Goal: Task Accomplishment & Management: Use online tool/utility

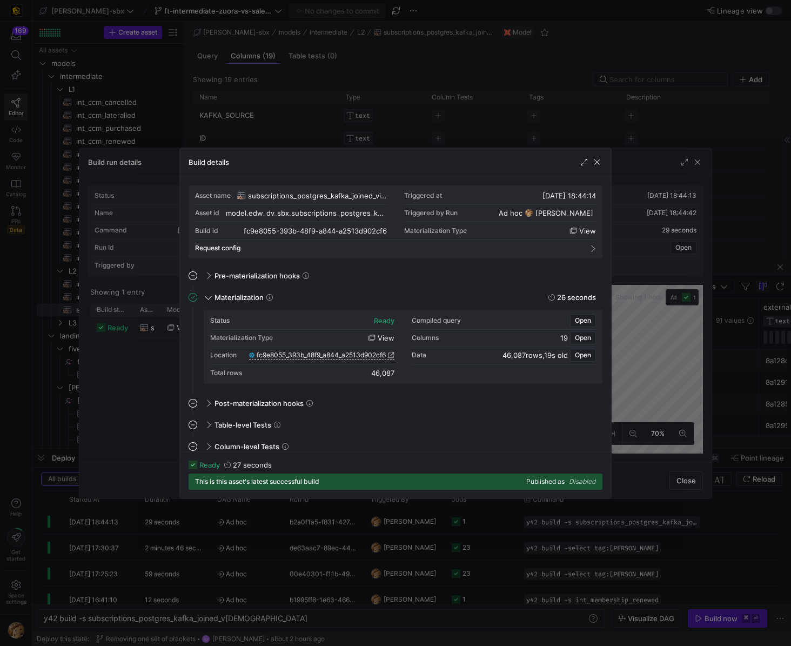
scroll to position [97, 0]
click at [292, 234] on div "model.edw_dv_sbx.subscriptions_postgres_kafka_joined_view" at bounding box center [300, 236] width 108 height 28
click at [593, 158] on span "button" at bounding box center [597, 162] width 11 height 11
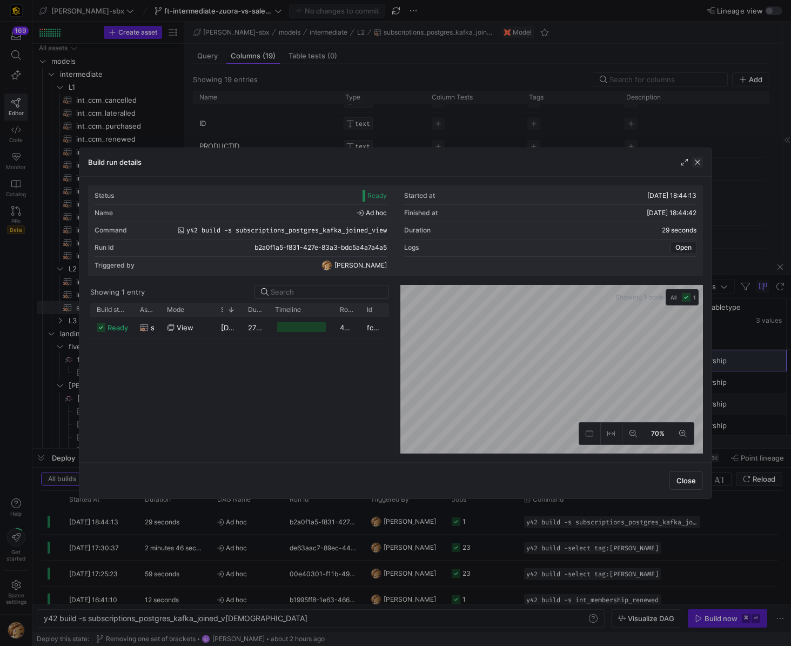
click at [693, 162] on span "button" at bounding box center [697, 162] width 11 height 11
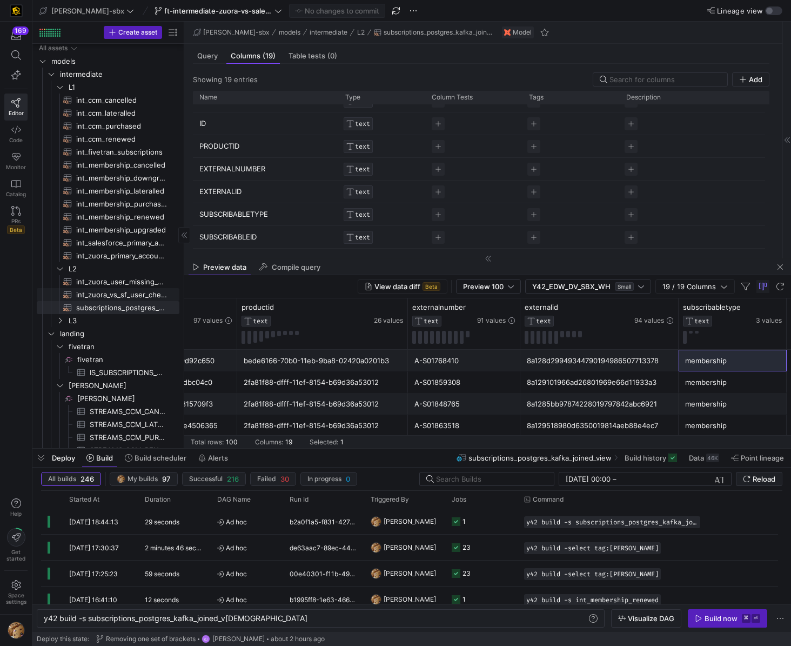
click at [111, 292] on span "int_zuora_vs_sf_user_check​​​​​​​​​​" at bounding box center [121, 295] width 91 height 12
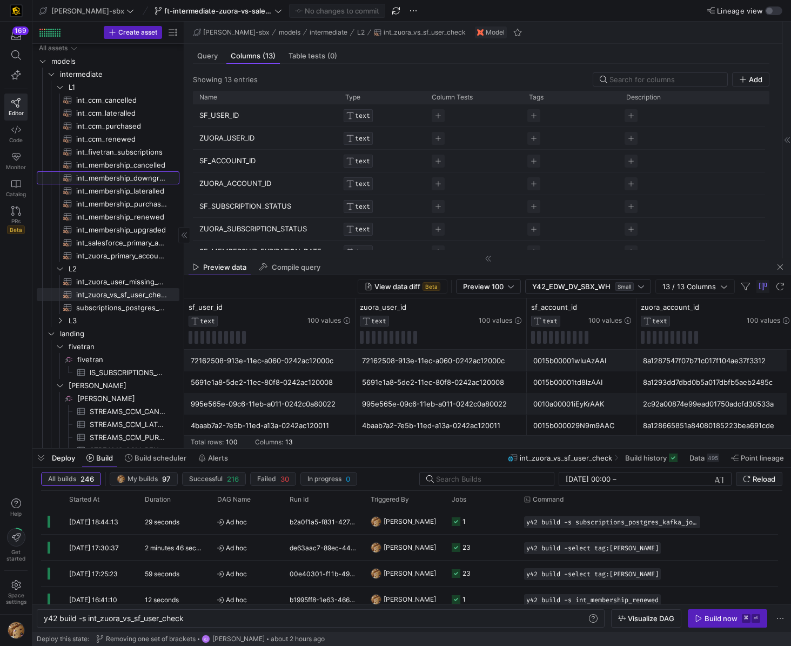
click at [98, 177] on span "int_membership_downgraded​​​​​​​​​​" at bounding box center [121, 178] width 91 height 12
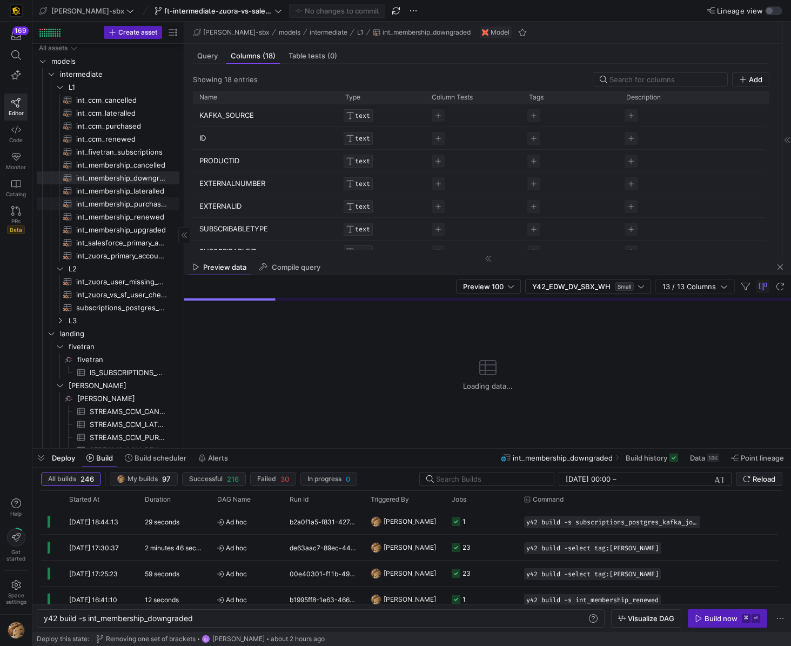
click at [95, 205] on span "int_membership_purchased​​​​​​​​​​" at bounding box center [121, 204] width 91 height 12
type textarea "y42 build -s int_membership_purchased"
click at [91, 205] on span "int_membership_purchased​​​​​​​​​​" at bounding box center [121, 204] width 91 height 12
click at [711, 617] on div "Build now" at bounding box center [721, 618] width 33 height 9
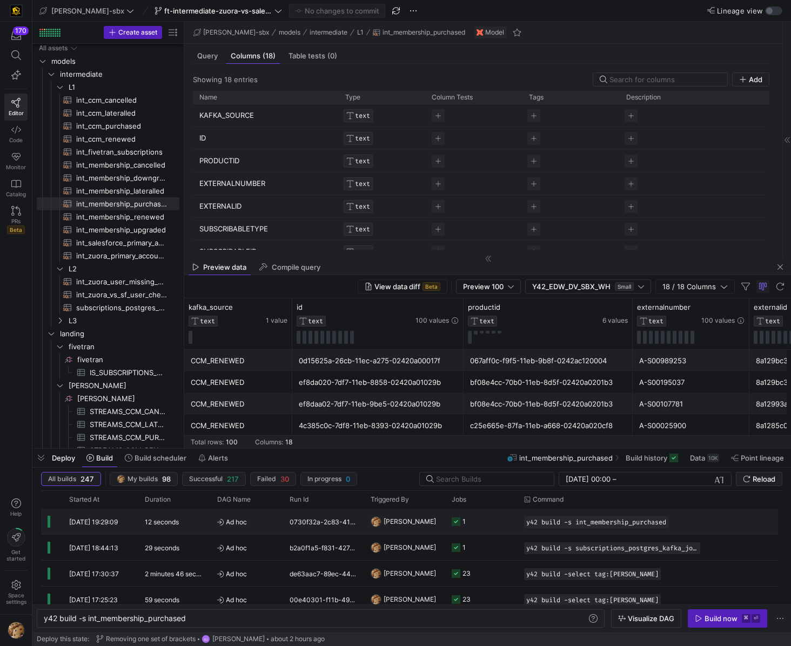
click at [465, 520] on div "1" at bounding box center [464, 521] width 3 height 25
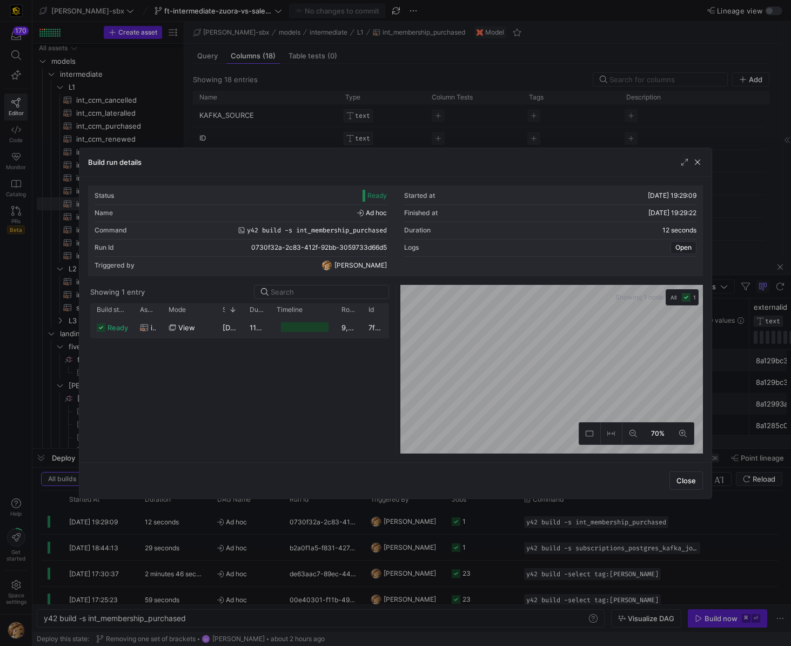
click at [302, 332] on y42-job-duration-timeline-cell-renderer at bounding box center [303, 327] width 52 height 20
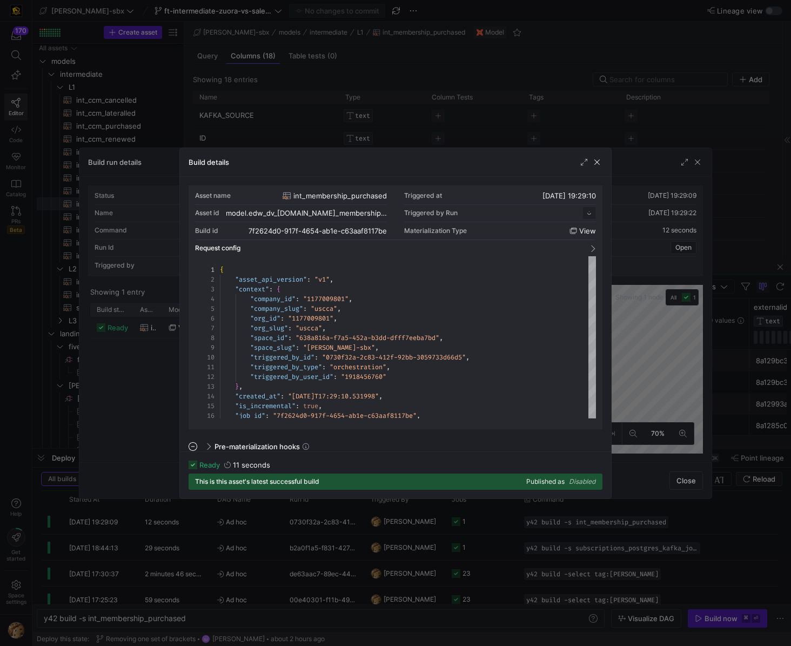
scroll to position [97, 0]
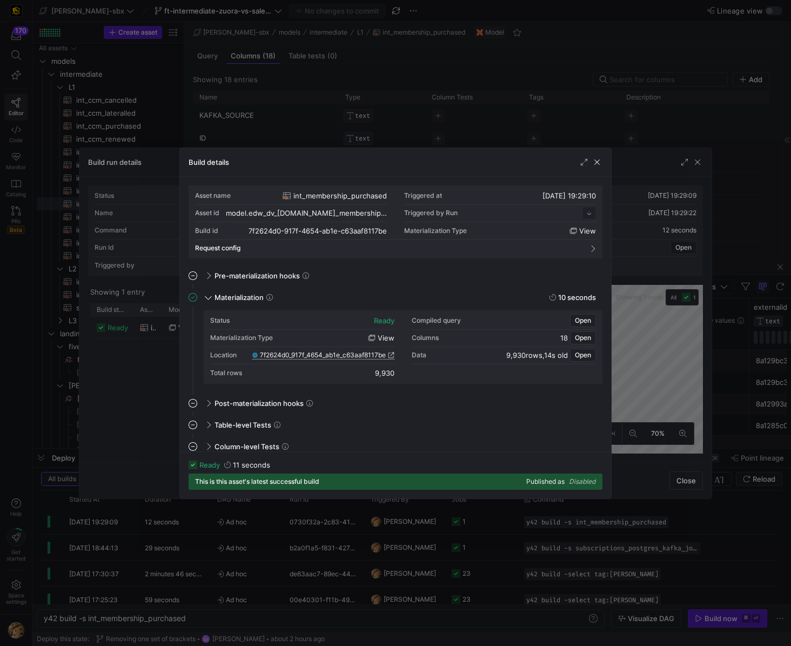
click at [319, 353] on span "7f2624d0_917f_4654_ab1e_c63aaf8117be" at bounding box center [323, 355] width 126 height 8
click at [341, 356] on span "7f2624d0_917f_4654_ab1e_c63aaf8117be" at bounding box center [323, 355] width 126 height 8
drag, startPoint x: 606, startPoint y: 165, endPoint x: 593, endPoint y: 164, distance: 13.6
click at [606, 164] on div "Build details" at bounding box center [395, 162] width 431 height 29
click at [593, 163] on span "button" at bounding box center [597, 162] width 11 height 11
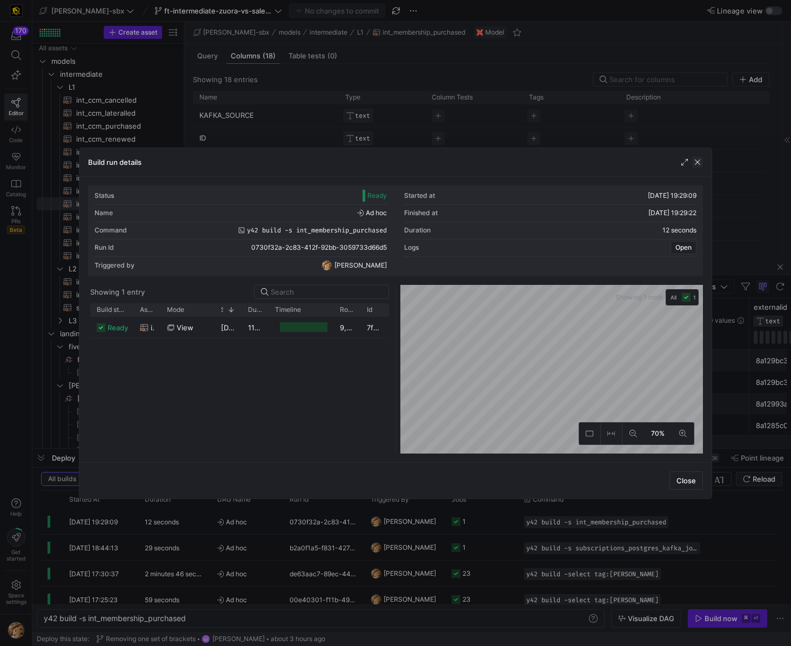
click at [704, 162] on div "Build run details" at bounding box center [395, 162] width 632 height 29
click at [699, 167] on span "button" at bounding box center [697, 162] width 11 height 11
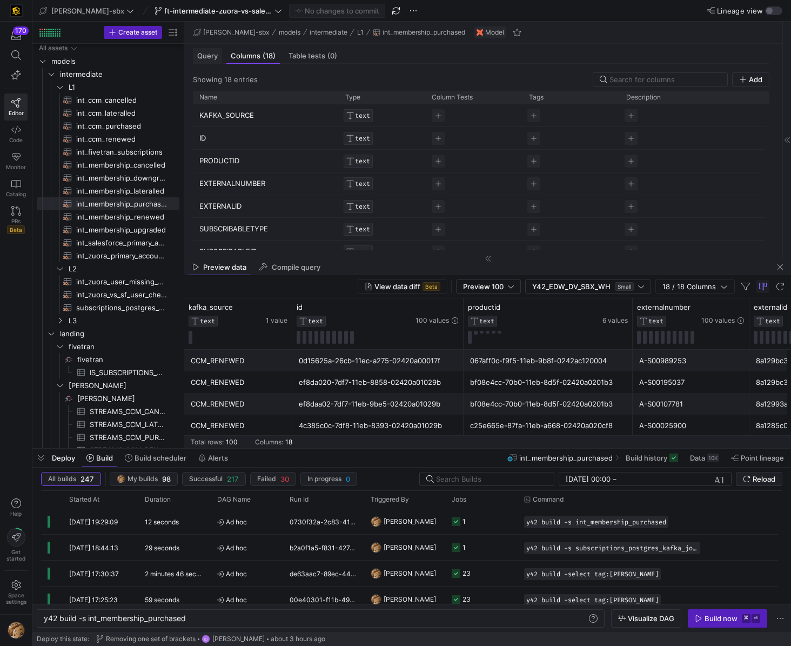
click at [209, 56] on span "Query" at bounding box center [207, 55] width 21 height 7
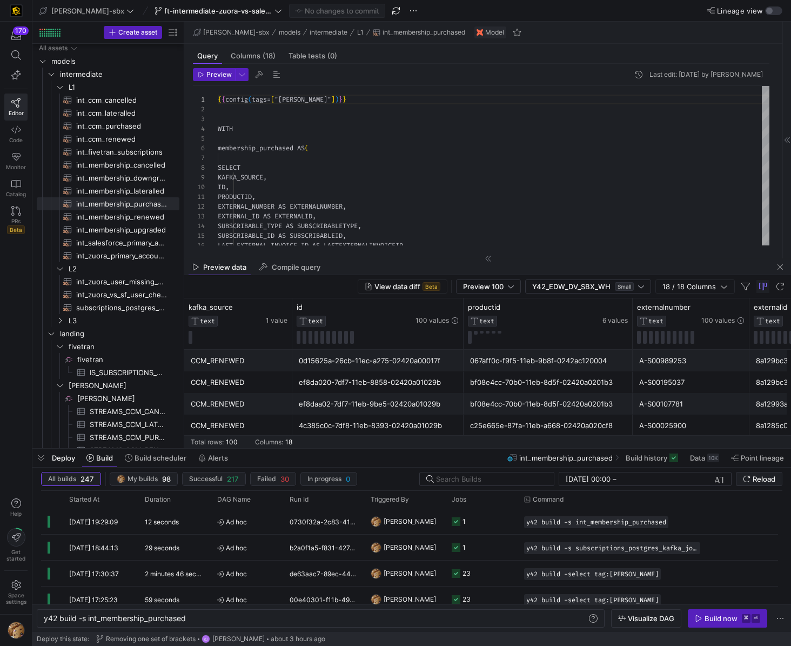
scroll to position [97, 0]
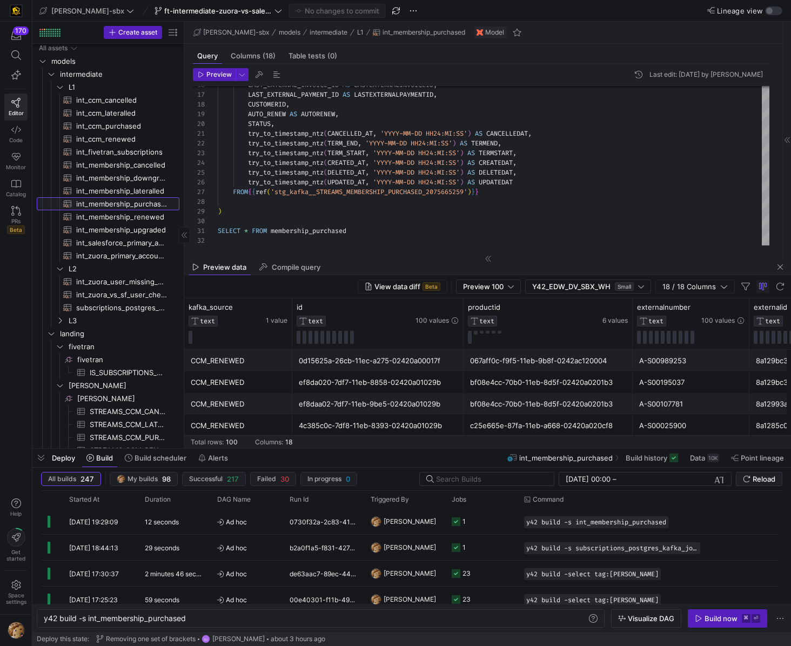
click at [120, 203] on span "int_membership_purchased​​​​​​​​​​" at bounding box center [121, 204] width 91 height 12
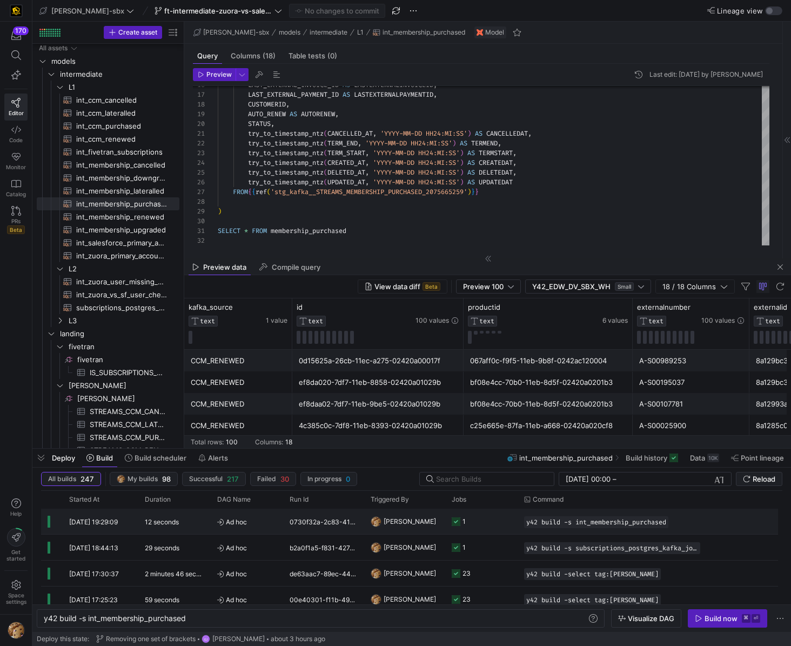
click at [550, 530] on div "y42 build -s int_membership_purchased" at bounding box center [612, 521] width 189 height 25
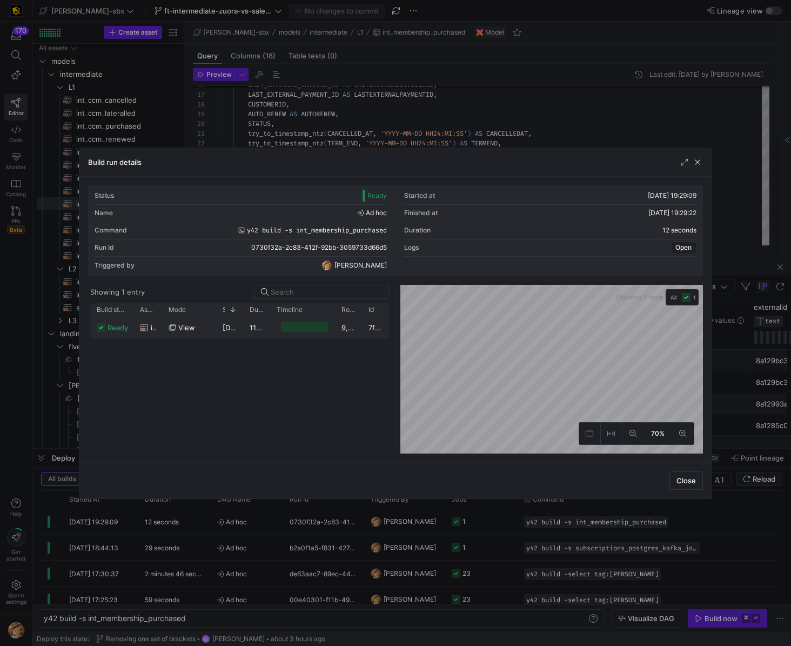
click at [305, 325] on div at bounding box center [305, 327] width 48 height 10
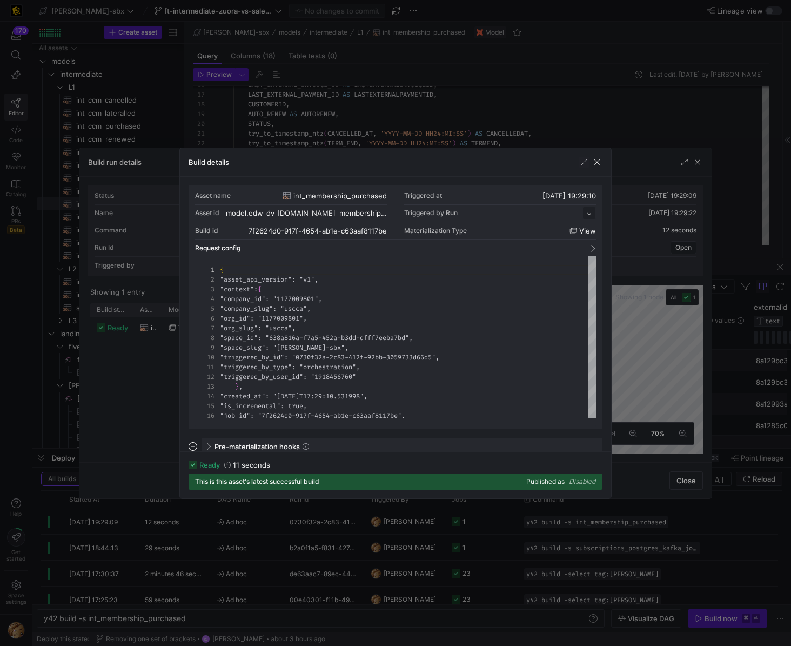
scroll to position [97, 0]
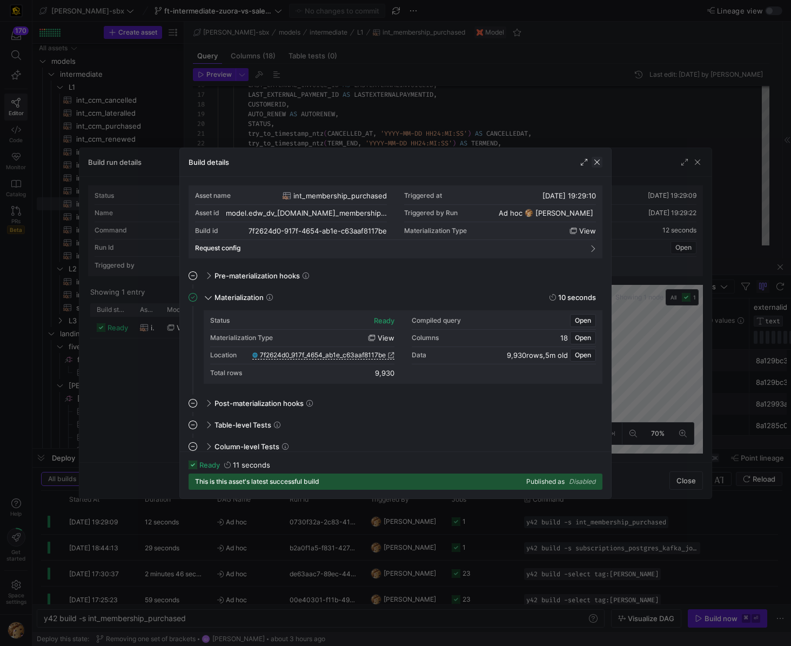
click at [602, 159] on span "button" at bounding box center [597, 162] width 11 height 11
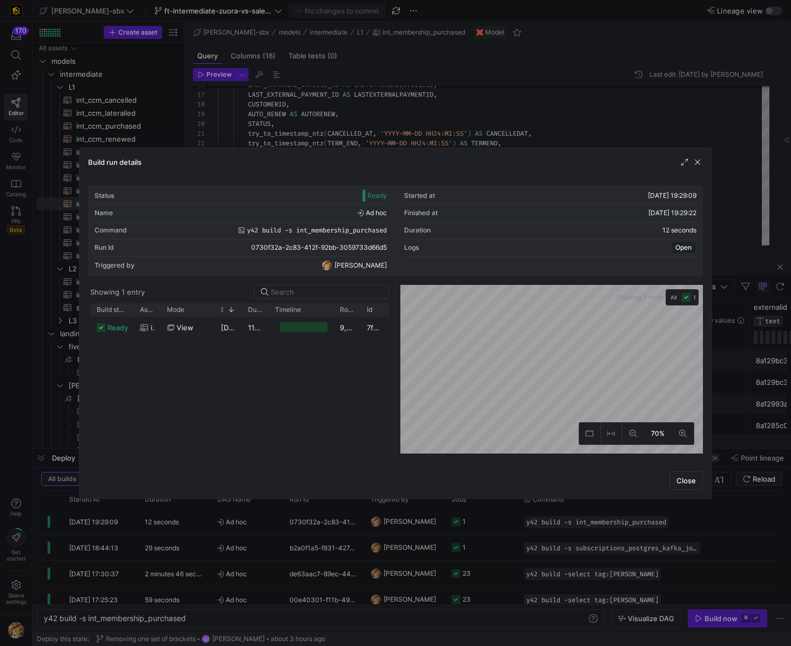
click at [260, 54] on div at bounding box center [395, 323] width 791 height 646
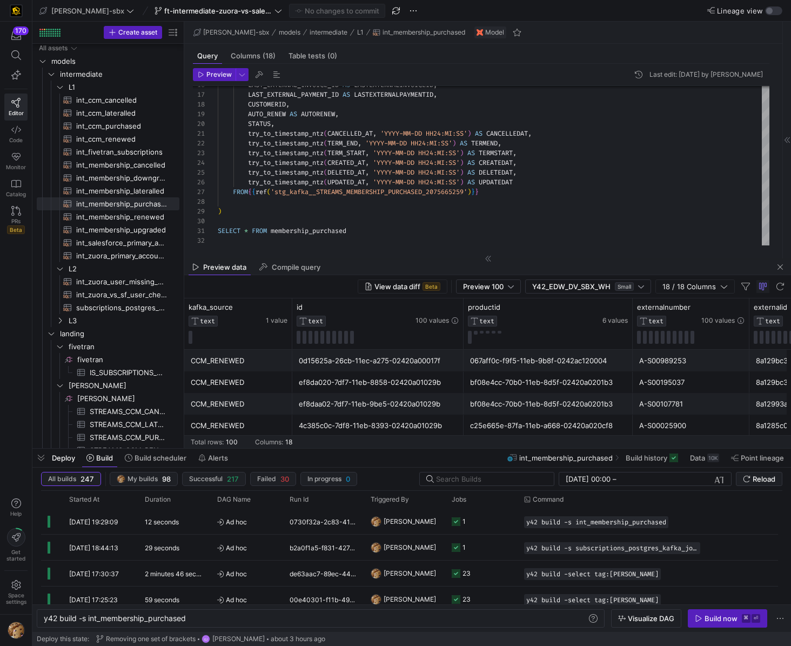
click at [260, 54] on span "Columns (18)" at bounding box center [253, 55] width 45 height 7
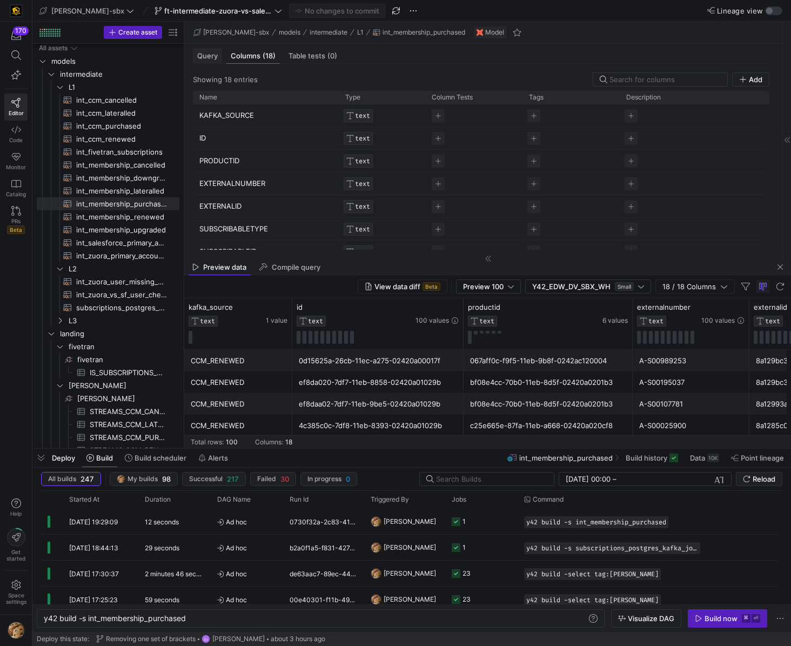
click at [209, 57] on span "Query" at bounding box center [207, 55] width 21 height 7
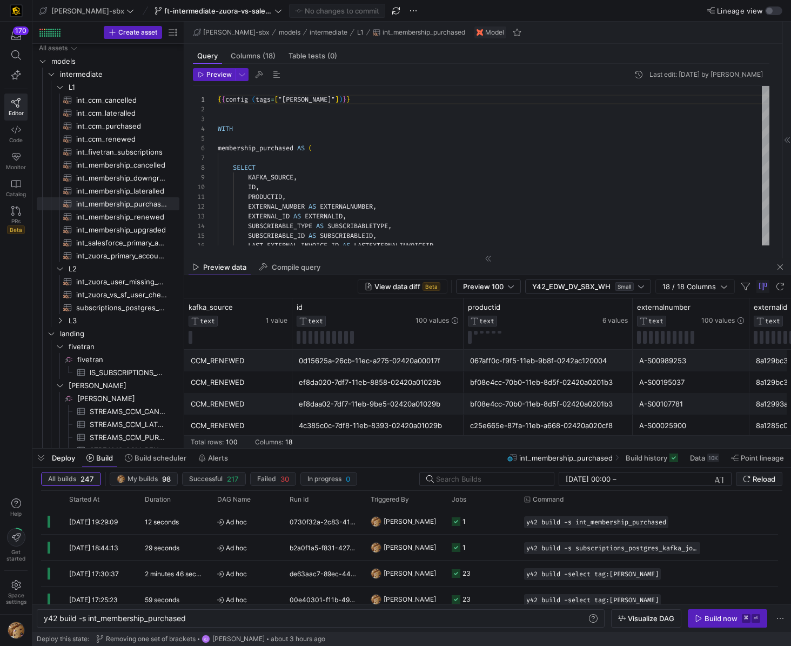
scroll to position [97, 0]
click at [417, 517] on span "[PERSON_NAME]" at bounding box center [410, 521] width 52 height 25
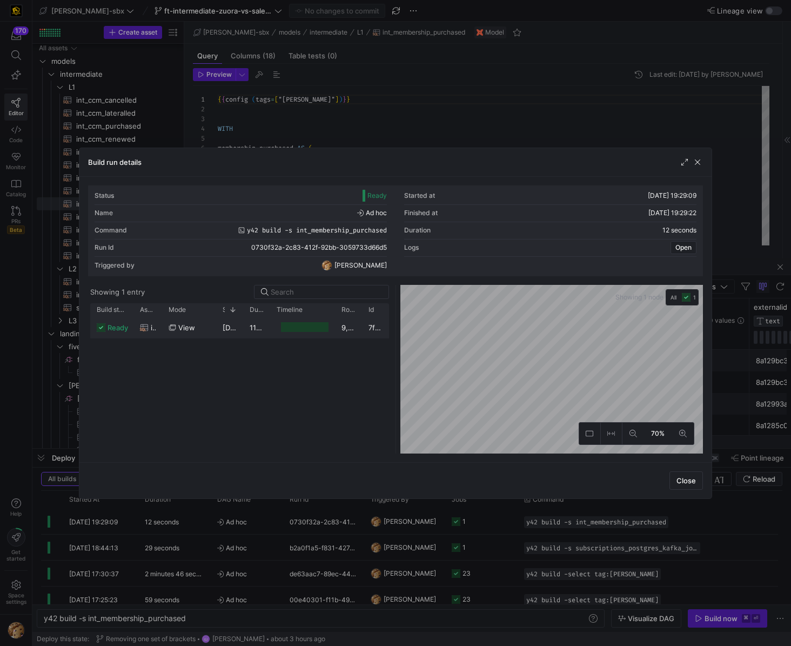
click at [272, 322] on div at bounding box center [302, 327] width 65 height 21
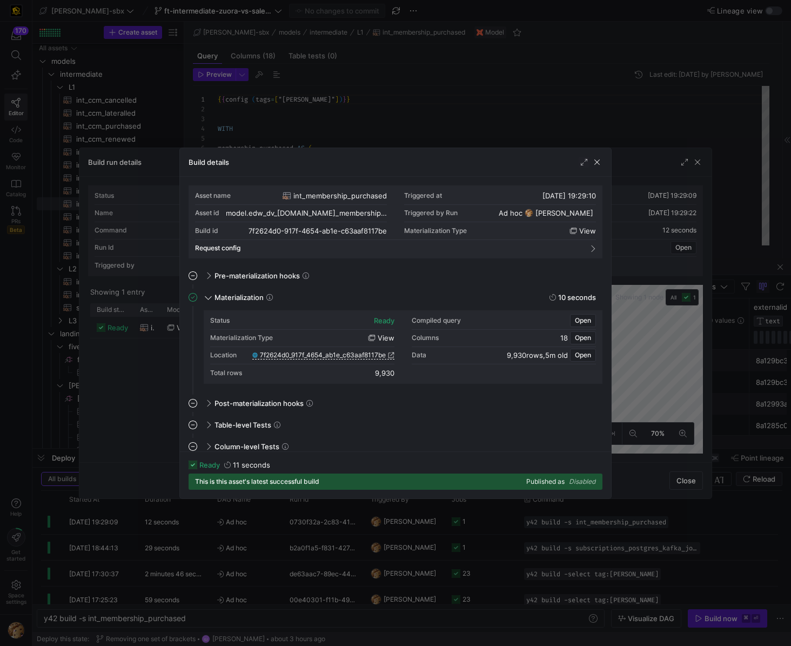
click at [579, 483] on span "Disabled" at bounding box center [582, 481] width 27 height 8
click at [544, 481] on span "Published as" at bounding box center [545, 482] width 38 height 8
click at [358, 356] on span "7f2624d0_917f_4654_ab1e_c63aaf8117be" at bounding box center [323, 355] width 126 height 8
click at [604, 163] on div "Build details" at bounding box center [395, 162] width 431 height 29
click at [592, 161] on span "button" at bounding box center [597, 162] width 11 height 11
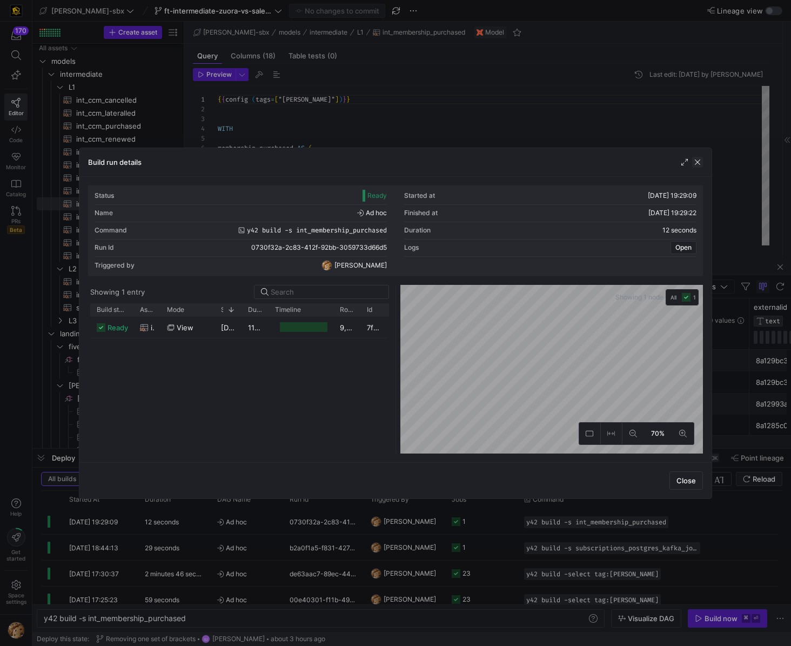
drag, startPoint x: 698, startPoint y: 162, endPoint x: 693, endPoint y: 158, distance: 5.7
click at [698, 162] on span "button" at bounding box center [697, 162] width 11 height 11
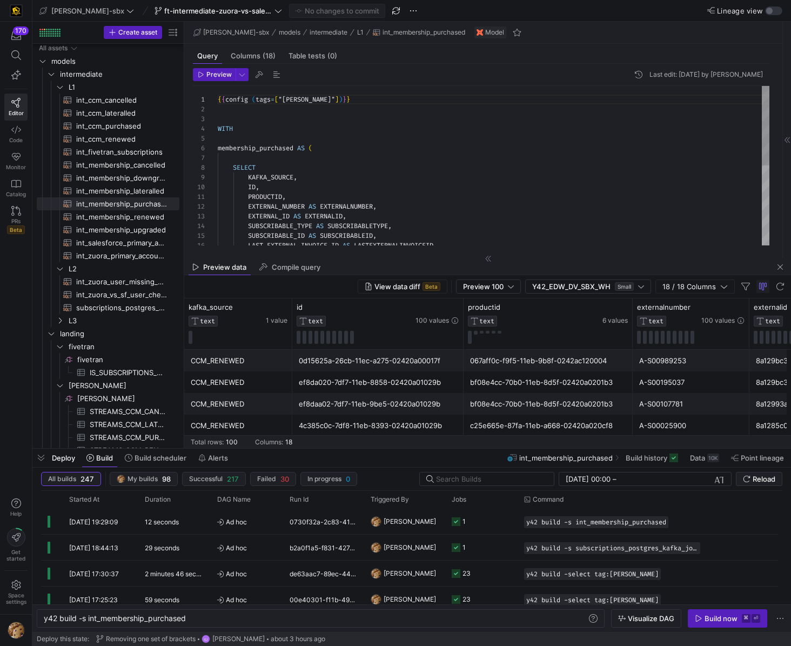
click at [286, 116] on div "{ { config ( tags = [ "kafka_joined_view" ] ) } } WITH membership_purchased AS …" at bounding box center [494, 246] width 552 height 320
click at [275, 112] on div "{ { config ( tags = [ "kafka_joined_view" ] ) } } WITH membership_purchased AS …" at bounding box center [494, 246] width 552 height 320
drag, startPoint x: 401, startPoint y: 99, endPoint x: 157, endPoint y: 97, distance: 243.8
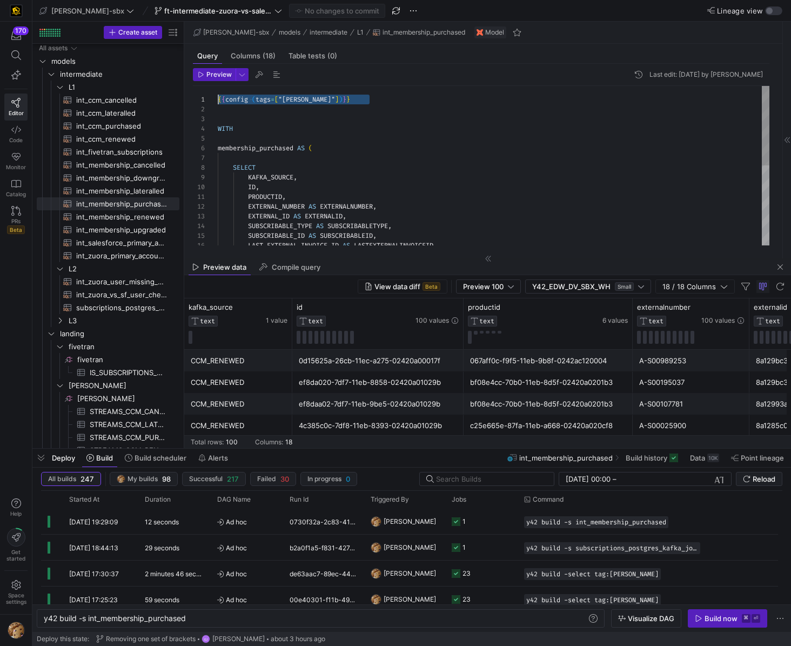
click at [218, 97] on div "{ { config ( tags = [ "kafka_joined_view" ] ) } } WITH membership_purchased AS …" at bounding box center [494, 246] width 552 height 320
click at [246, 130] on div "{ { config ( tags = [ "kafka_joined_view" ] ) } } WITH membership_purchased AS …" at bounding box center [494, 246] width 552 height 320
click at [243, 111] on div "{ { config ( tags = [ "kafka_joined_view" ] ) } } WITH membership_purchased AS …" at bounding box center [494, 246] width 552 height 320
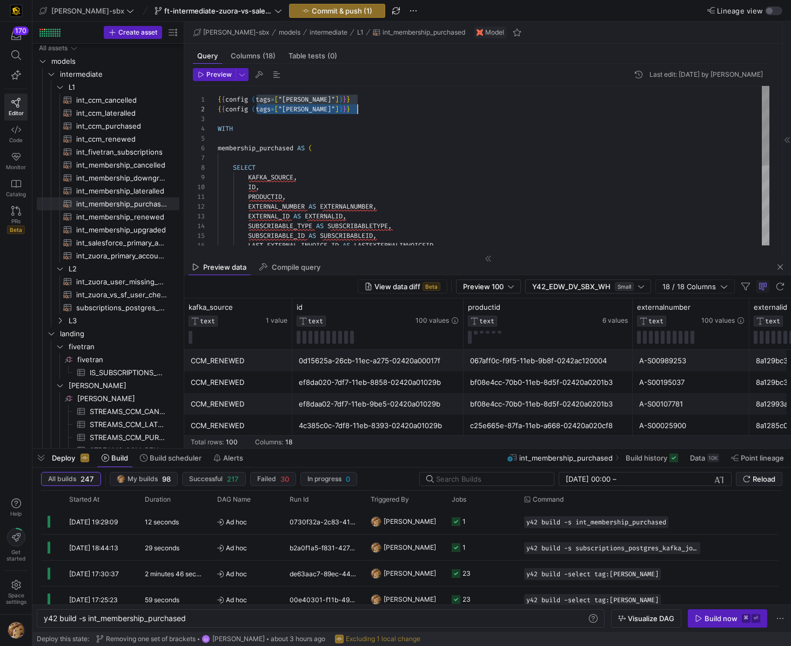
drag, startPoint x: 258, startPoint y: 110, endPoint x: 359, endPoint y: 113, distance: 101.7
click at [359, 113] on div "{ { config ( tags = [ "kafka_joined_view" ] ) } } { { config ( tags = [ "kafka_…" at bounding box center [494, 246] width 552 height 320
type textarea "{{config (tags=["kafka_joined_view"])}} {{config (materialized = 'table')}} WIT…"
click at [215, 71] on span "Preview" at bounding box center [218, 75] width 25 height 8
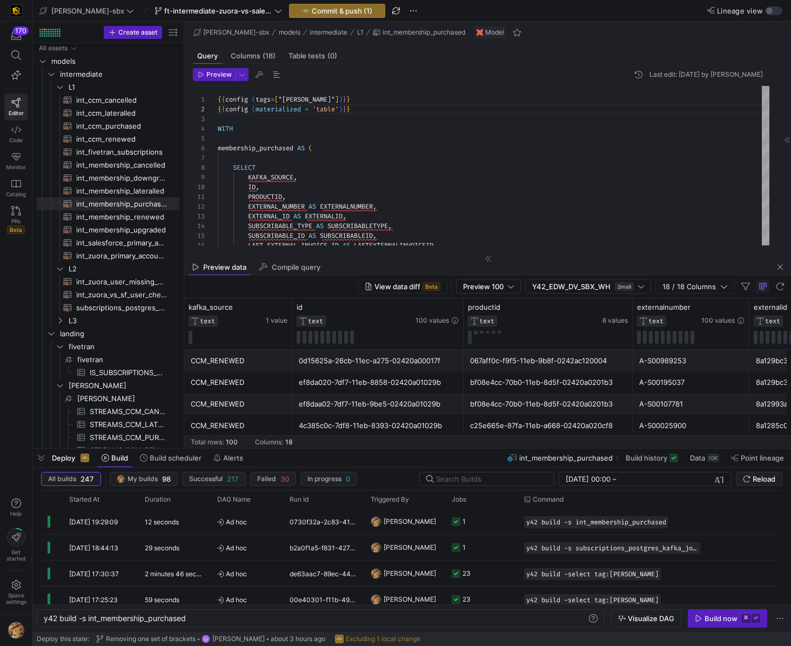
click at [304, 1] on y42-top-nav "[PERSON_NAME]-sbx ft-intermediate-zuora-vs-salesforce-08052025 Commit & push (1…" at bounding box center [411, 11] width 759 height 22
click at [312, 11] on span "Commit & push (1)" at bounding box center [342, 10] width 61 height 9
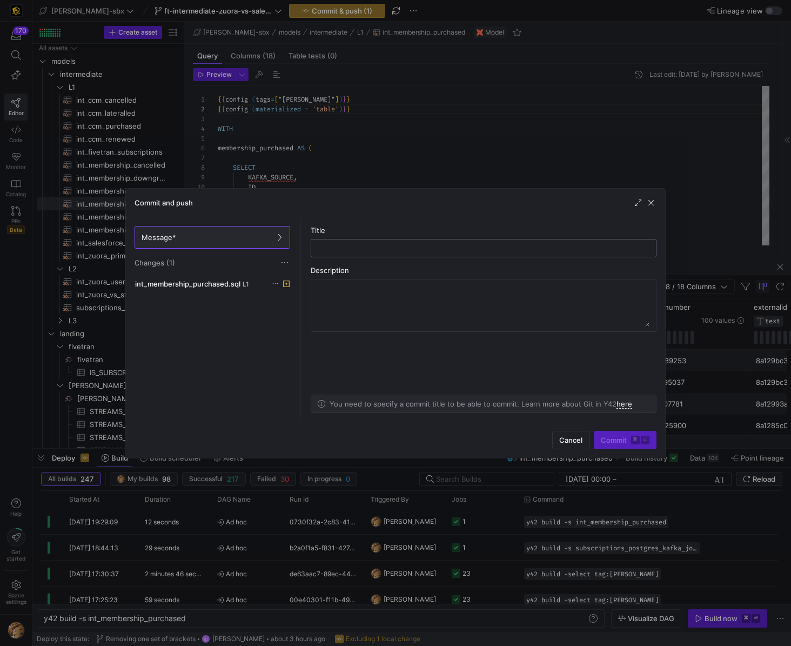
click at [410, 251] on input "text" at bounding box center [484, 248] width 328 height 9
type input "m"
type input "materialization to table for snowflake testing"
click at [614, 441] on span "Commit ⌘ ⏎" at bounding box center [625, 440] width 49 height 9
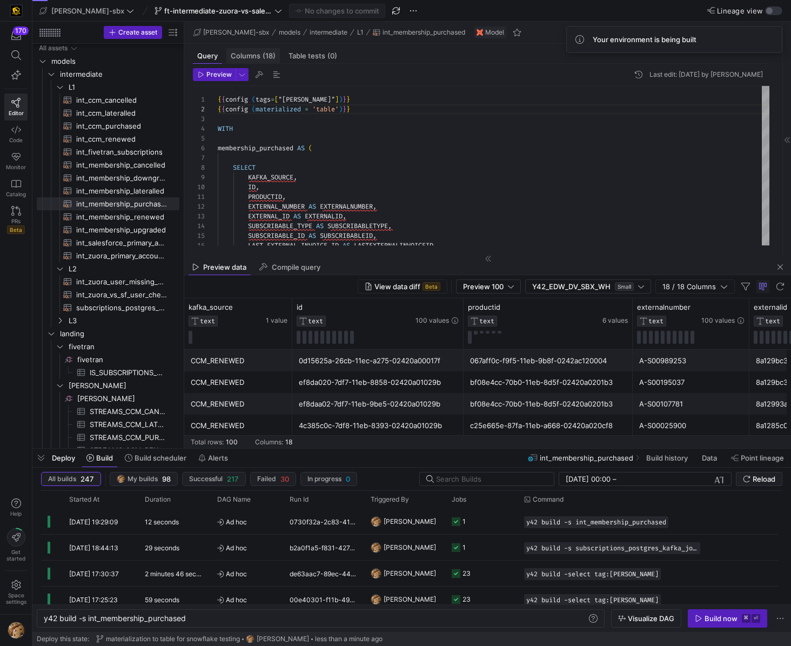
click at [246, 59] on span "Columns (18)" at bounding box center [253, 55] width 45 height 7
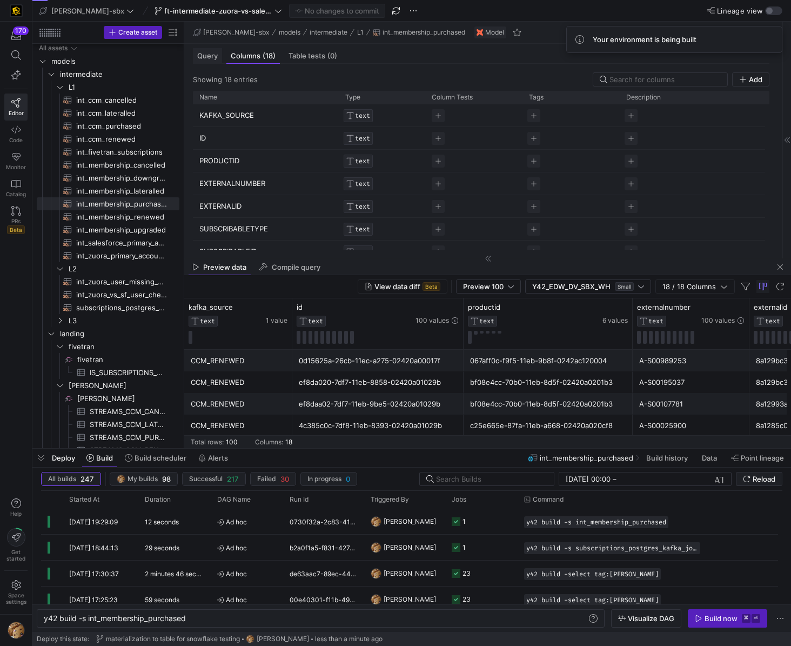
click at [215, 57] on span "Query" at bounding box center [207, 55] width 21 height 7
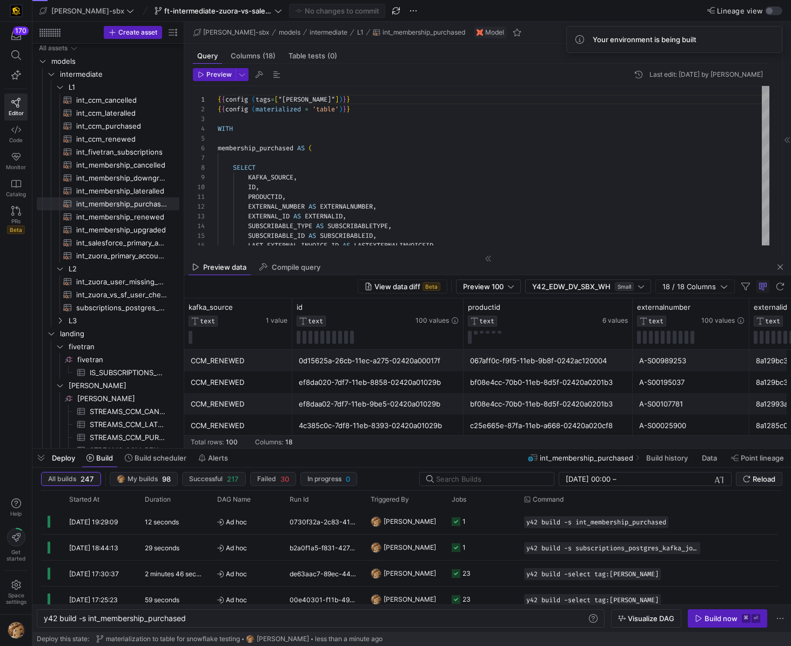
scroll to position [97, 0]
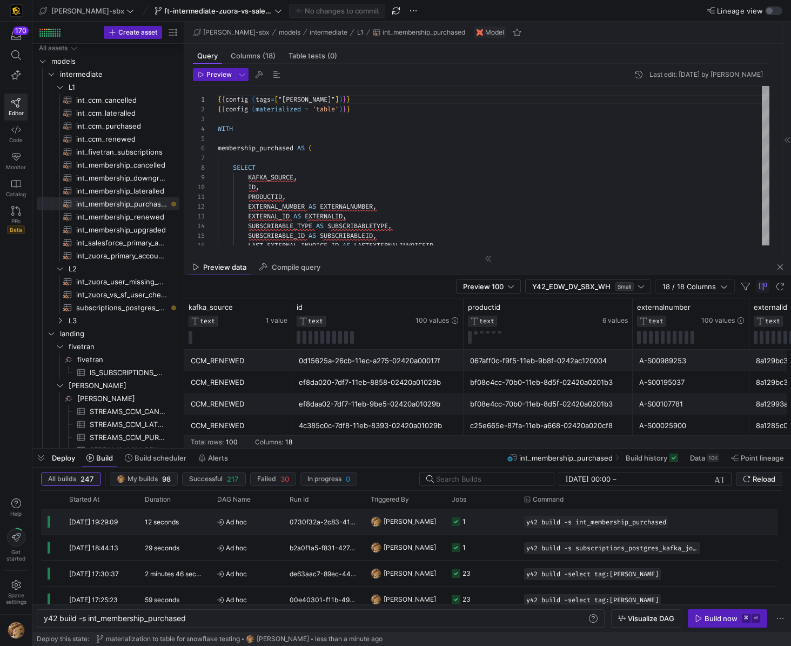
click at [321, 519] on div "0730f32a-2c83-412f-92bb-3059733d66d5" at bounding box center [323, 521] width 81 height 25
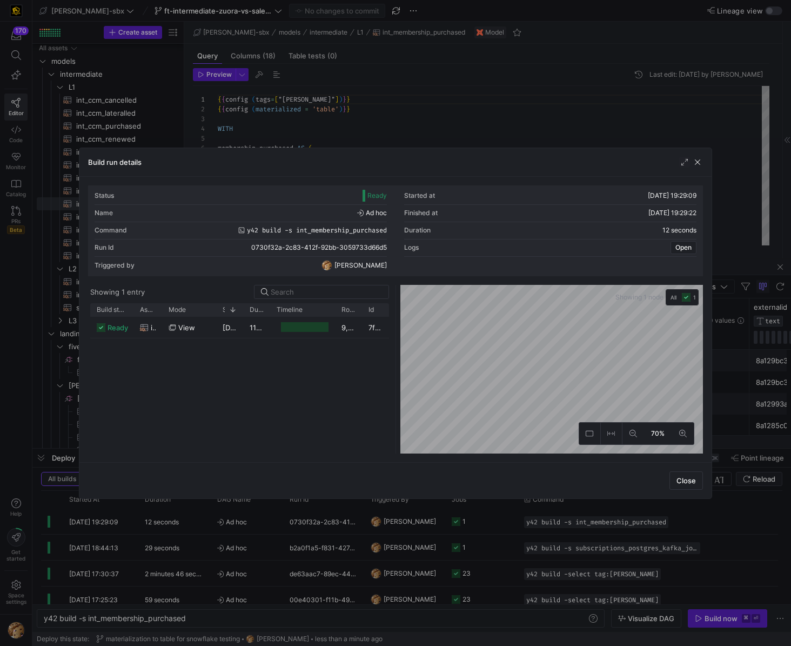
click at [697, 164] on span "button" at bounding box center [697, 162] width 11 height 11
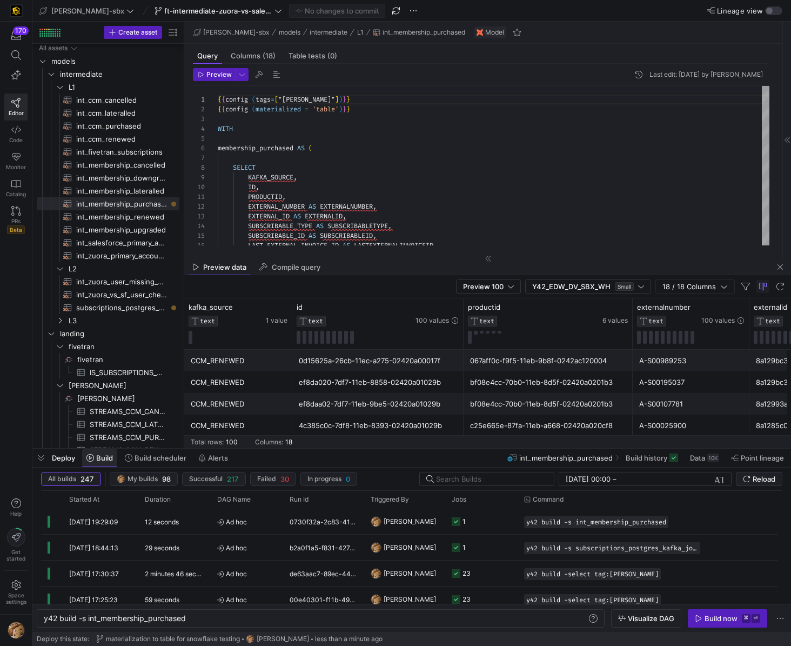
click at [98, 459] on span "Build" at bounding box center [104, 457] width 17 height 9
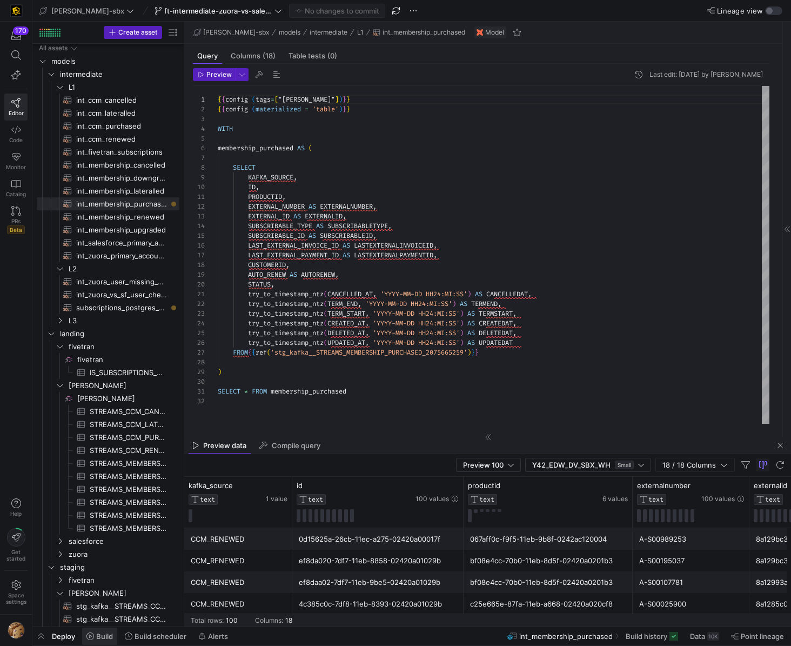
click at [106, 639] on span "Build" at bounding box center [104, 636] width 17 height 9
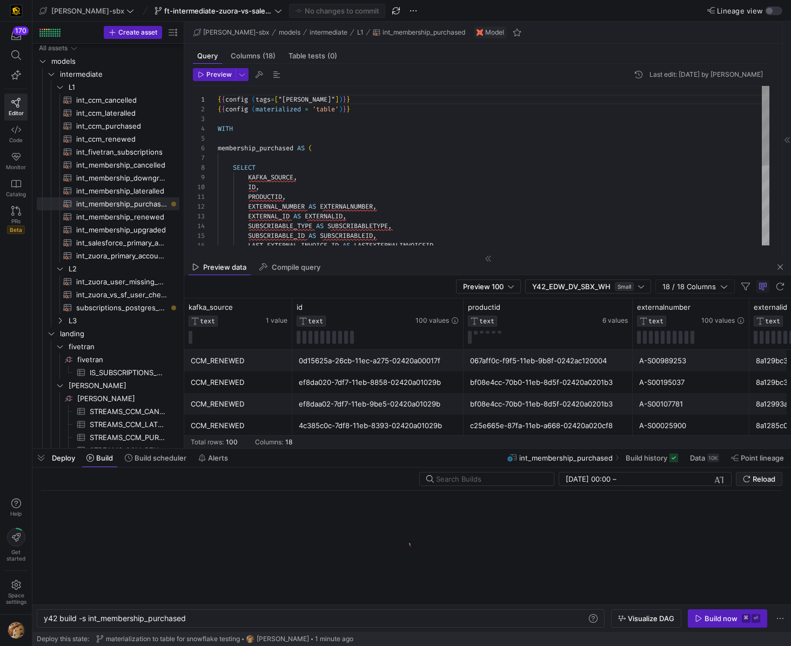
scroll to position [0, 143]
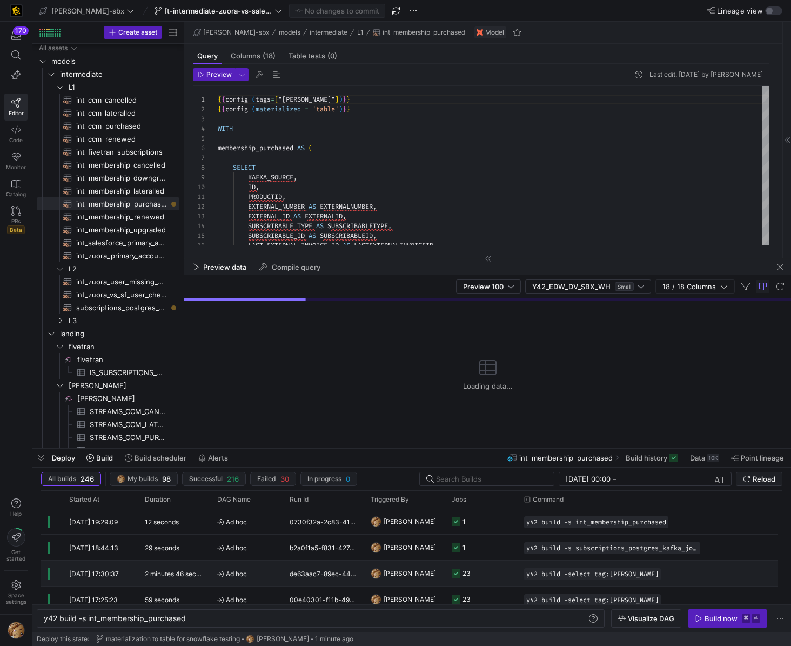
click at [82, 449] on button "Build" at bounding box center [100, 458] width 36 height 18
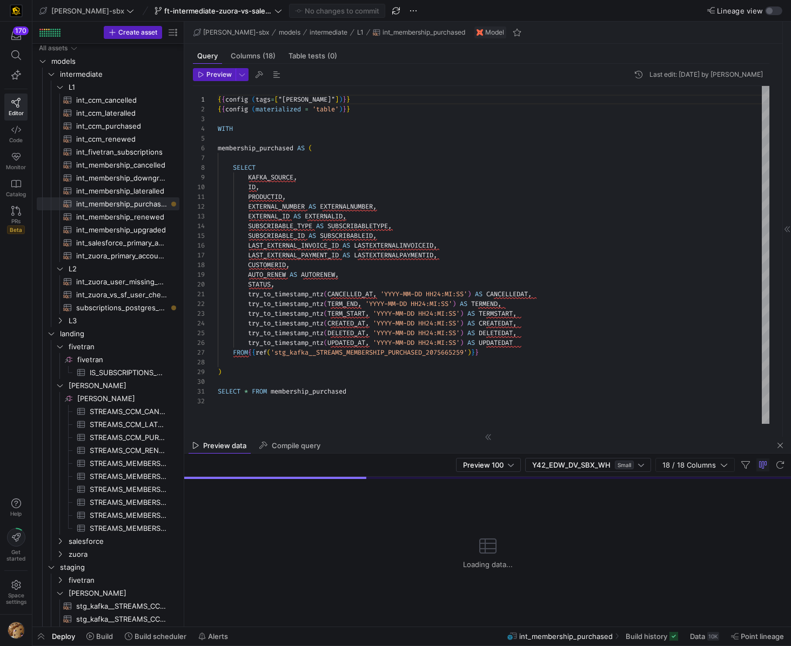
click at [82, 627] on button "Build" at bounding box center [100, 636] width 36 height 18
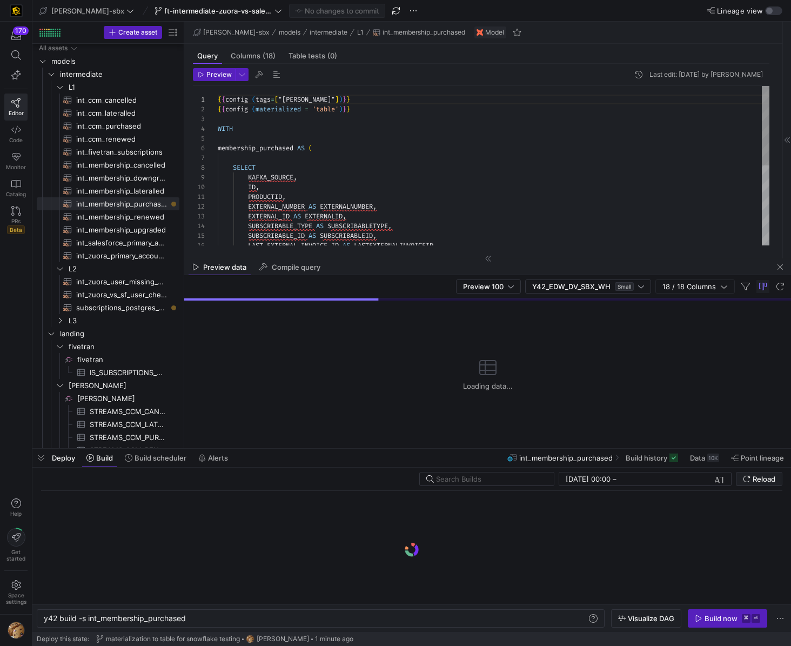
scroll to position [0, 143]
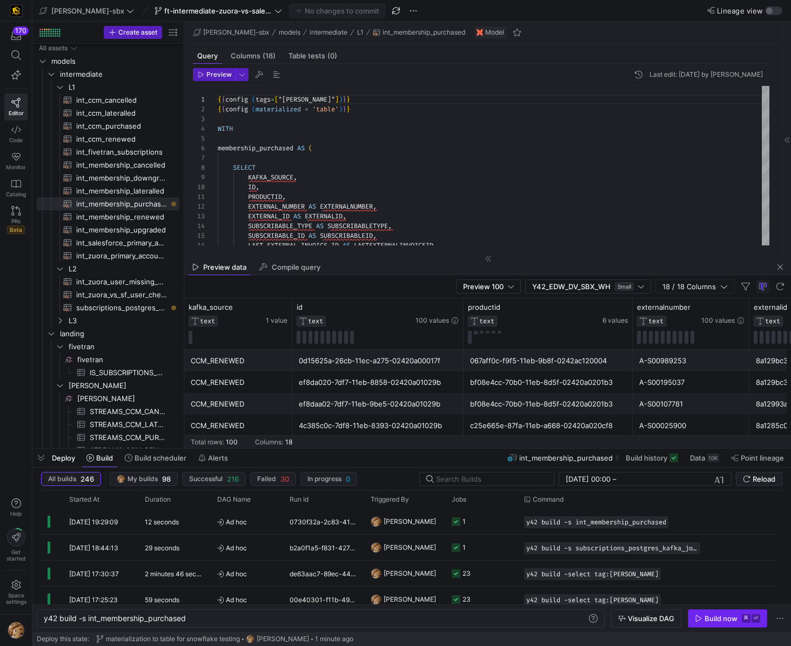
click at [751, 620] on y42-keyboard-shortcut "⌘ ⏎" at bounding box center [751, 618] width 18 height 9
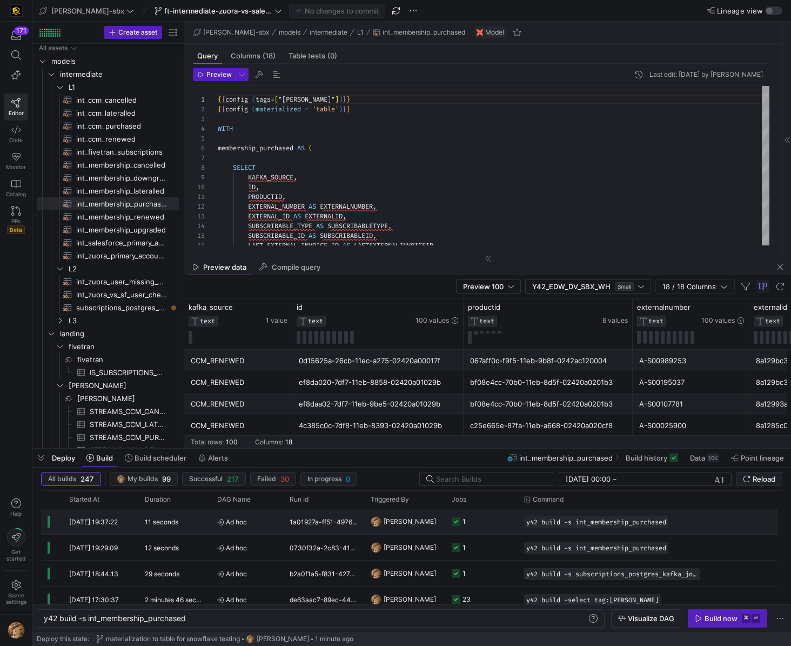
click at [271, 523] on span "Ad hoc" at bounding box center [246, 521] width 59 height 25
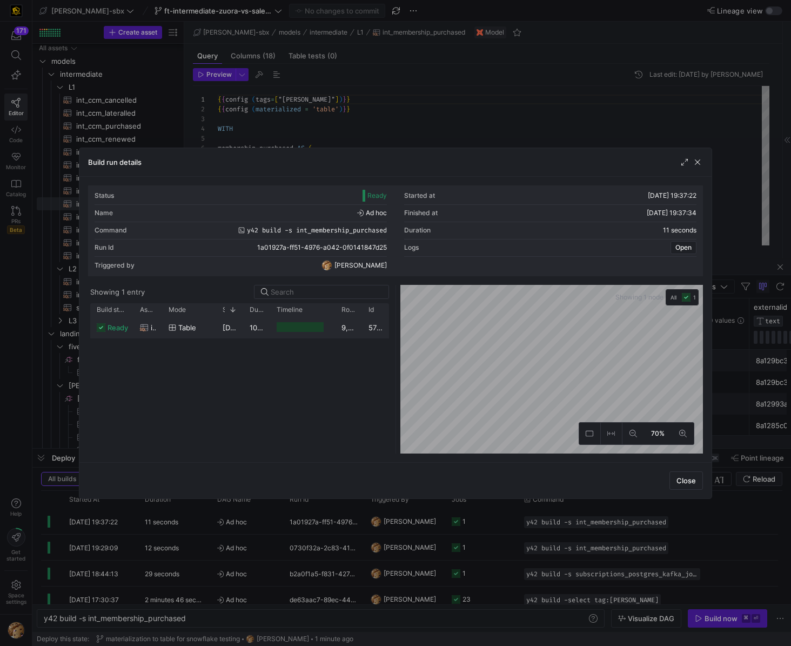
click at [306, 328] on div at bounding box center [300, 327] width 47 height 10
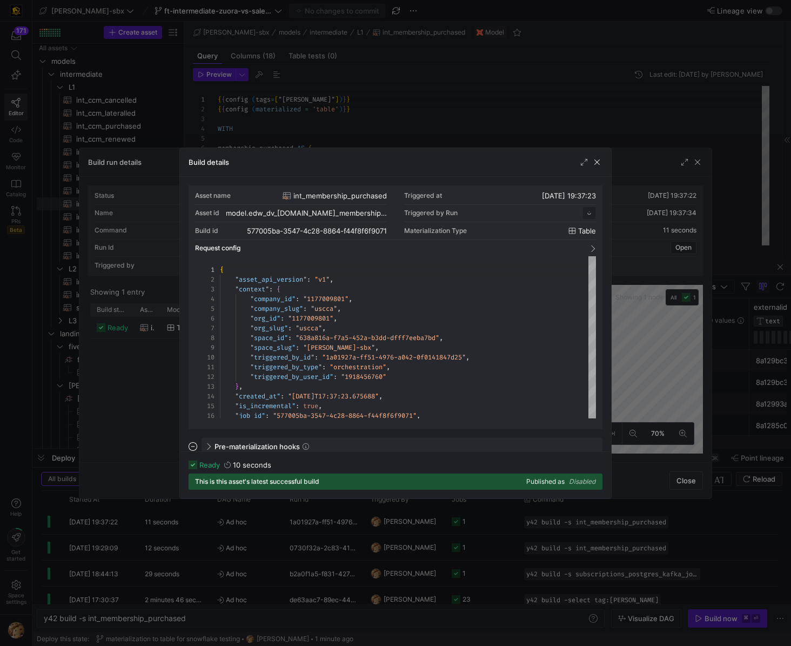
scroll to position [97, 0]
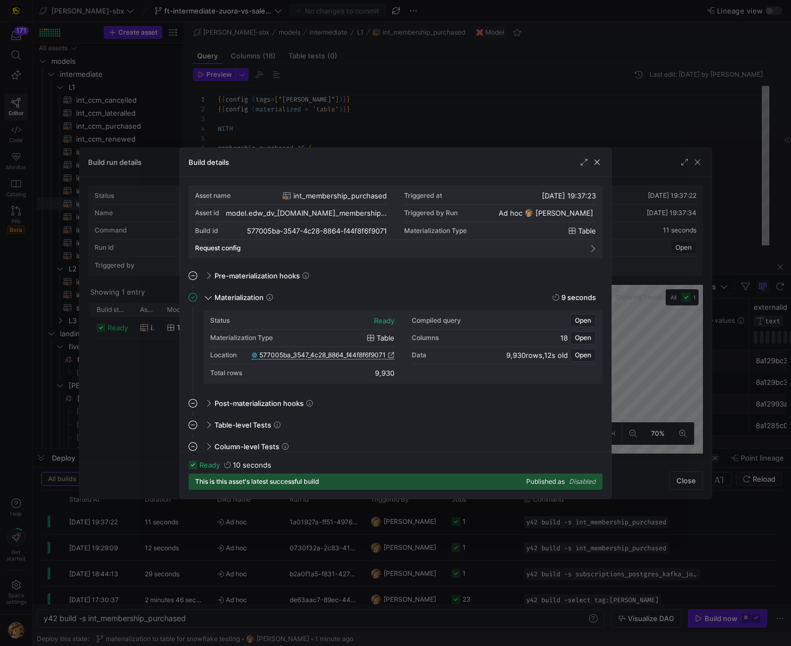
click at [346, 352] on span "577005ba_3547_4c28_8864_f44f8f6f9071" at bounding box center [322, 355] width 126 height 8
click at [493, 100] on div at bounding box center [395, 323] width 791 height 646
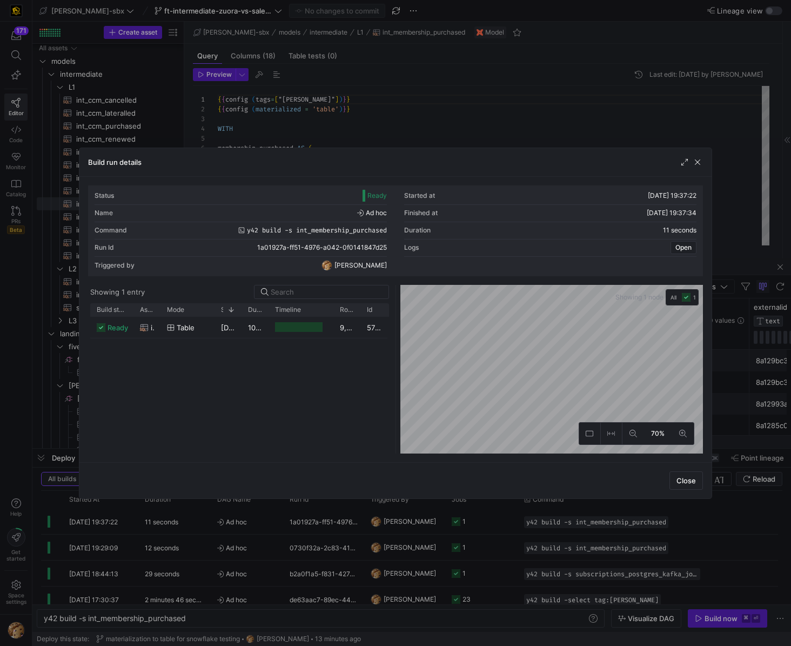
click at [698, 167] on div "Build run details" at bounding box center [395, 162] width 632 height 29
click at [698, 164] on span "button" at bounding box center [697, 162] width 11 height 11
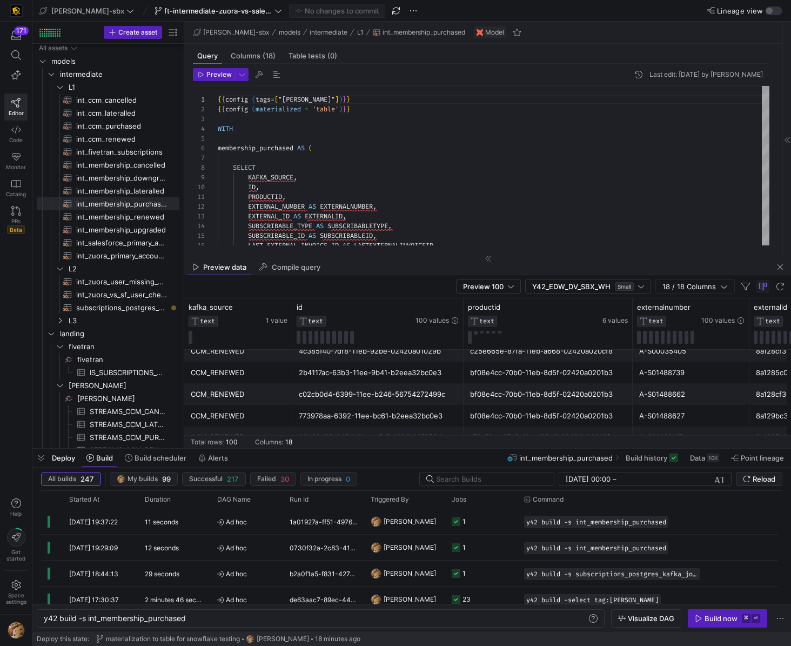
scroll to position [209, 0]
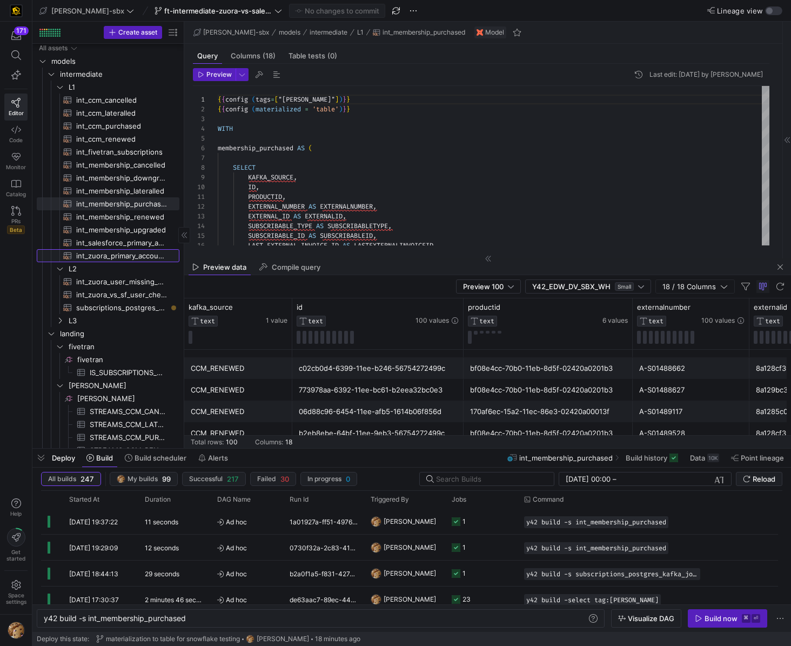
click at [116, 256] on span "int_zuora_primary_accounts​​​​​​​​​​" at bounding box center [121, 256] width 91 height 12
type textarea "-- File Name: int_zuora_primary_accounts -- Created by: [PERSON_NAME] -- Last M…"
type textarea "y42 build -s int_zuora_primary_accounts"
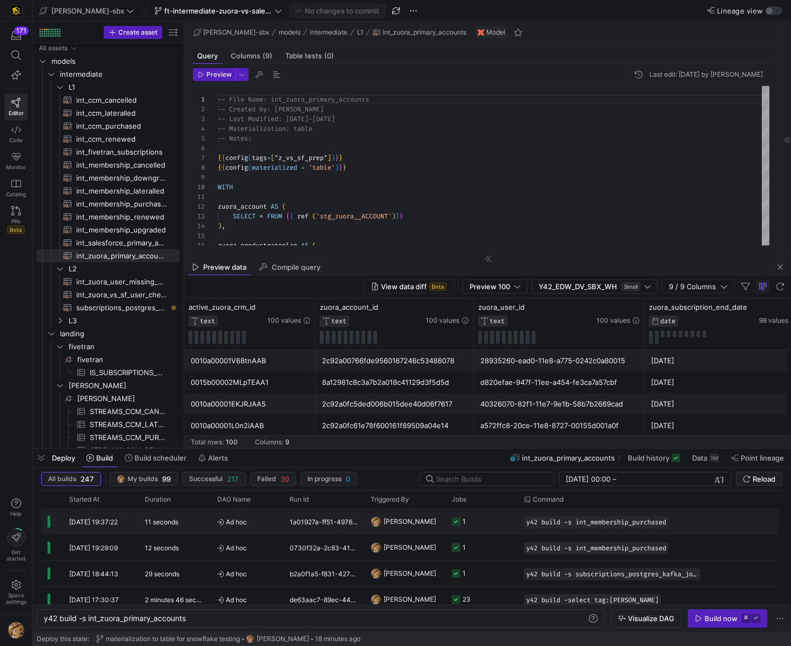
click at [206, 525] on div "11 seconds" at bounding box center [174, 521] width 72 height 25
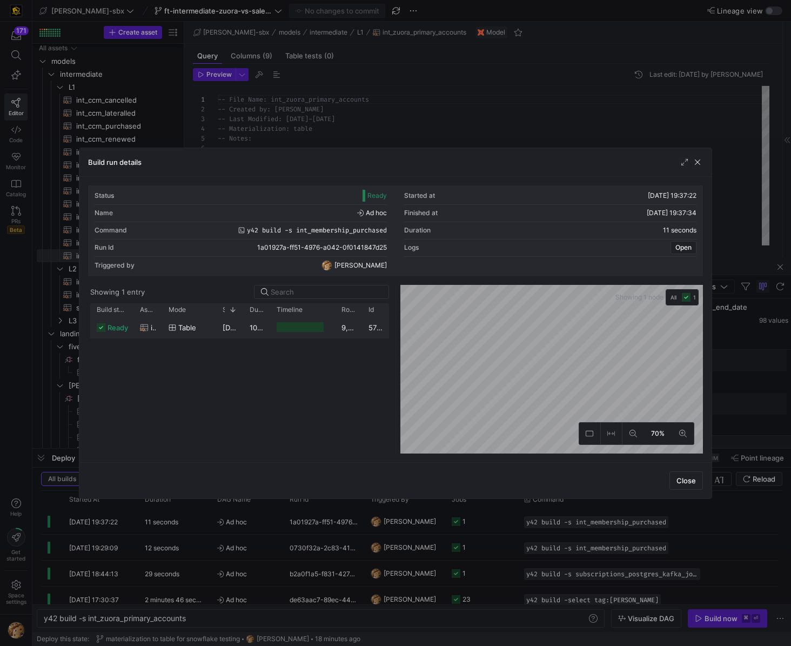
click at [298, 335] on y42-job-duration-timeline-cell-renderer at bounding box center [303, 327] width 52 height 20
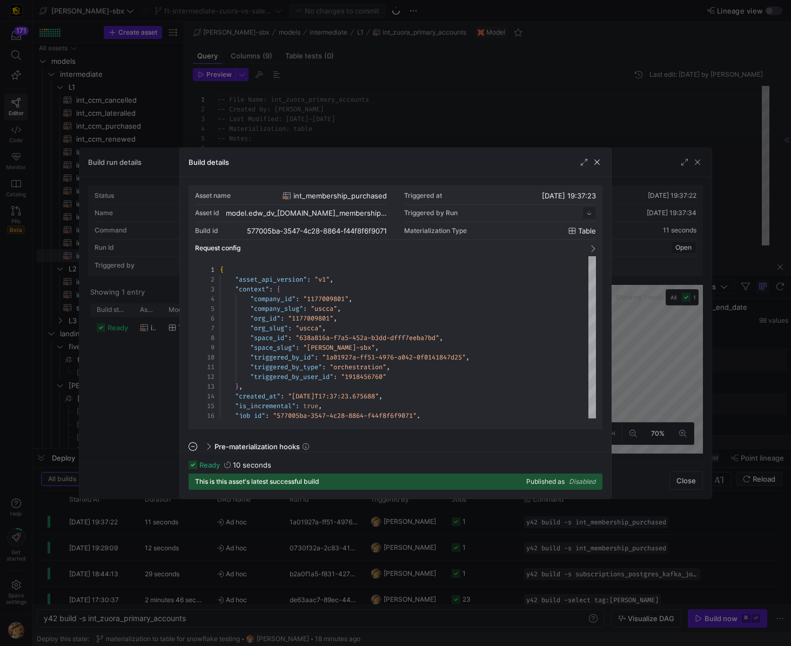
scroll to position [97, 0]
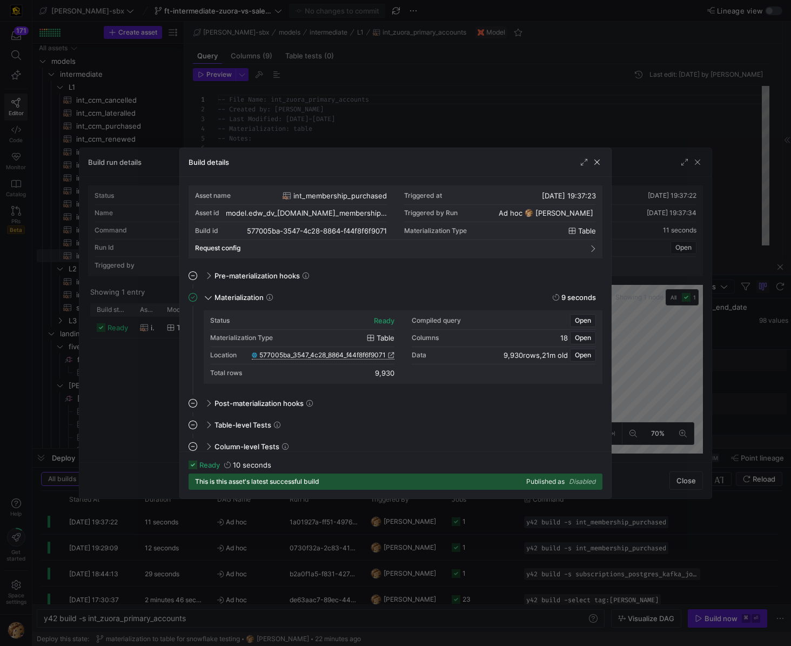
click at [324, 352] on span "577005ba_3547_4c28_8864_f44f8f6f9071" at bounding box center [322, 355] width 126 height 8
click at [596, 163] on span "button" at bounding box center [597, 162] width 11 height 11
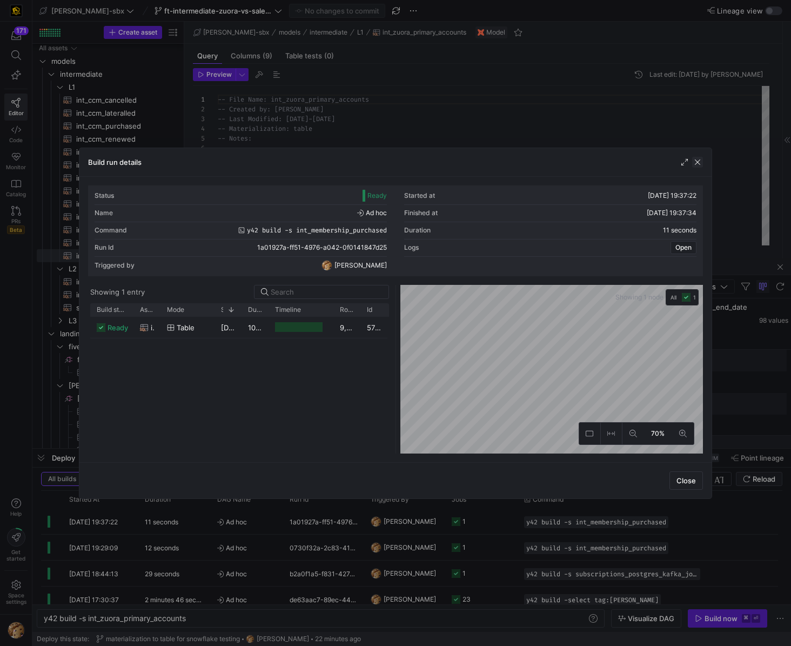
click at [698, 166] on span "button" at bounding box center [697, 162] width 11 height 11
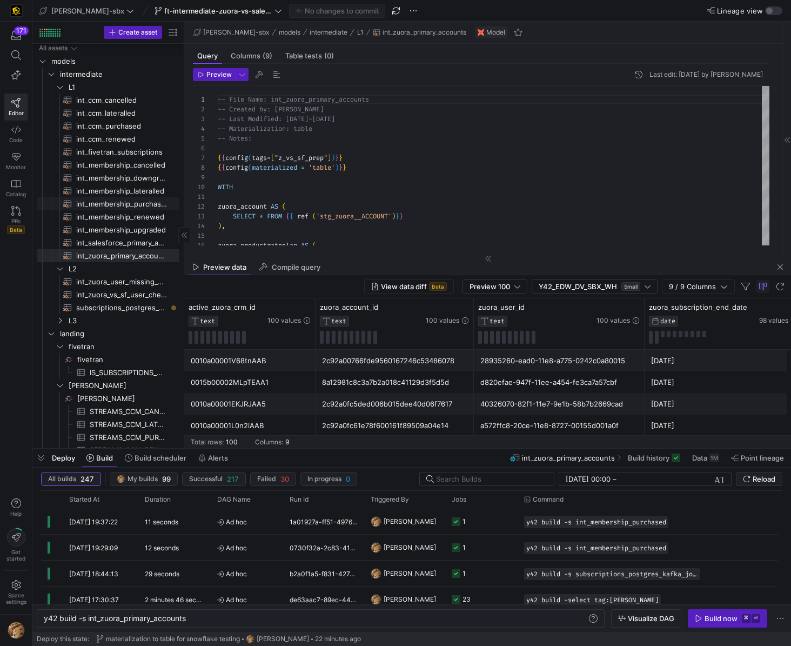
click at [111, 201] on span "int_membership_purchased​​​​​​​​​​" at bounding box center [121, 204] width 91 height 12
type textarea "{{config (tags=["kafka_joined_view"])}} {{config (materialized = 'table')}} WIT…"
type textarea "y42 build -s int_membership_purchased"
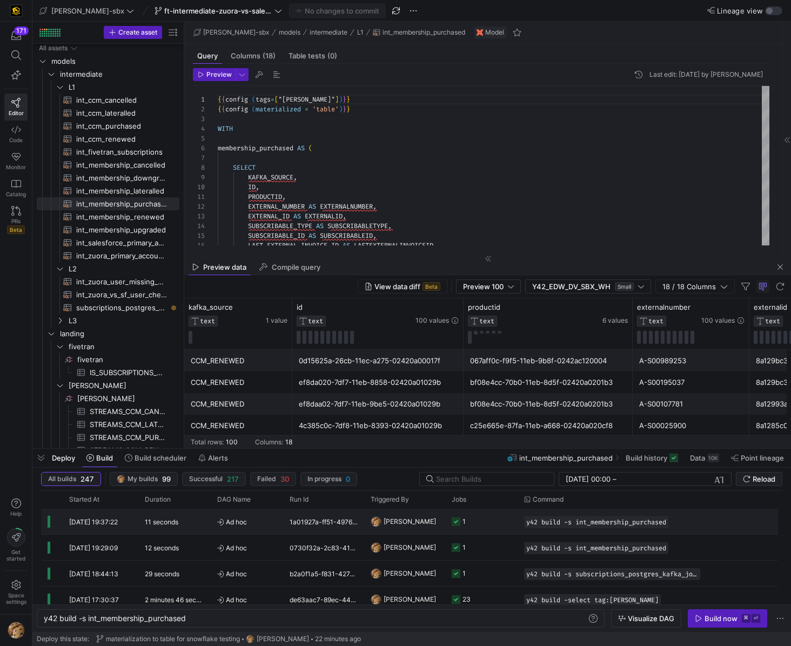
click at [452, 518] on icon "Press SPACE to select this row." at bounding box center [456, 521] width 9 height 9
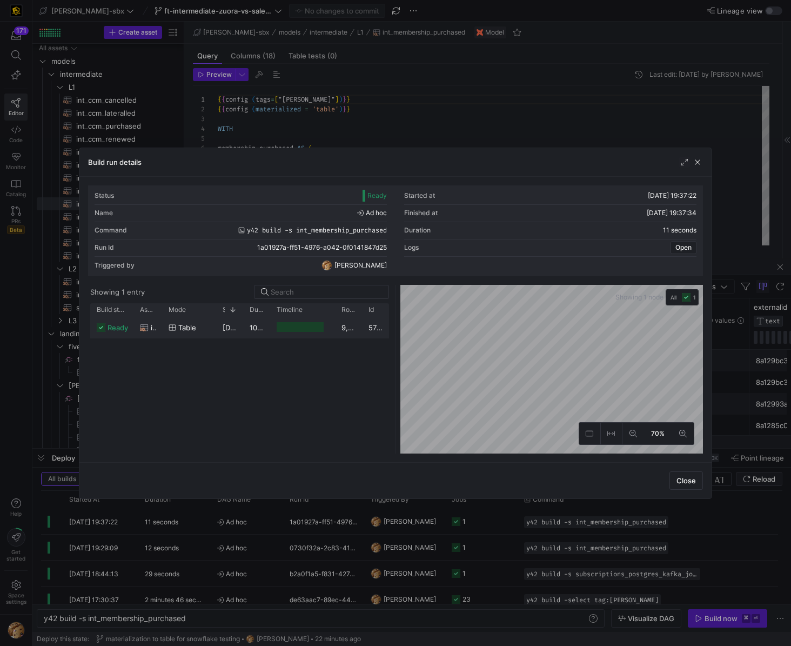
click at [303, 321] on y42-job-duration-timeline-cell-renderer at bounding box center [303, 327] width 52 height 20
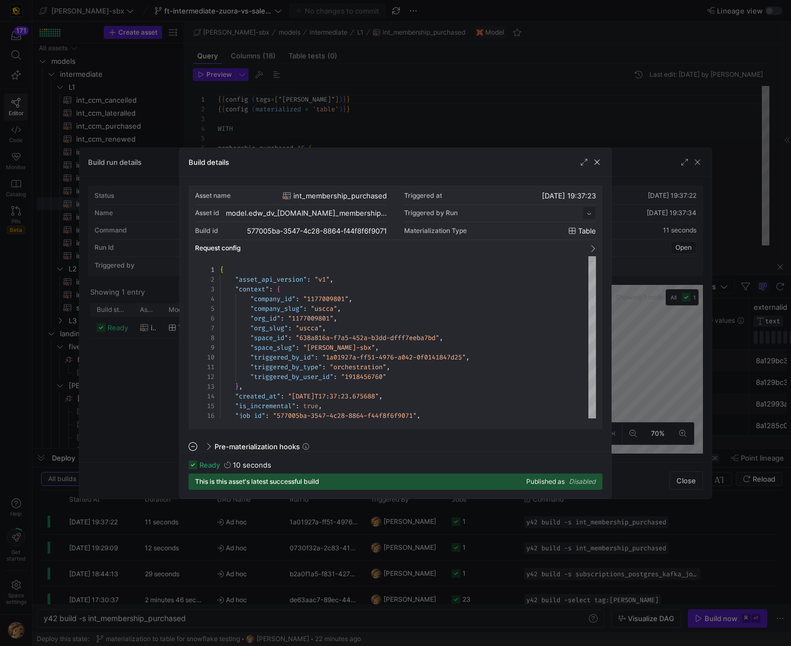
scroll to position [97, 0]
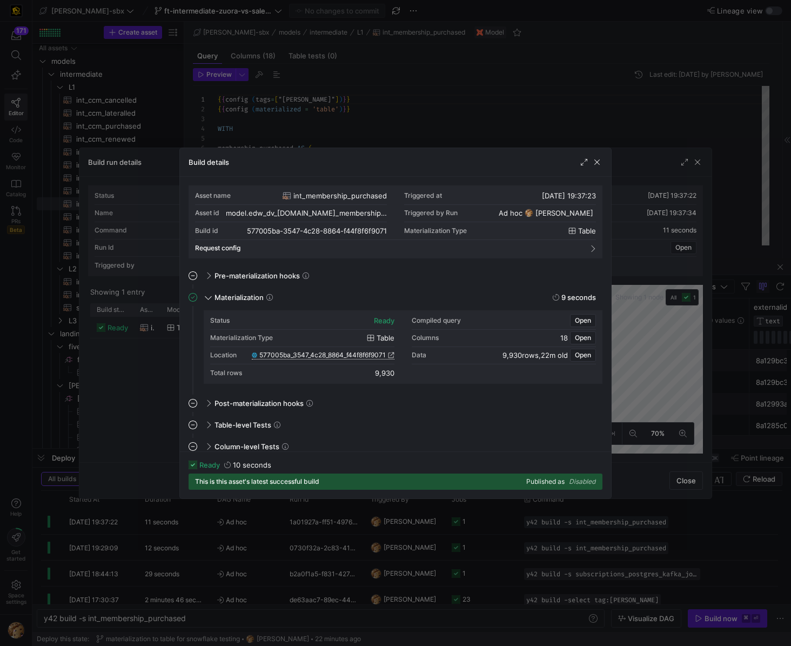
click at [330, 356] on span "577005ba_3547_4c28_8864_f44f8f6f9071" at bounding box center [322, 355] width 126 height 8
click at [595, 165] on span "button" at bounding box center [597, 162] width 11 height 11
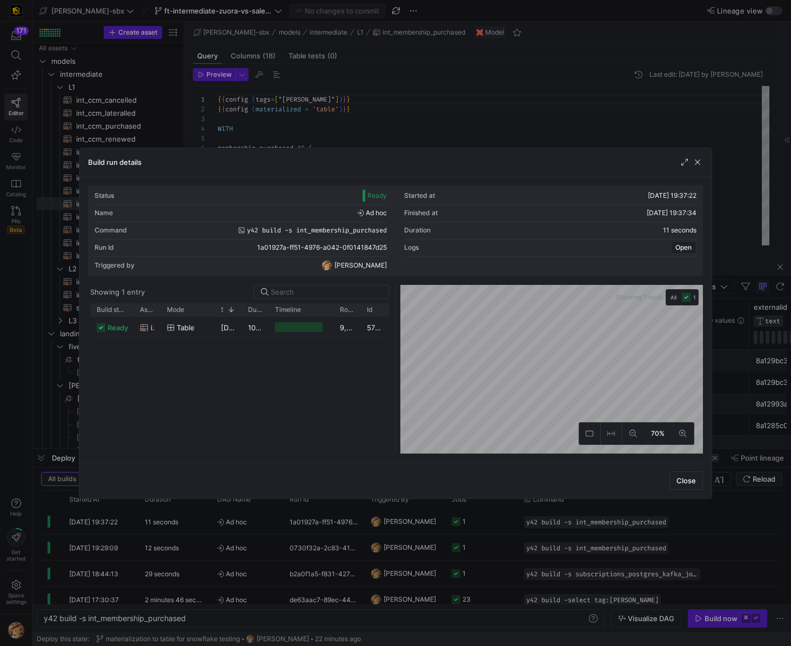
click at [700, 163] on span "button" at bounding box center [697, 162] width 11 height 11
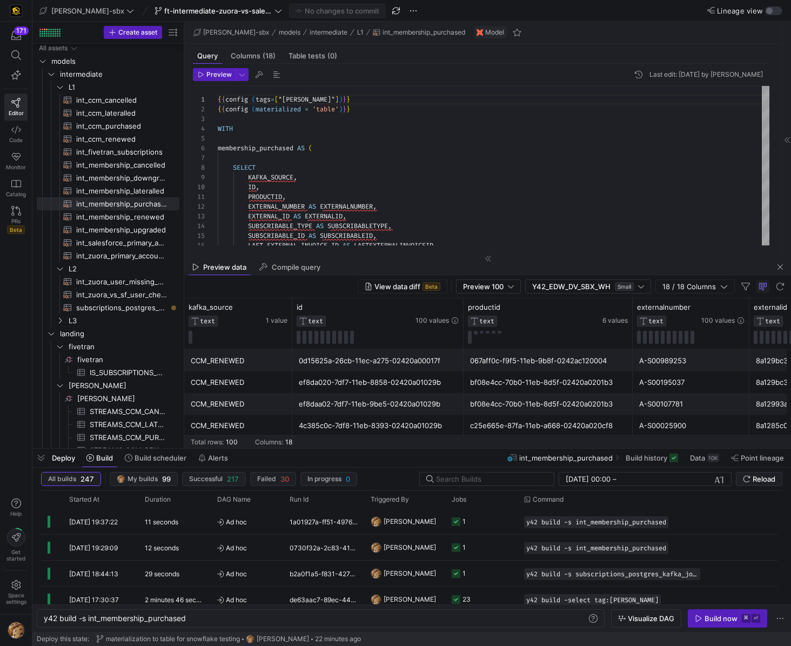
click at [610, 370] on div "067aff0c-f9f5-11eb-9b8f-0242ac120004" at bounding box center [548, 360] width 156 height 21
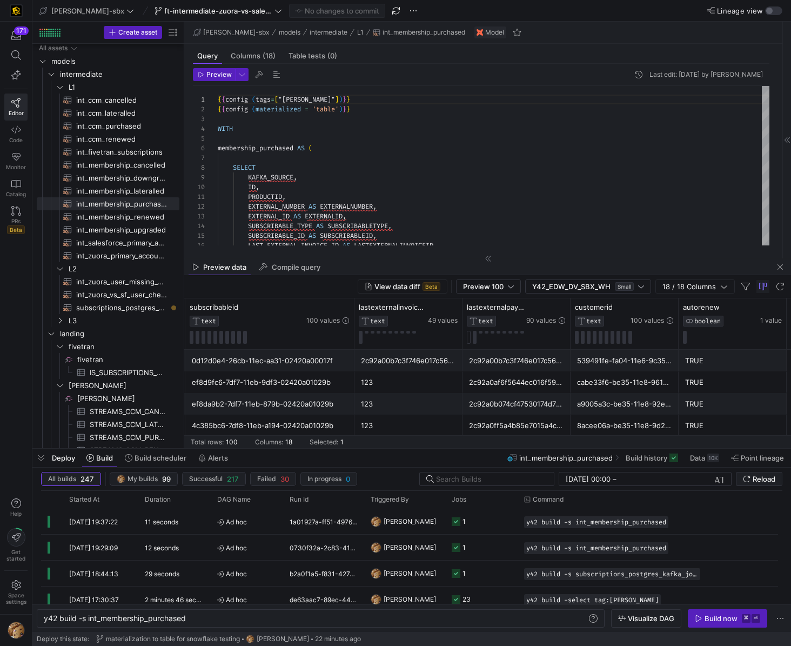
scroll to position [0, 938]
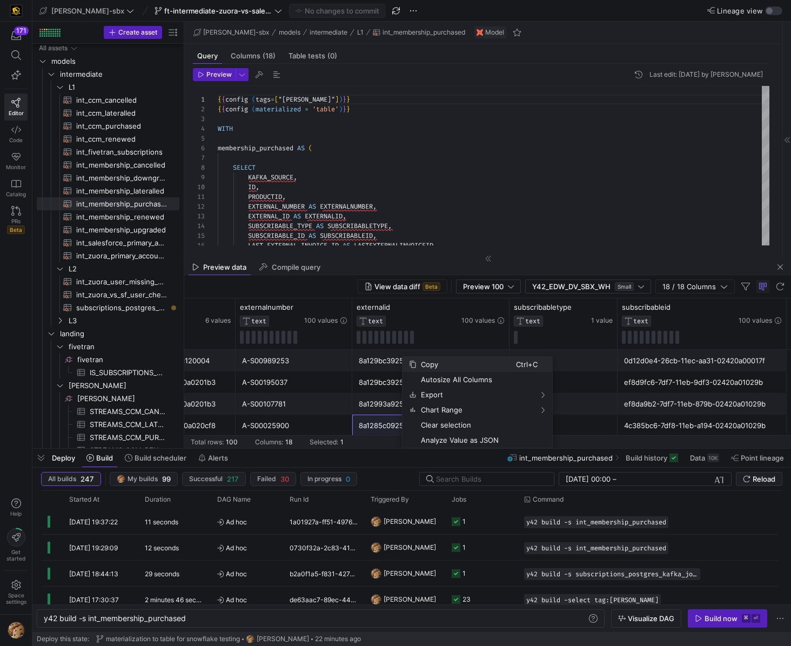
click at [456, 369] on span "Copy" at bounding box center [466, 364] width 99 height 15
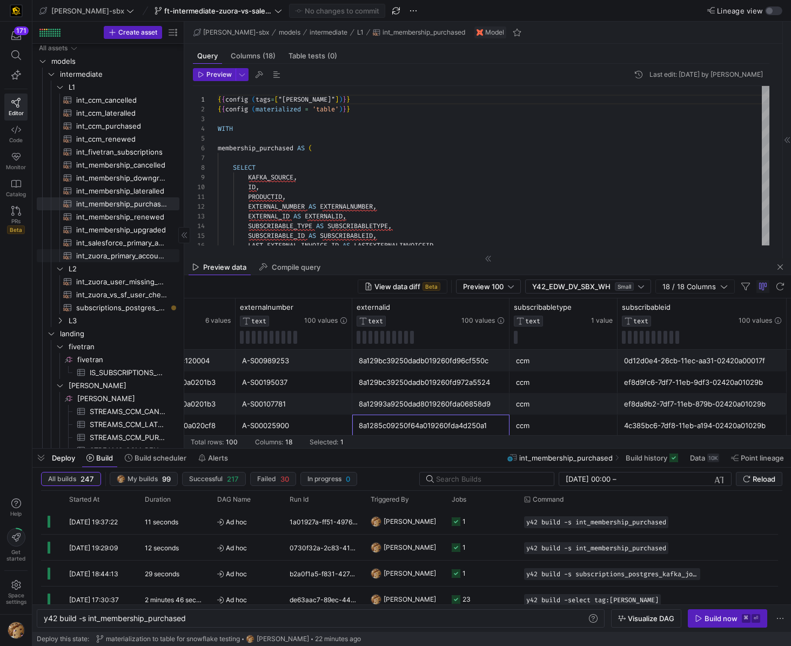
click at [131, 255] on span "int_zuora_primary_accounts​​​​​​​​​​" at bounding box center [121, 256] width 91 height 12
type textarea "-- File Name: int_zuora_primary_accounts -- Created by: [PERSON_NAME] -- Last M…"
type textarea "y42 build -s int_zuora_primary_accounts"
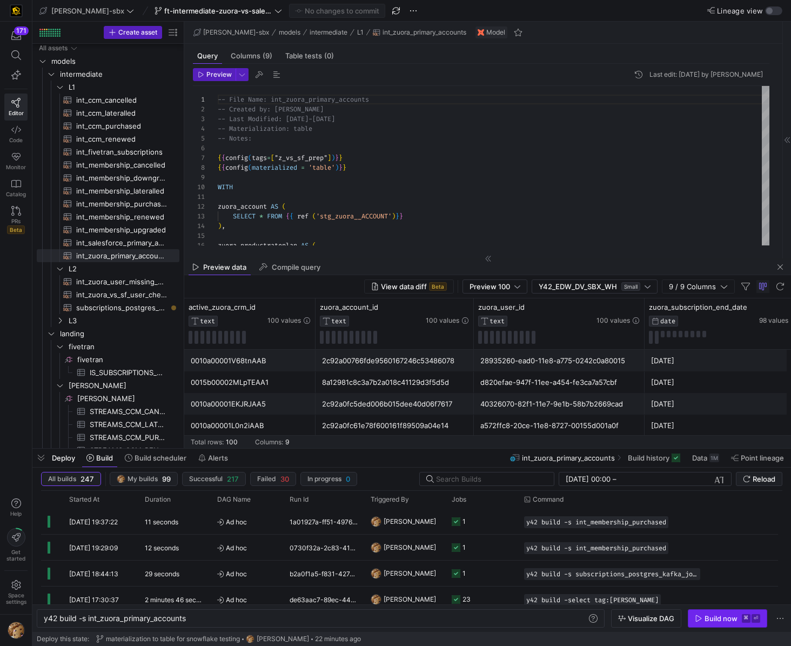
click at [699, 623] on span "button" at bounding box center [728, 618] width 78 height 17
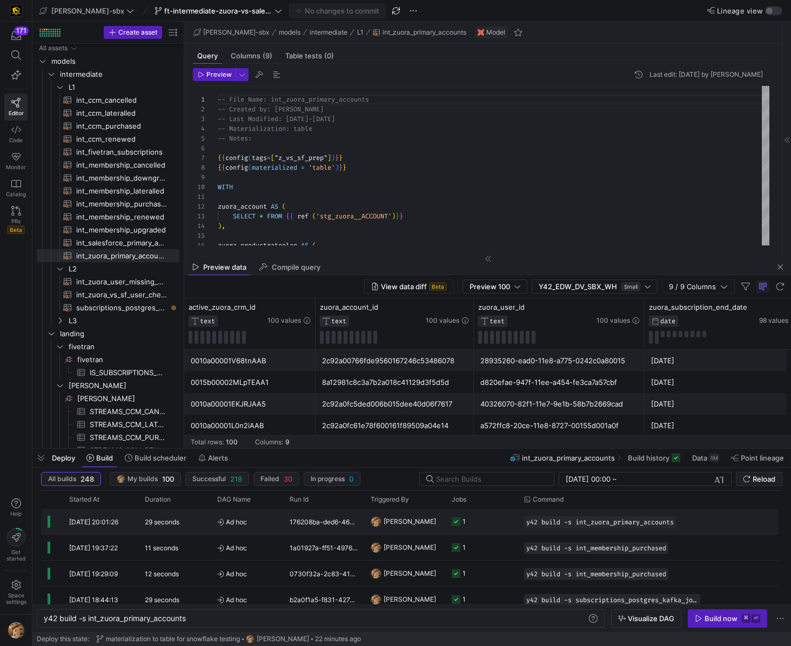
click at [315, 516] on div "176208ba-ded6-4605-ac63-bba2d8ee7f4b" at bounding box center [323, 521] width 81 height 25
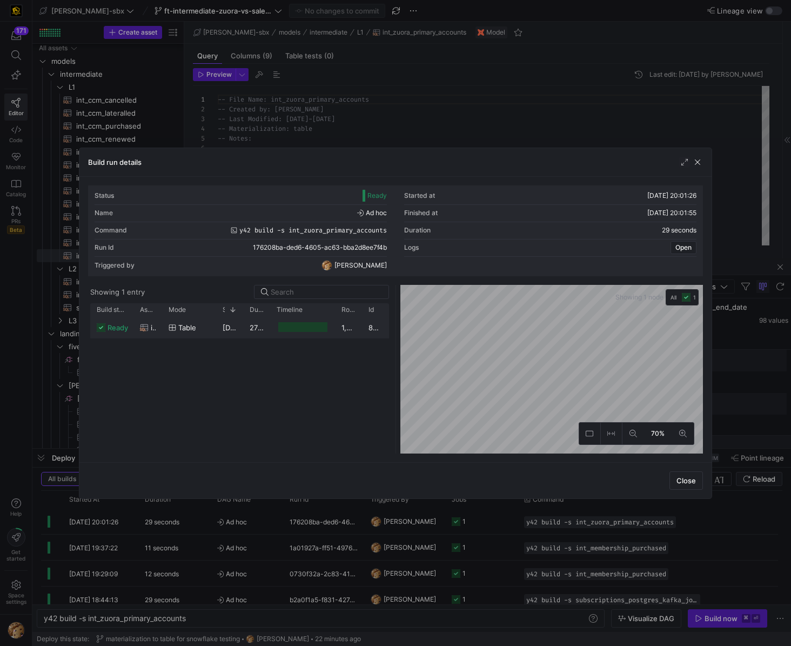
click at [290, 333] on y42-job-duration-timeline-cell-renderer at bounding box center [303, 327] width 52 height 20
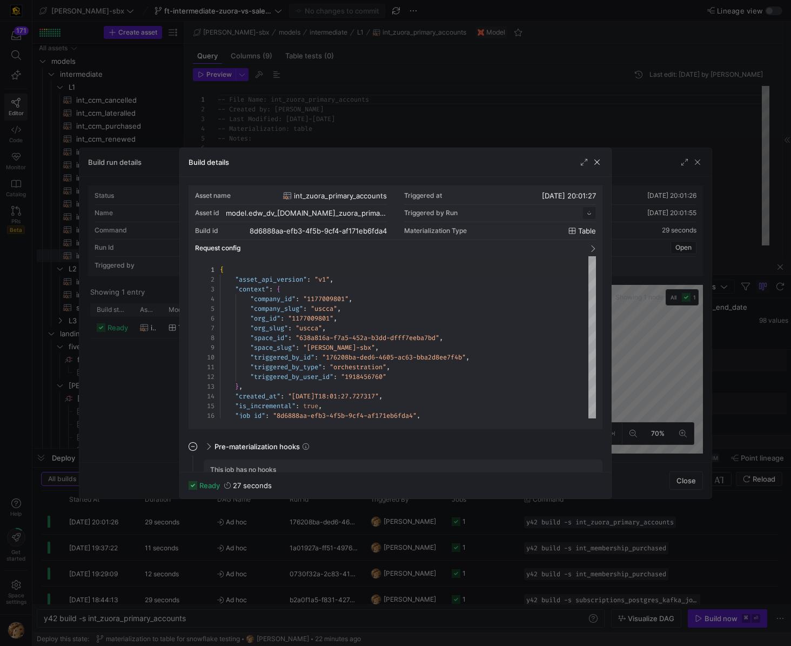
scroll to position [97, 0]
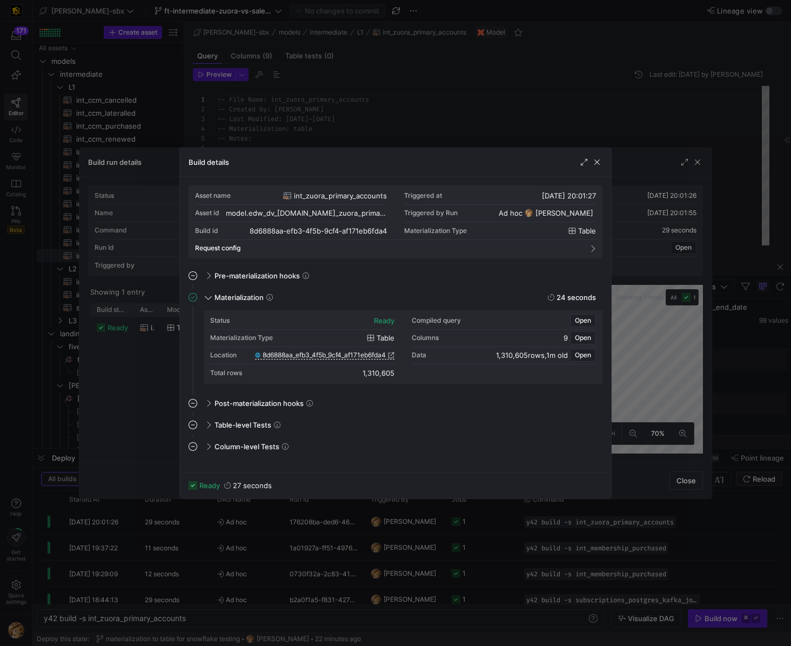
click at [308, 345] on div "Materialization Type table" at bounding box center [302, 338] width 184 height 17
click at [304, 351] on span "8d6888aa_efb3_4f5b_9cf4_af171eb6fda4" at bounding box center [324, 355] width 123 height 8
click at [593, 162] on span "button" at bounding box center [597, 162] width 11 height 11
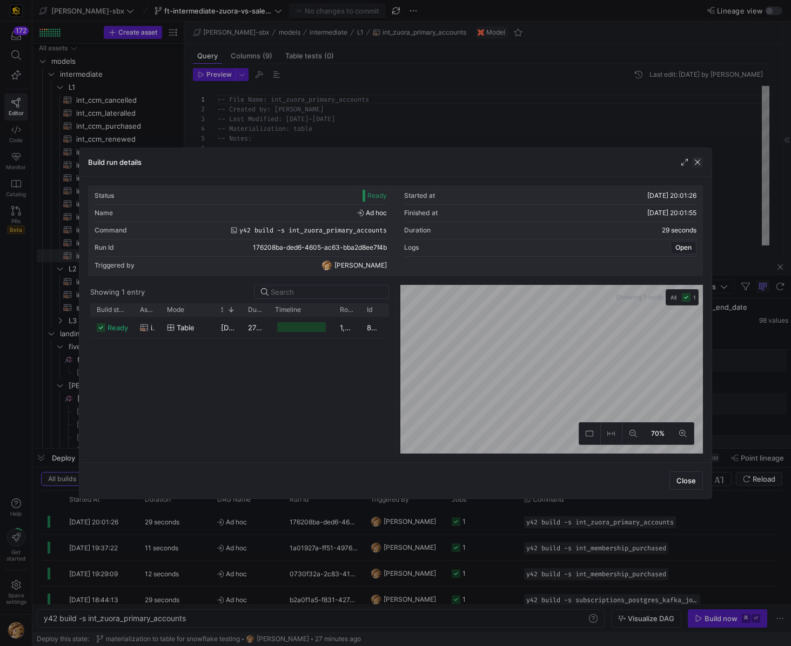
click at [697, 160] on span "button" at bounding box center [697, 162] width 11 height 11
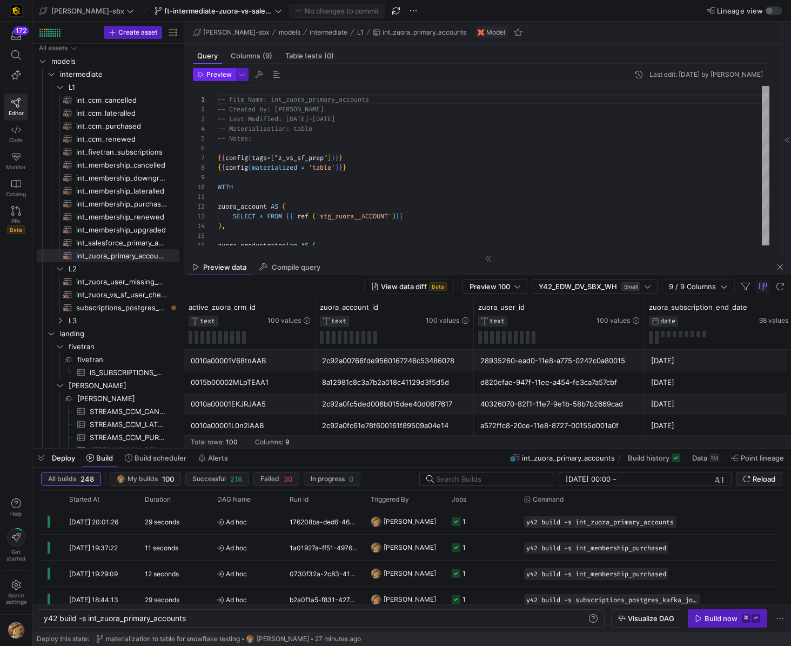
click at [219, 72] on span "Preview" at bounding box center [218, 75] width 25 height 8
click at [278, 440] on div "Columns:" at bounding box center [269, 442] width 28 height 8
click at [633, 400] on div "40326070-82f1-11e7-9e1b-58b7b2669cad" at bounding box center [560, 403] width 158 height 21
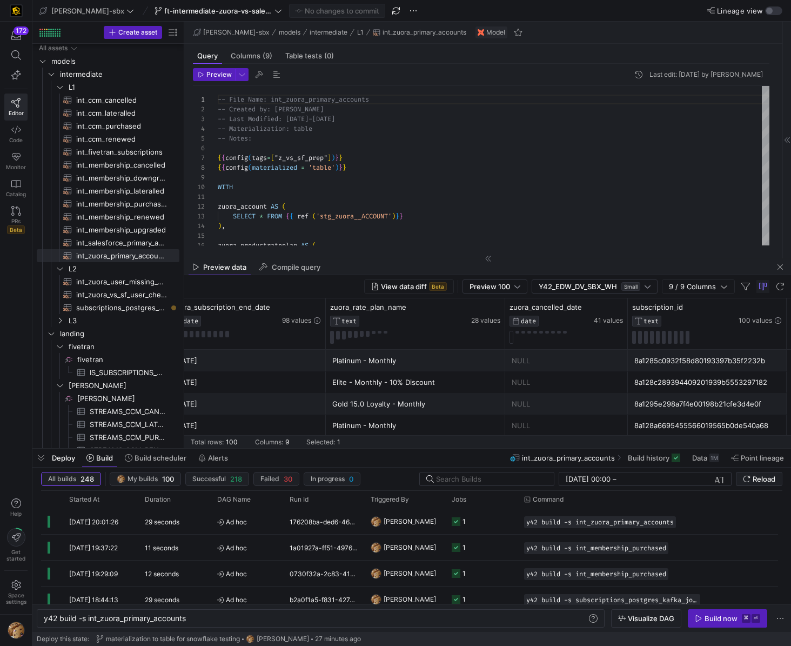
scroll to position [0, 585]
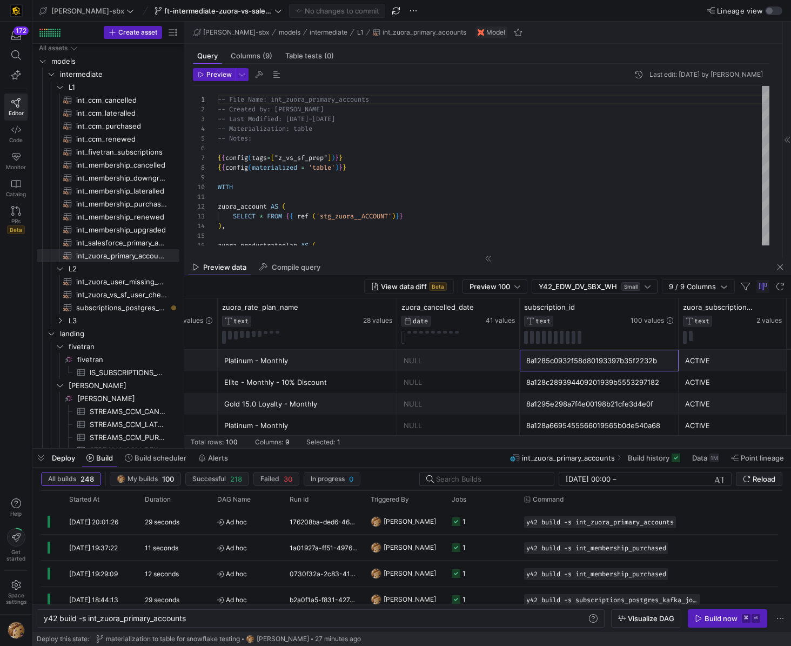
click at [552, 363] on div "8a1285c0932f58d80193397b35f2232b" at bounding box center [599, 360] width 146 height 21
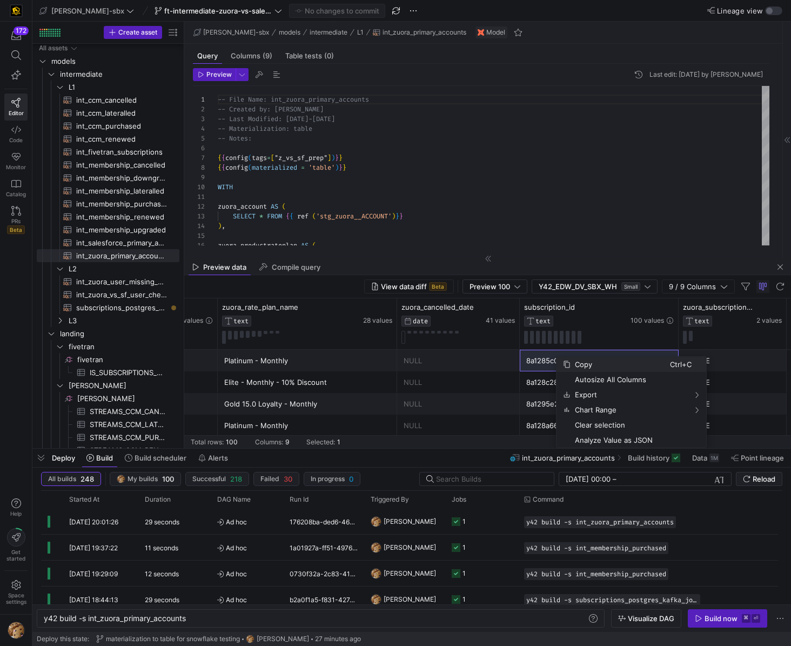
click at [601, 367] on span "Copy" at bounding box center [620, 364] width 99 height 15
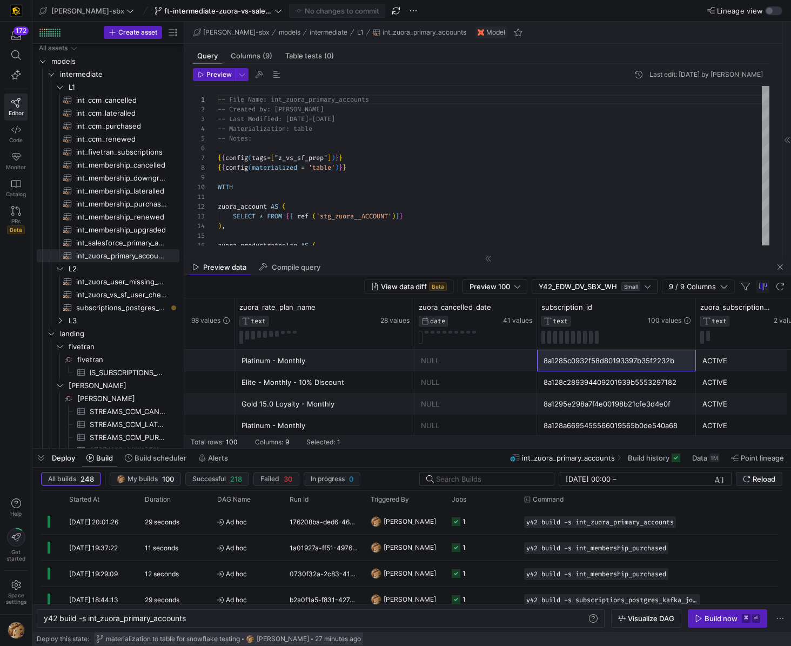
scroll to position [0, 497]
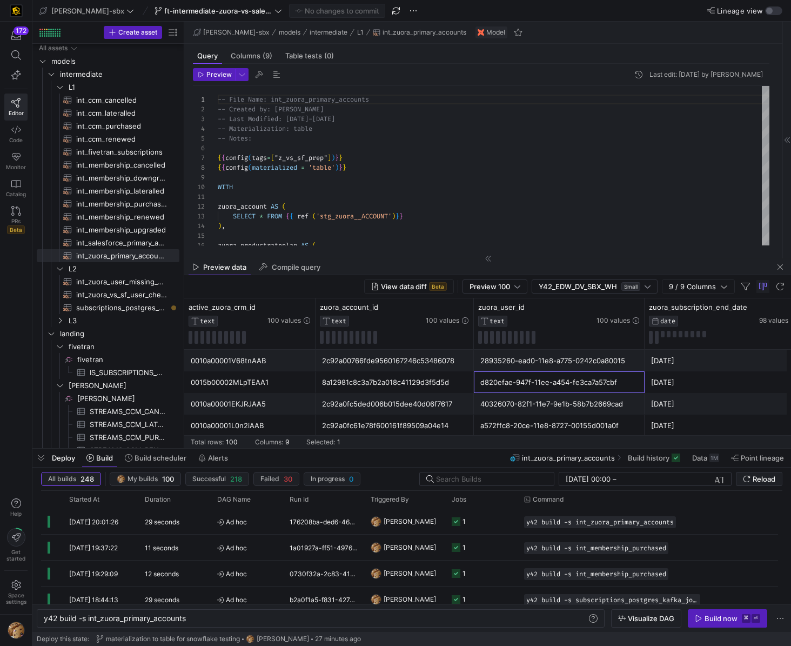
click at [526, 380] on div "d820efae-947f-11ee-a454-fe3ca7a57cbf" at bounding box center [560, 382] width 158 height 21
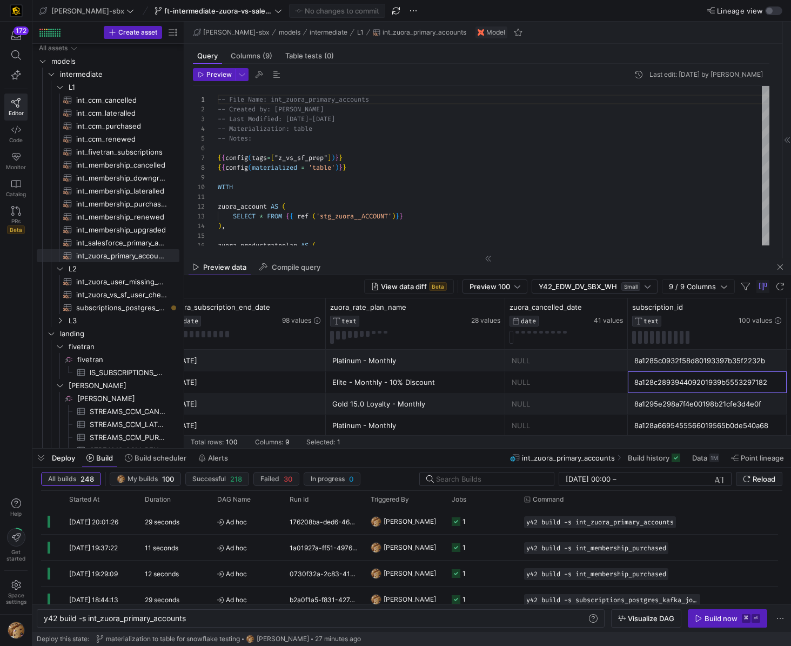
scroll to position [0, 585]
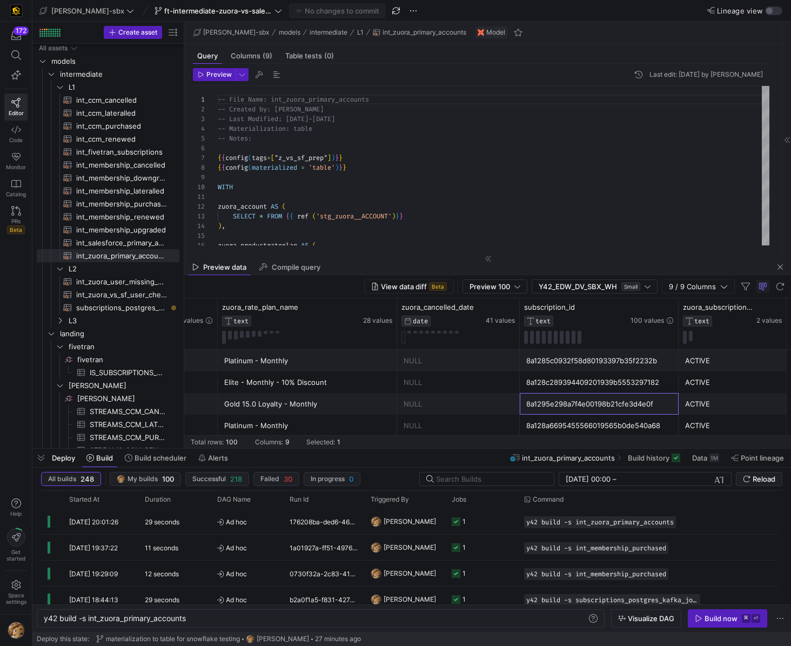
click at [556, 398] on div "8a1295e298a7f4e00198b21cfe3d4e0f" at bounding box center [599, 403] width 146 height 21
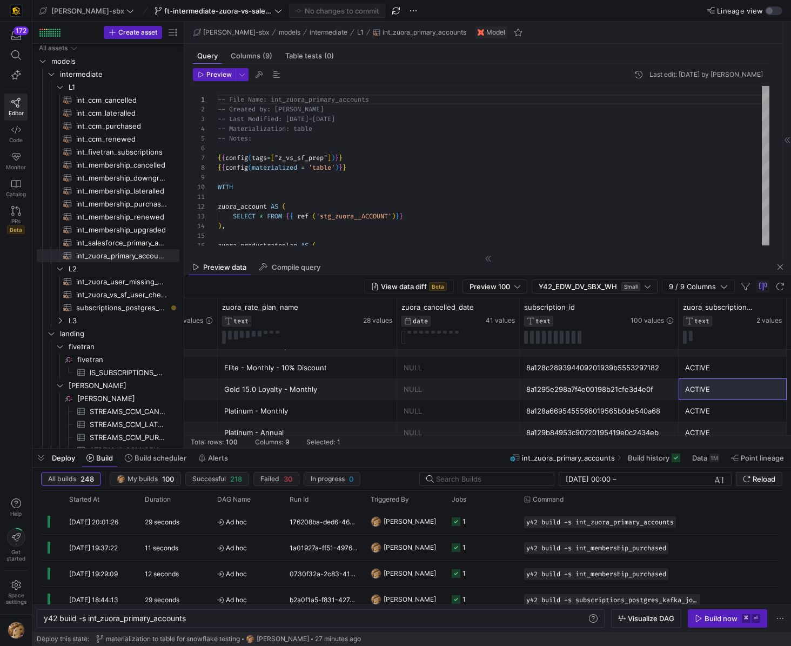
scroll to position [401, 0]
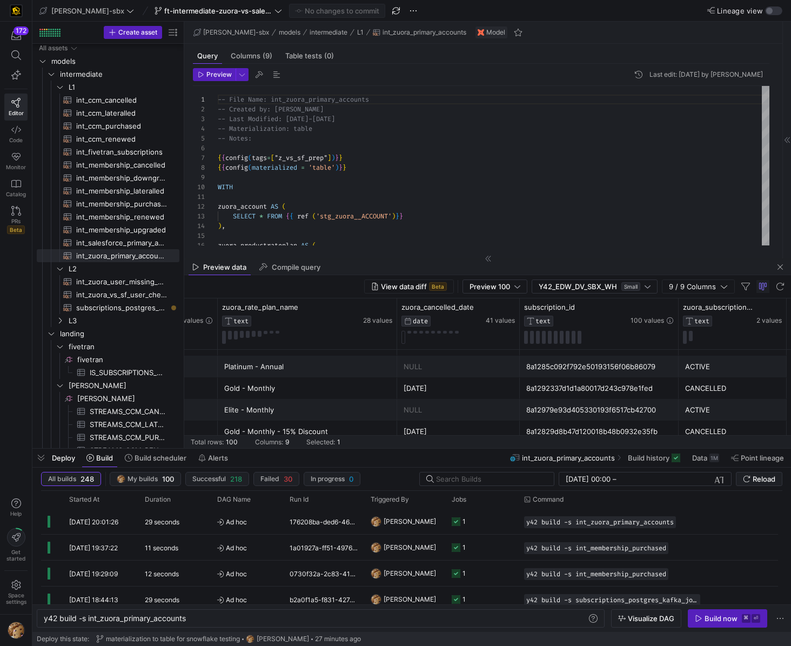
click at [592, 370] on div "8a1285c092f792e50193156f06b86079" at bounding box center [599, 366] width 146 height 21
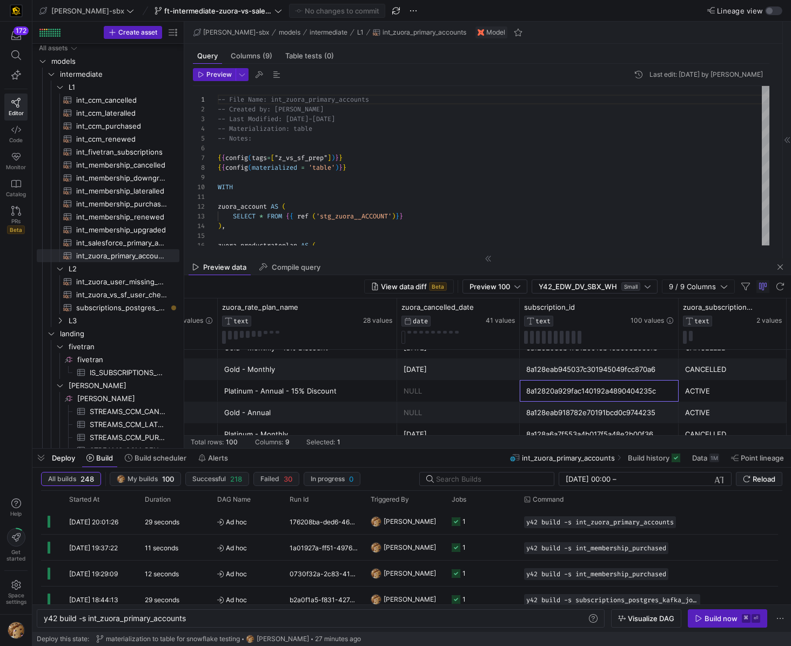
click at [580, 396] on div "8a12820a929fac140192a4890404235c" at bounding box center [599, 391] width 146 height 21
click at [511, 377] on div "[DATE]" at bounding box center [459, 368] width 110 height 21
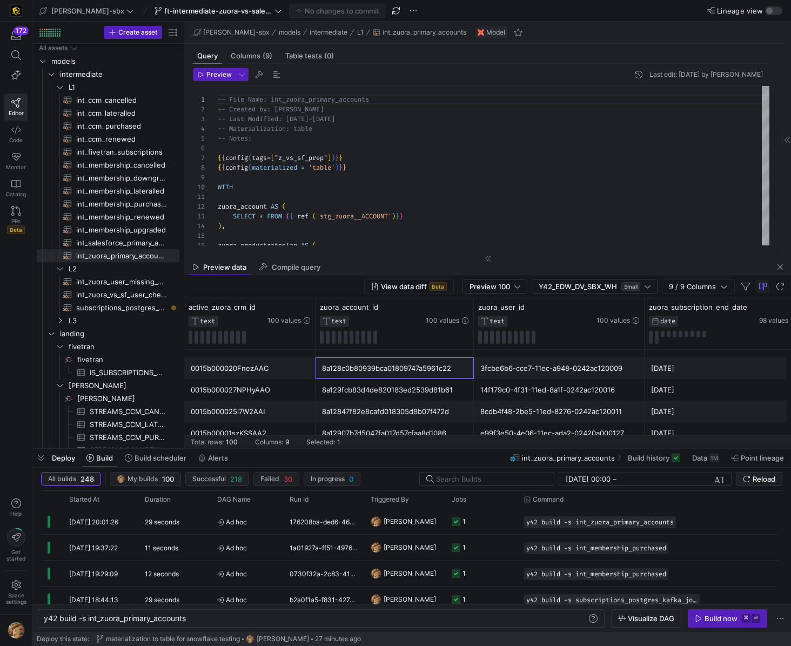
click at [416, 409] on div "8a12847f82e8cafd018305d8b07f472d" at bounding box center [394, 411] width 145 height 21
click at [500, 403] on div "8cdb4f48-2be5-11ed-8276-0242ac120011" at bounding box center [560, 411] width 158 height 21
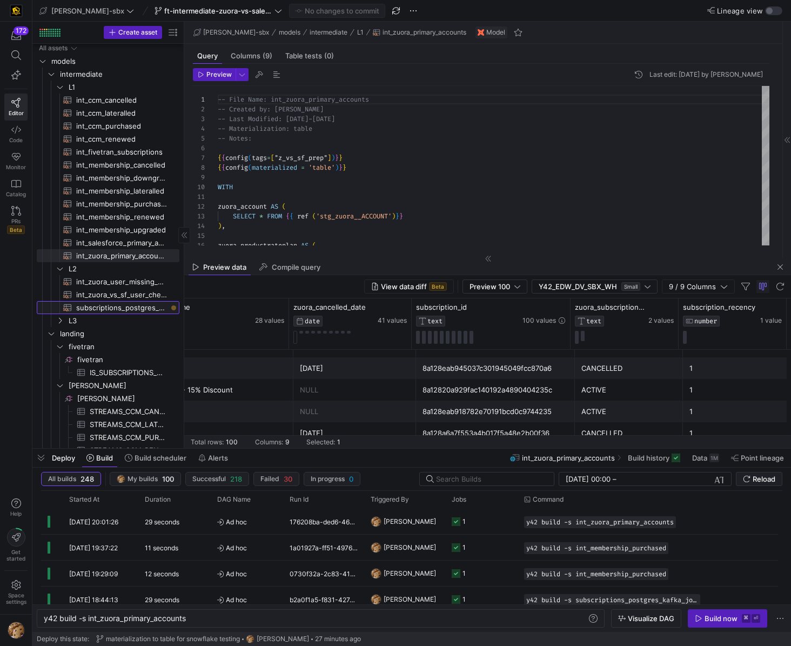
click at [149, 309] on span "subscriptions_postgres_kafka_joined_view​​​​​​​​​​" at bounding box center [121, 308] width 91 height 12
type textarea "{{config (tags=["kafka_joined_view"])}} WITH kafka_CCM_cancelled AS ( SELECT * …"
type textarea "y42 build -s subscriptions_postgres_kafka_joined_view"
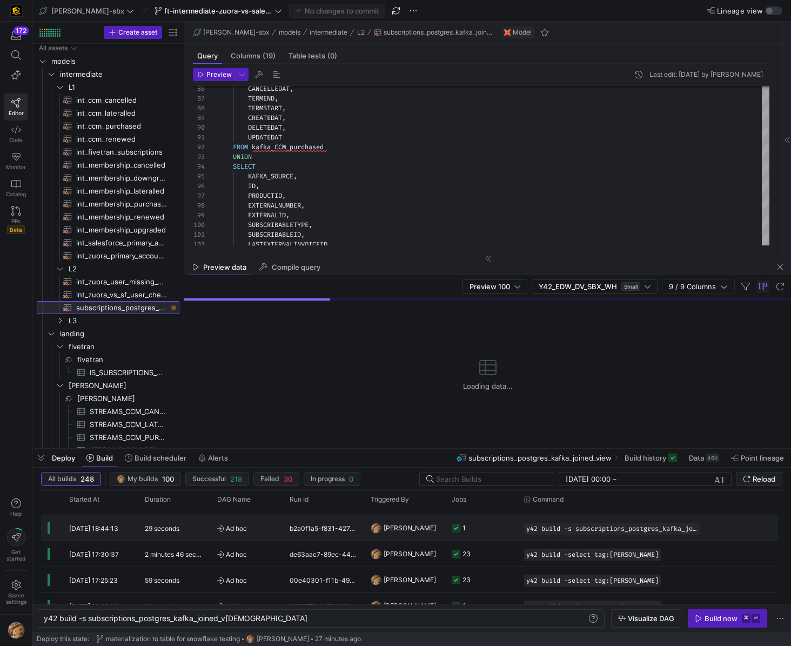
scroll to position [74, 0]
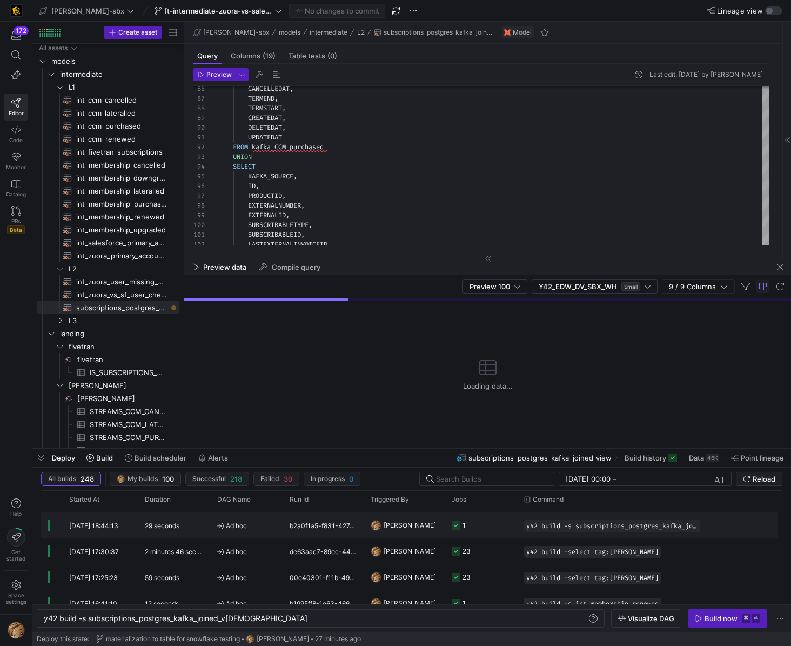
click at [516, 527] on div "1" at bounding box center [481, 524] width 72 height 25
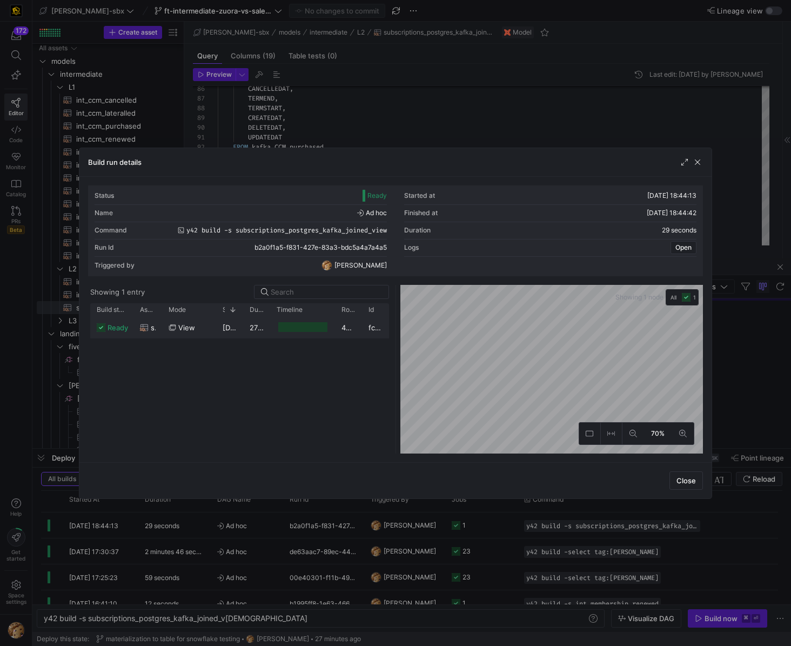
click at [273, 326] on div at bounding box center [302, 327] width 65 height 21
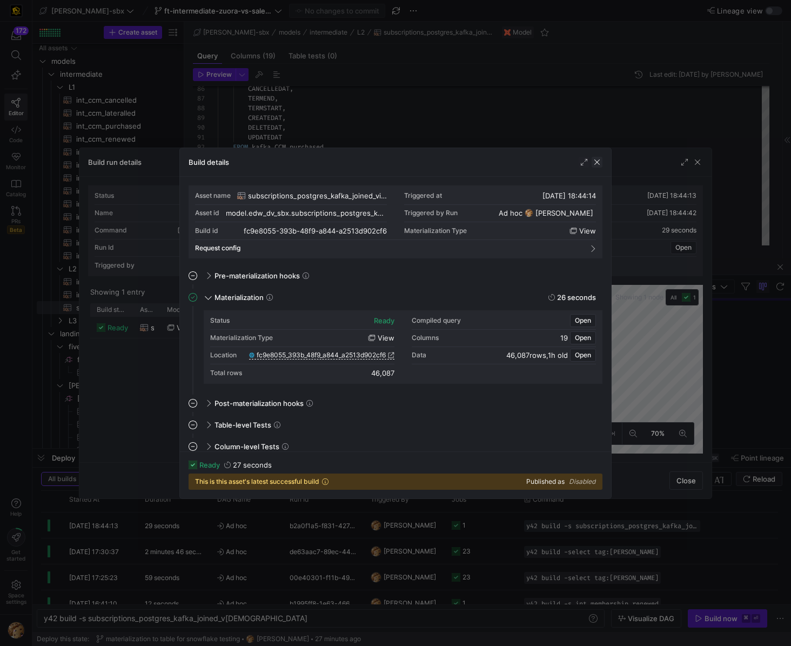
click at [596, 161] on span "button" at bounding box center [597, 162] width 11 height 11
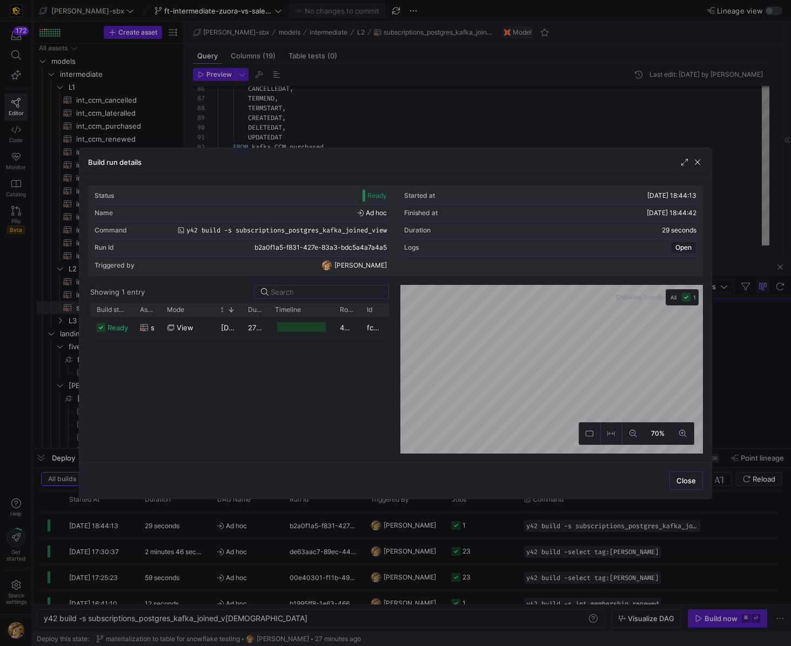
click at [693, 168] on div "Build run details" at bounding box center [395, 162] width 632 height 29
click at [698, 162] on span "button" at bounding box center [697, 162] width 11 height 11
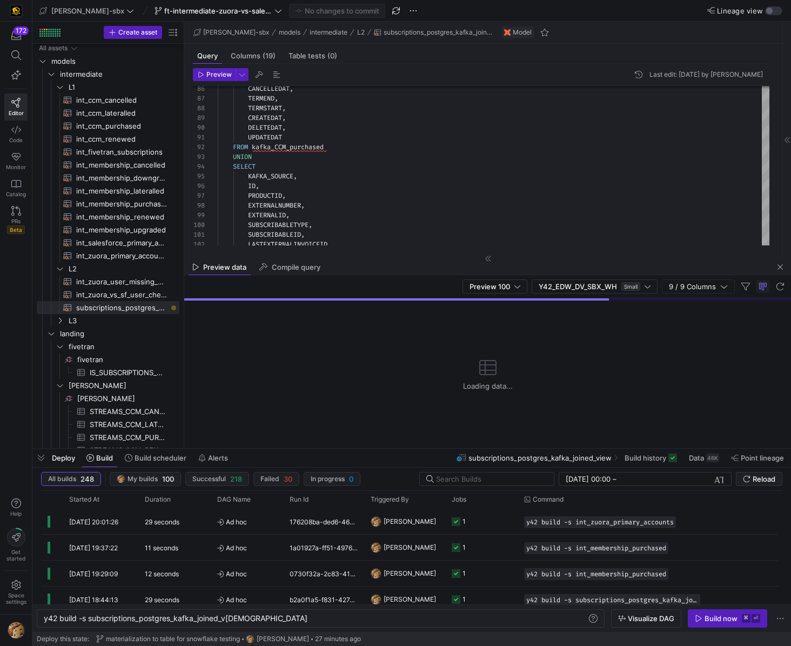
click at [381, 604] on y42-orchestration-inline-build "y42 build -s subscriptions_postgres_kafka_joined_v [DEMOGRAPHIC_DATA] y42 build…" at bounding box center [411, 618] width 759 height 28
click at [384, 598] on span "[PERSON_NAME]" at bounding box center [410, 598] width 52 height 25
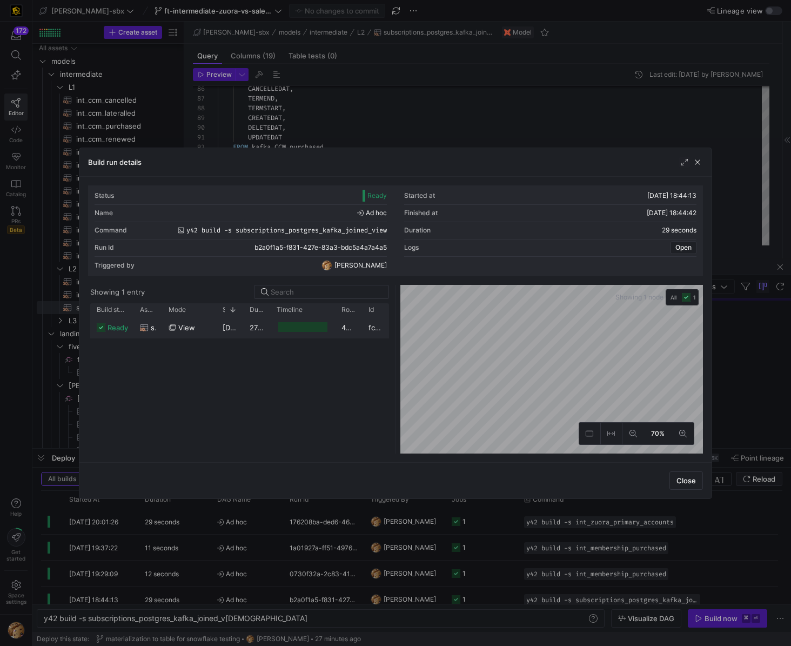
click at [301, 324] on div at bounding box center [302, 327] width 49 height 10
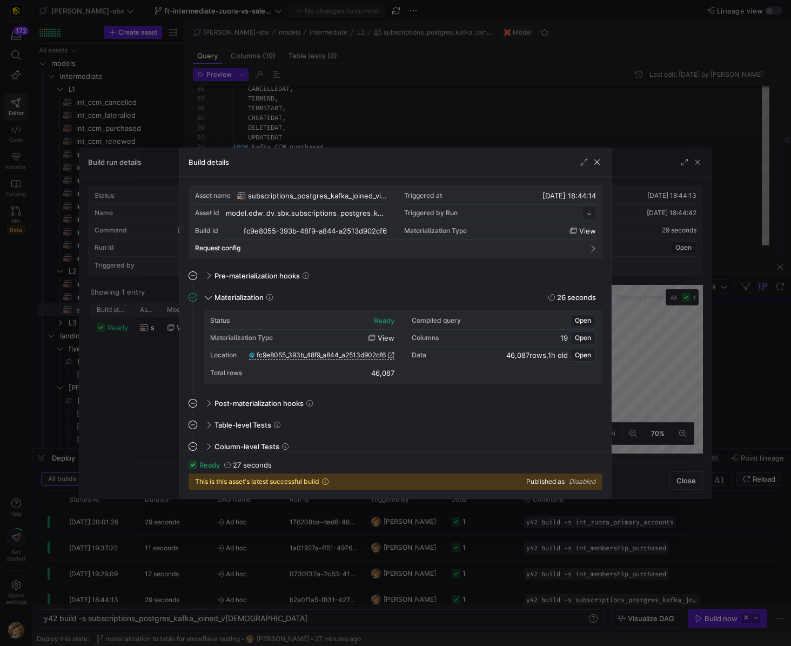
scroll to position [97, 0]
click at [304, 484] on span "This is this asset's latest successful build" at bounding box center [257, 482] width 124 height 8
click at [596, 165] on span "button" at bounding box center [597, 162] width 11 height 11
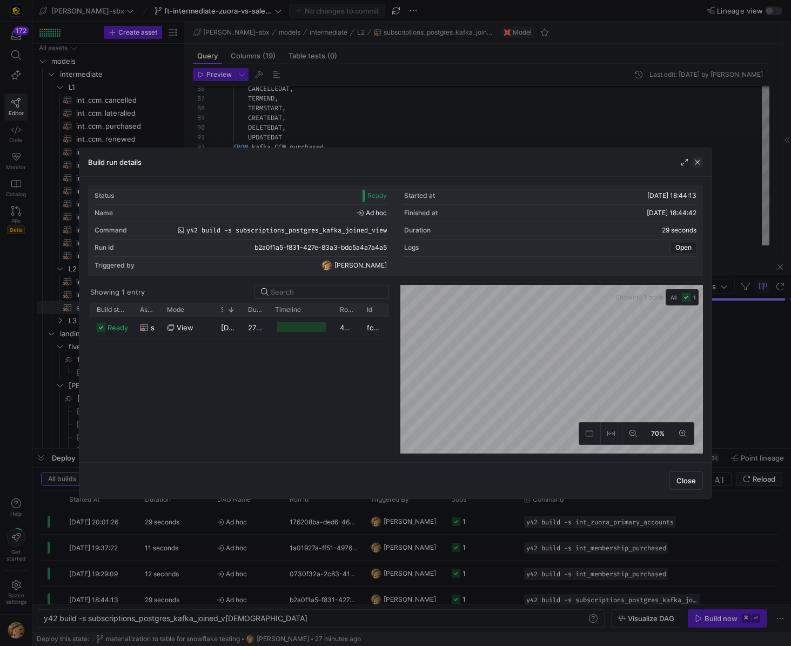
click at [703, 160] on span "button" at bounding box center [697, 162] width 11 height 11
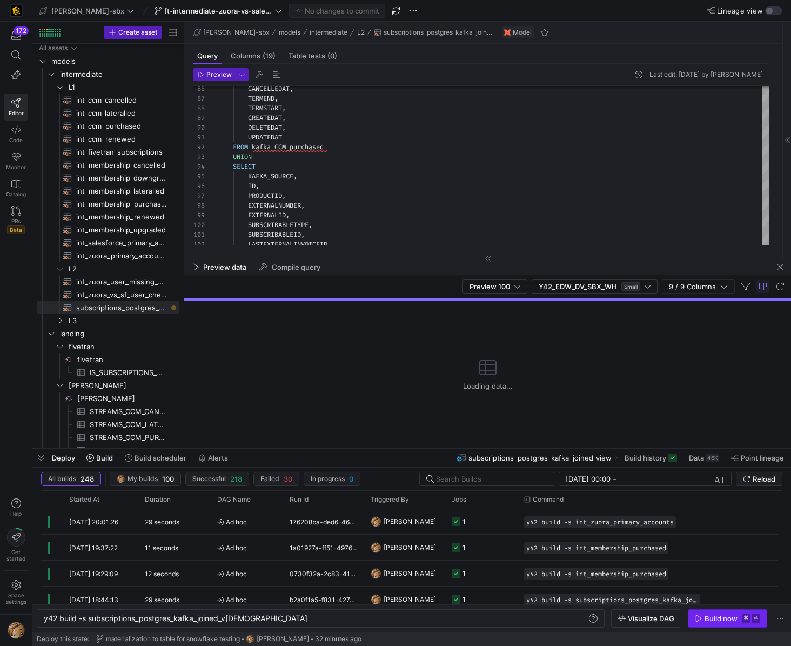
click at [713, 617] on div "Build now" at bounding box center [721, 618] width 33 height 9
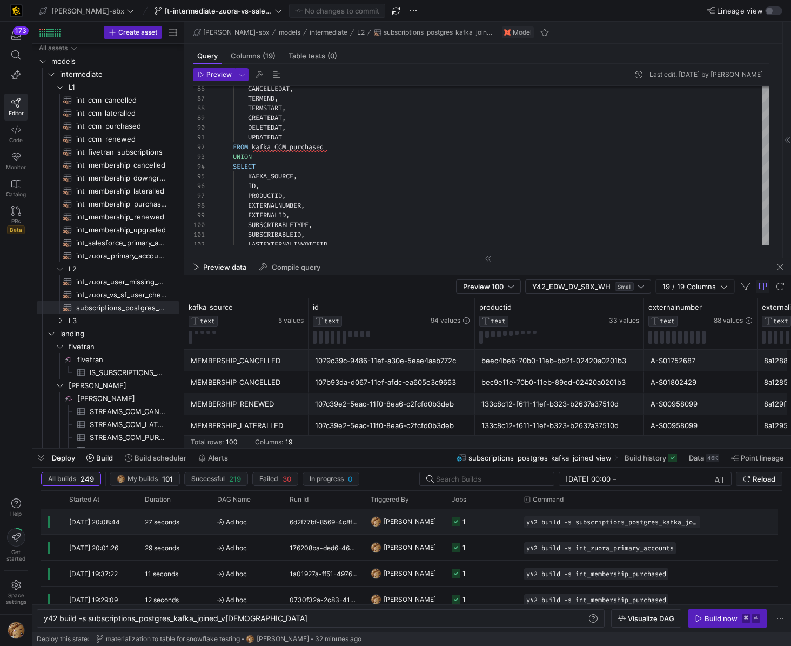
click at [434, 525] on y42-orchestration-triggered-by "[PERSON_NAME]" at bounding box center [405, 521] width 68 height 24
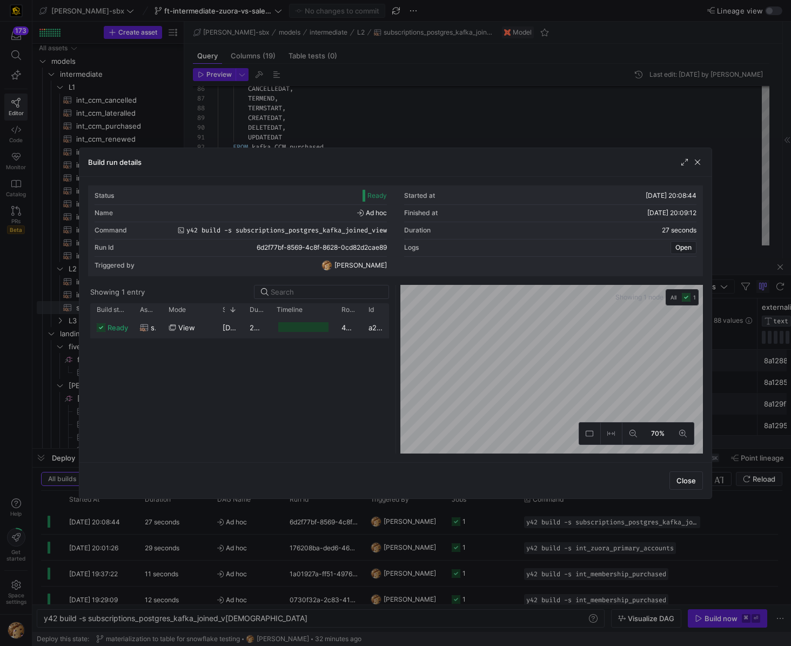
click at [291, 330] on div at bounding box center [303, 327] width 50 height 10
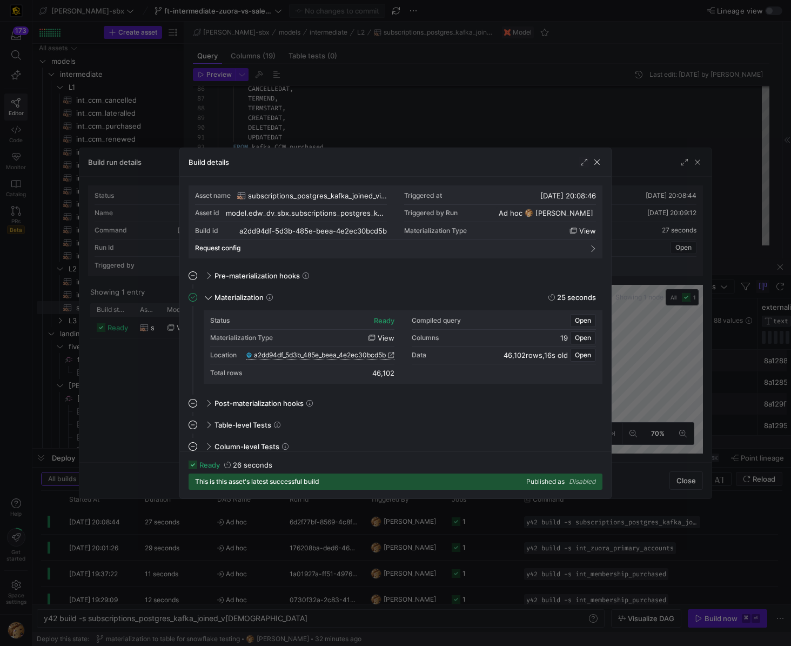
click at [295, 353] on span "a2dd94df_5d3b_485e_beea_4e2ec30bcd5b" at bounding box center [320, 355] width 132 height 8
drag, startPoint x: 381, startPoint y: 92, endPoint x: 385, endPoint y: 105, distance: 13.9
click at [381, 94] on div at bounding box center [395, 323] width 791 height 646
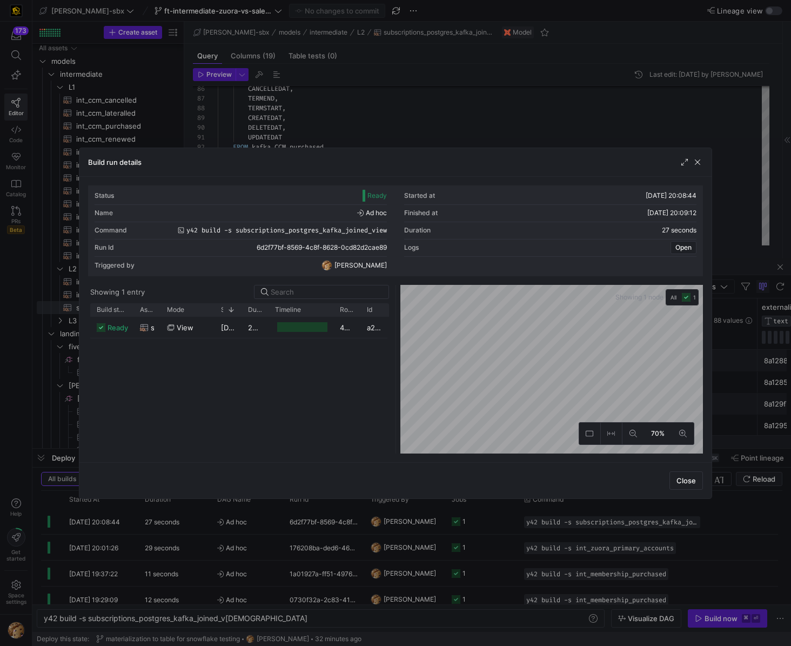
click at [464, 120] on div at bounding box center [395, 323] width 791 height 646
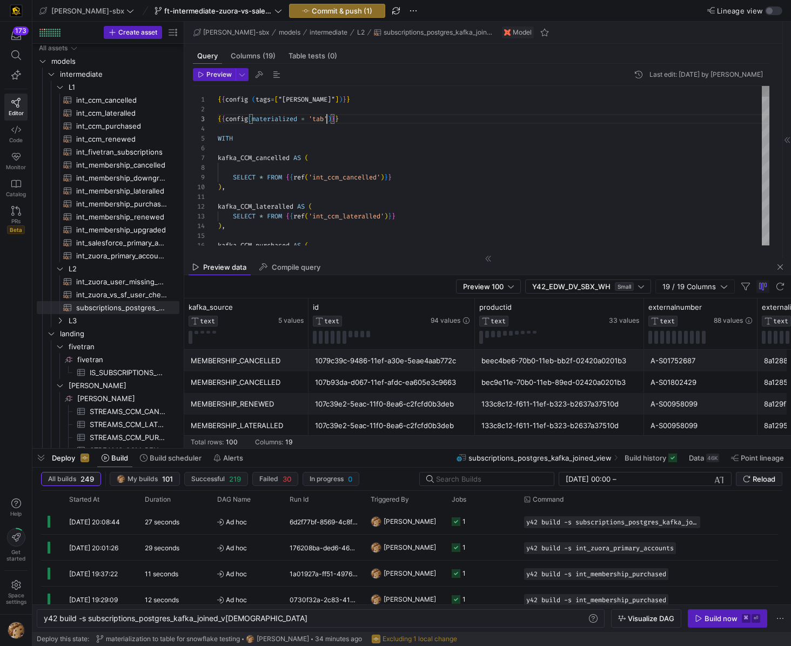
scroll to position [19, 117]
type textarea "{{config (tags=["kafka_joined_view"])}} {{config(materialized = 'table')}} WITH…"
click at [312, 12] on span "Commit & push (1)" at bounding box center [342, 10] width 61 height 9
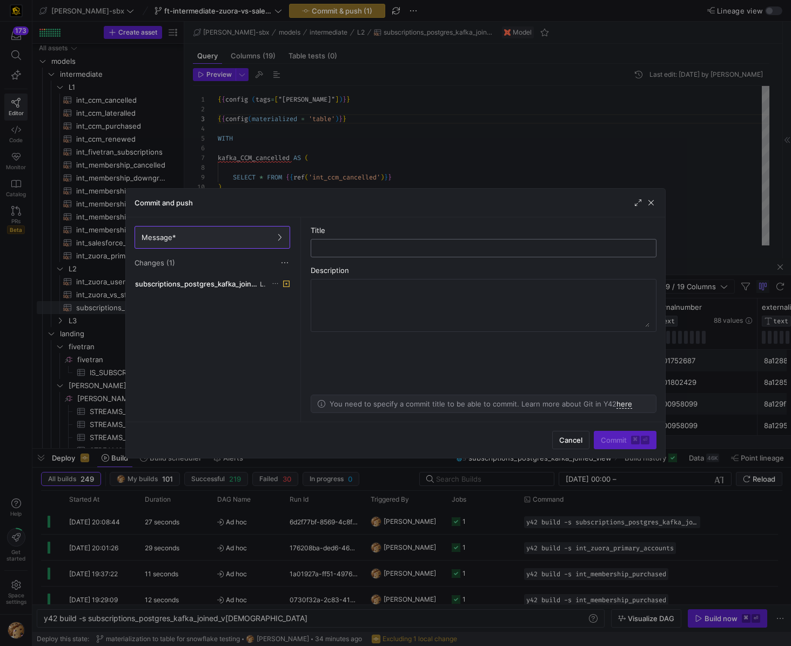
click at [386, 249] on input "text" at bounding box center [484, 248] width 328 height 9
type input "add table config for snowflake testing"
click at [608, 436] on span "Commit ⌘ ⏎" at bounding box center [625, 440] width 49 height 9
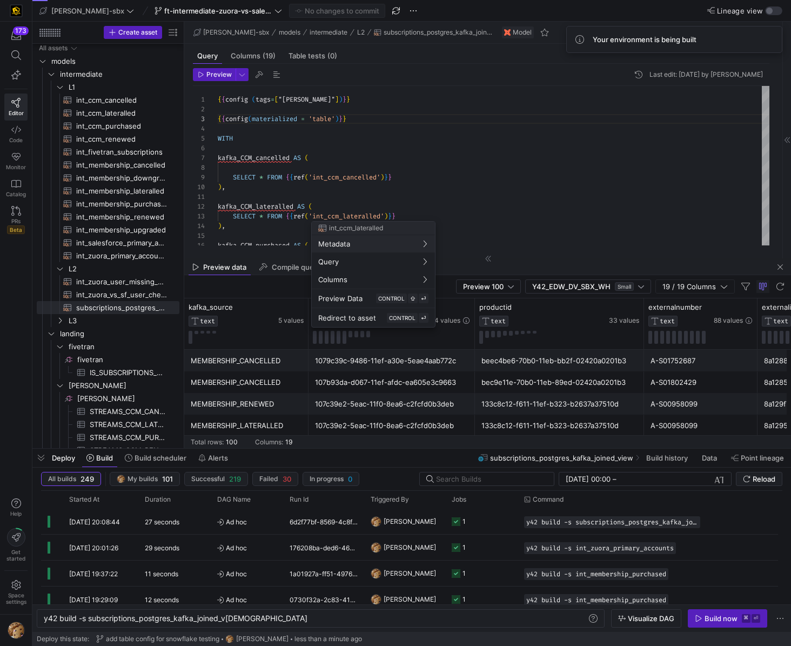
click at [713, 619] on div at bounding box center [395, 323] width 791 height 646
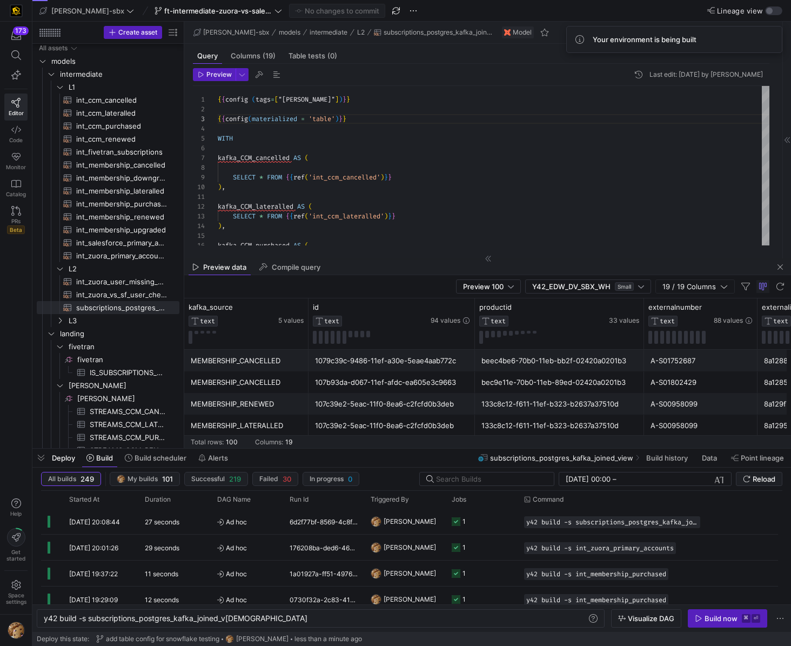
click at [713, 619] on div "Build now" at bounding box center [721, 618] width 33 height 9
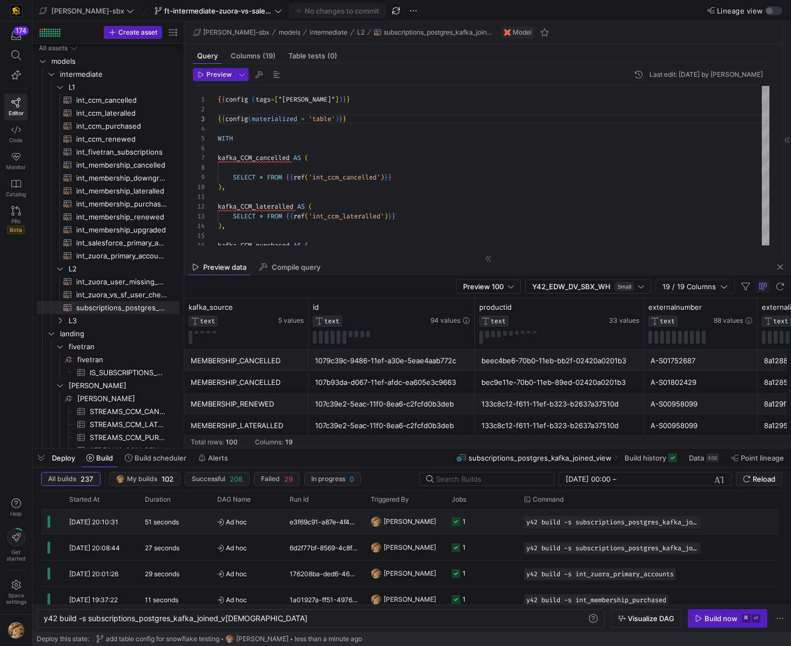
click at [489, 525] on y42-job-status-cell-renderer "1" at bounding box center [481, 521] width 59 height 24
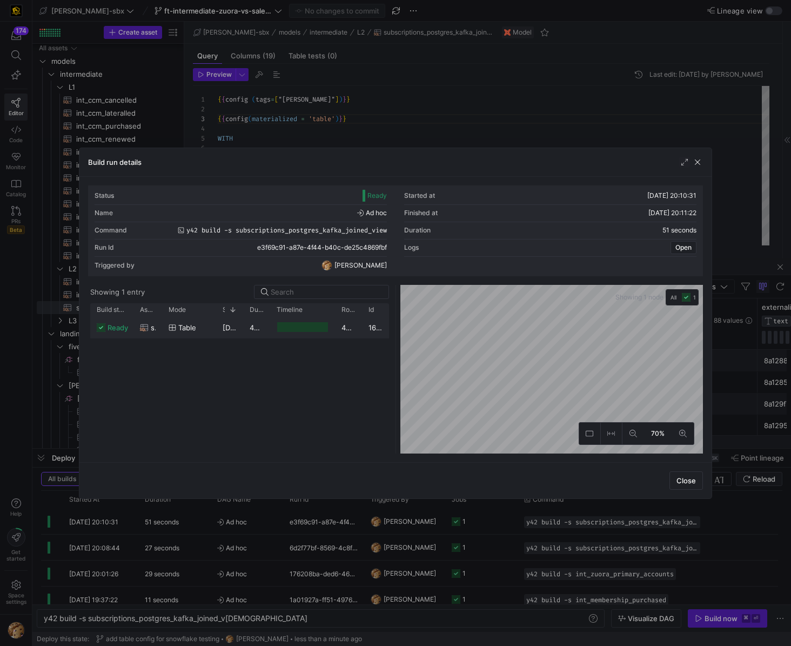
click at [299, 325] on div at bounding box center [302, 327] width 50 height 10
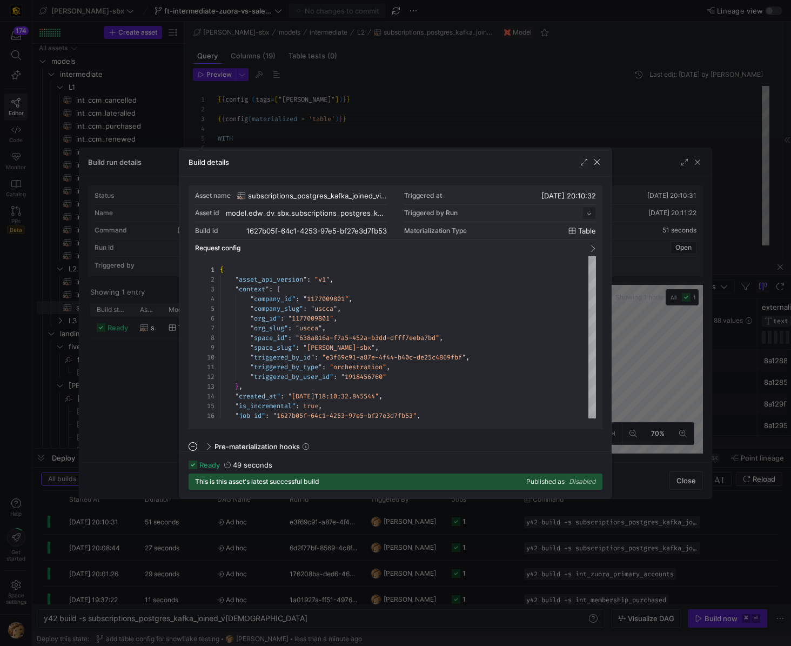
scroll to position [97, 0]
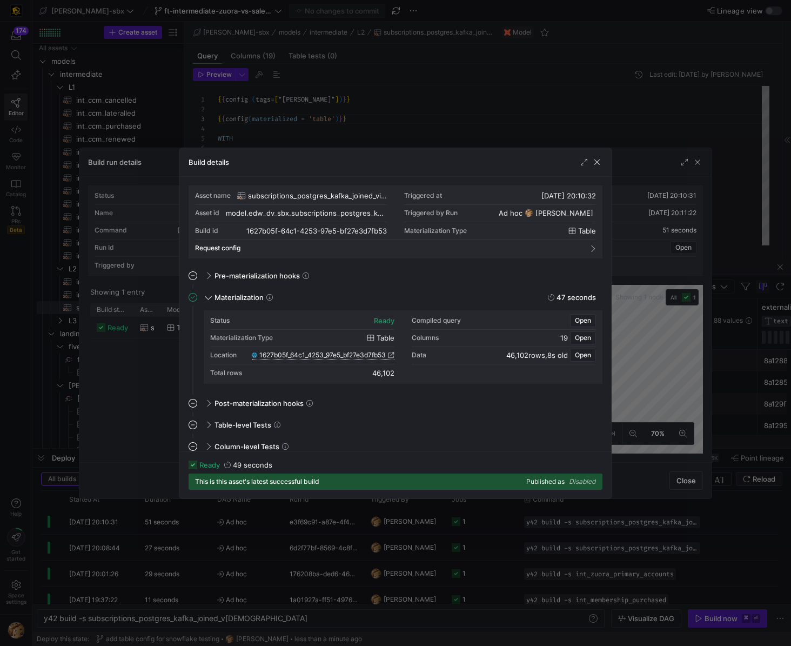
click at [354, 355] on span "1627b05f_64c1_4253_97e5_bf27e3d7fb53" at bounding box center [322, 355] width 126 height 8
click at [605, 161] on div "Build details" at bounding box center [395, 162] width 431 height 29
click at [604, 161] on div "Build details" at bounding box center [395, 162] width 431 height 29
click at [603, 160] on div "Build details" at bounding box center [395, 162] width 431 height 29
click at [600, 161] on span "button" at bounding box center [597, 162] width 11 height 11
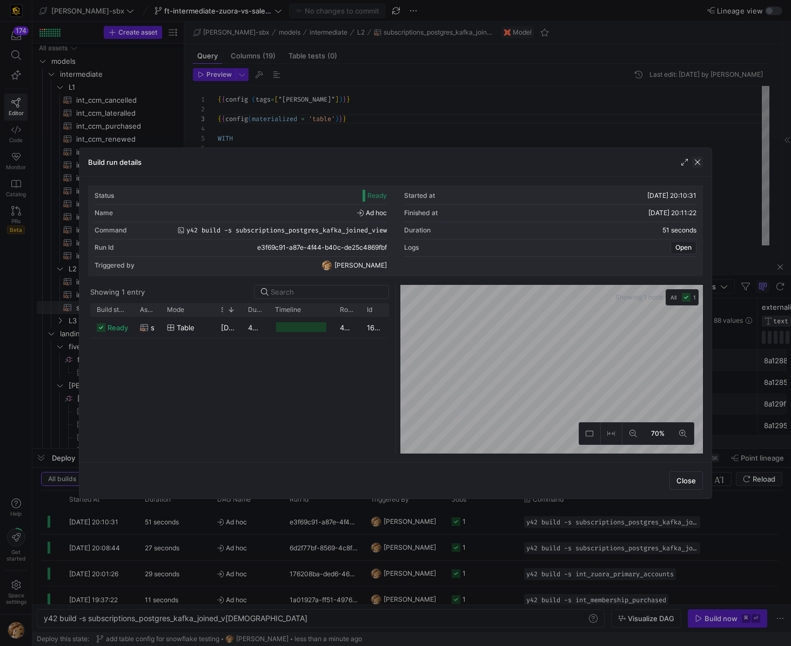
click at [699, 165] on span "button" at bounding box center [697, 162] width 11 height 11
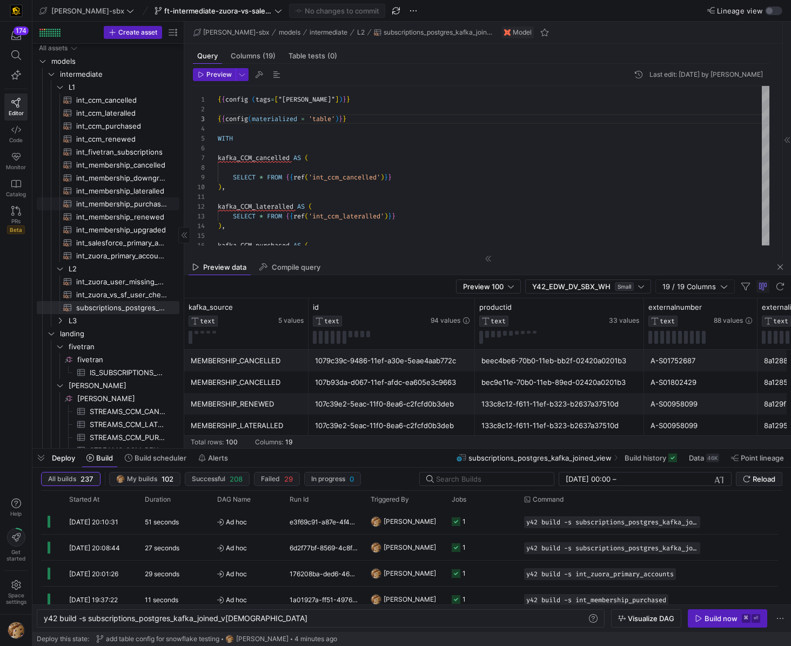
click at [137, 203] on span "int_membership_purchased​​​​​​​​​​" at bounding box center [121, 204] width 91 height 12
type textarea "{{config (tags=["kafka_joined_view"])}} {{config (materialized = 'table')}} WIT…"
type textarea "y42 build -s int_membership_purchased"
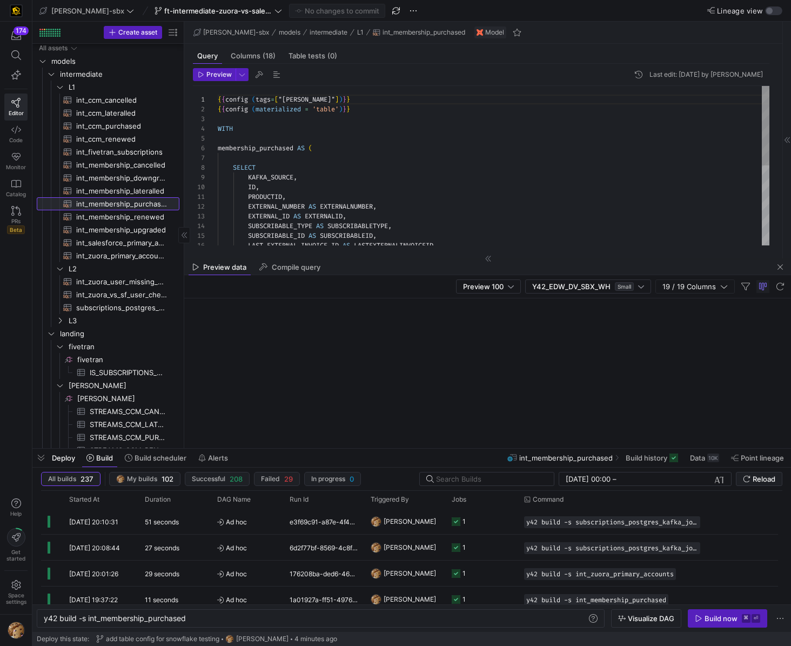
scroll to position [97, 0]
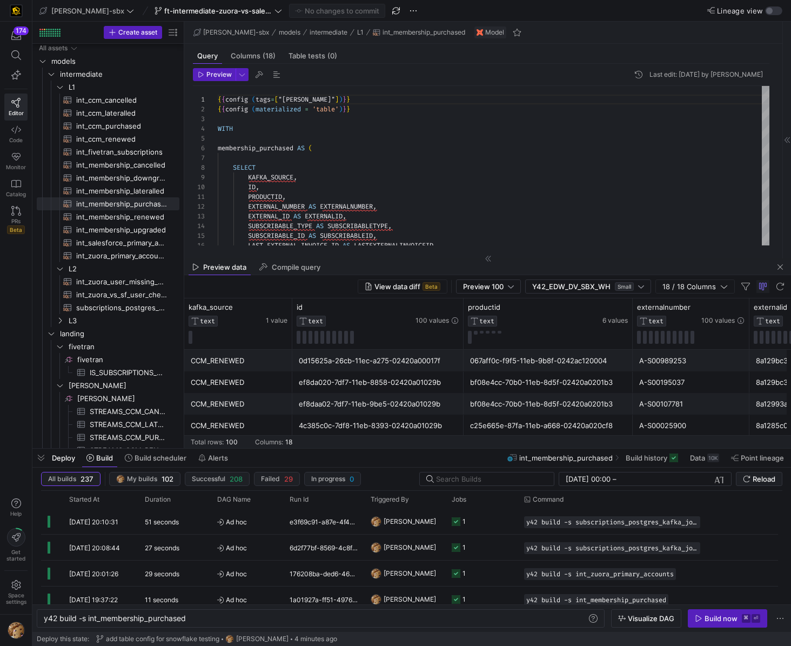
click at [444, 391] on div "ef8da020-7df7-11eb-8858-02420a01029b" at bounding box center [378, 382] width 158 height 21
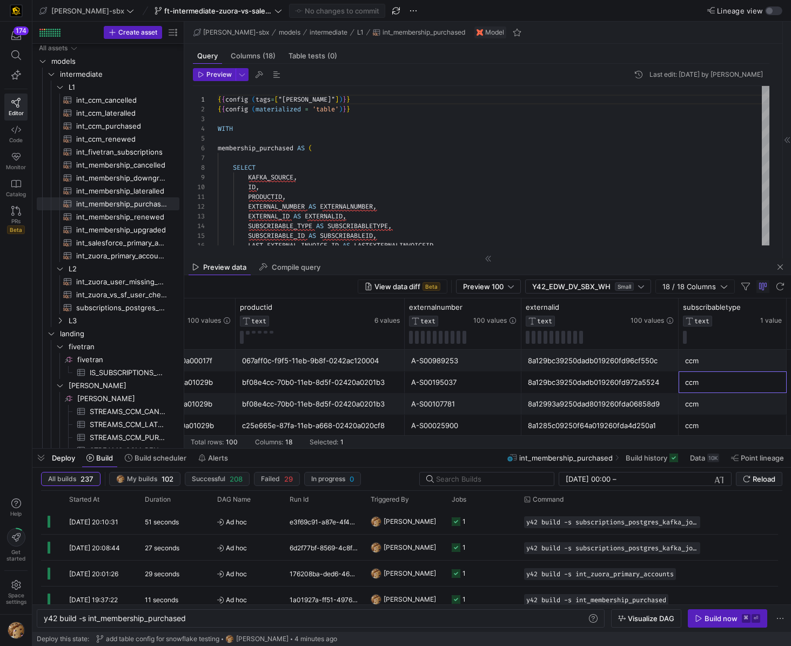
scroll to position [0, 397]
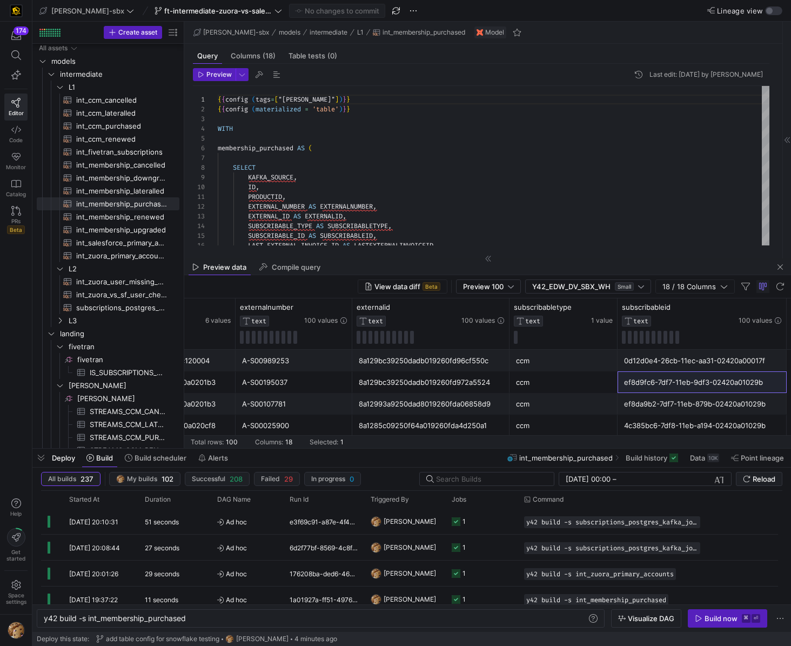
drag, startPoint x: 418, startPoint y: 327, endPoint x: 413, endPoint y: 357, distance: 30.7
click at [418, 330] on div "externalid TEXT 100 values" at bounding box center [431, 323] width 148 height 41
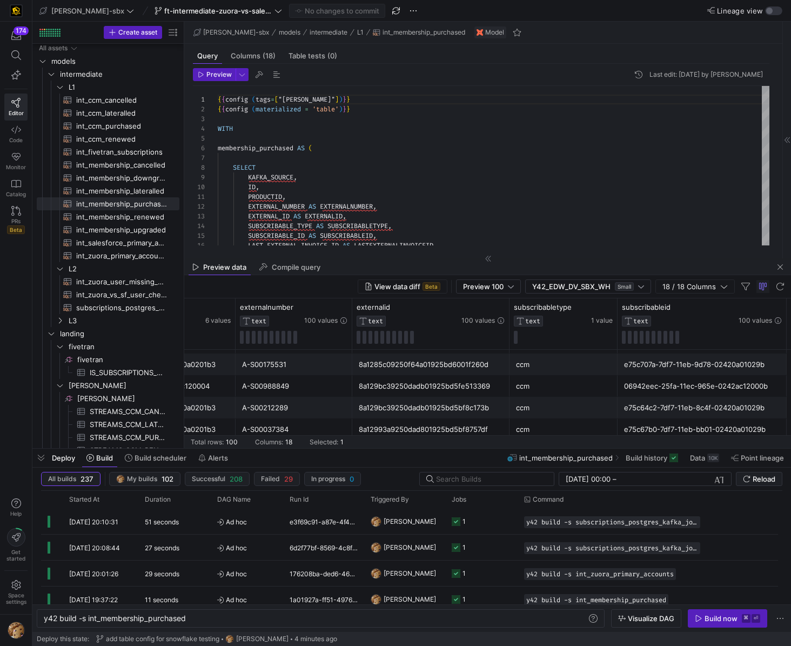
scroll to position [0, 0]
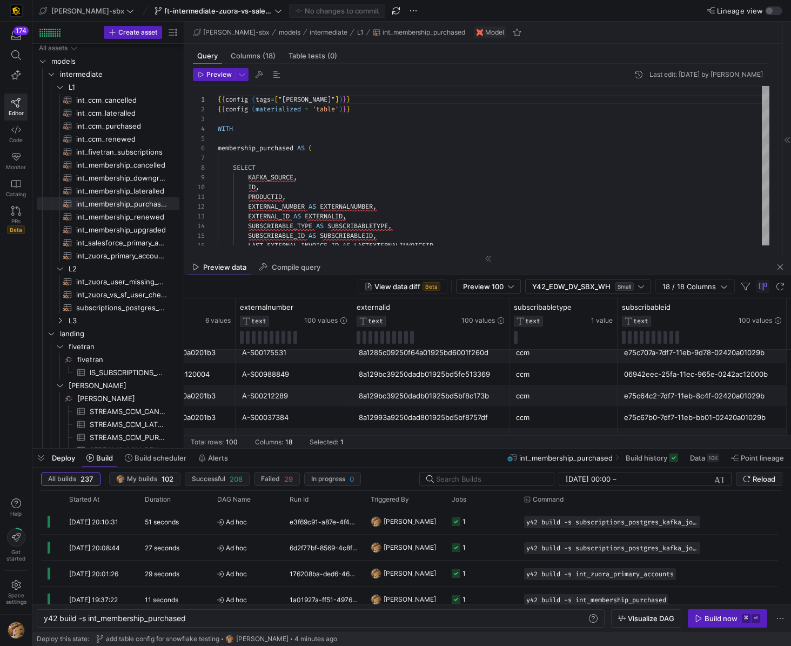
click at [414, 399] on div "8a129bc39250dadb01925bd5bf8c173b" at bounding box center [431, 395] width 144 height 21
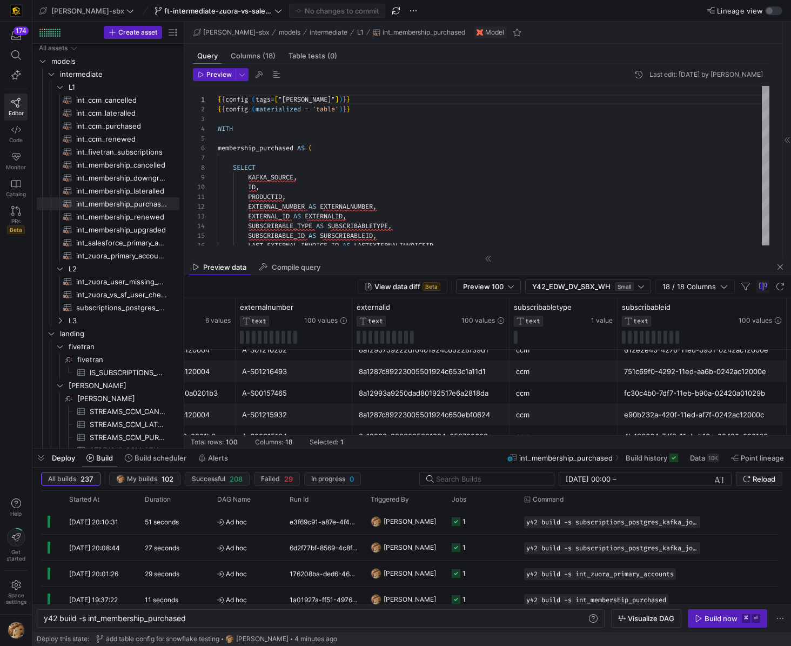
scroll to position [2068, 0]
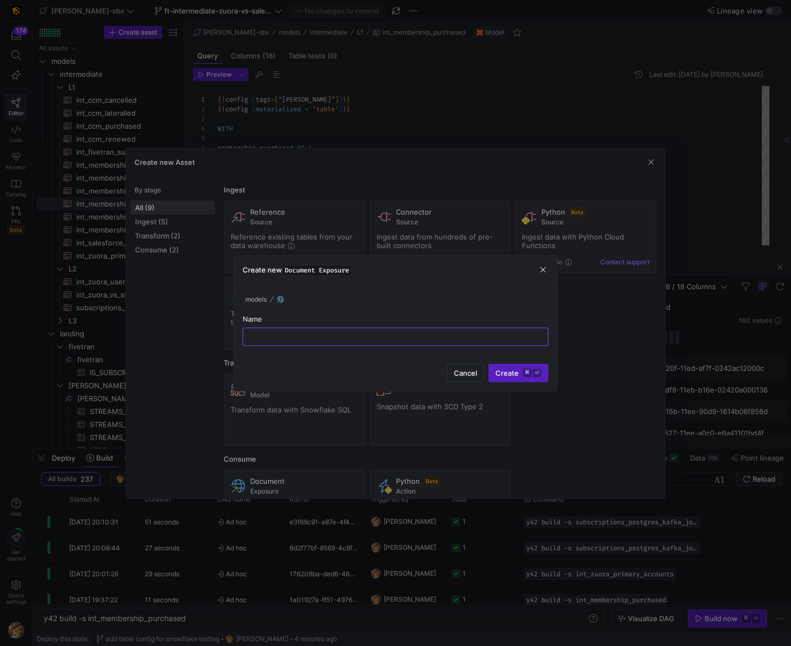
click at [411, 406] on div at bounding box center [395, 323] width 791 height 646
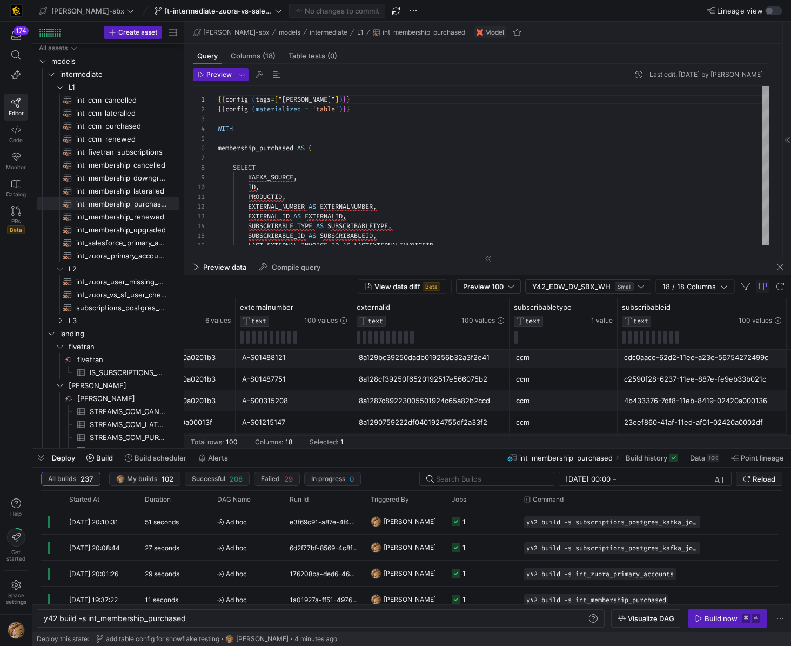
click at [458, 394] on div "8a1287c89223005501924c65a82b2ccd" at bounding box center [431, 400] width 144 height 21
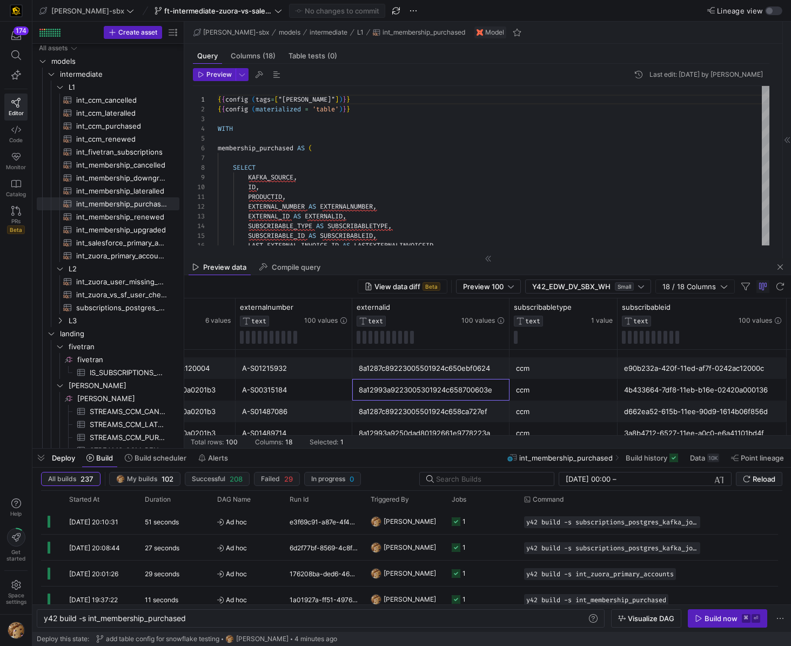
click at [430, 379] on div "8a12993a9223005301924c658700603e" at bounding box center [431, 389] width 144 height 21
click at [125, 261] on span "int_zuora_primary_accounts​​​​​​​​​​" at bounding box center [121, 256] width 91 height 12
type textarea "-- File Name: int_zuora_primary_accounts -- Created by: [PERSON_NAME] -- Last M…"
type textarea "y42 build -s int_zuora_primary_accounts"
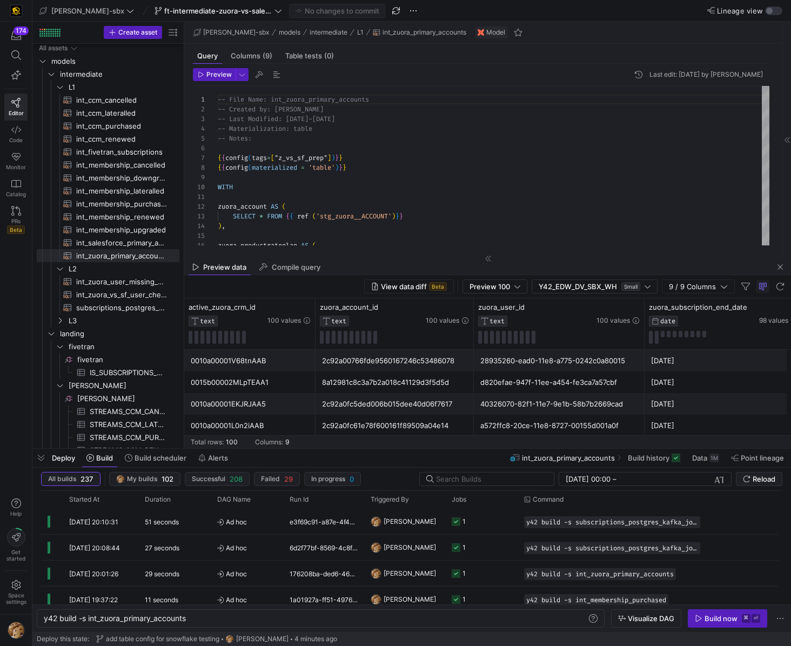
click at [356, 367] on div "2c92a00766fde9560167246c53486078" at bounding box center [394, 360] width 145 height 21
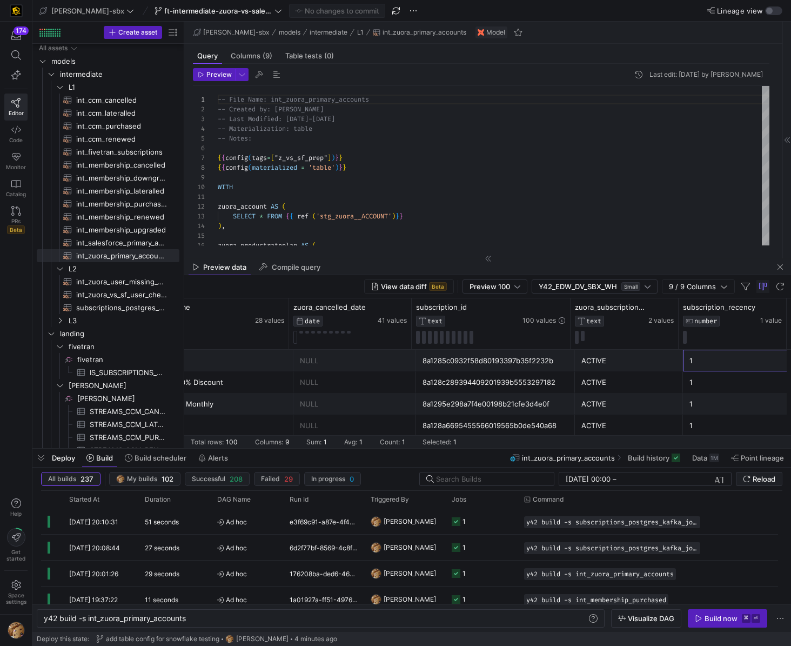
click at [430, 376] on div "8a128c289394409201939b5553297182" at bounding box center [496, 382] width 146 height 21
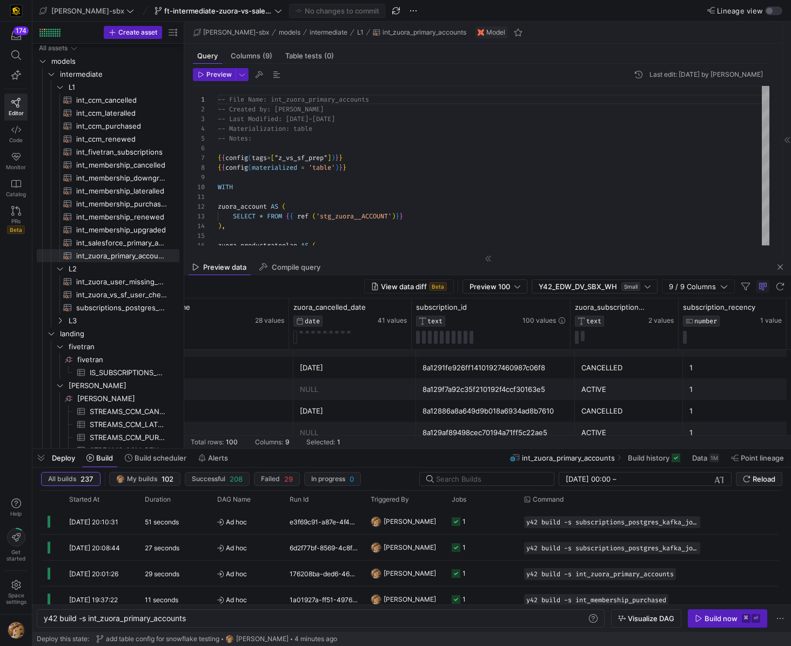
click at [453, 392] on div "8a129f7a92c35f210192f4ccf30163e5" at bounding box center [496, 389] width 146 height 21
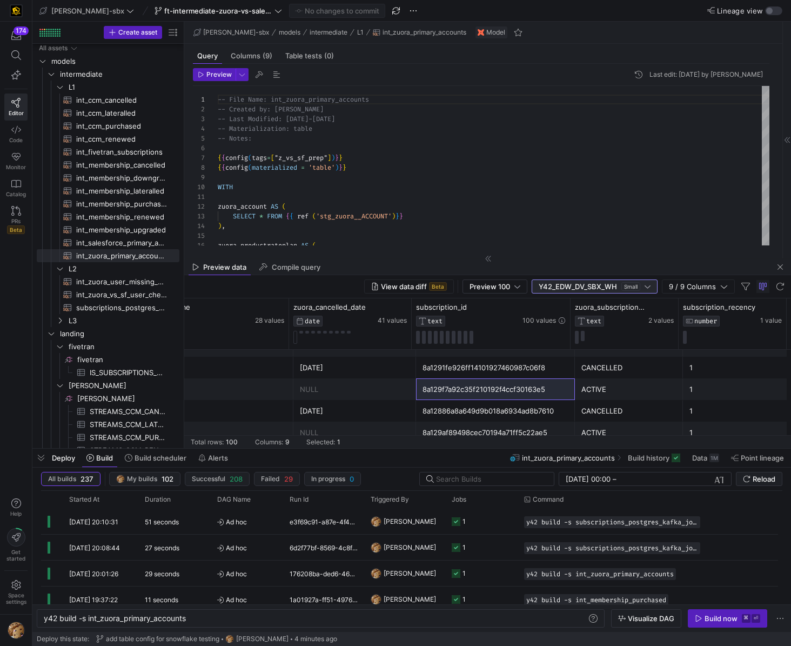
click at [646, 287] on div at bounding box center [648, 286] width 6 height 9
click at [648, 287] on div at bounding box center [395, 323] width 791 height 646
click at [105, 310] on span "subscriptions_postgres_kafka_joined_view​​​​​​​​​​" at bounding box center [121, 308] width 91 height 12
type textarea "{{config (tags=["kafka_joined_view"])}} {{config(materialized = 'table')}} WITH…"
type textarea "y42 build -s subscriptions_postgres_kafka_joined_view"
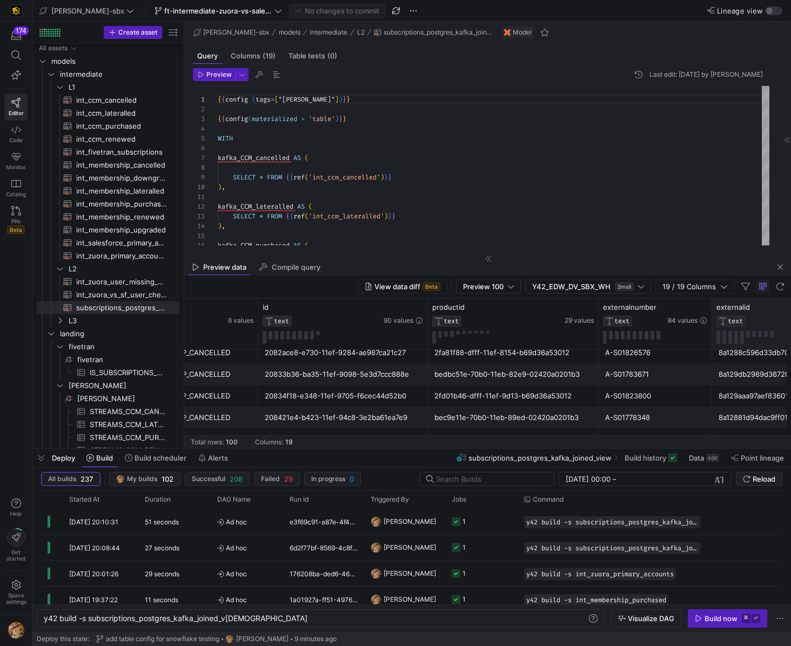
scroll to position [0, 104]
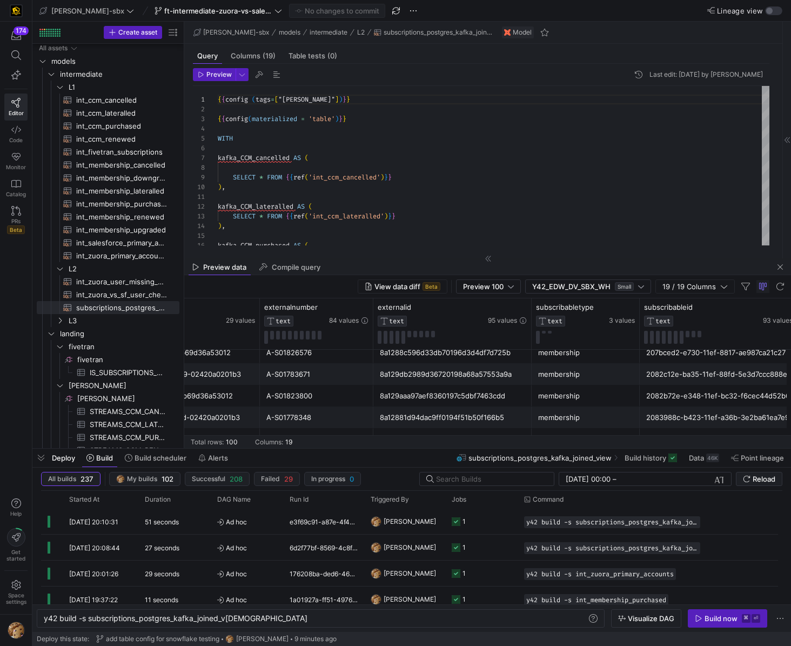
click at [398, 377] on div "8a129db2989d36720198a68a57553a9a" at bounding box center [452, 374] width 145 height 21
click at [659, 459] on span "Build history" at bounding box center [646, 457] width 42 height 9
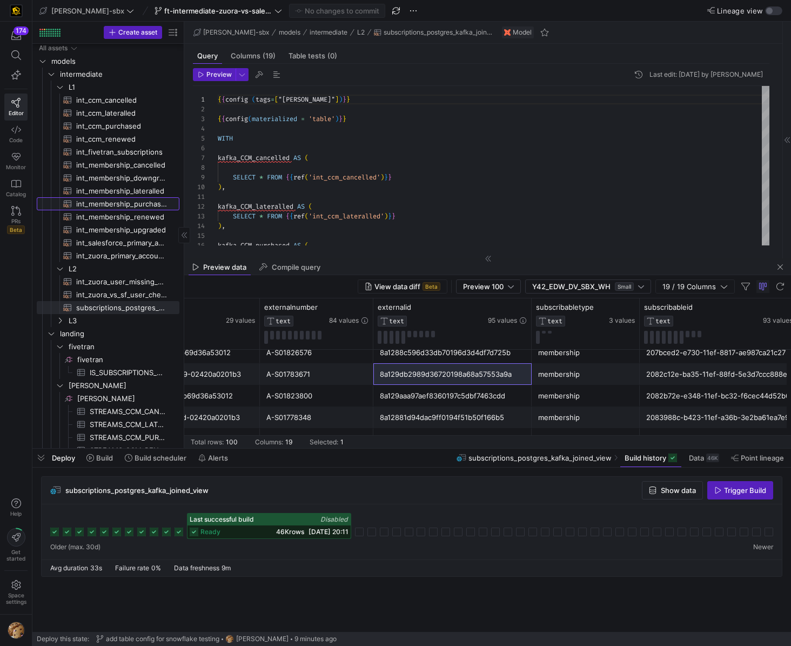
click at [134, 201] on span "int_membership_purchased​​​​​​​​​​" at bounding box center [121, 204] width 91 height 12
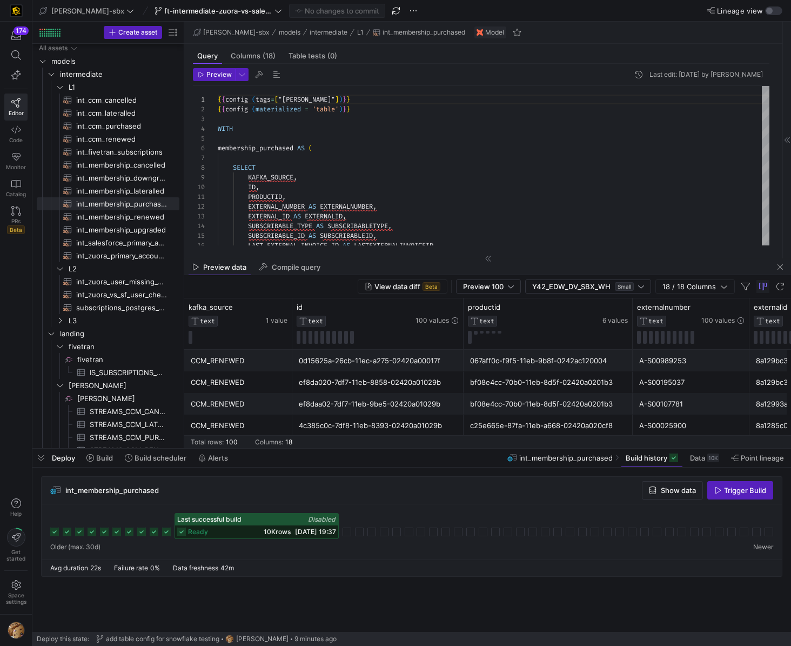
click at [186, 533] on div "ready 10K rows 19/08/25, 19:37" at bounding box center [256, 531] width 163 height 13
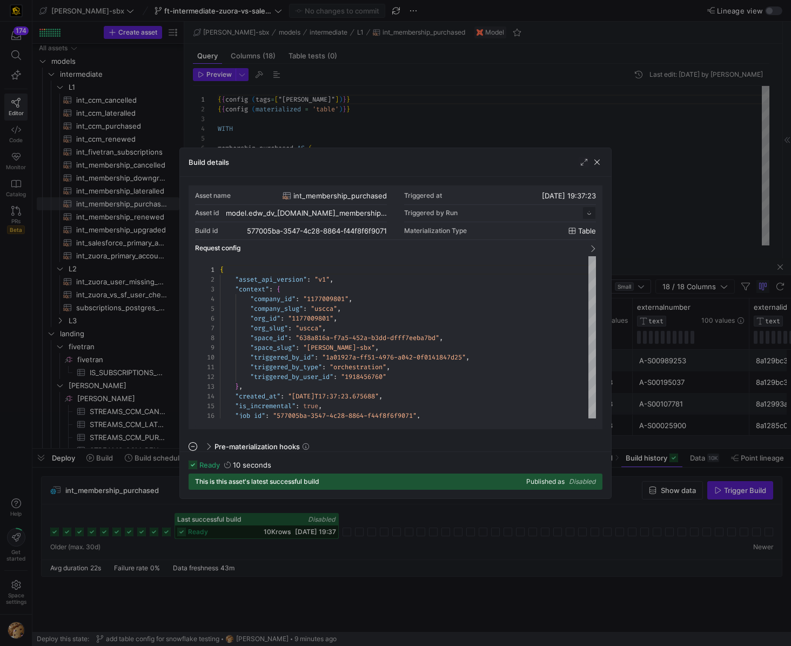
scroll to position [97, 0]
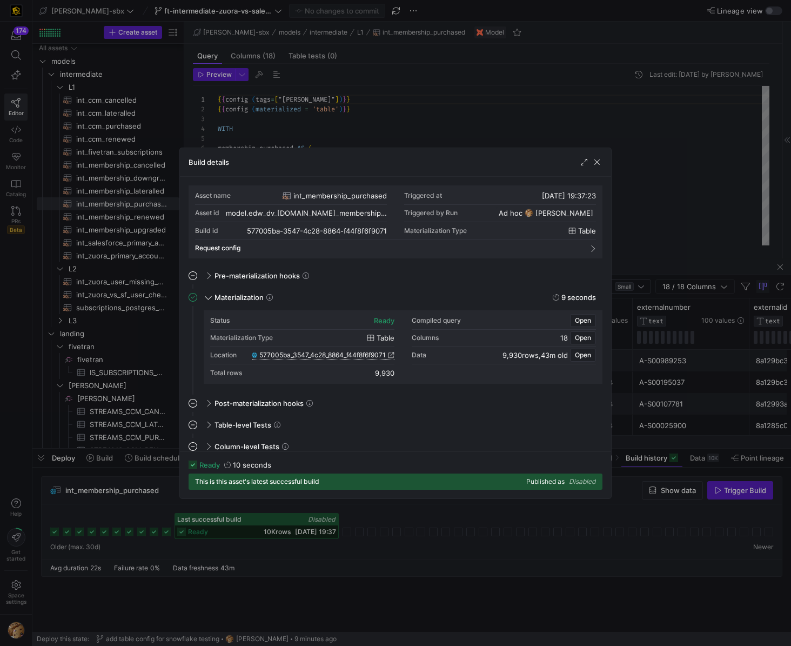
click at [348, 353] on span "577005ba_3547_4c28_8864_f44f8f6f9071" at bounding box center [322, 355] width 126 height 8
click at [594, 164] on span "button" at bounding box center [597, 162] width 11 height 11
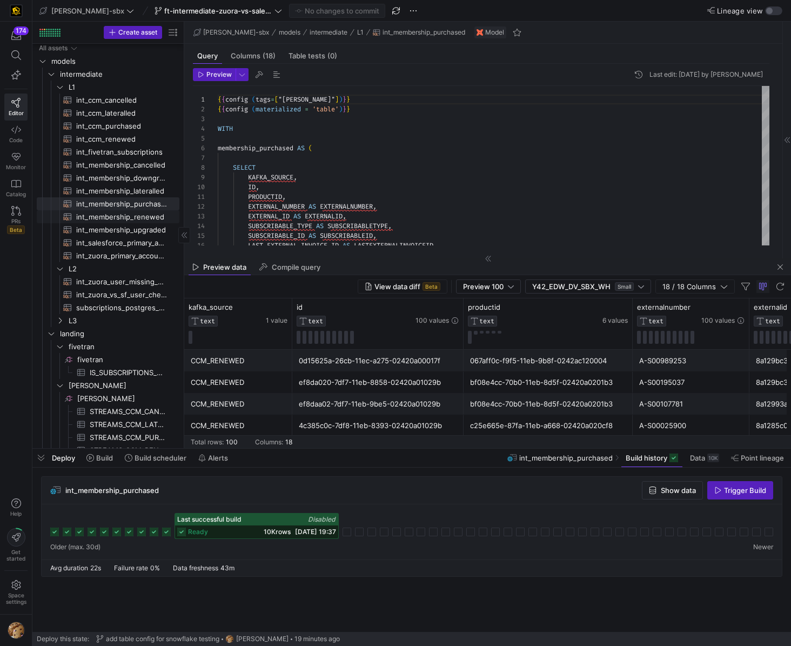
click at [118, 211] on span "int_membership_renewed​​​​​​​​​​" at bounding box center [121, 217] width 91 height 12
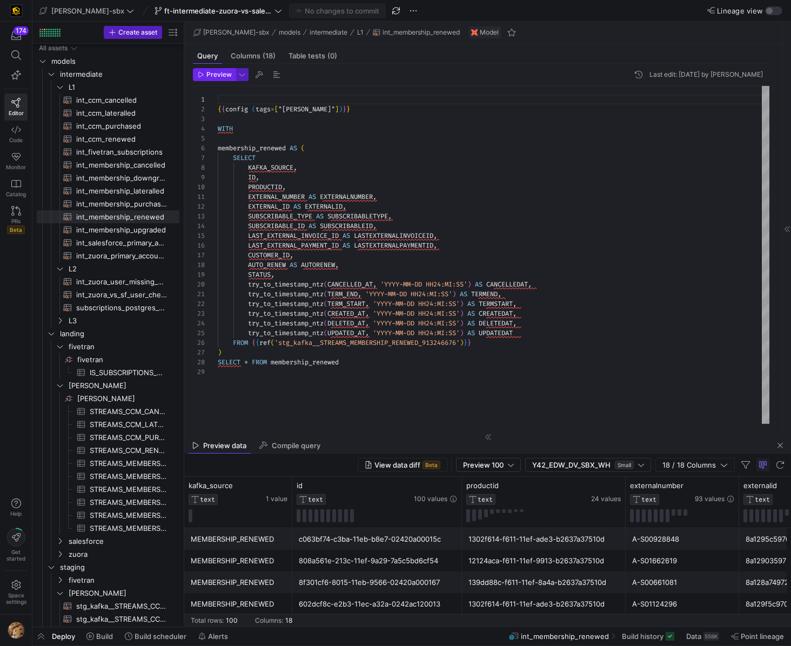
click at [212, 72] on span "Preview" at bounding box center [218, 75] width 25 height 8
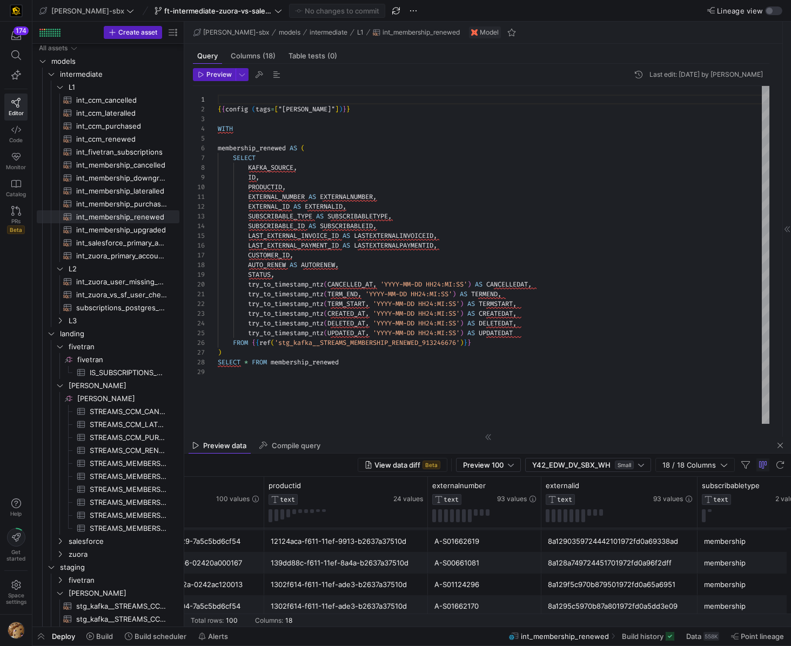
scroll to position [0, 212]
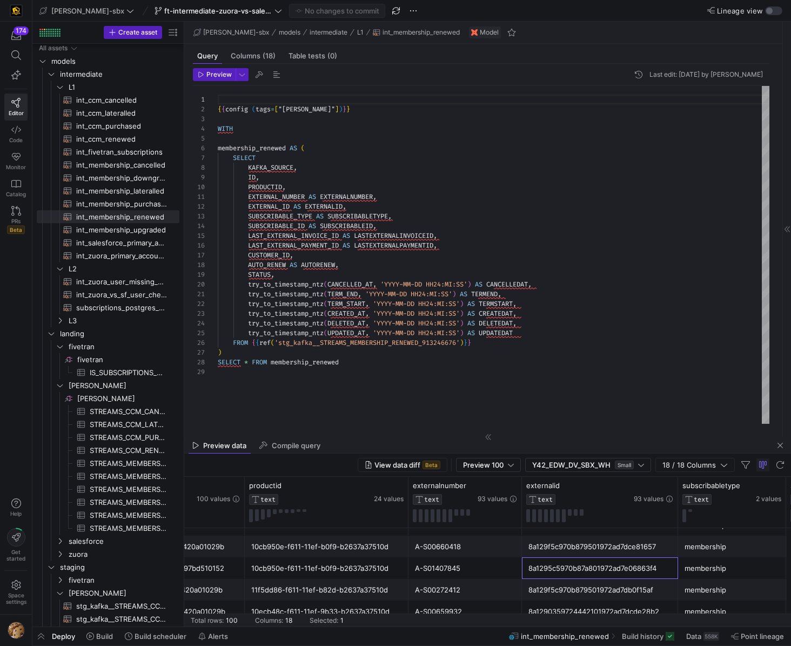
click at [575, 577] on div "8a1295c5970b87a801972ad7e06863f4" at bounding box center [600, 568] width 143 height 21
click at [143, 306] on span "subscriptions_postgres_kafka_joined_view​​​​​​​​​​" at bounding box center [121, 308] width 91 height 12
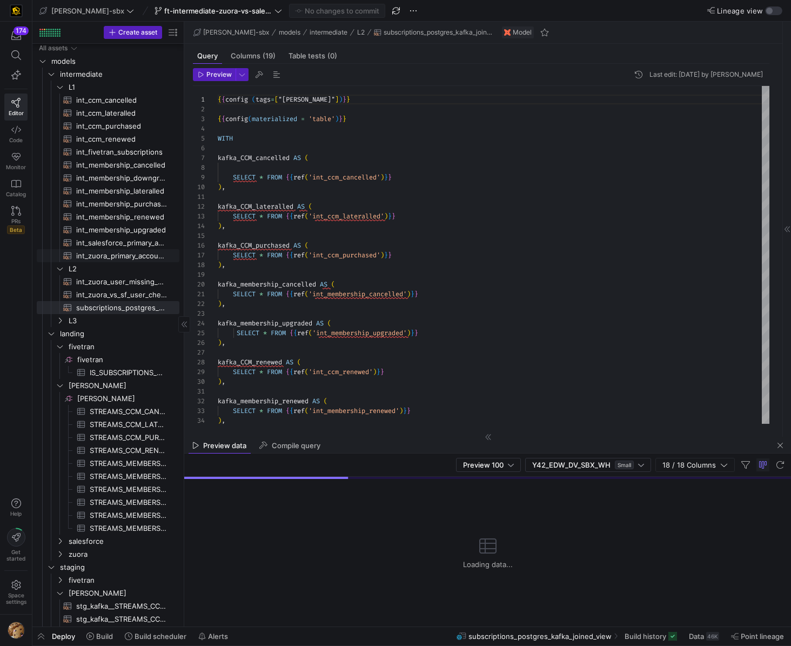
click at [134, 256] on span "int_zuora_primary_accounts​​​​​​​​​​" at bounding box center [121, 256] width 91 height 12
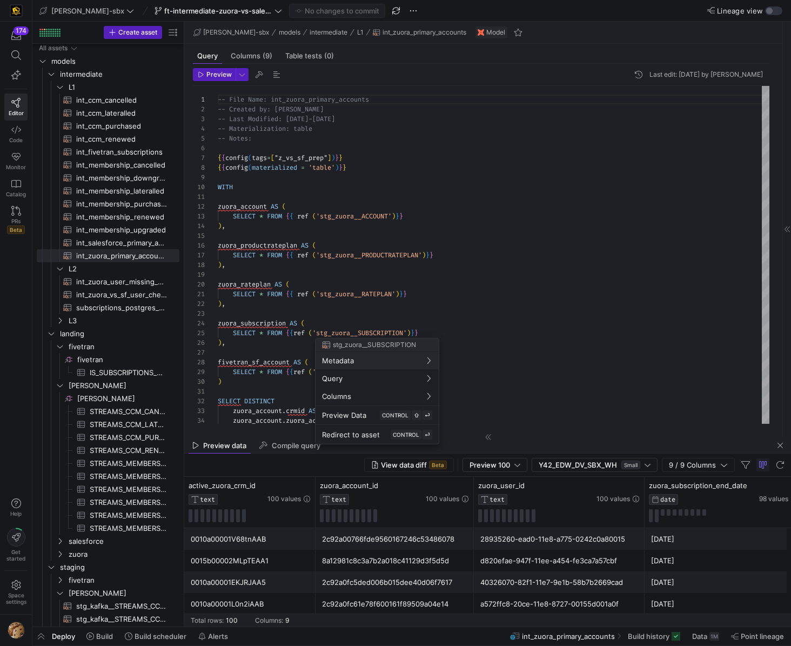
click at [456, 520] on div at bounding box center [395, 323] width 791 height 646
click at [449, 536] on div "2c92a00766fde9560167246c53486078" at bounding box center [394, 539] width 145 height 21
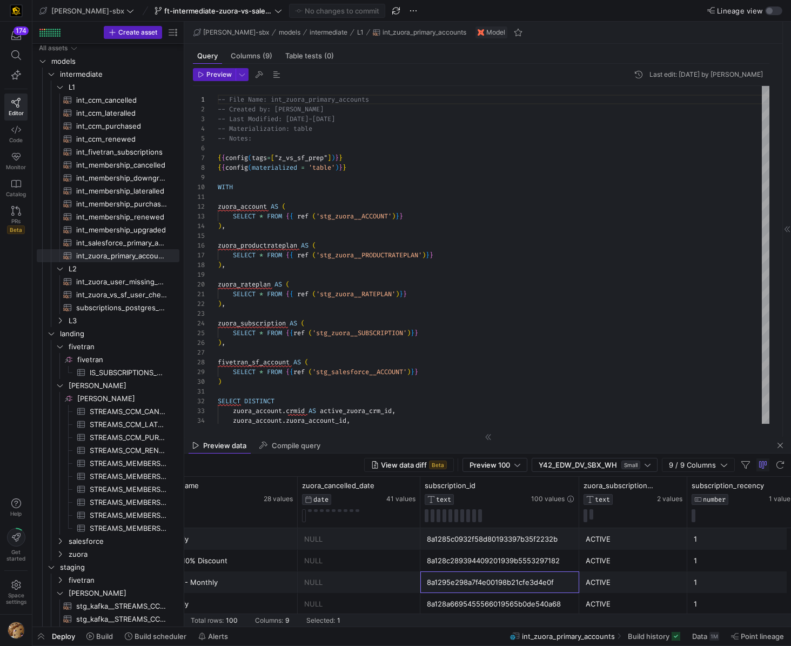
click at [478, 572] on div "8a1295e298a7f4e00198b21cfe3d4e0f" at bounding box center [500, 582] width 146 height 21
click at [478, 570] on div "8a128c289394409201939b5553297182" at bounding box center [500, 560] width 146 height 21
click at [475, 576] on div "8a1295e298a7f4e00198b21cfe3d4e0f" at bounding box center [500, 582] width 146 height 21
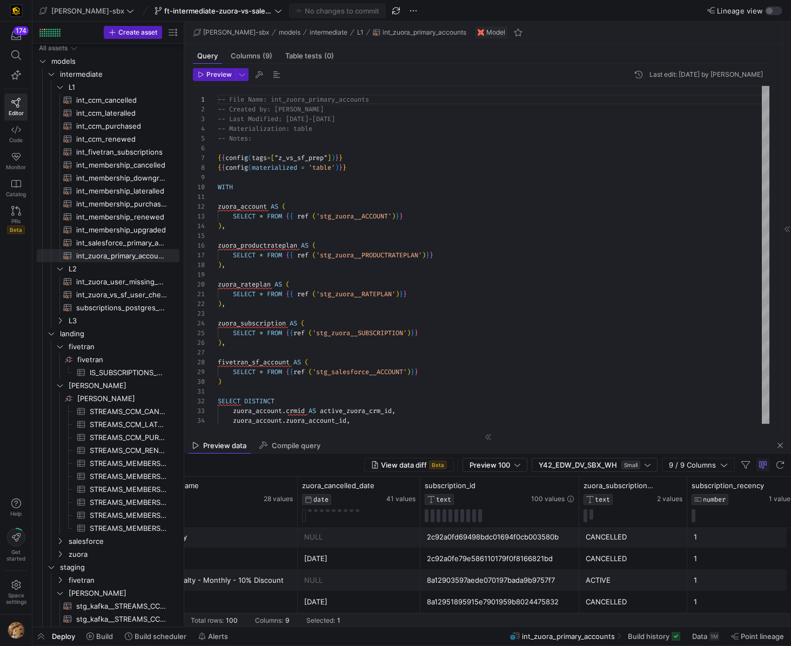
click at [477, 577] on div "8a12903597aede070197bada9b9757f7" at bounding box center [500, 580] width 146 height 21
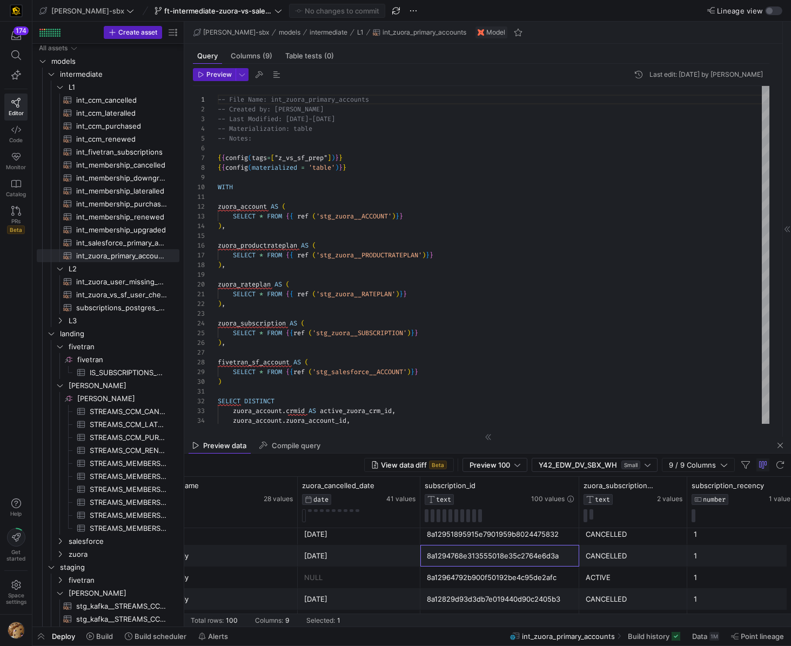
click at [507, 559] on div "8a1294768e313555018e35c2764e6d3a" at bounding box center [500, 555] width 146 height 21
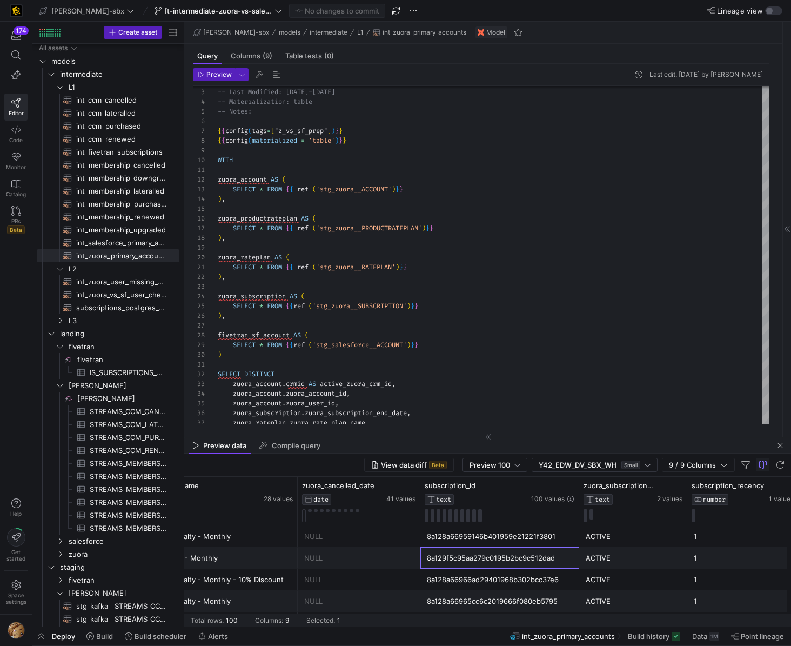
click at [463, 558] on div "8a129f5c95aa279c0195b2bc9c512dad" at bounding box center [500, 558] width 146 height 21
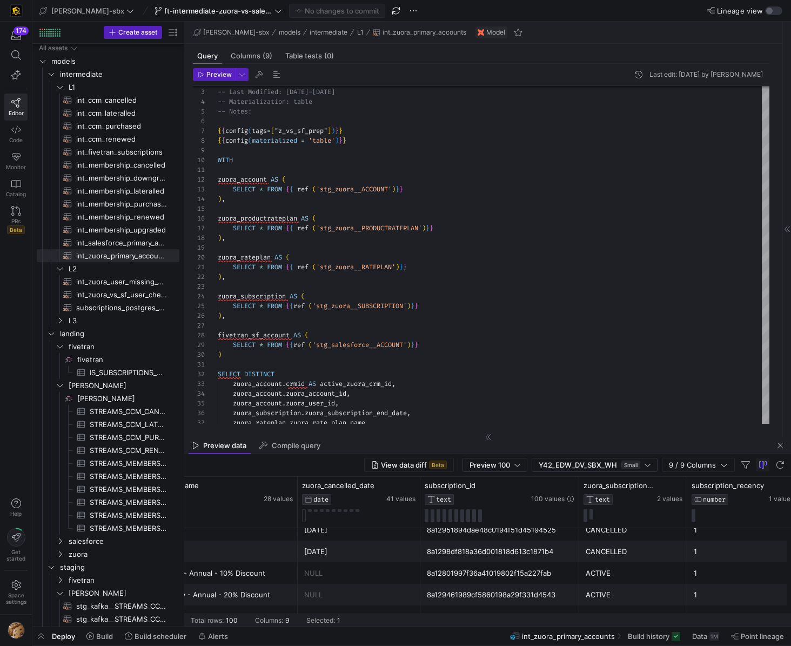
scroll to position [1450, 0]
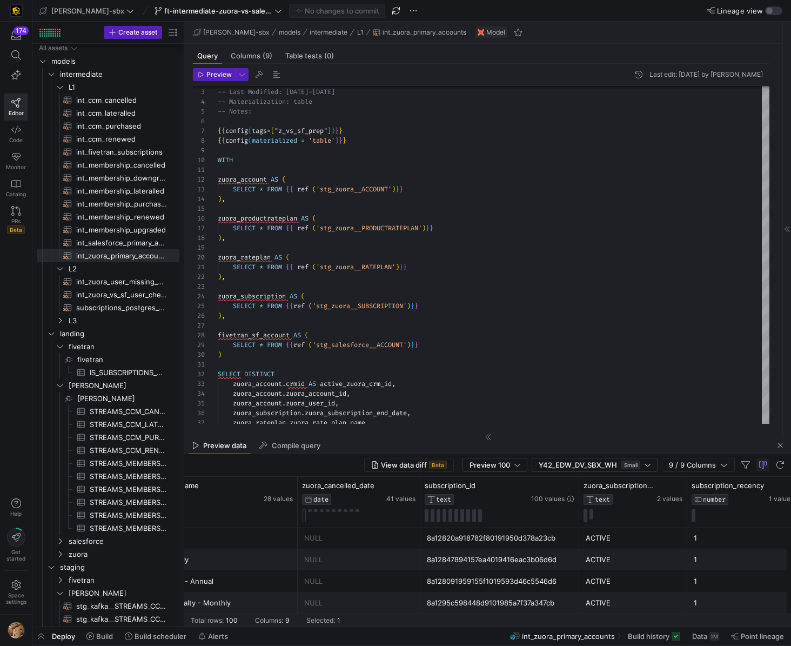
click at [477, 572] on div "8a128091959155f1019593d46c5546d6" at bounding box center [500, 581] width 146 height 21
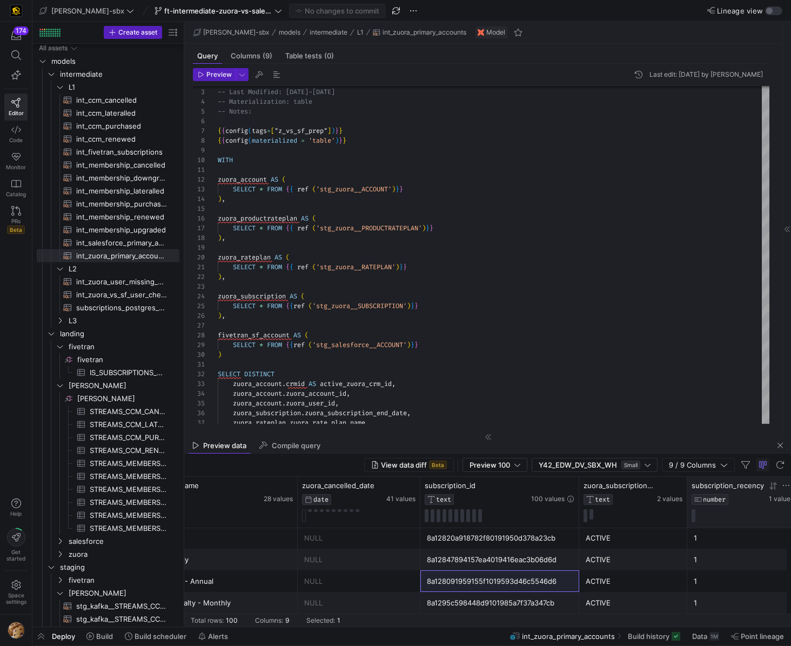
scroll to position [1538, 0]
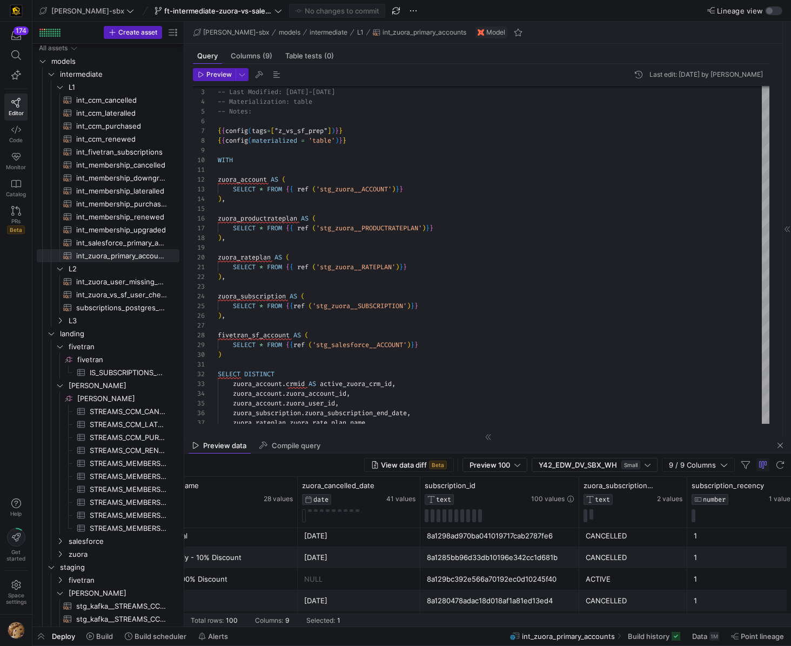
click at [527, 572] on div "8a129bc392e566a70192ec0d10245f40" at bounding box center [500, 579] width 146 height 21
click at [463, 557] on div "8a1285bb96d33db10196e342cc1d681b" at bounding box center [500, 557] width 146 height 21
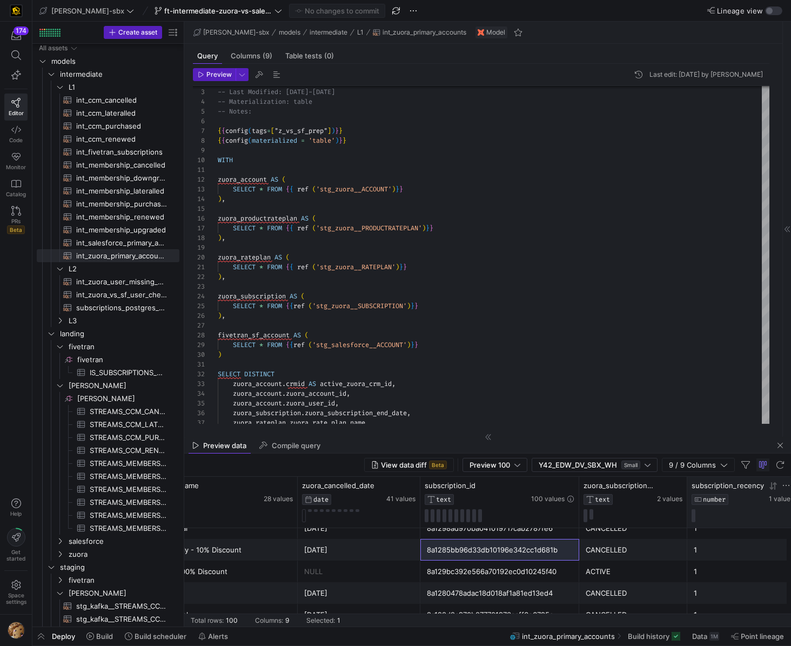
scroll to position [1221, 0]
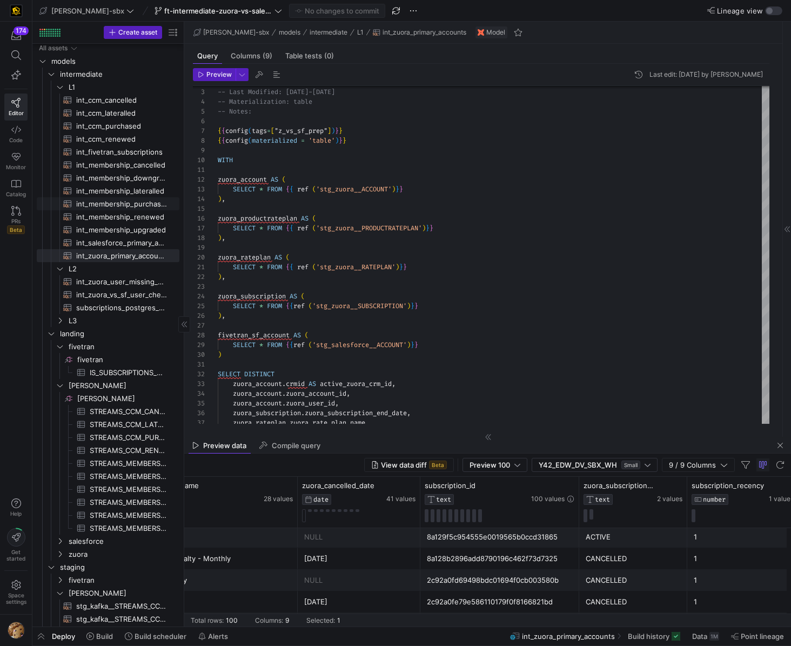
click at [120, 205] on span "int_membership_purchased​​​​​​​​​​" at bounding box center [121, 204] width 91 height 12
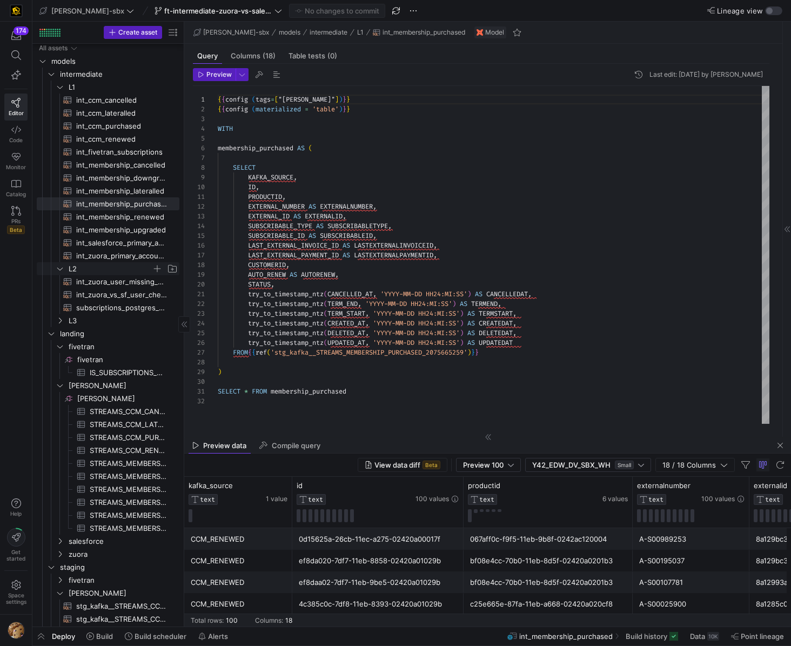
click at [83, 263] on span "L2" at bounding box center [110, 269] width 83 height 12
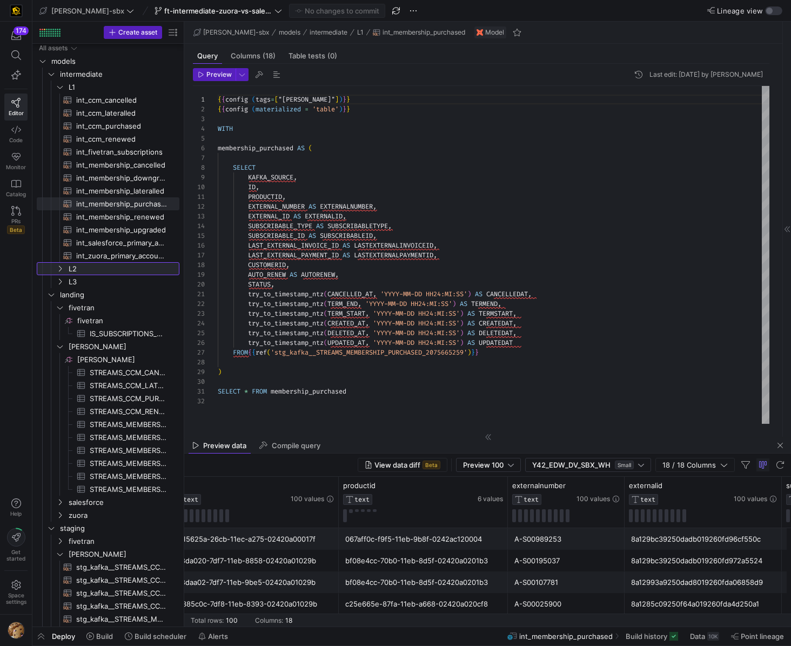
scroll to position [0, 130]
click at [670, 558] on div "8a129bc39250dadb019260fd972a5524" at bounding box center [697, 560] width 144 height 21
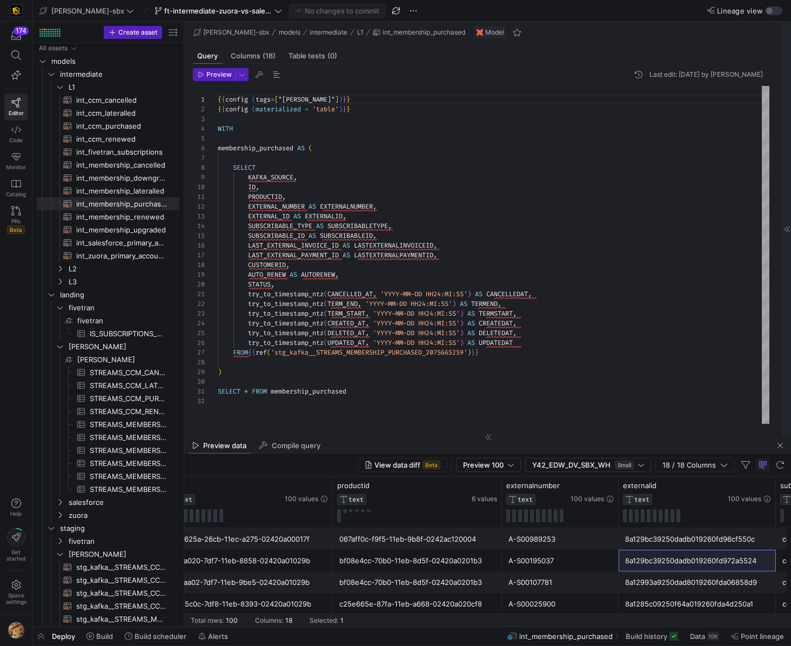
scroll to position [0, 179]
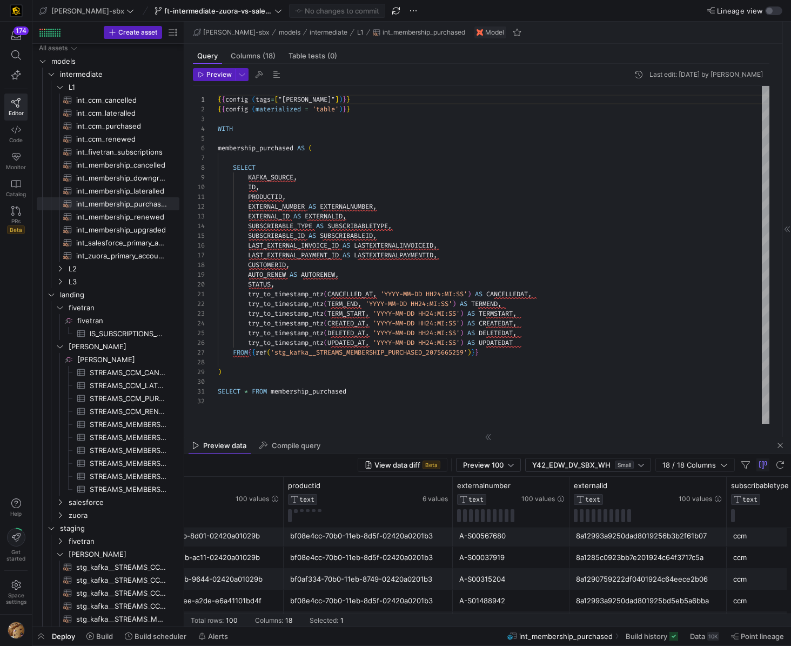
click at [613, 583] on div "8a1290759222df0401924c64eece2b06" at bounding box center [648, 579] width 144 height 21
click at [123, 257] on span "int_zuora_primary_accounts​​​​​​​​​​" at bounding box center [121, 256] width 91 height 12
click at [124, 257] on span "int_zuora_primary_accounts​​​​​​​​​​" at bounding box center [121, 256] width 91 height 12
type textarea "-- File Name: int_zuora_primary_accounts -- Created by: [PERSON_NAME] -- Last M…"
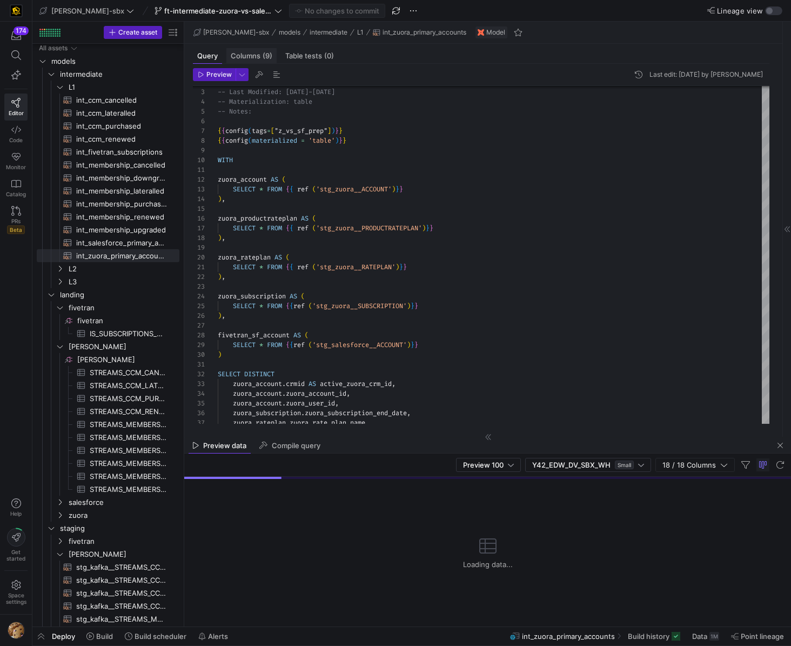
click at [247, 56] on span "Columns (9)" at bounding box center [252, 55] width 42 height 7
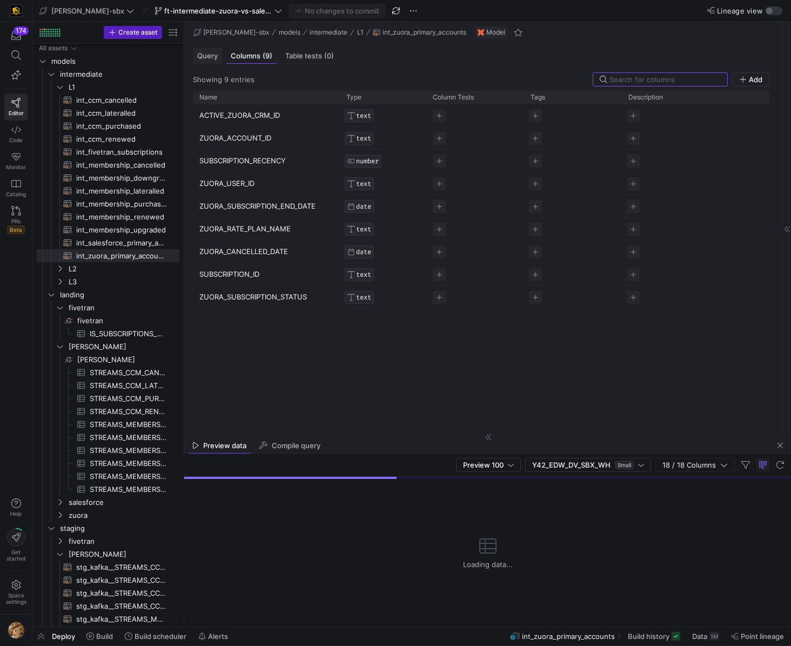
click at [209, 52] on span "Query" at bounding box center [207, 55] width 21 height 7
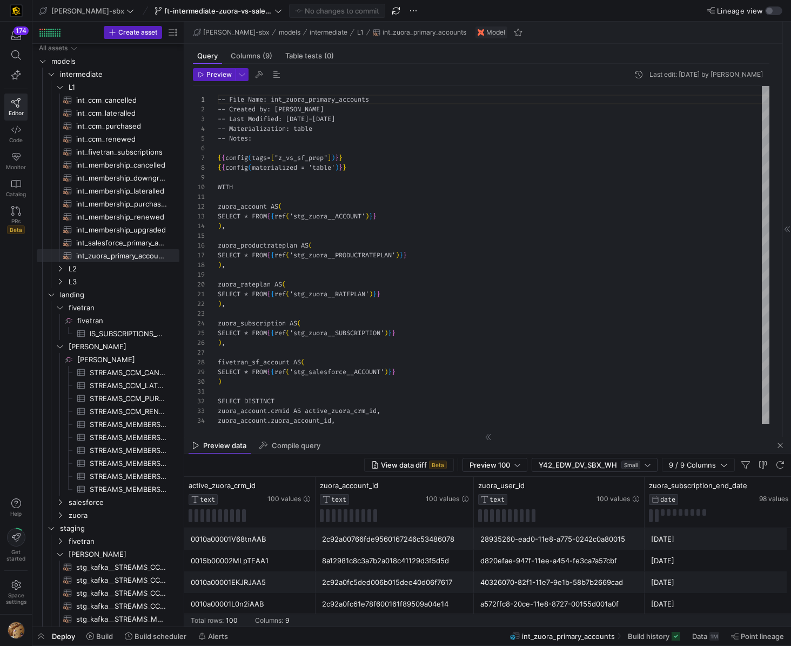
scroll to position [97, 0]
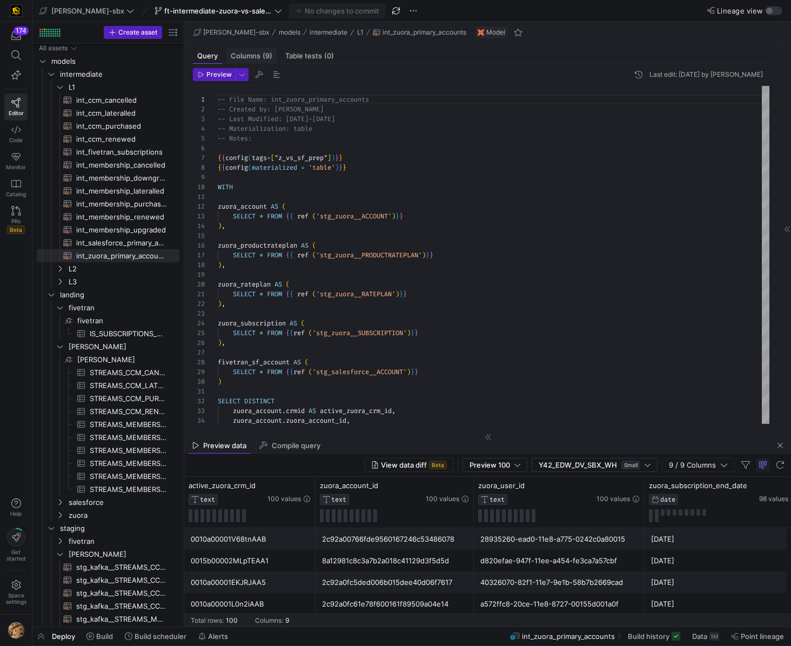
click at [251, 55] on span "Columns (9)" at bounding box center [252, 55] width 42 height 7
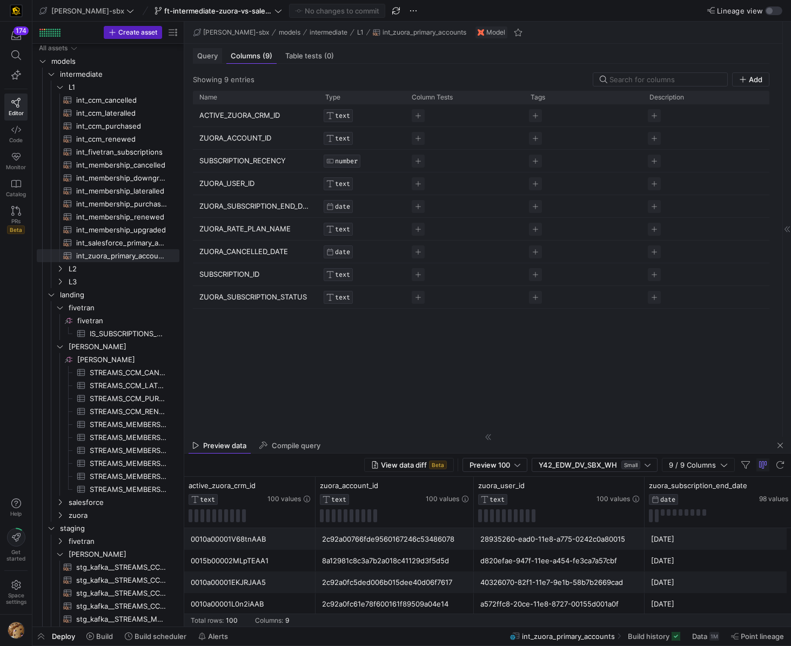
click at [201, 57] on span "Query" at bounding box center [207, 55] width 21 height 7
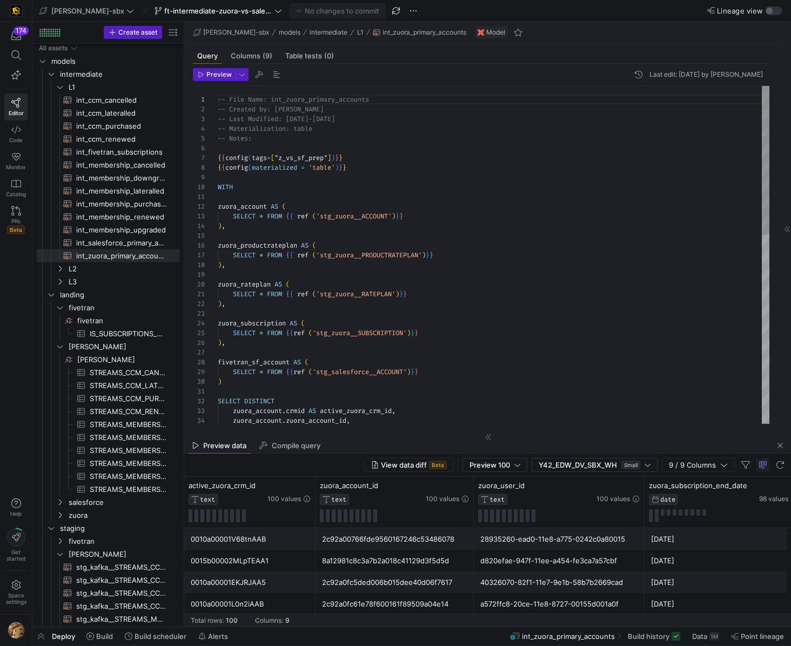
scroll to position [97, 0]
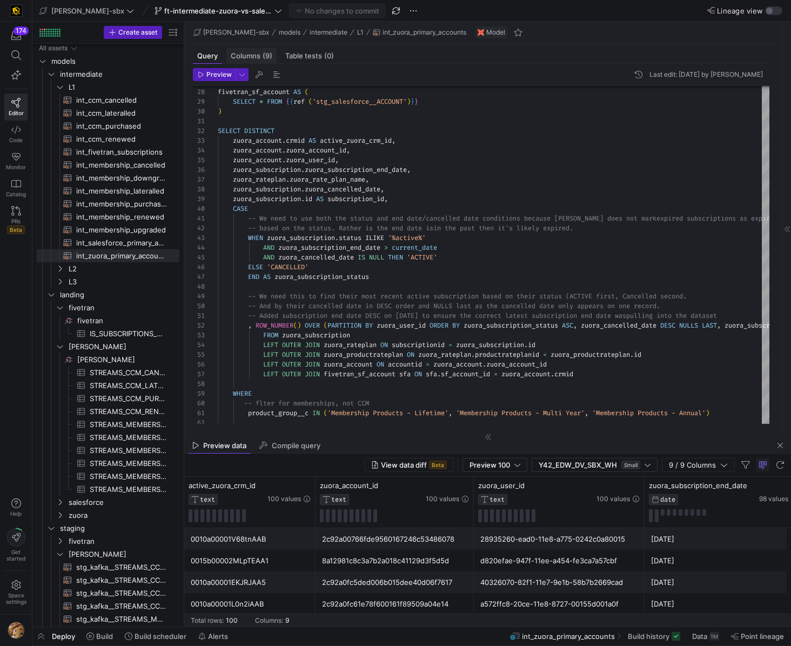
click at [243, 58] on span "Columns (9)" at bounding box center [252, 55] width 42 height 7
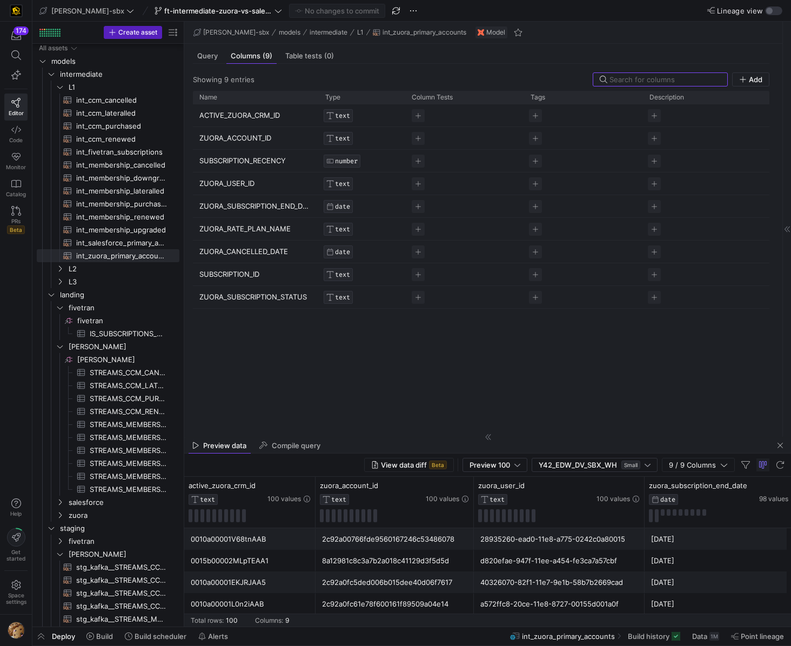
click at [250, 116] on p "ACTIVE_ZUORA_CRM_ID" at bounding box center [255, 115] width 113 height 21
click at [250, 116] on input "ACTIVE_ZUORA_CRM_ID" at bounding box center [250, 115] width 102 height 21
click at [235, 141] on p "ZUORA_ACCOUNT_ID" at bounding box center [255, 138] width 113 height 21
click at [235, 141] on input "ZUORA_ACCOUNT_ID" at bounding box center [250, 138] width 102 height 21
click at [248, 185] on p "ZUORA_USER_ID" at bounding box center [255, 183] width 113 height 21
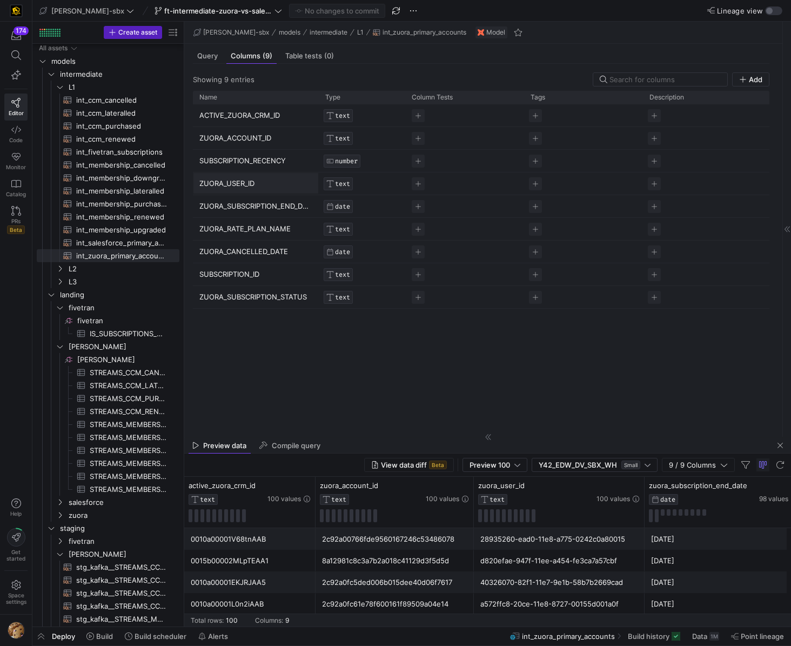
click at [248, 185] on input "ZUORA_USER_ID" at bounding box center [250, 183] width 102 height 21
click at [262, 223] on p "ZUORA_RATE_PLAN_NAME" at bounding box center [255, 228] width 113 height 21
click at [257, 230] on input "ZUORA_RATE_PLAN_NAME" at bounding box center [250, 228] width 102 height 21
click at [257, 229] on input "ZUORA_RATE_PLAN_NAME" at bounding box center [250, 228] width 102 height 21
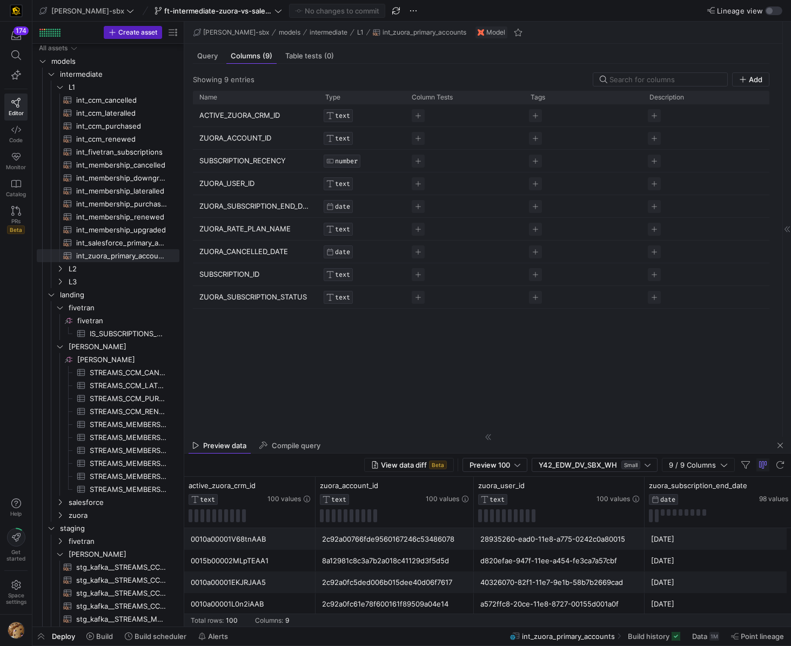
click at [255, 251] on p "ZUORA_CANCELLED_DATE" at bounding box center [255, 251] width 113 height 21
click at [243, 266] on p "SUBSCRIPTION_ID" at bounding box center [255, 274] width 113 height 21
click at [237, 275] on input "SUBSCRIPTION_ID" at bounding box center [250, 274] width 102 height 21
click at [242, 295] on p "ZUORA_SUBSCRIPTION_STATUS" at bounding box center [255, 296] width 113 height 21
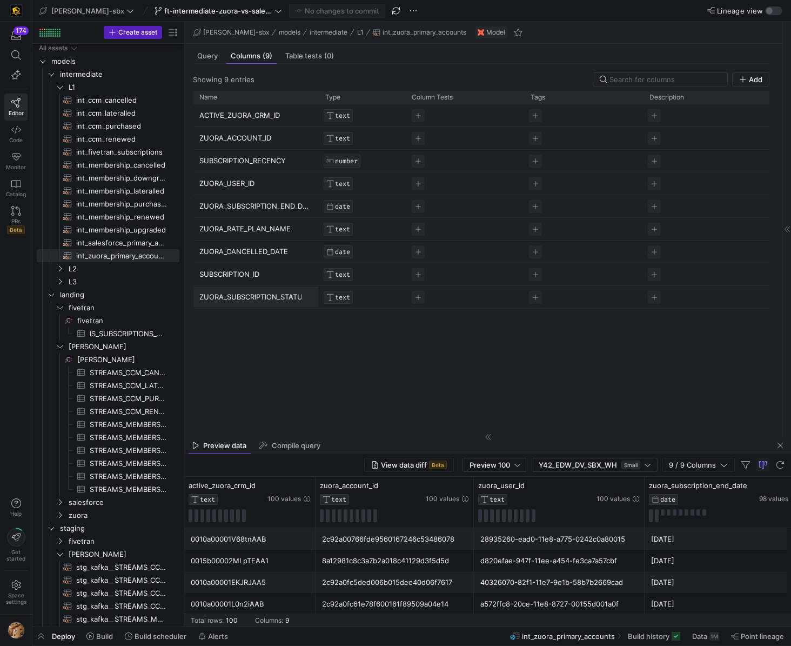
scroll to position [0, 7]
click at [241, 295] on input "ZUORA_SUBSCRIPTION_STATUS" at bounding box center [250, 296] width 102 height 21
click at [121, 217] on span "int_membership_renewed​​​​​​​​​​" at bounding box center [121, 217] width 91 height 12
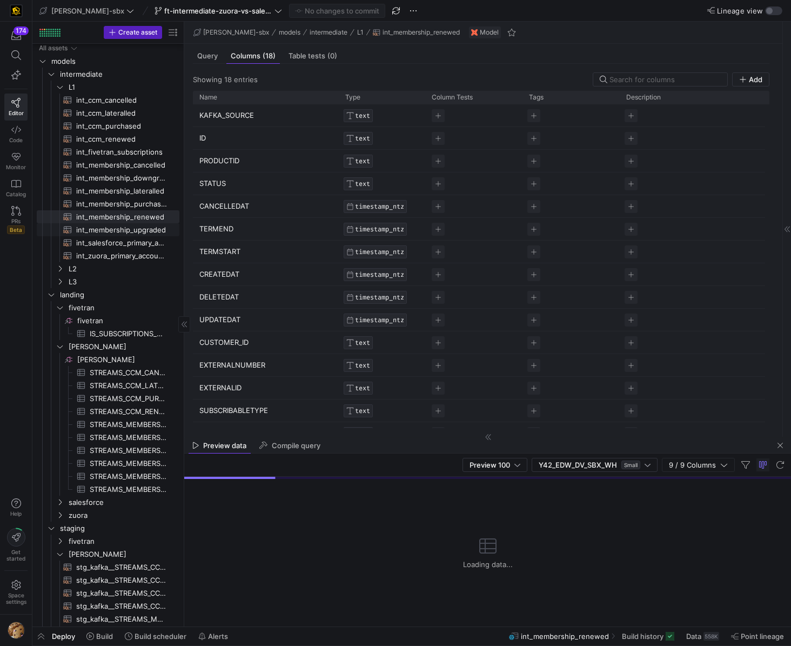
click at [122, 225] on span "int_membership_upgraded​​​​​​​​​​" at bounding box center [121, 230] width 91 height 12
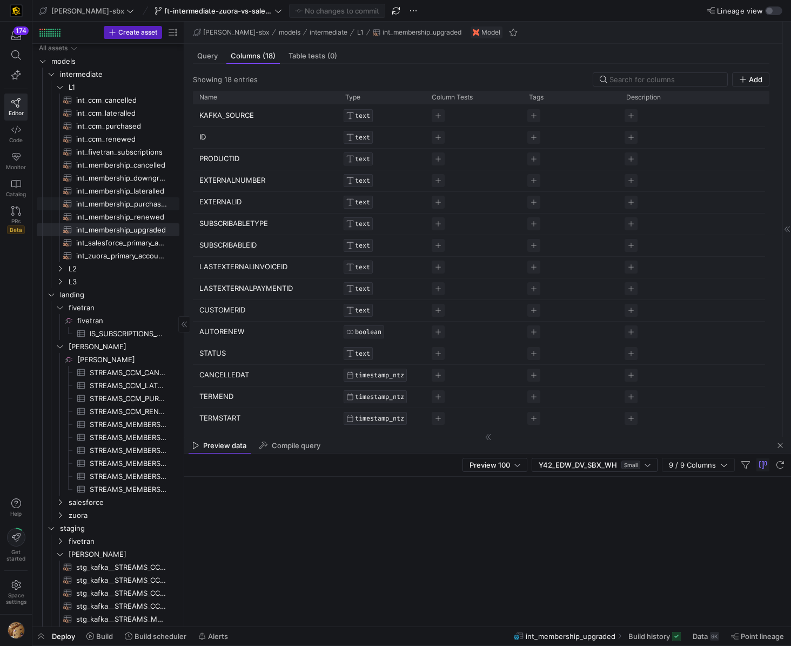
click at [125, 198] on span "int_membership_purchased​​​​​​​​​​" at bounding box center [121, 204] width 91 height 12
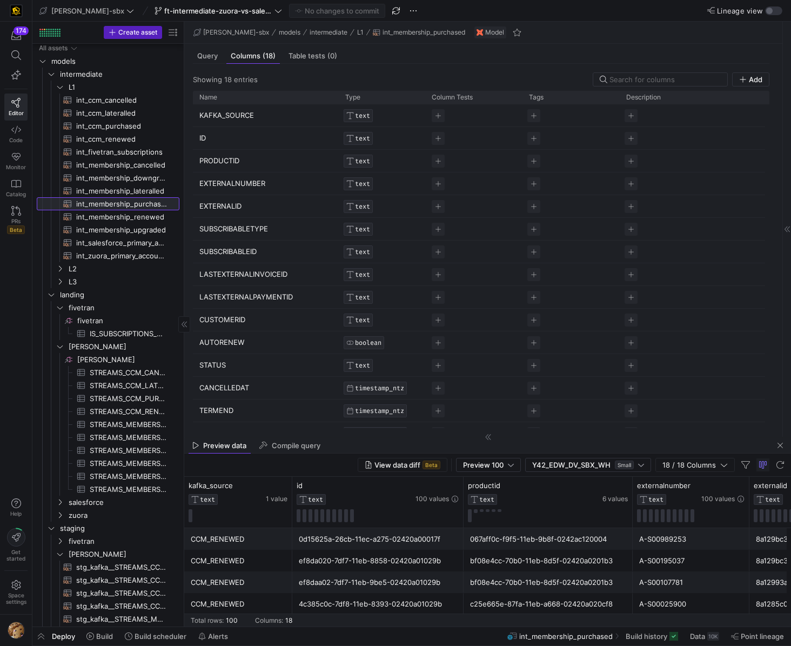
click at [116, 201] on span "int_membership_purchased​​​​​​​​​​" at bounding box center [121, 204] width 91 height 12
click at [705, 638] on span "Data 10K" at bounding box center [704, 636] width 29 height 9
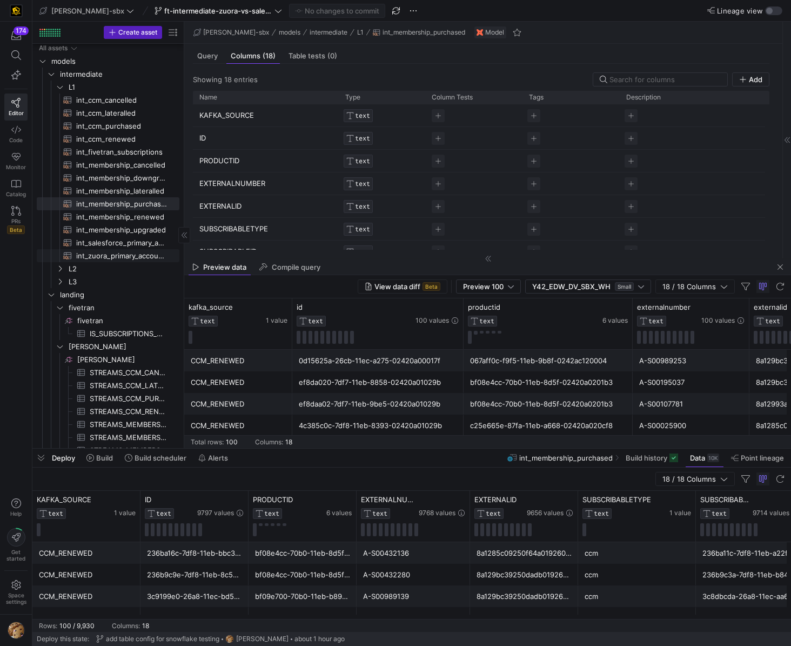
click at [128, 259] on span "int_zuora_primary_accounts​​​​​​​​​​" at bounding box center [121, 256] width 91 height 12
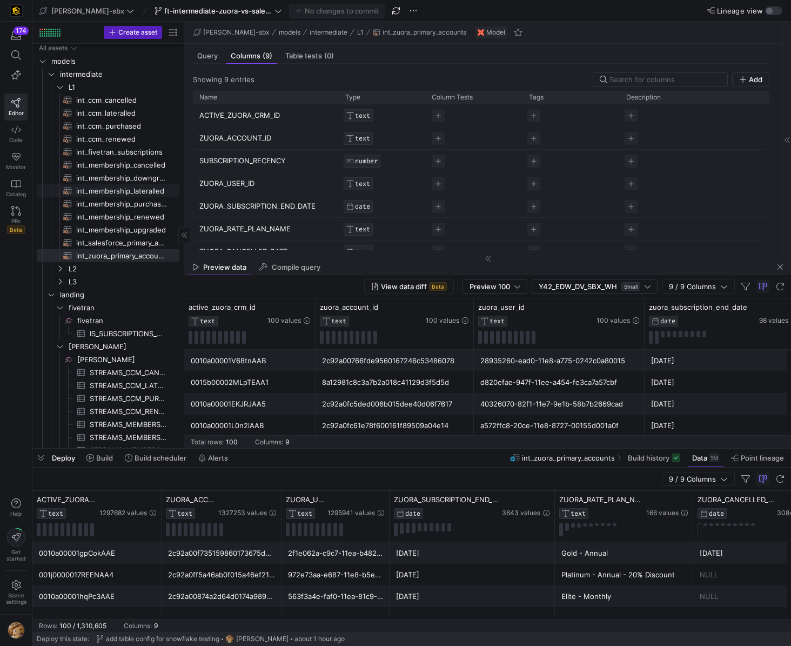
click at [102, 191] on span "int_membership_lateralled​​​​​​​​​​" at bounding box center [121, 191] width 91 height 12
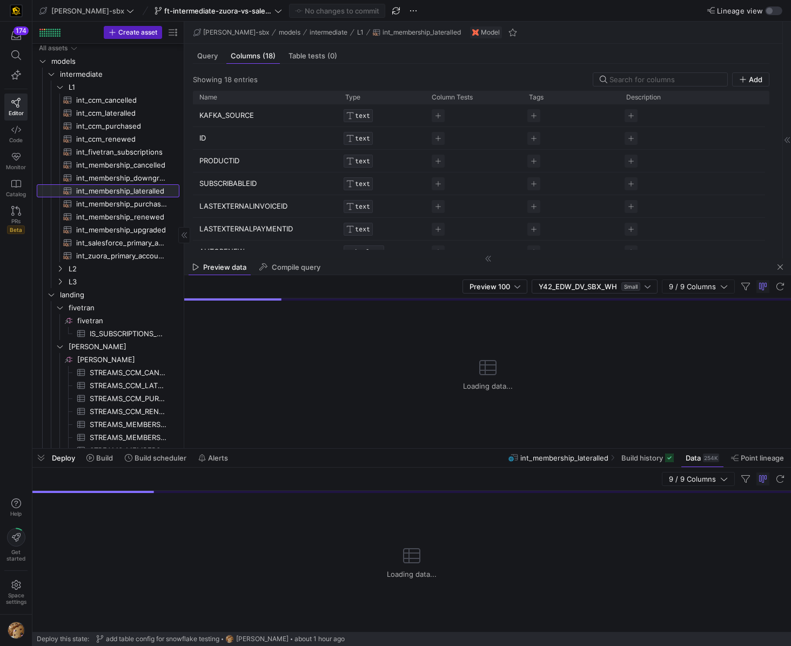
click at [108, 184] on link "int_membership_lateralled​​​​​​​​​​" at bounding box center [108, 190] width 143 height 13
click at [112, 205] on span "int_membership_purchased​​​​​​​​​​" at bounding box center [121, 204] width 91 height 12
click at [185, 233] on div at bounding box center [184, 235] width 12 height 16
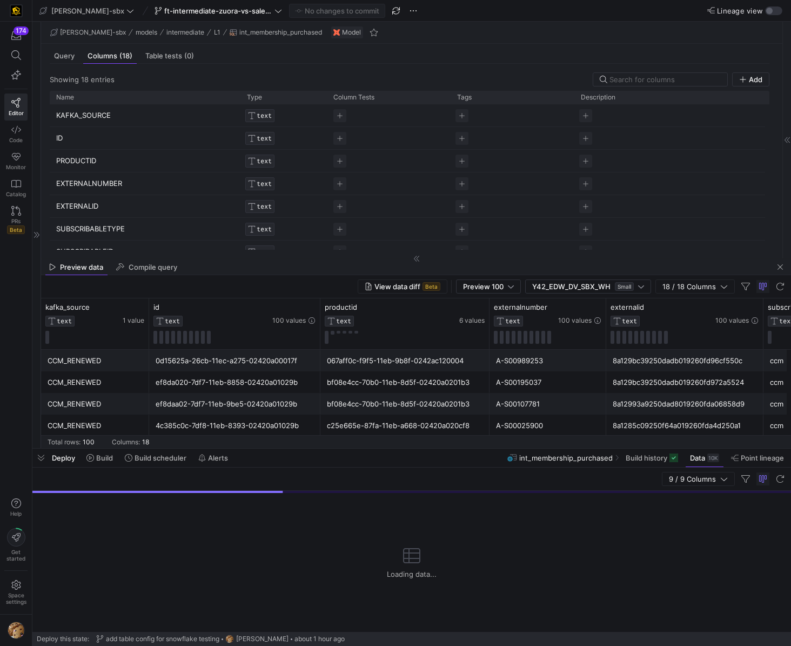
click at [284, 279] on div "View data diff Beta Preview 100 Y42_EDW_DV_SBX_WH Small 18 / 18 Columns" at bounding box center [416, 286] width 750 height 23
click at [285, 275] on div "View data diff Beta Preview 100 Y42_EDW_DV_SBX_WH Small 18 / 18 Columns" at bounding box center [416, 286] width 750 height 23
click at [288, 277] on div "View data diff Beta Preview 100 Y42_EDW_DV_SBX_WH Small 18 / 18 Columns" at bounding box center [416, 286] width 750 height 23
click at [784, 269] on span "button" at bounding box center [780, 267] width 13 height 13
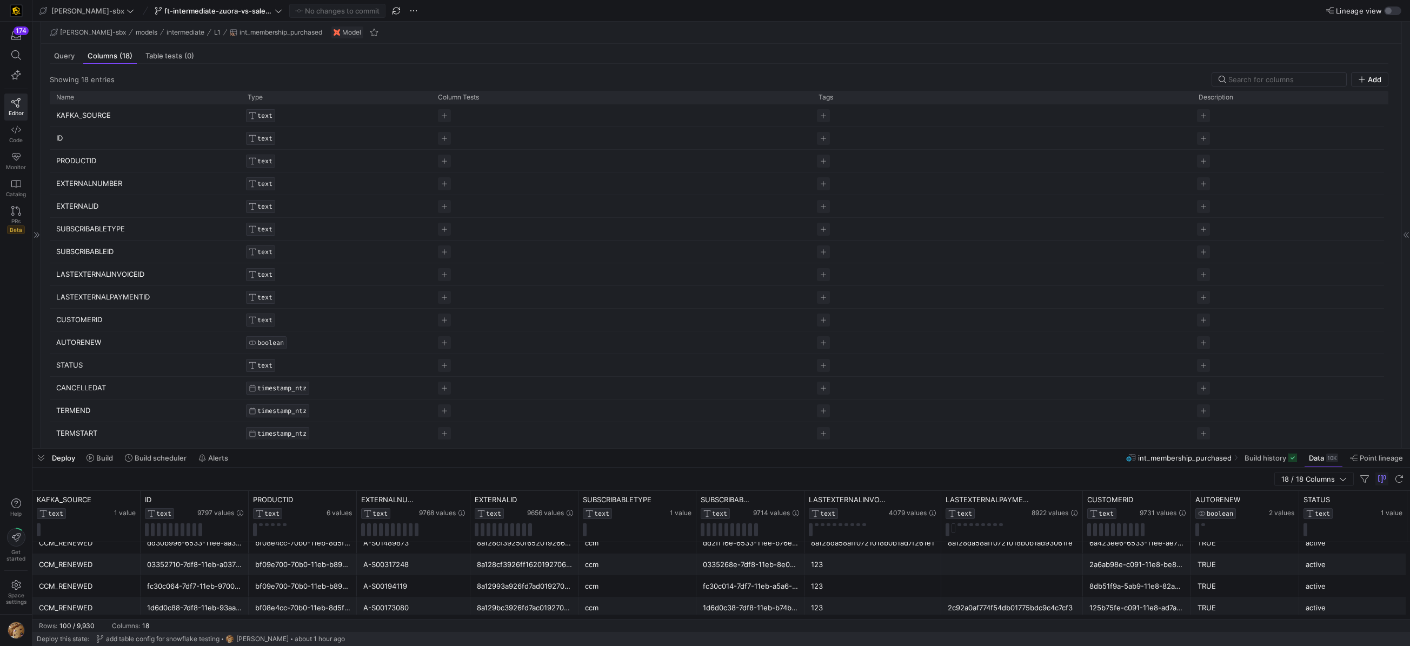
scroll to position [162, 0]
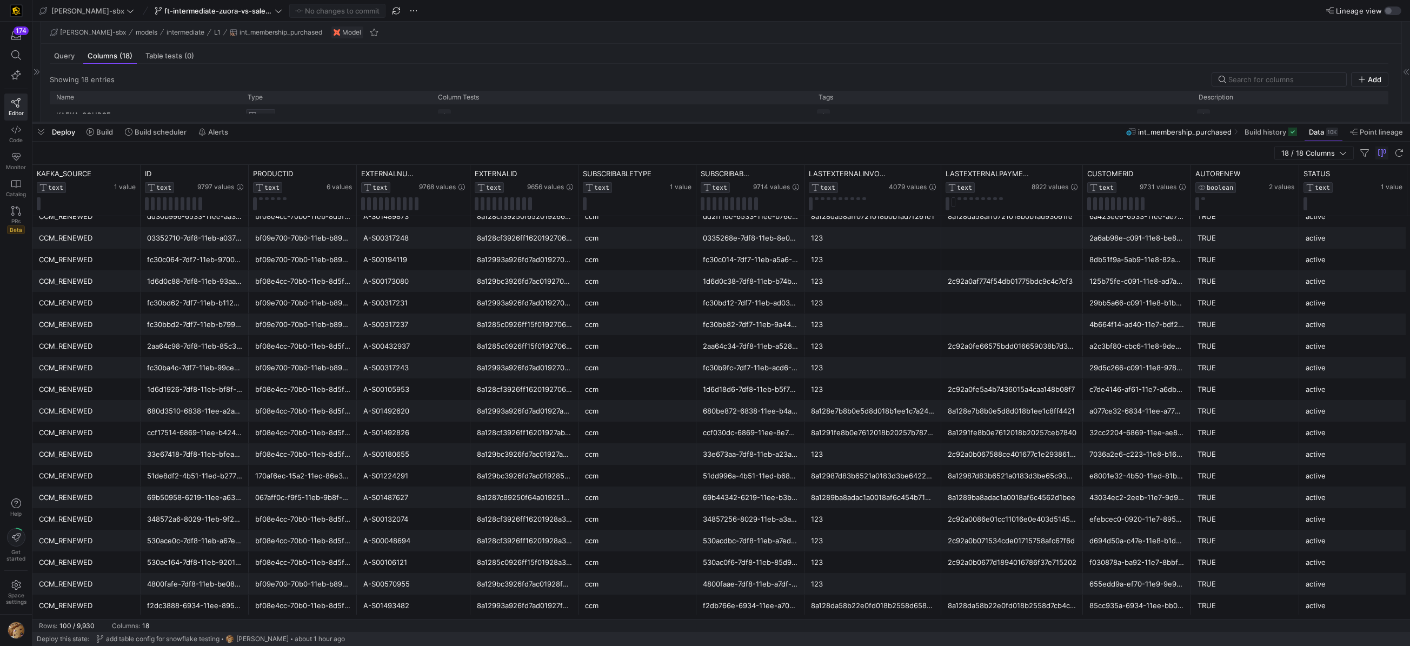
drag, startPoint x: 112, startPoint y: 449, endPoint x: 109, endPoint y: 123, distance: 325.9
click at [109, 123] on div at bounding box center [720, 123] width 1377 height 4
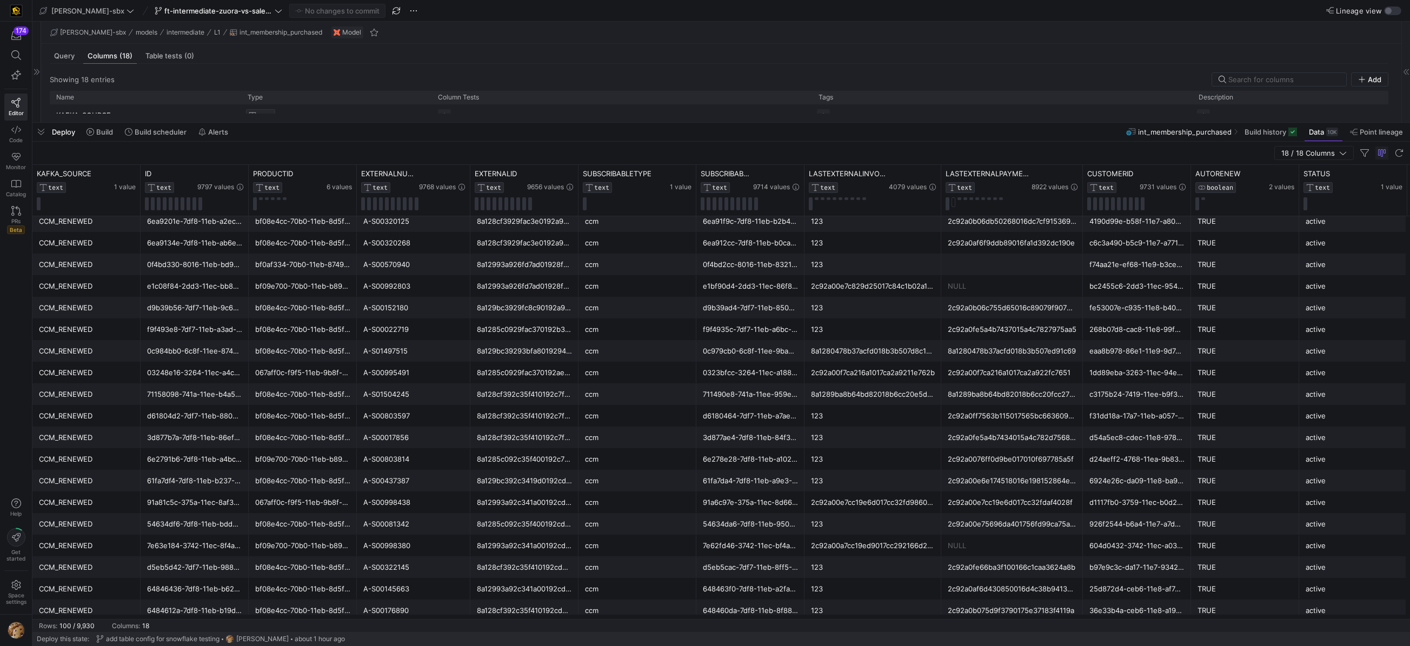
scroll to position [775, 0]
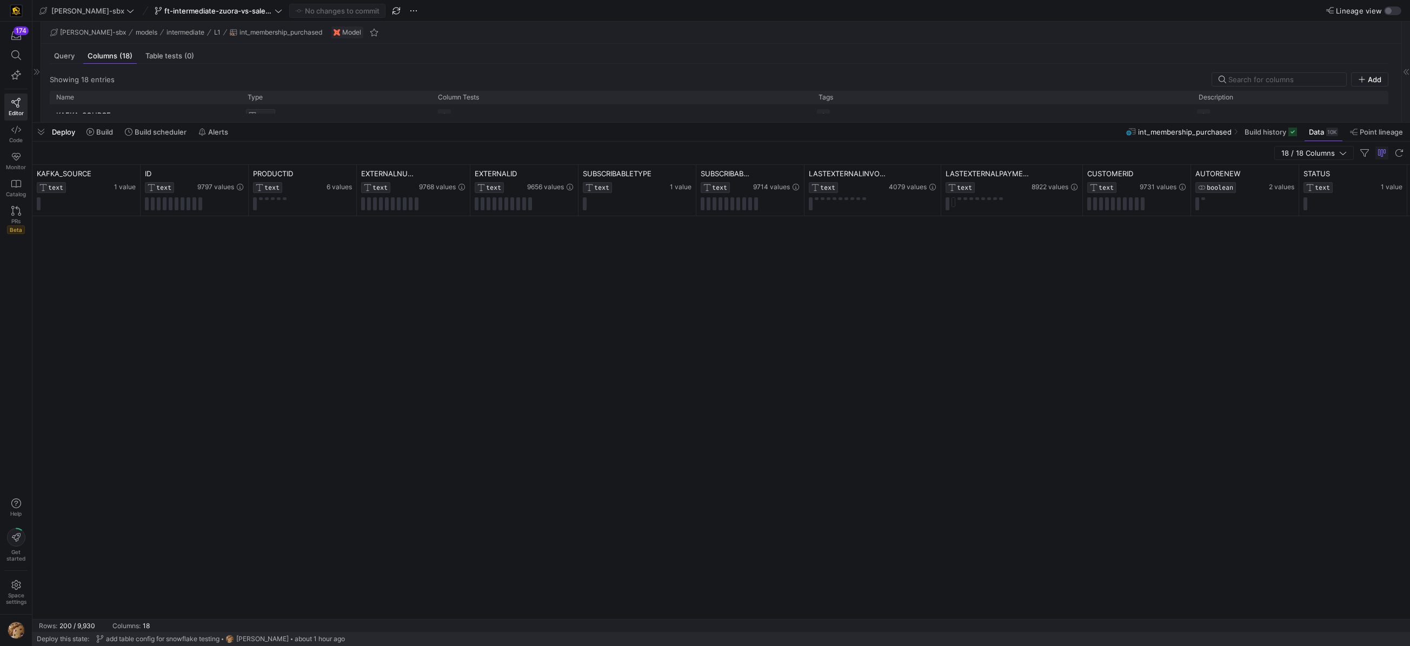
scroll to position [1785, 0]
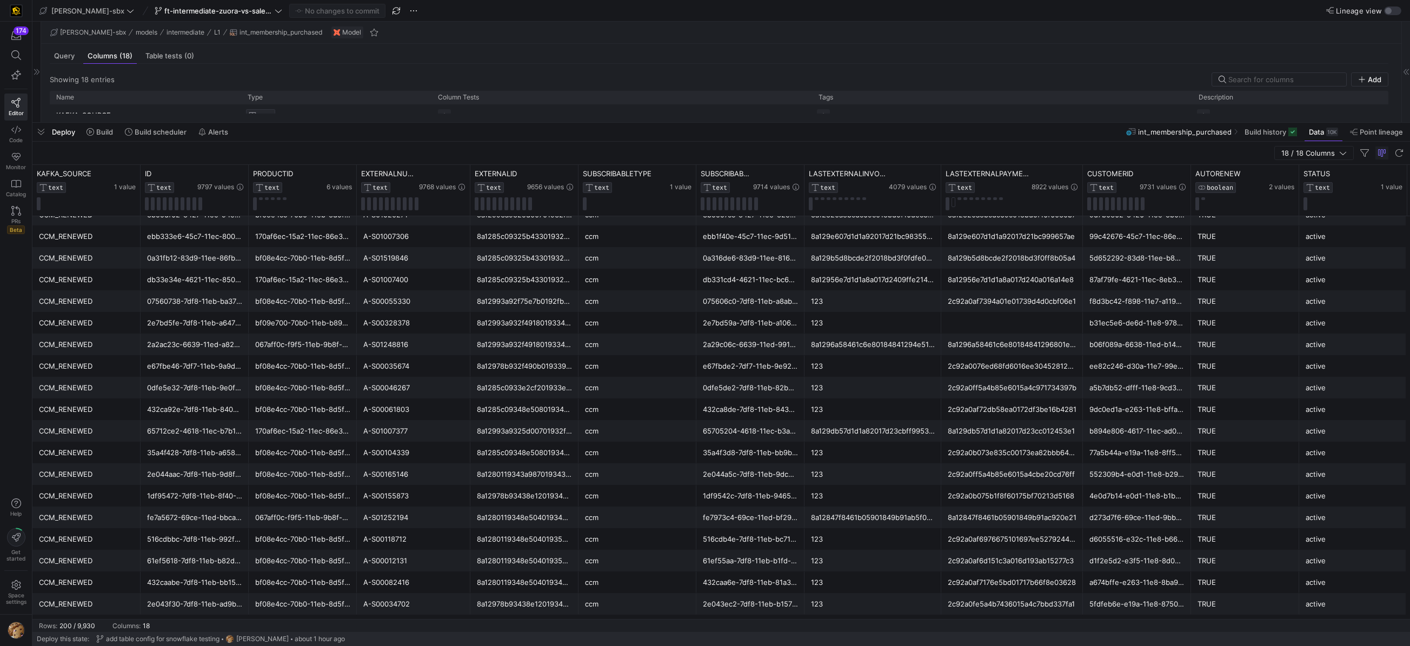
click at [68, 324] on div "CCM_RENEWED" at bounding box center [86, 322] width 95 height 21
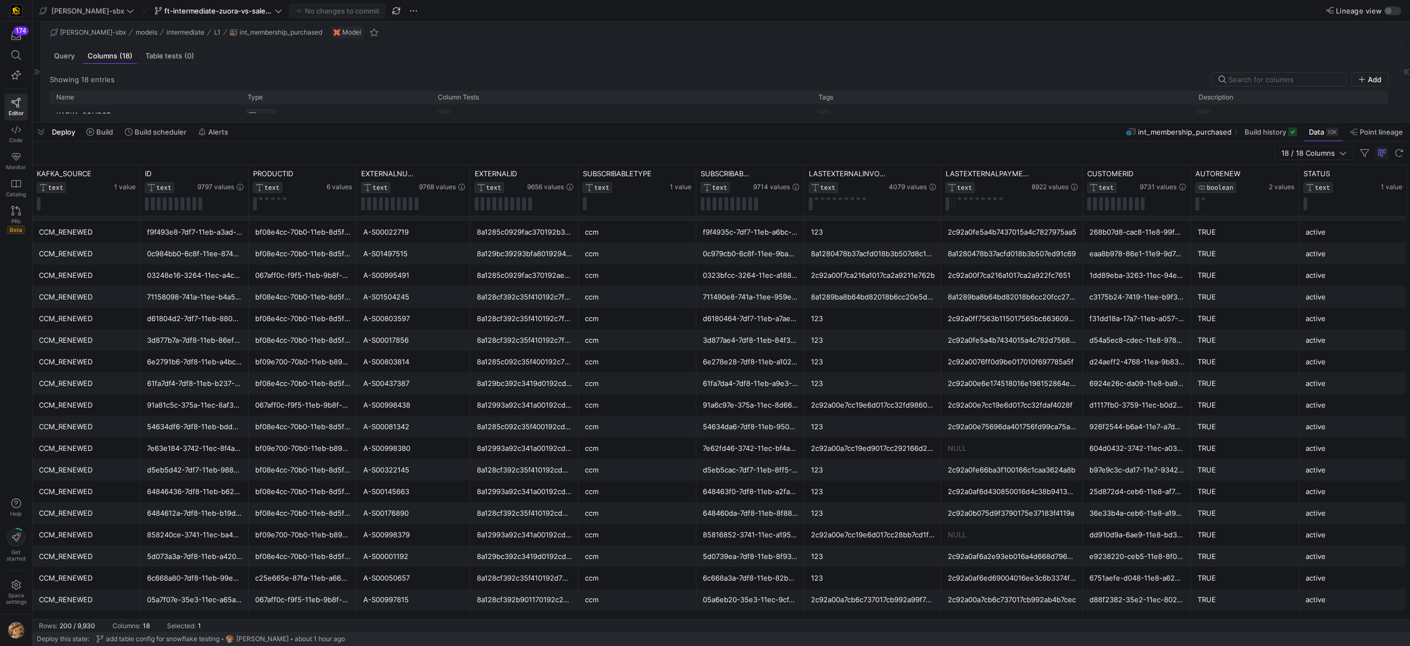
scroll to position [0, 0]
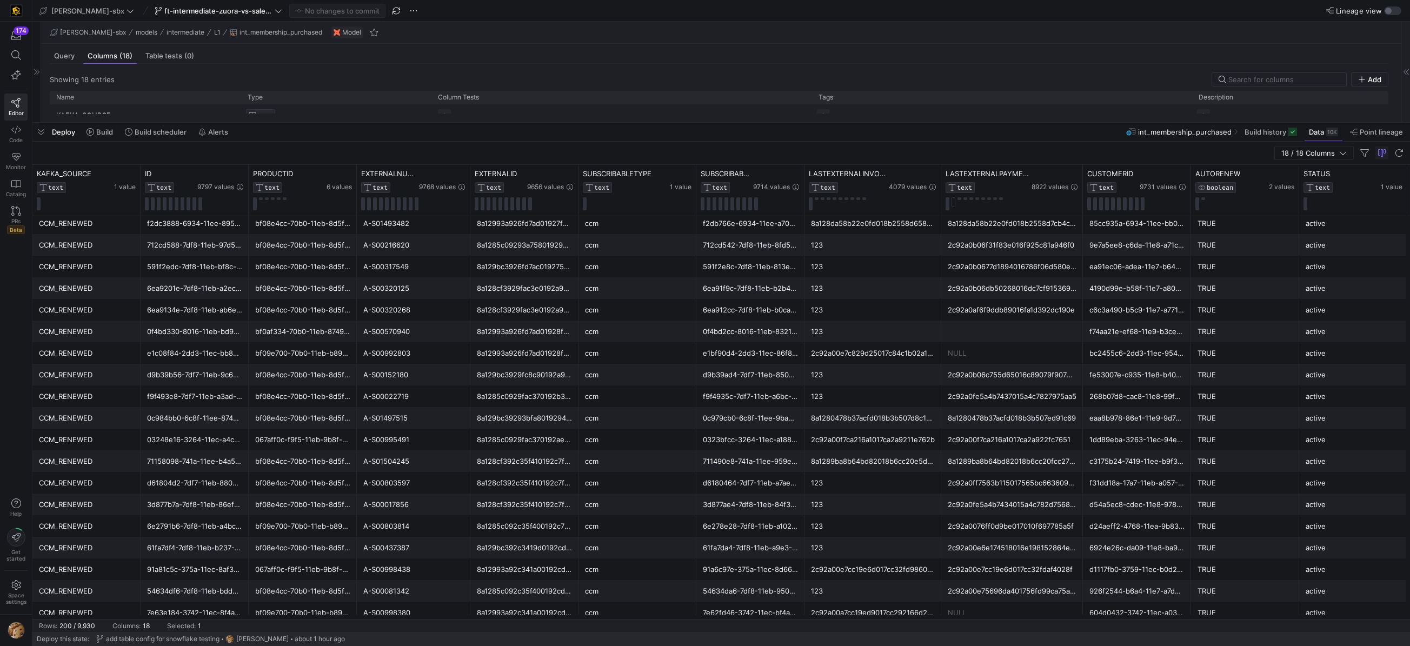
click at [91, 262] on div "CCM_RENEWED" at bounding box center [86, 266] width 95 height 21
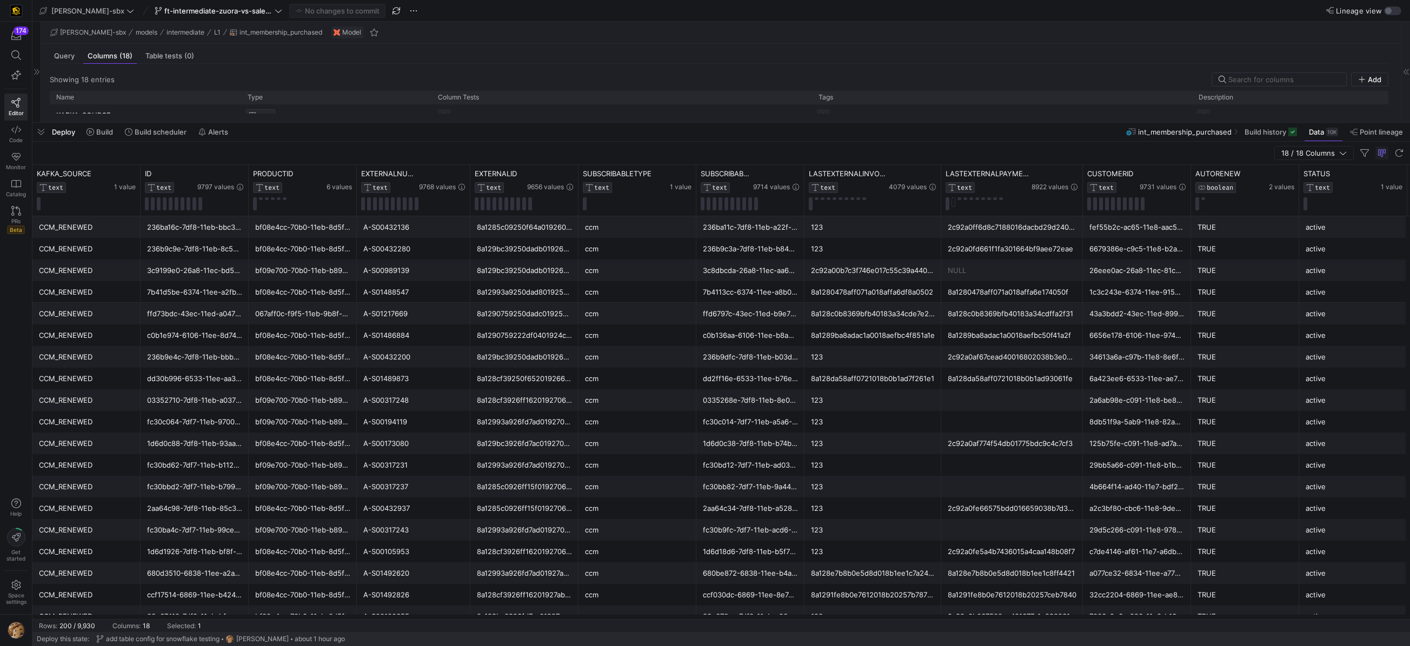
click at [84, 268] on div "CCM_RENEWED" at bounding box center [86, 270] width 95 height 21
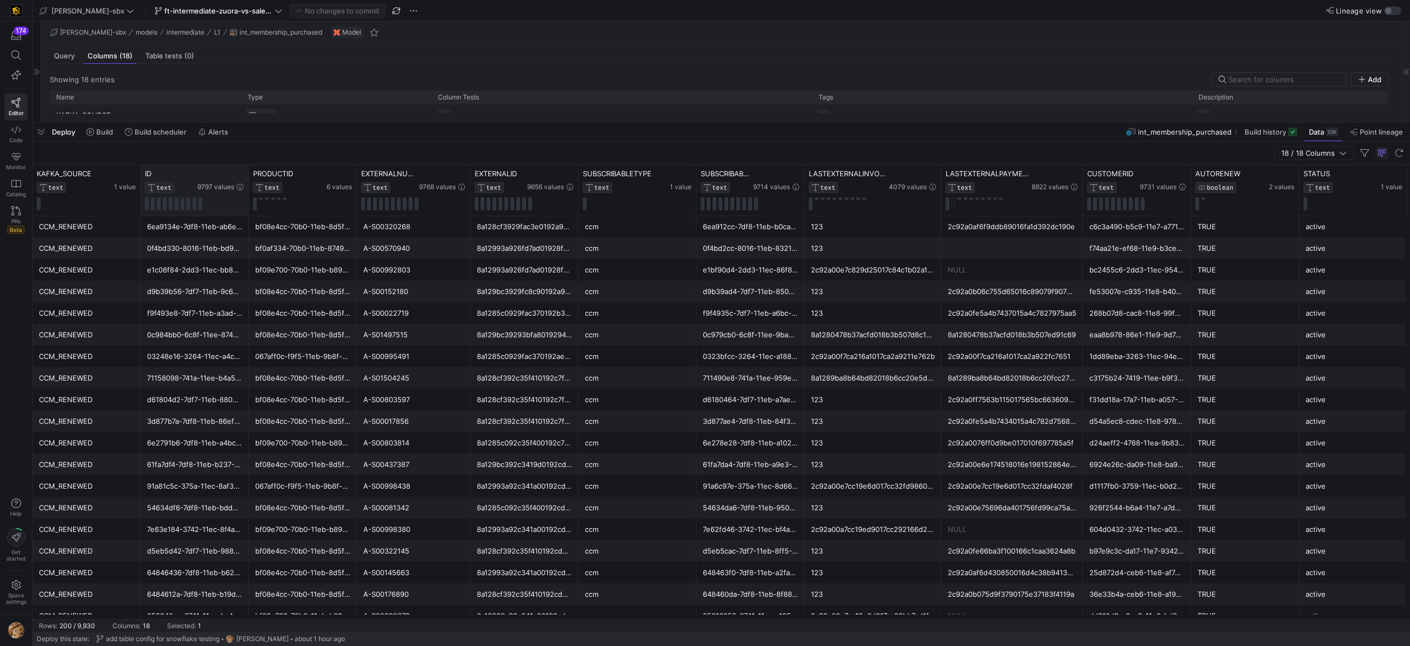
scroll to position [722, 0]
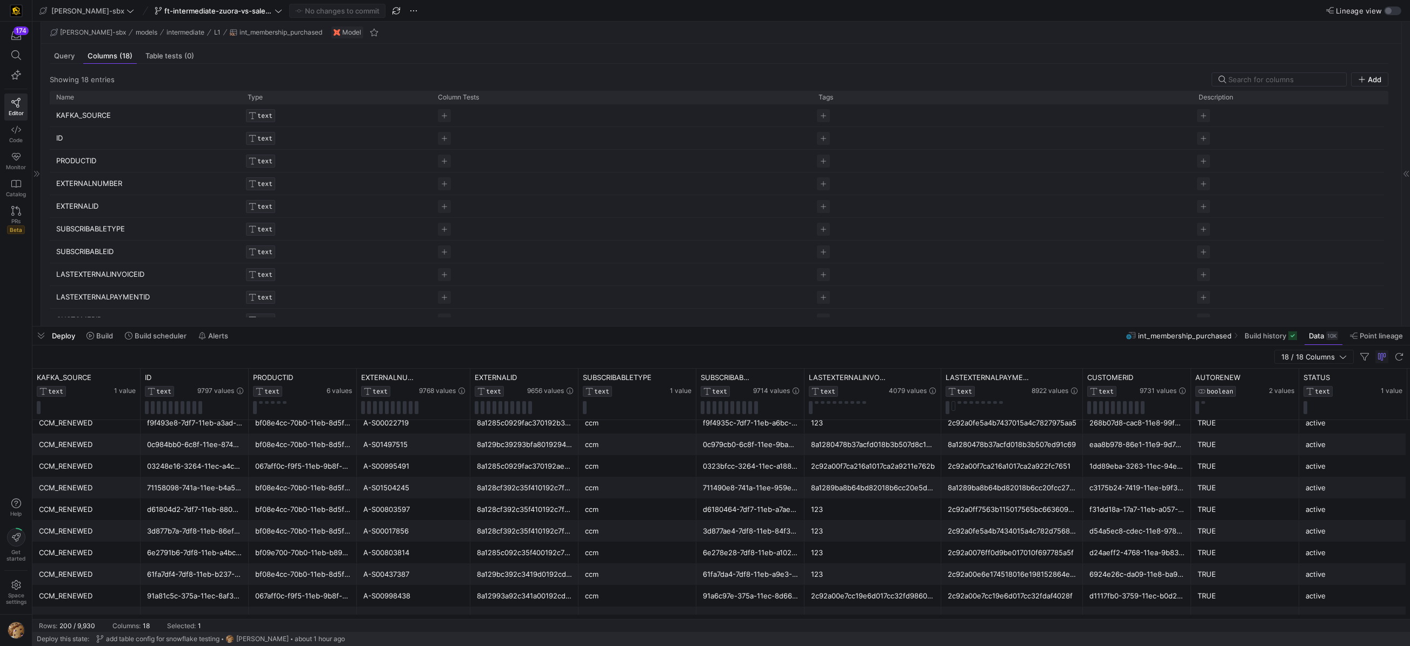
drag, startPoint x: 252, startPoint y: 122, endPoint x: 101, endPoint y: 277, distance: 216.3
click at [268, 329] on div at bounding box center [720, 326] width 1377 height 4
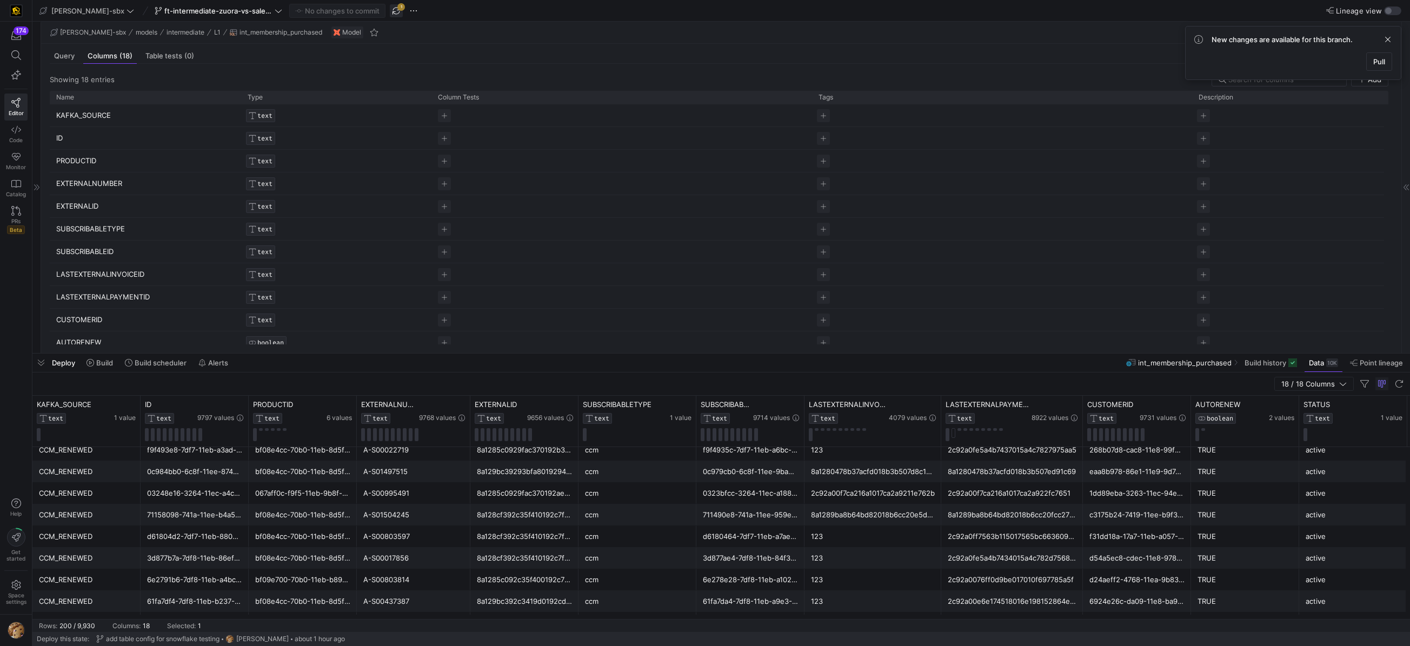
click at [390, 11] on span "button" at bounding box center [396, 10] width 13 height 13
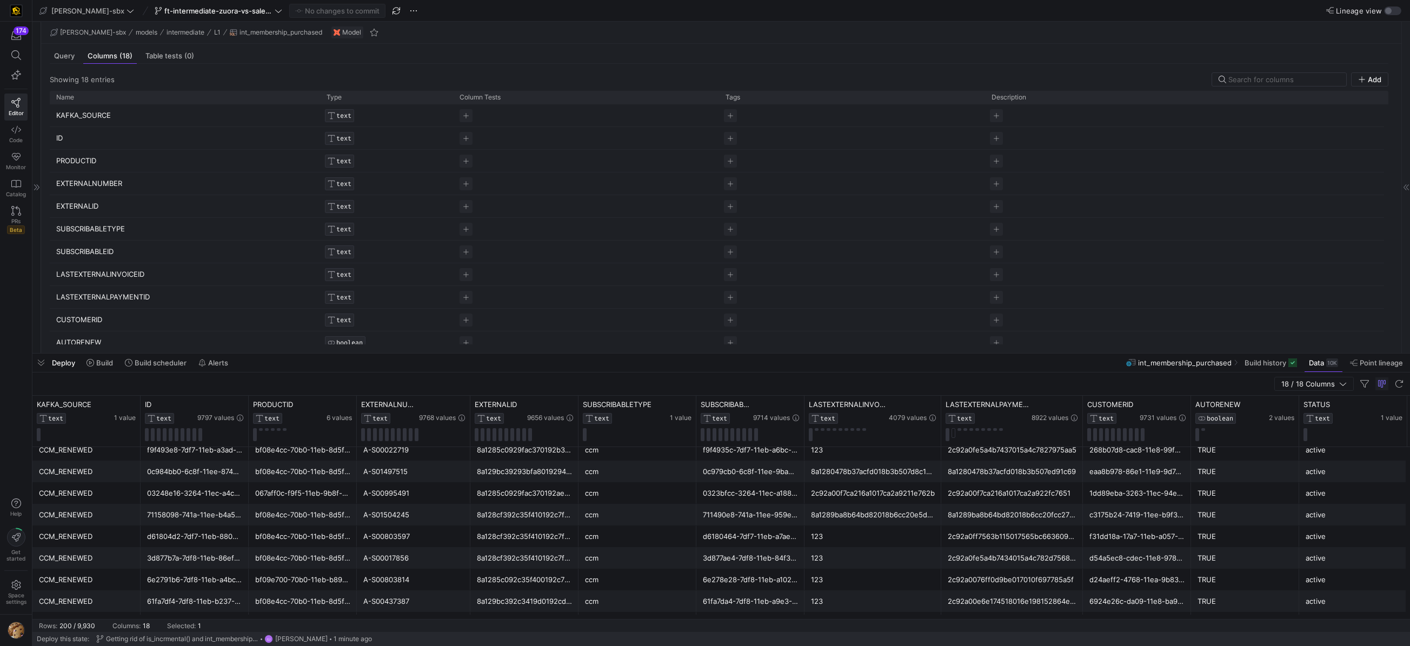
click at [39, 190] on icon at bounding box center [37, 187] width 6 height 6
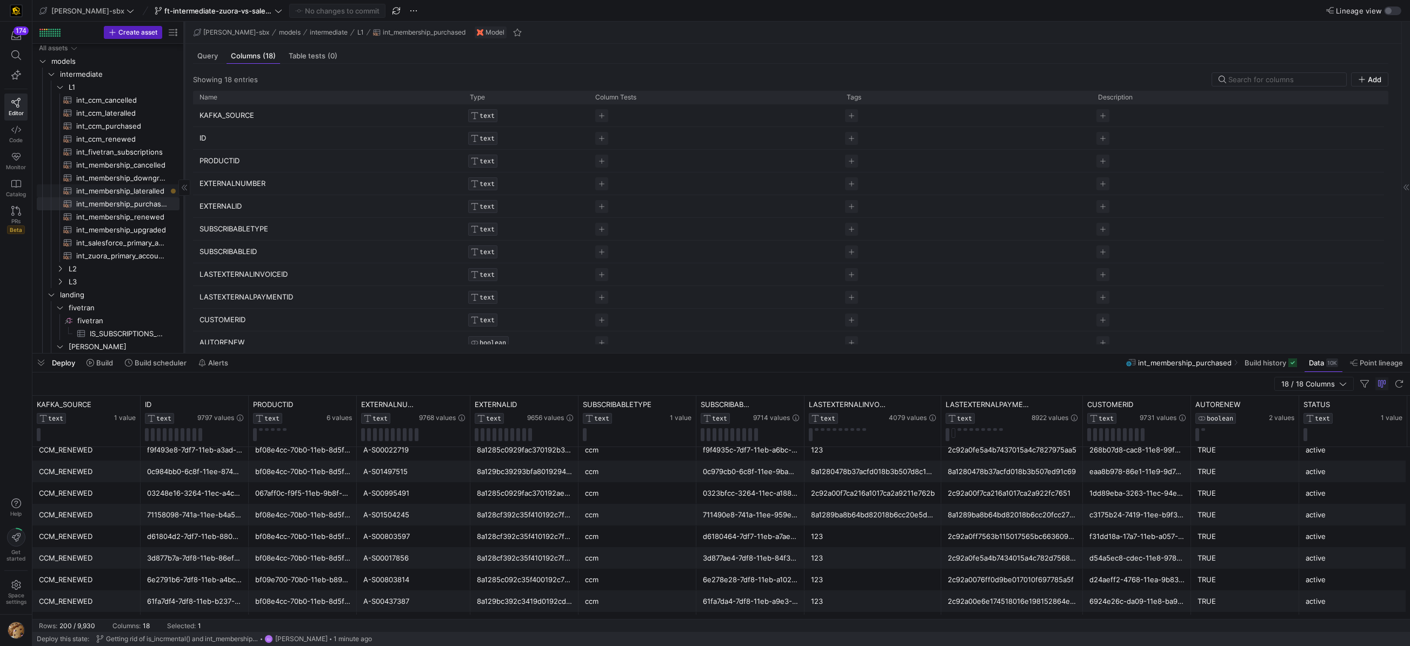
click at [136, 193] on span "int_membership_lateralled​​​​​​​​​​" at bounding box center [121, 191] width 91 height 12
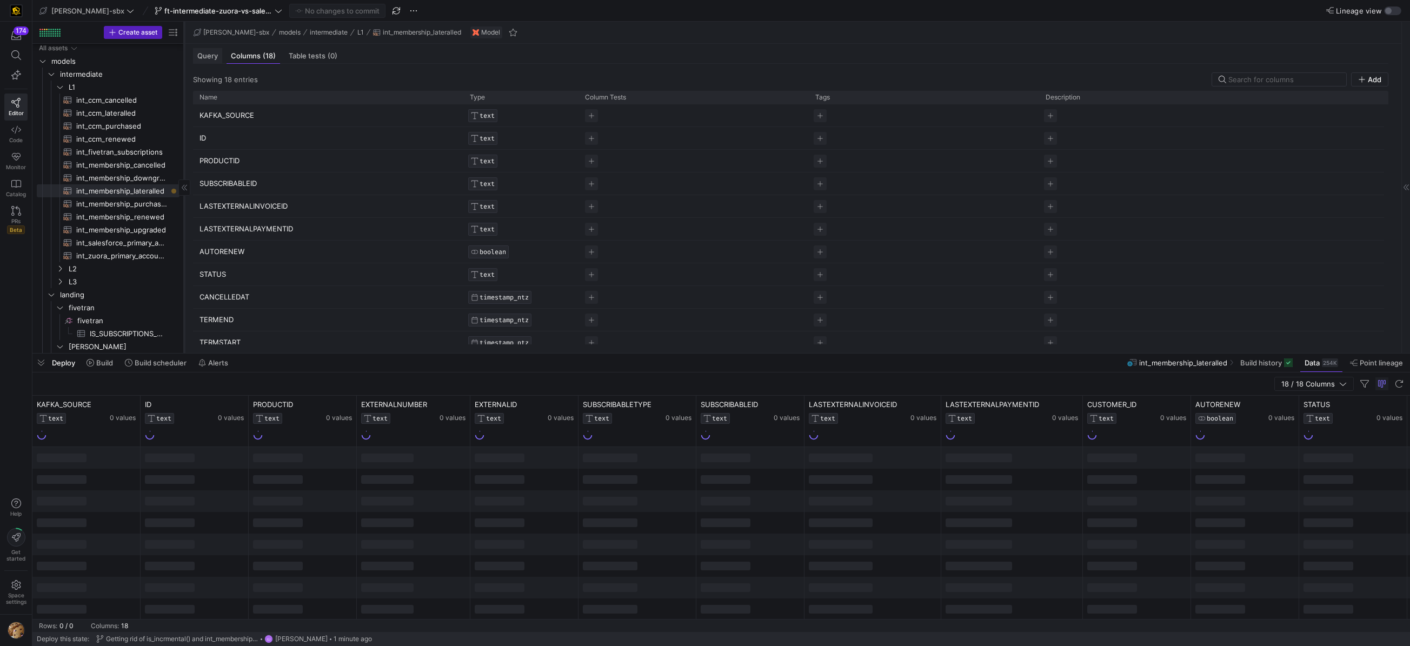
click at [215, 58] on span "Query" at bounding box center [207, 55] width 21 height 7
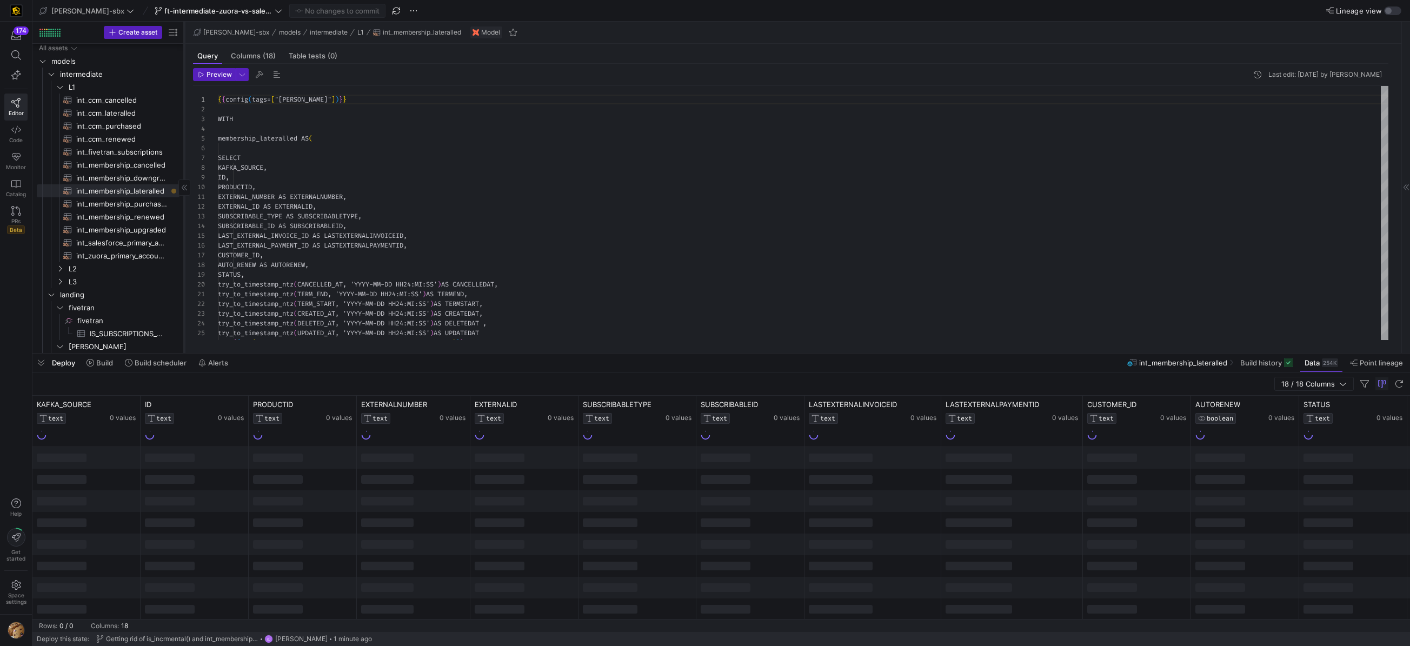
scroll to position [97, 0]
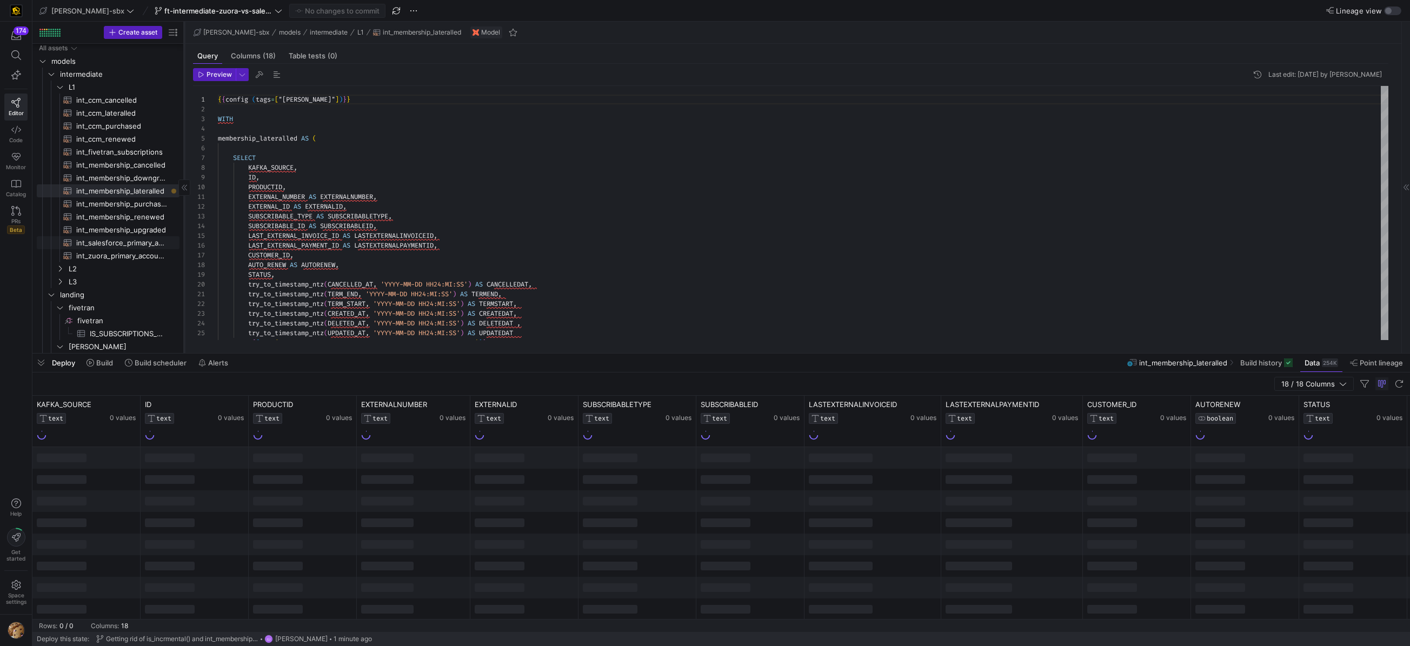
click at [128, 243] on span "int_salesforce_primary_account​​​​​​​​​​" at bounding box center [121, 243] width 91 height 12
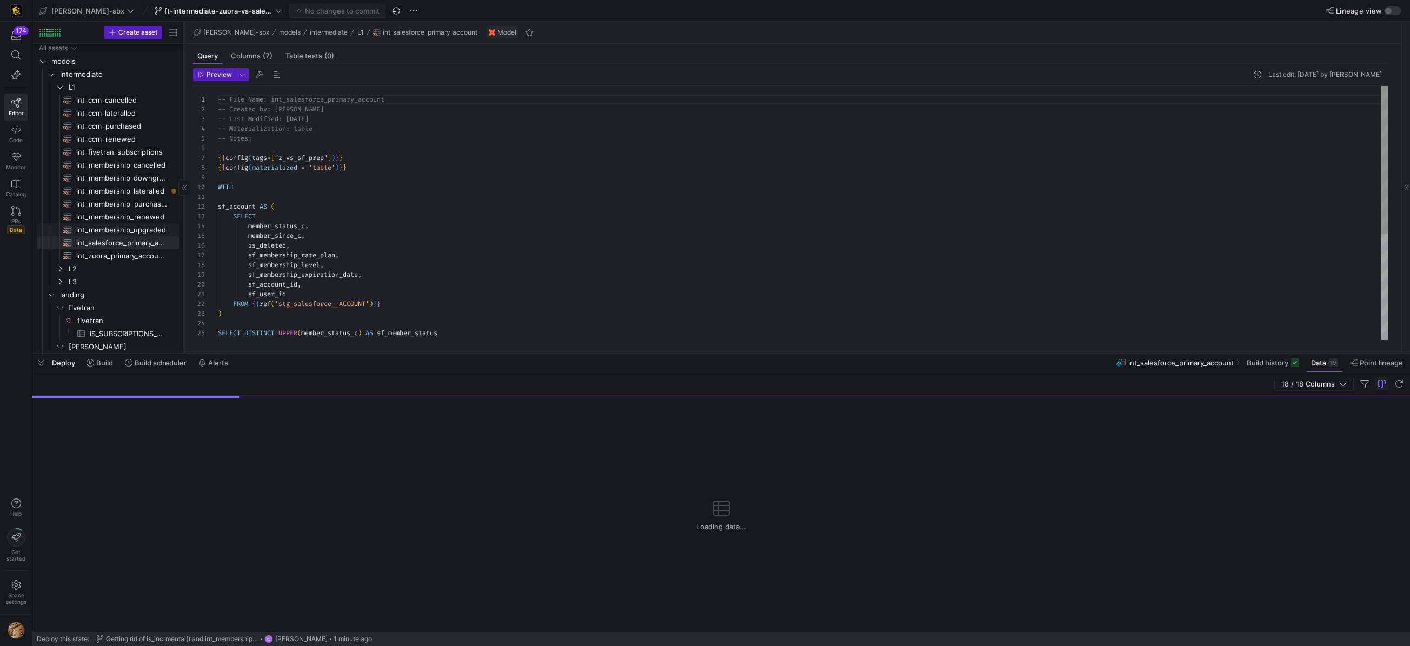
drag, startPoint x: 136, startPoint y: 225, endPoint x: 138, endPoint y: 216, distance: 10.1
click at [136, 225] on span "int_membership_upgraded​​​​​​​​​​" at bounding box center [121, 230] width 91 height 12
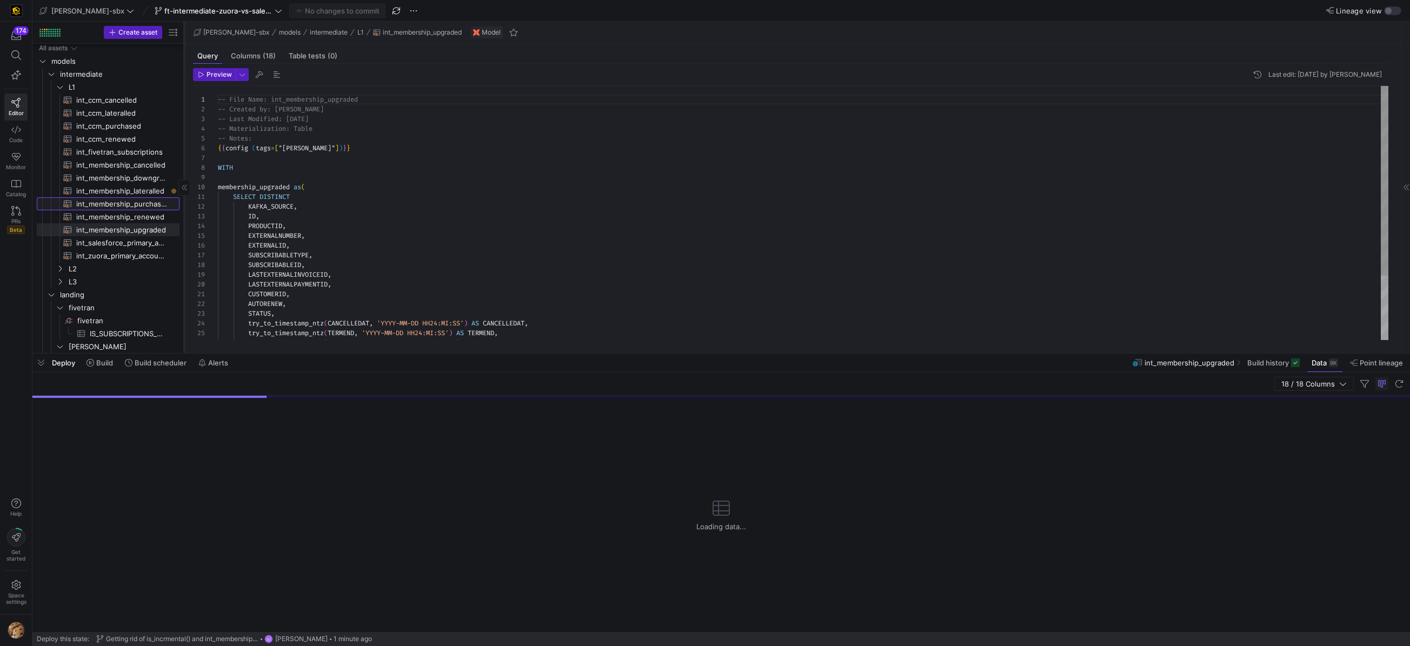
click at [139, 204] on span "int_membership_purchased​​​​​​​​​​" at bounding box center [121, 204] width 91 height 12
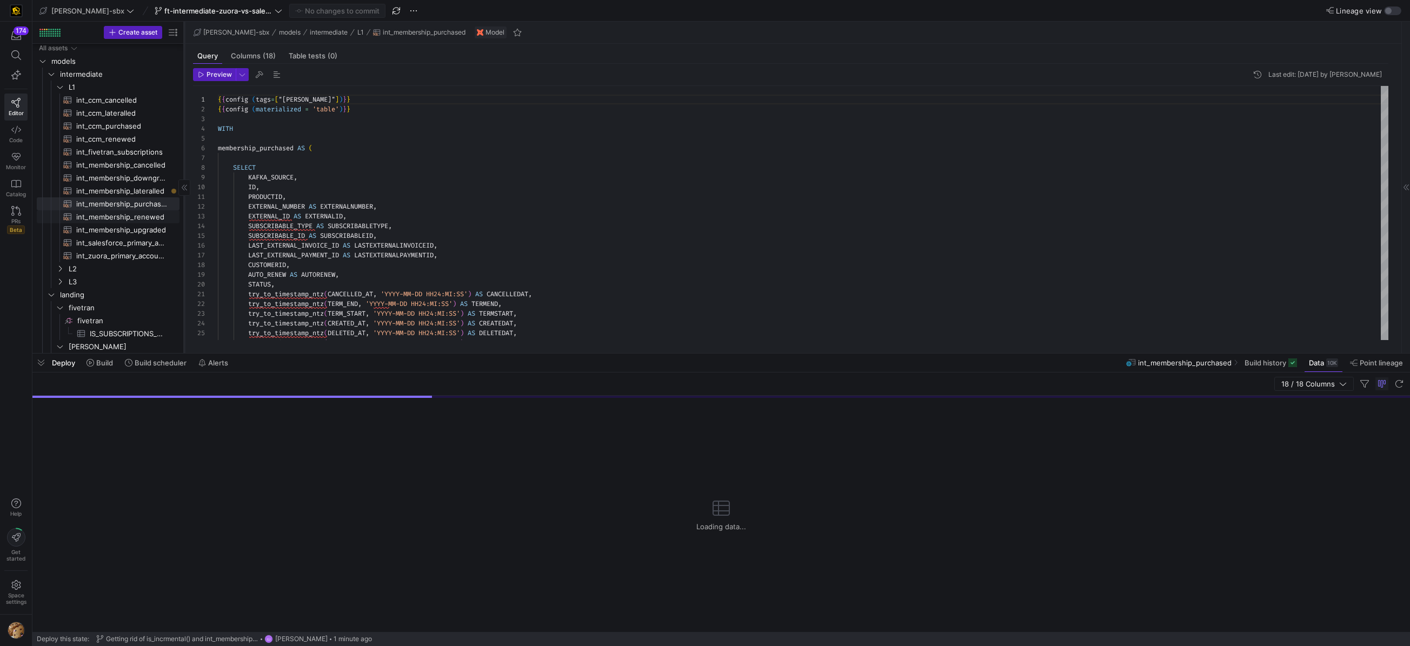
click at [132, 217] on span "int_membership_renewed​​​​​​​​​​" at bounding box center [121, 217] width 91 height 12
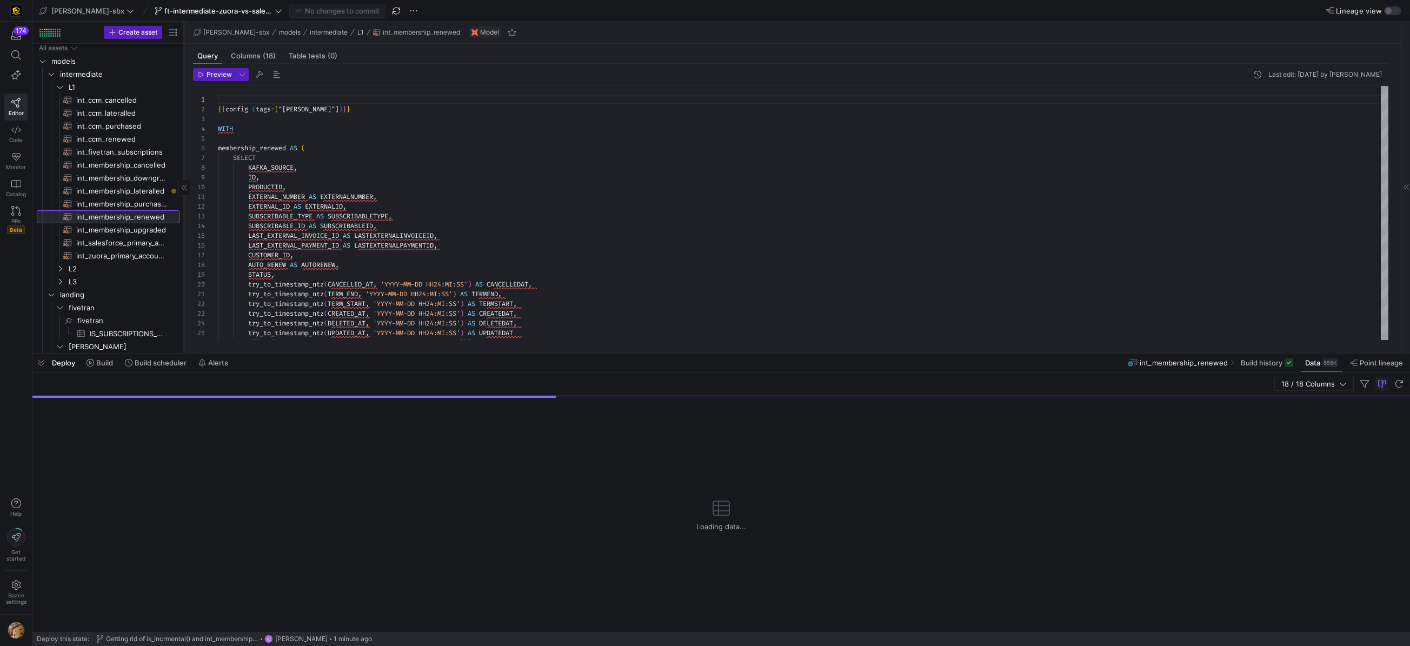
click at [130, 216] on span "int_membership_renewed​​​​​​​​​​" at bounding box center [121, 217] width 91 height 12
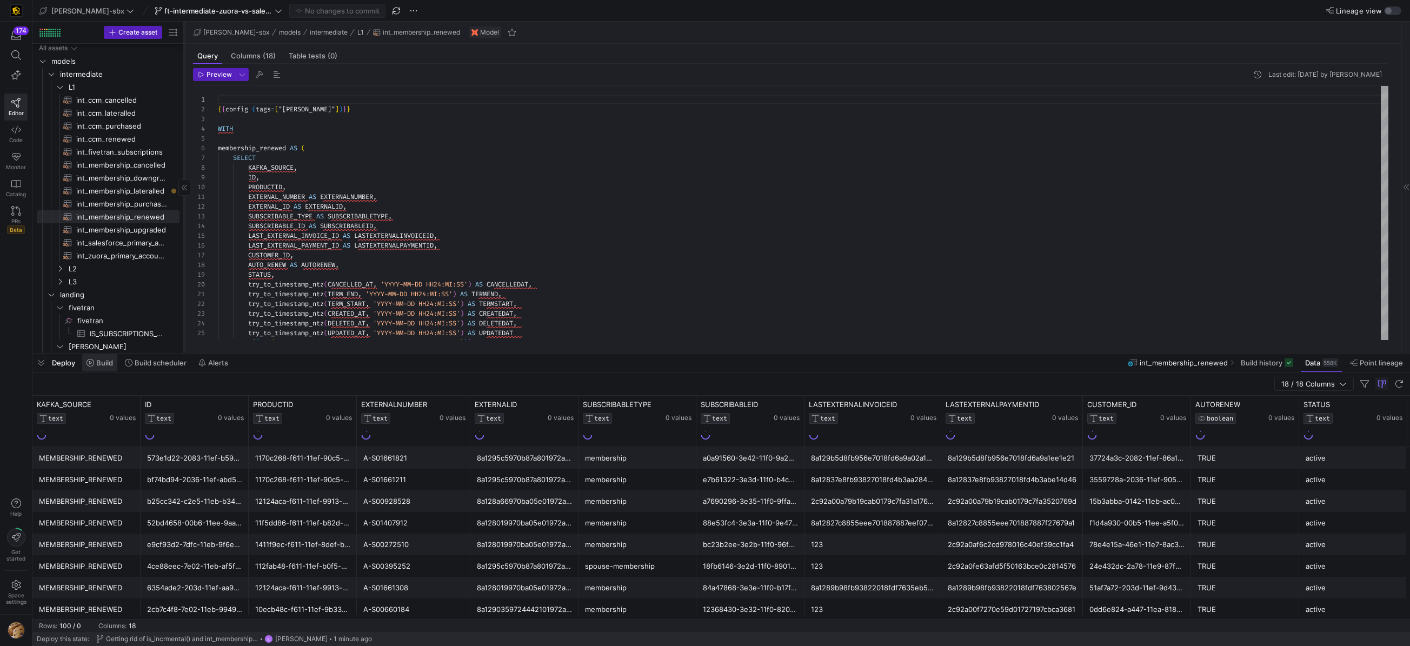
click at [103, 357] on span at bounding box center [99, 362] width 35 height 17
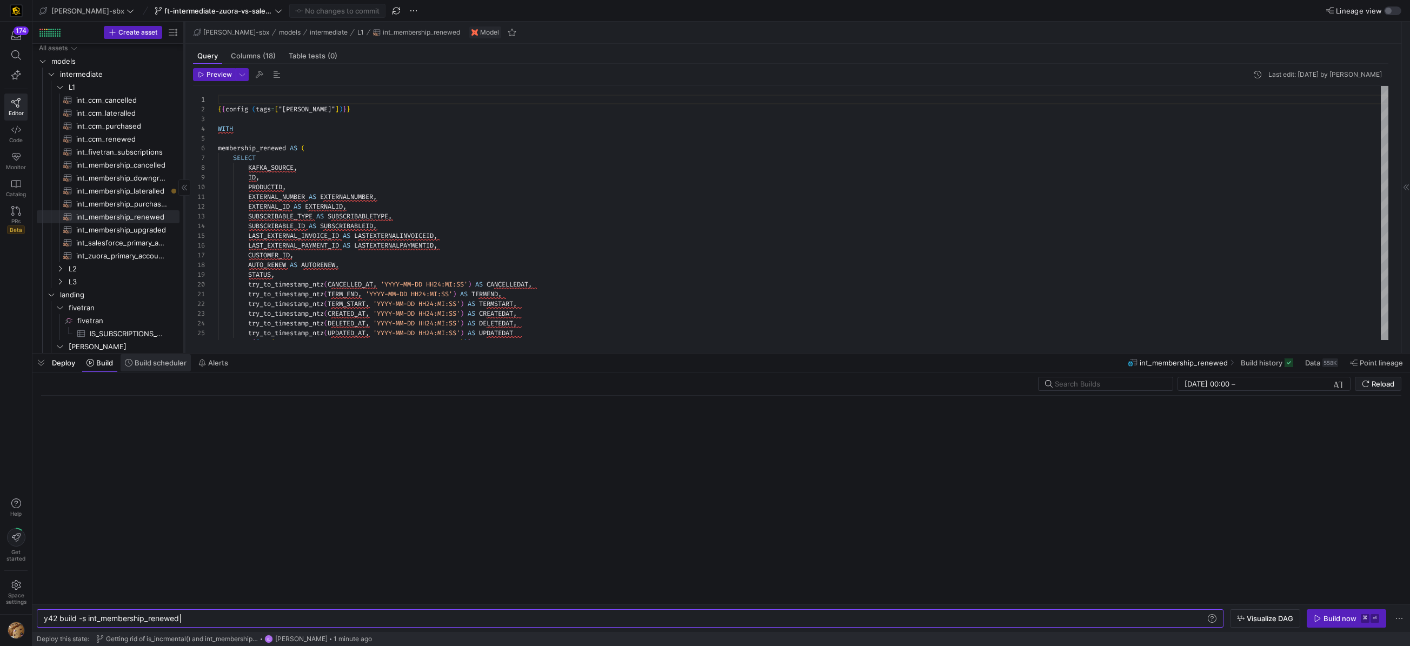
scroll to position [0, 136]
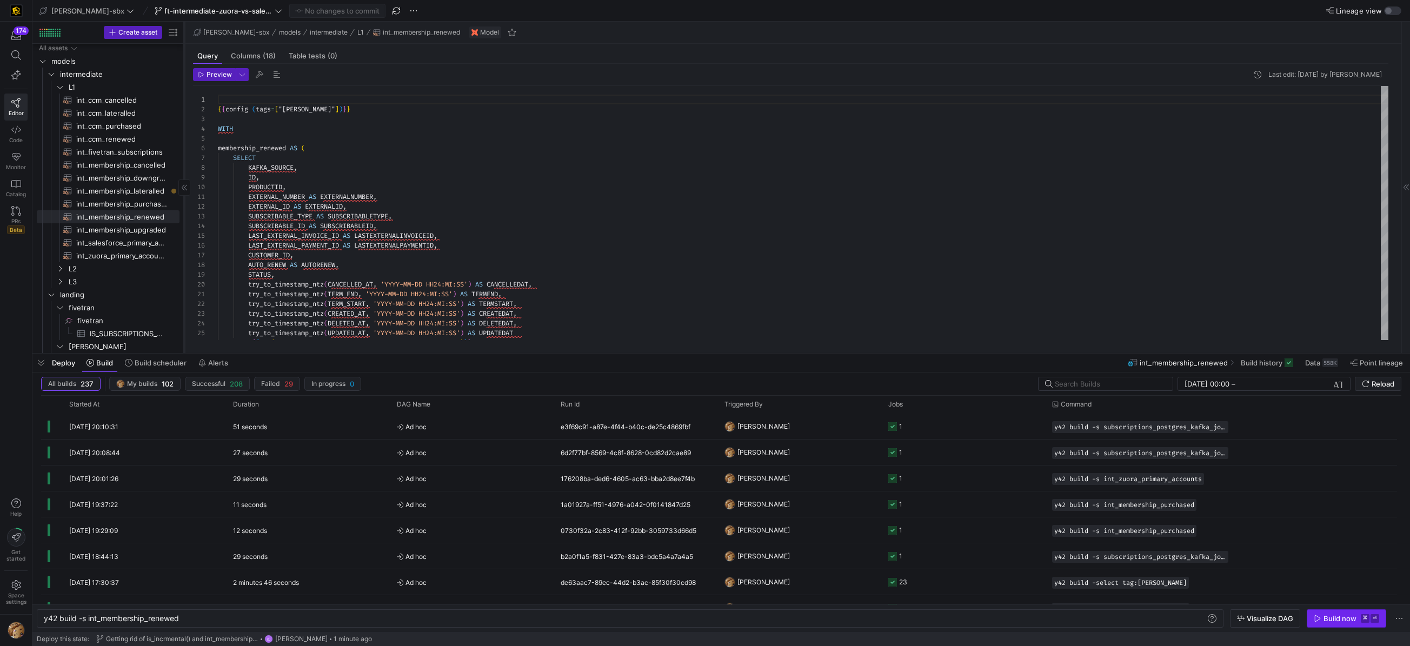
click at [1340, 617] on div "Build now" at bounding box center [1339, 618] width 33 height 9
click at [609, 425] on div "397e4ccb-5766-4c4e-88cd-f58cf74b6ed3" at bounding box center [636, 425] width 164 height 25
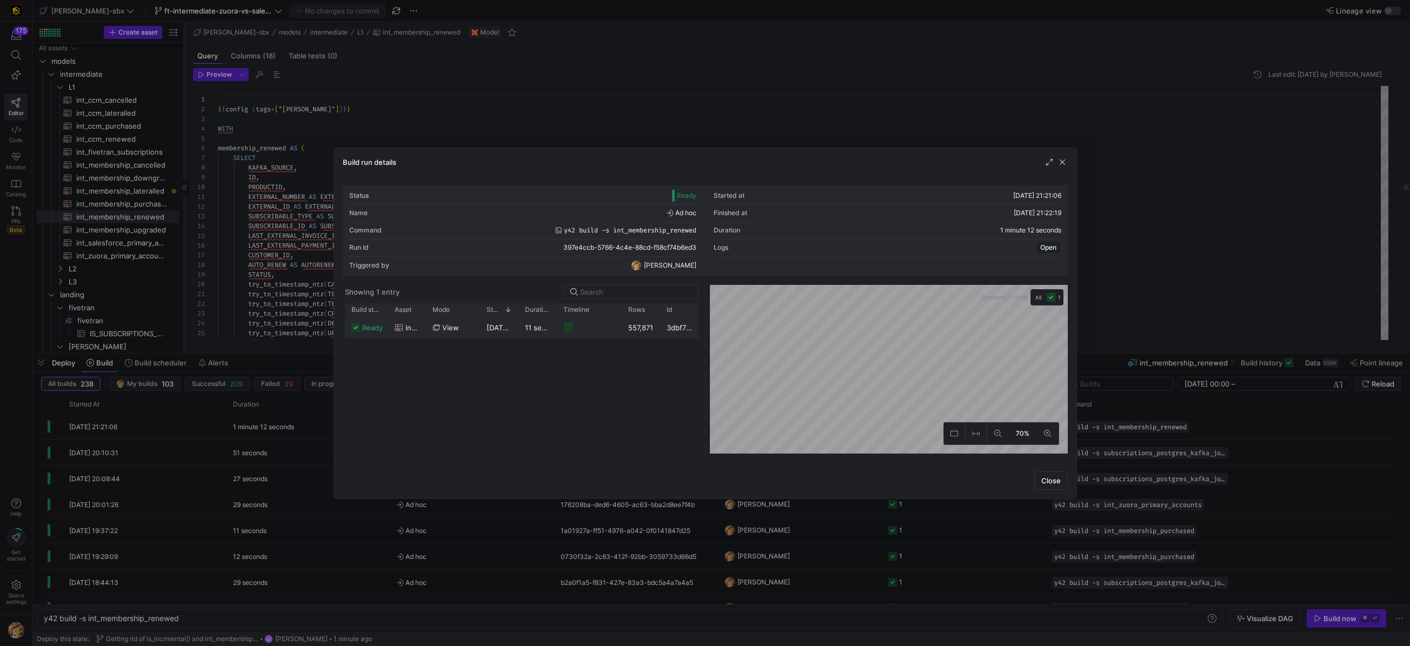
click at [573, 332] on y42-job-duration-timeline-cell-renderer at bounding box center [589, 327] width 52 height 20
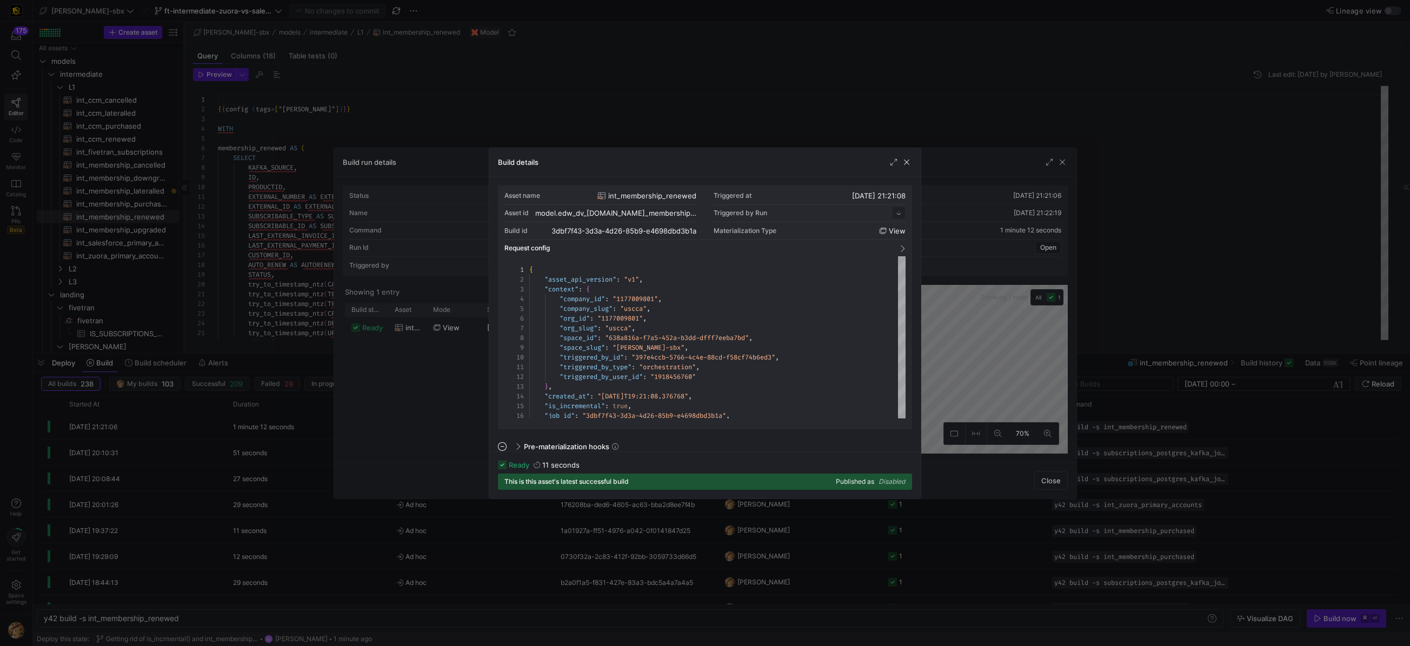
scroll to position [97, 0]
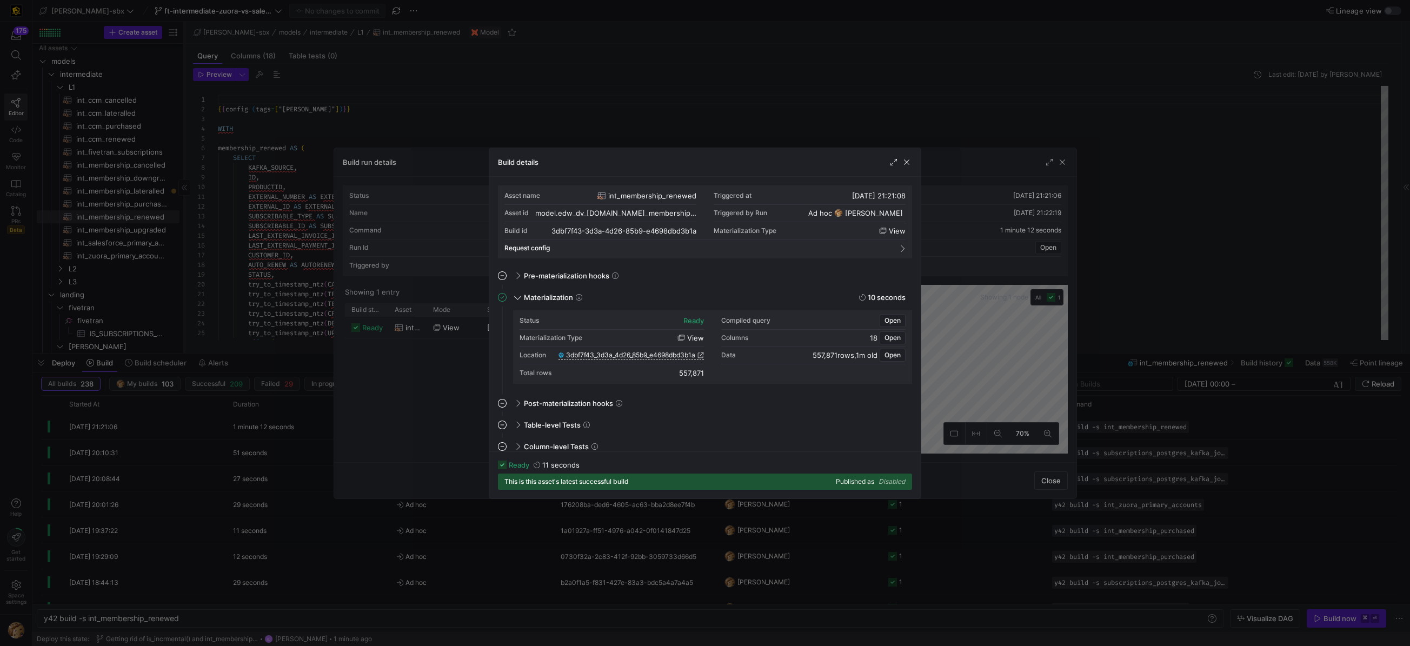
click at [613, 359] on div "Location 3dbf7f43_3d3a_4d26_85b9_e4698dbd3b1a" at bounding box center [611, 355] width 184 height 17
click at [618, 354] on span "3dbf7f43_3d3a_4d26_85b9_e4698dbd3b1a" at bounding box center [630, 355] width 129 height 8
click at [906, 158] on span "button" at bounding box center [906, 162] width 11 height 11
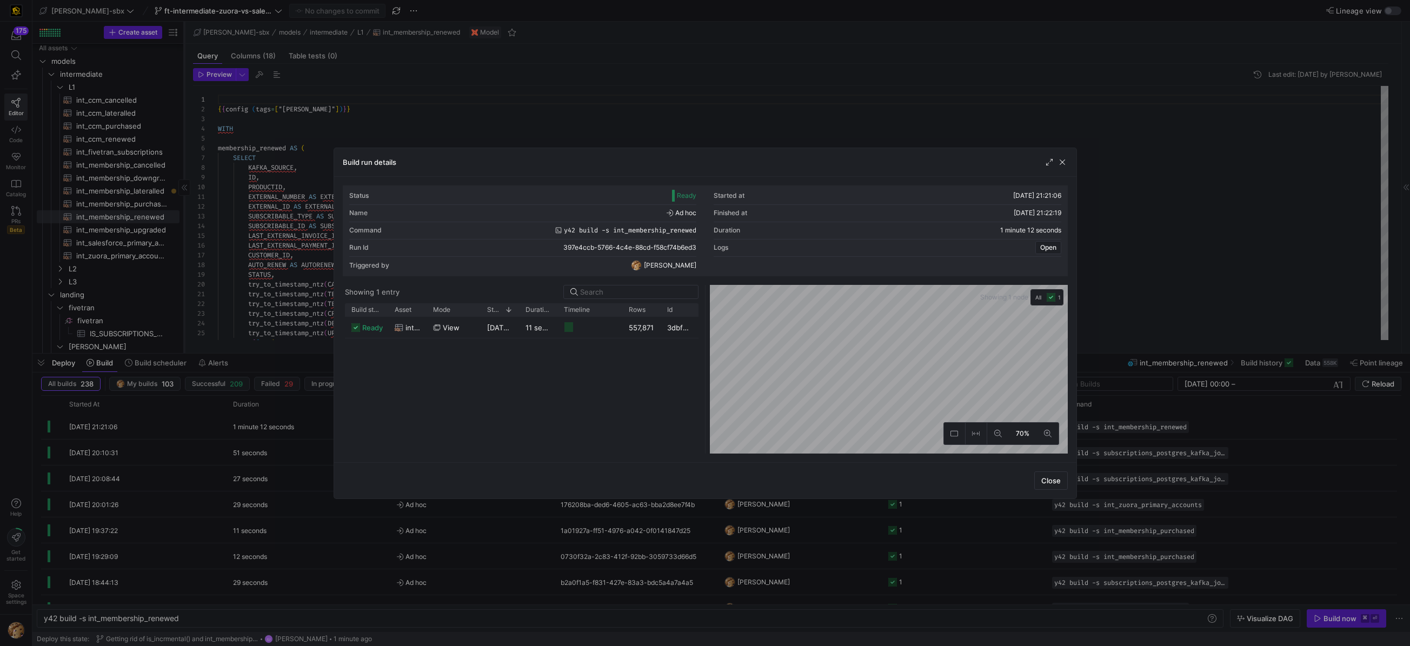
click at [331, 132] on div at bounding box center [705, 323] width 1410 height 646
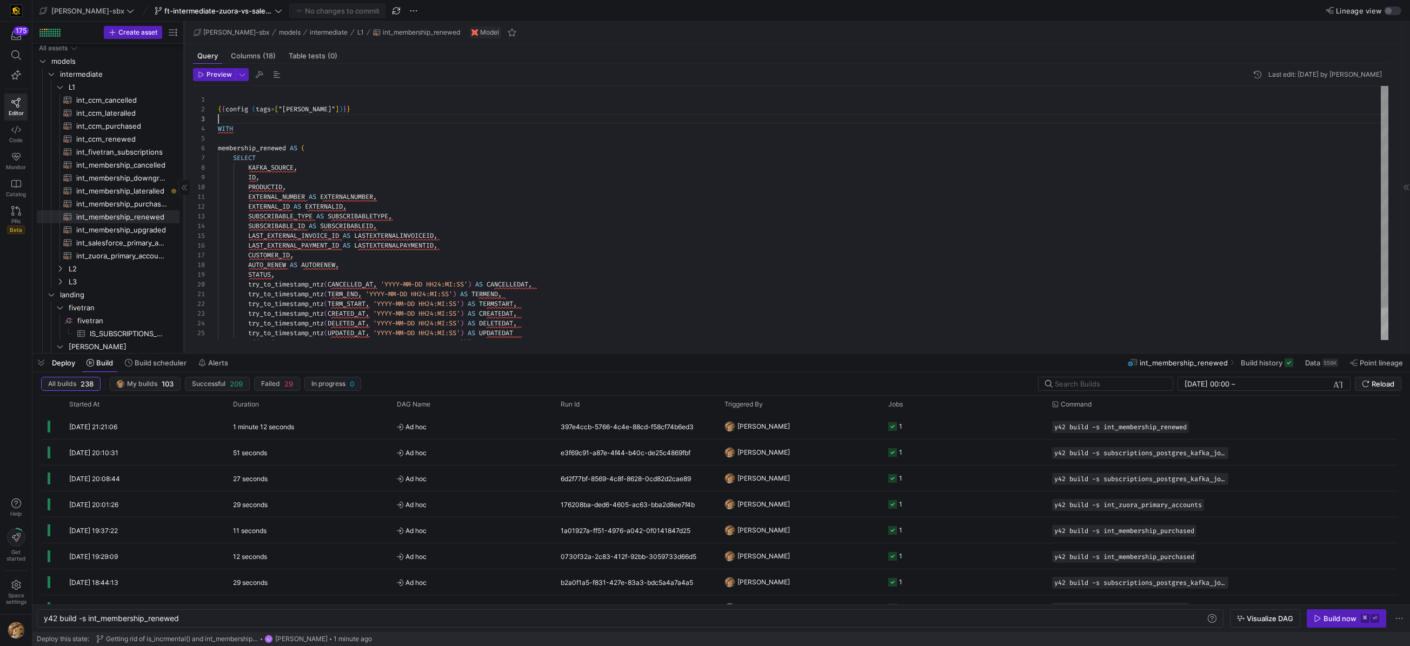
drag, startPoint x: 374, startPoint y: 114, endPoint x: 379, endPoint y: 119, distance: 7.3
click at [375, 116] on div "{ { config ( tags = [ "kafka_joined_view" ] ) } } WITH membership_renewed AS ( …" at bounding box center [803, 231] width 1170 height 291
click at [390, 109] on div "{ { config ( tags = [ "kafka_joined_view" ] ) } } WITH membership_renewed AS ( …" at bounding box center [803, 231] width 1170 height 291
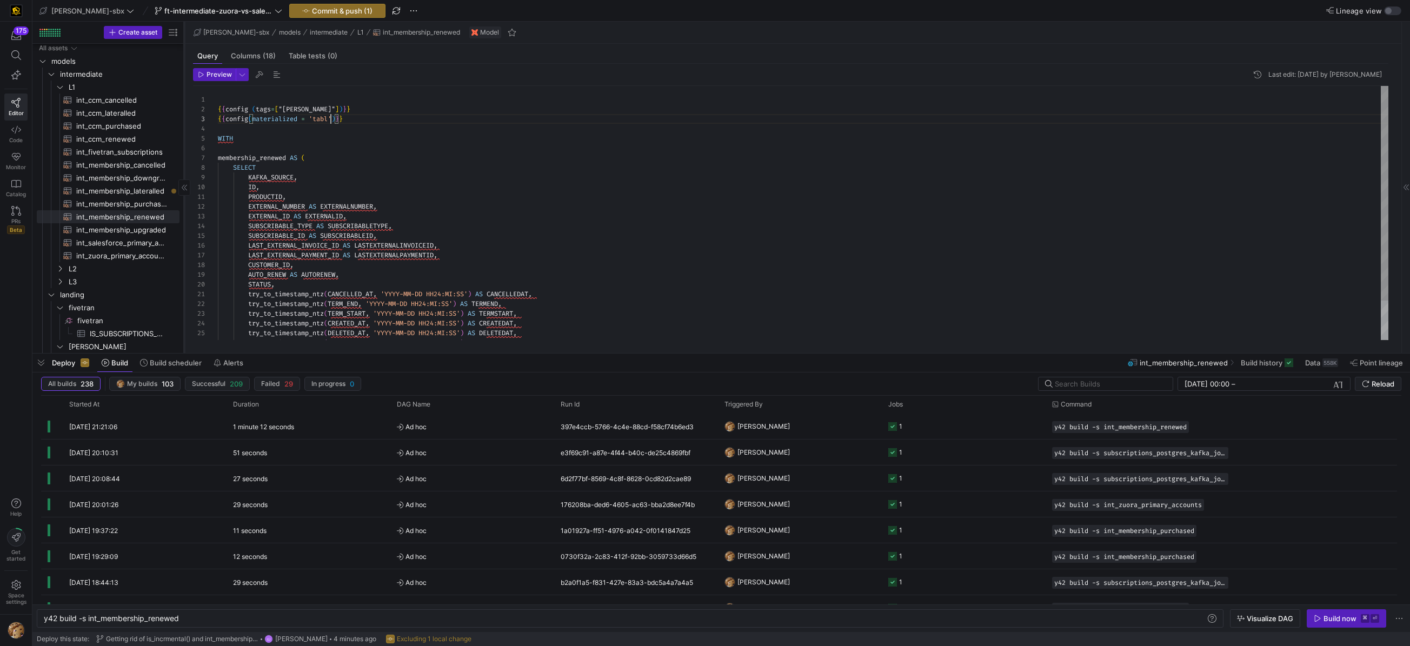
scroll to position [19, 117]
click at [393, 129] on div "{ { config ( tags = [ "kafka_joined_view" ] ) } } WITH membership_renewed AS ( …" at bounding box center [803, 236] width 1170 height 301
type textarea "{{config (tags=["kafka_joined_view"])}} {{config(materialized = 'table')}} WITH…"
click at [308, 4] on span "button" at bounding box center [337, 10] width 95 height 13
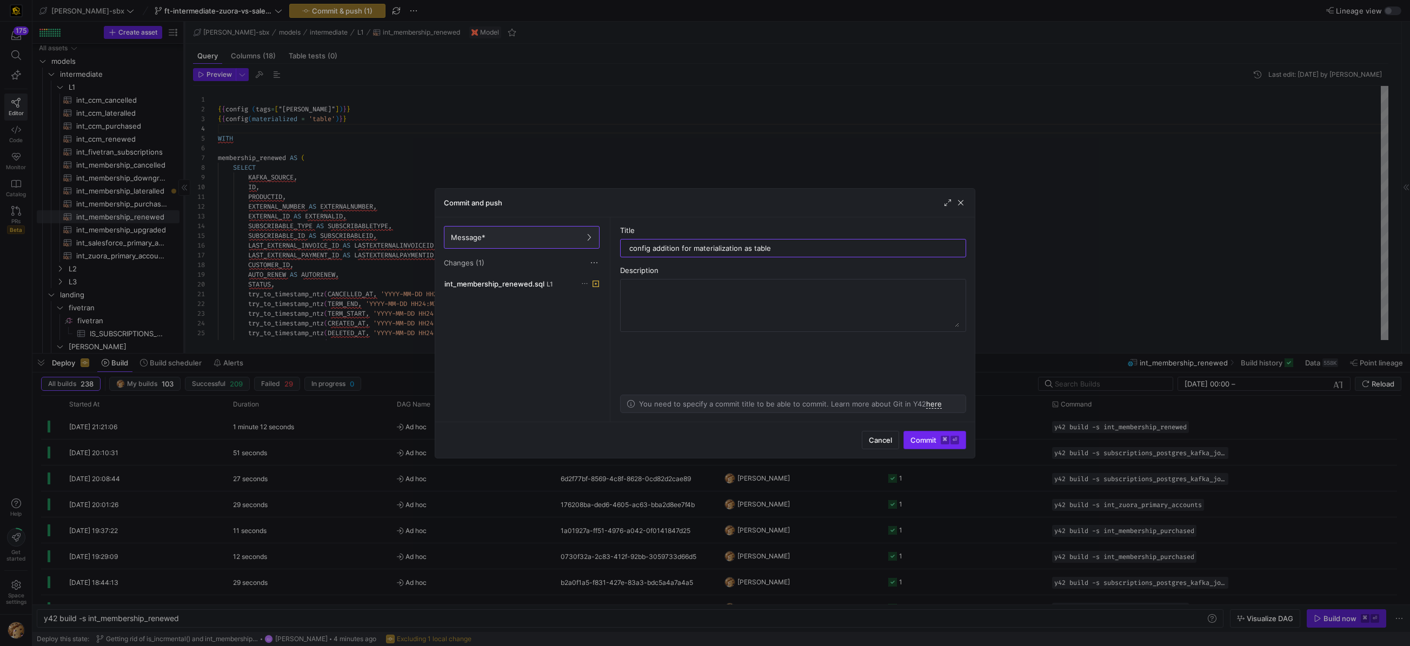
type input "config addition for materialization as table"
click at [931, 441] on span "Commit ⌘ ⏎" at bounding box center [934, 440] width 49 height 9
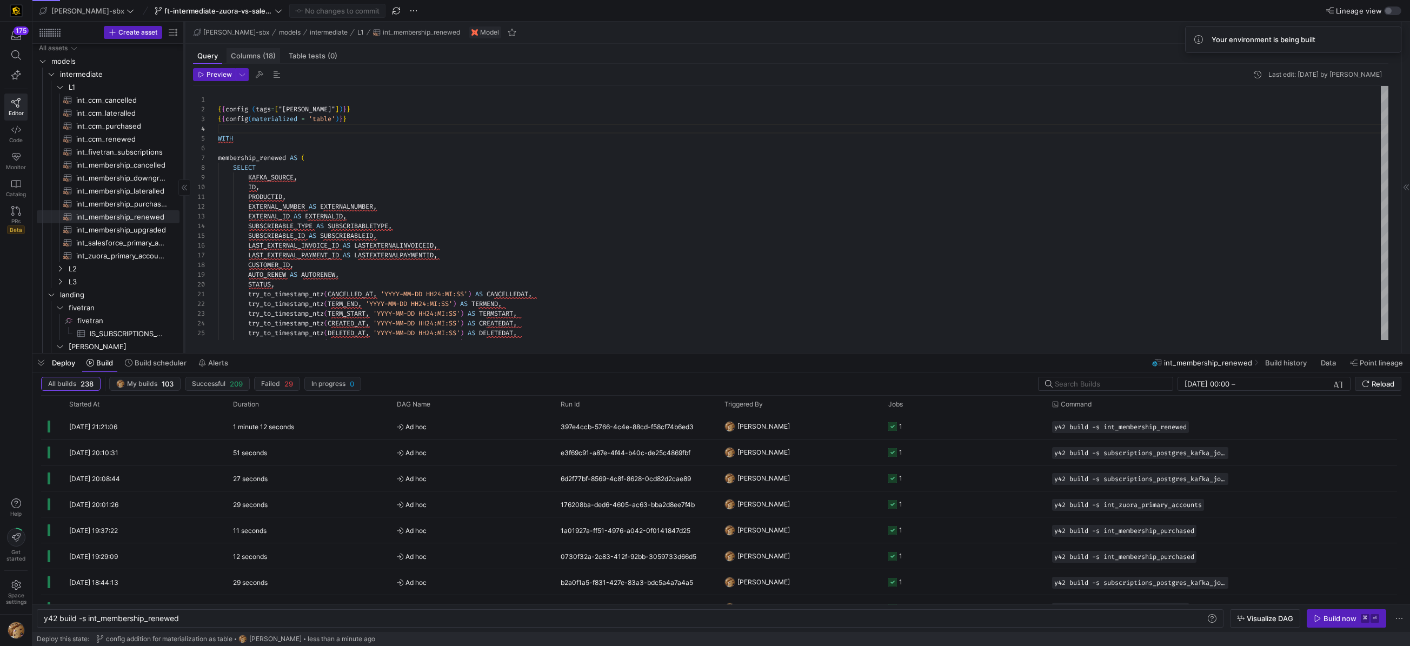
click at [265, 52] on span "(18)" at bounding box center [269, 55] width 13 height 7
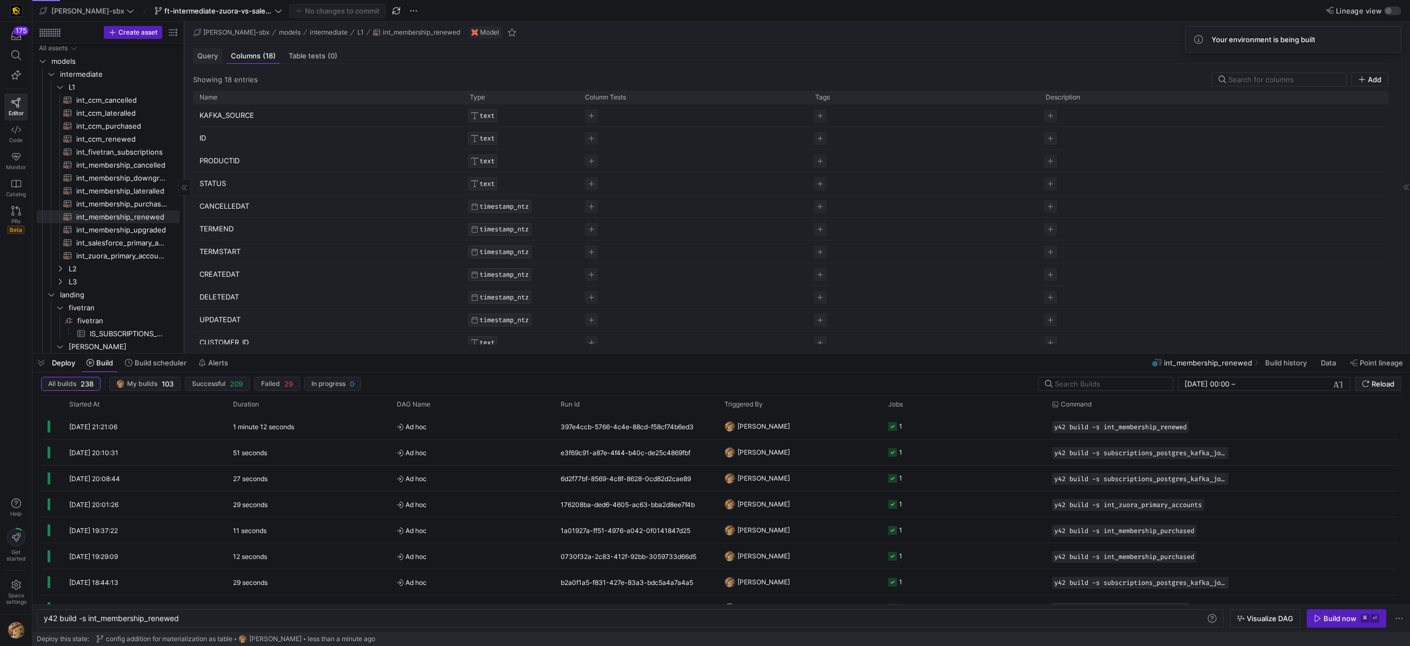
click at [201, 54] on span "Query" at bounding box center [207, 55] width 21 height 7
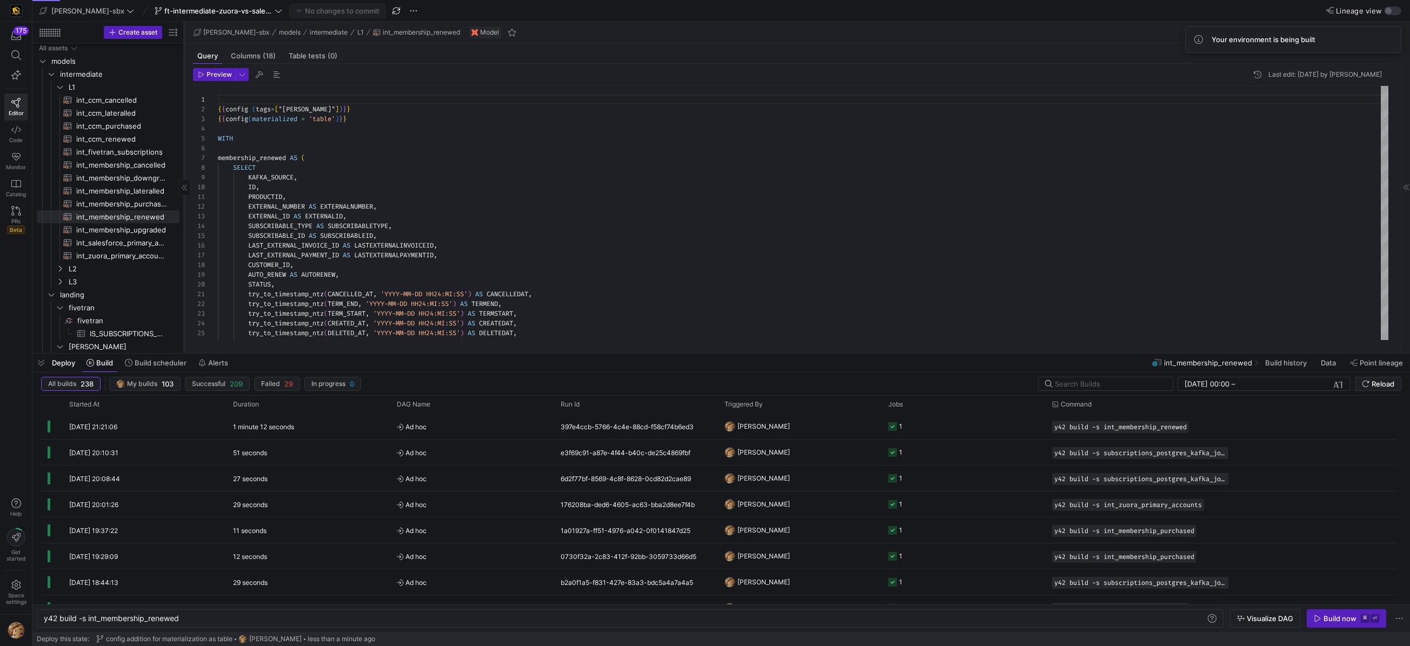
scroll to position [97, 0]
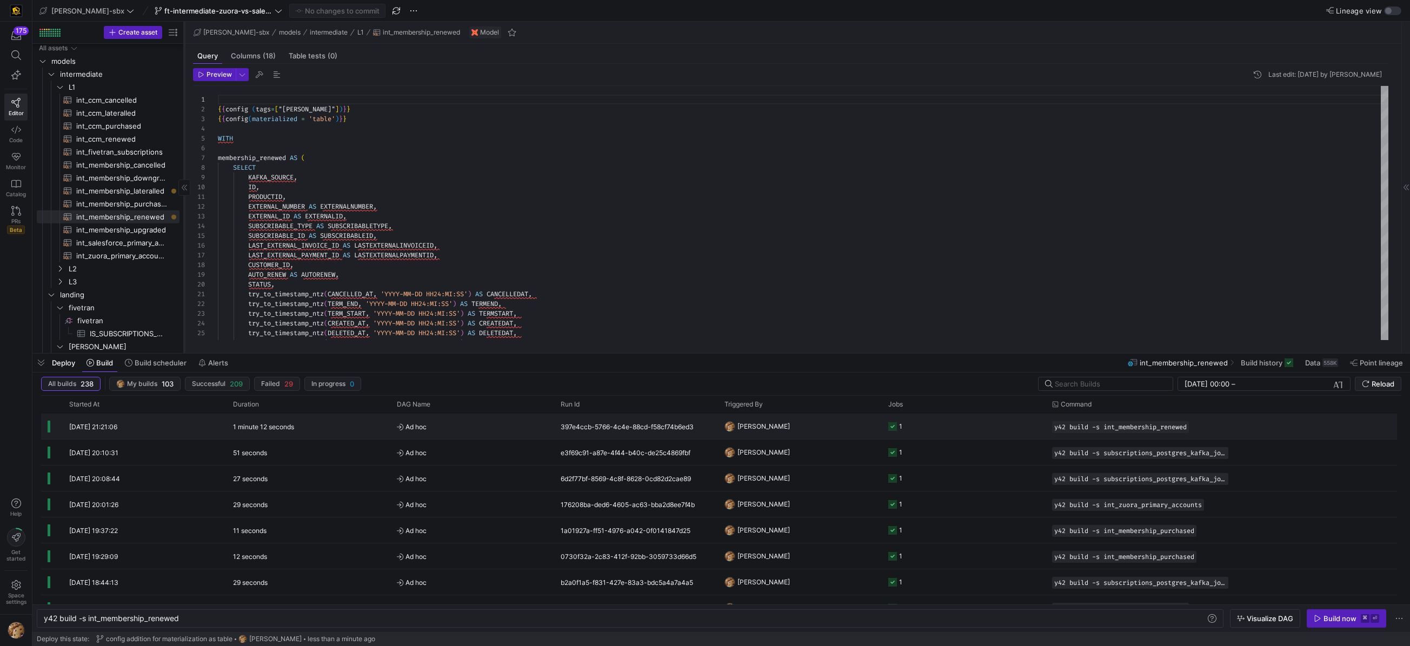
click at [383, 428] on div "1 minute 12 seconds" at bounding box center [308, 425] width 164 height 25
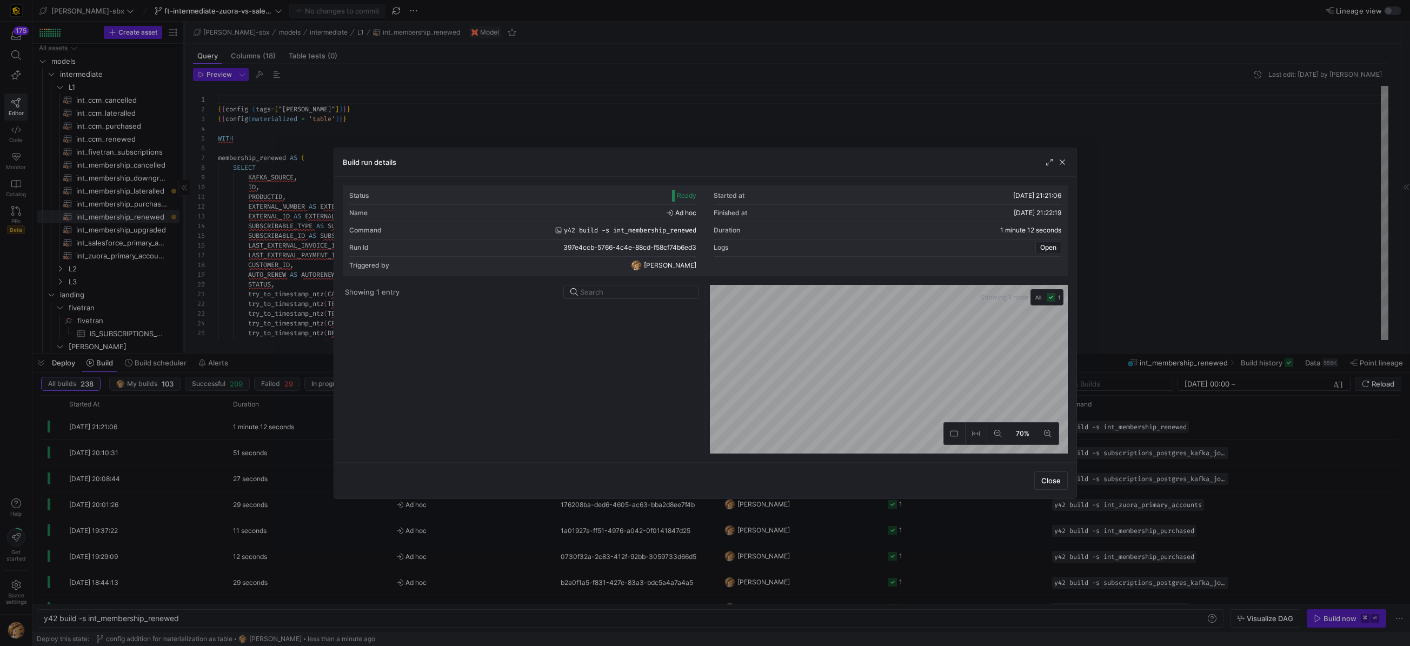
click at [1067, 162] on div "Build run details" at bounding box center [705, 162] width 742 height 29
click at [1062, 162] on span "button" at bounding box center [1062, 162] width 11 height 11
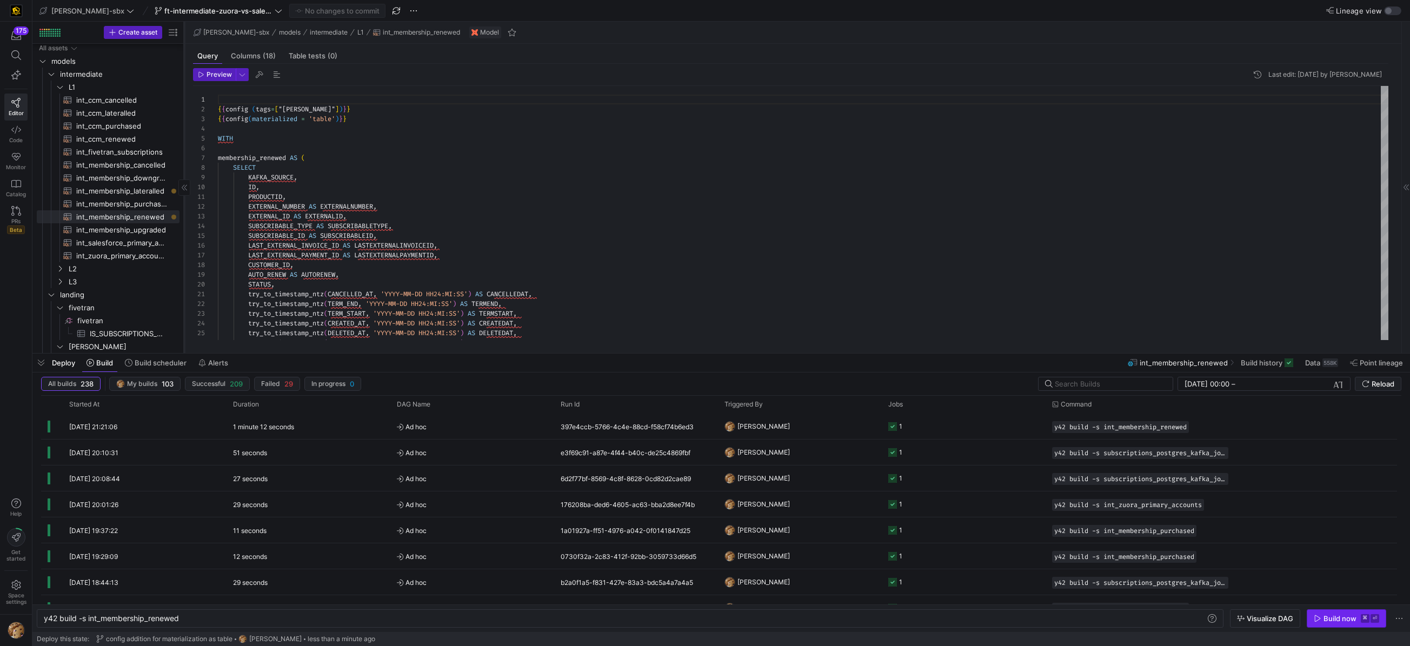
click at [1331, 617] on div "Build now" at bounding box center [1339, 618] width 33 height 9
click at [790, 421] on y42-orchestration-triggered-by "[PERSON_NAME]" at bounding box center [799, 426] width 151 height 24
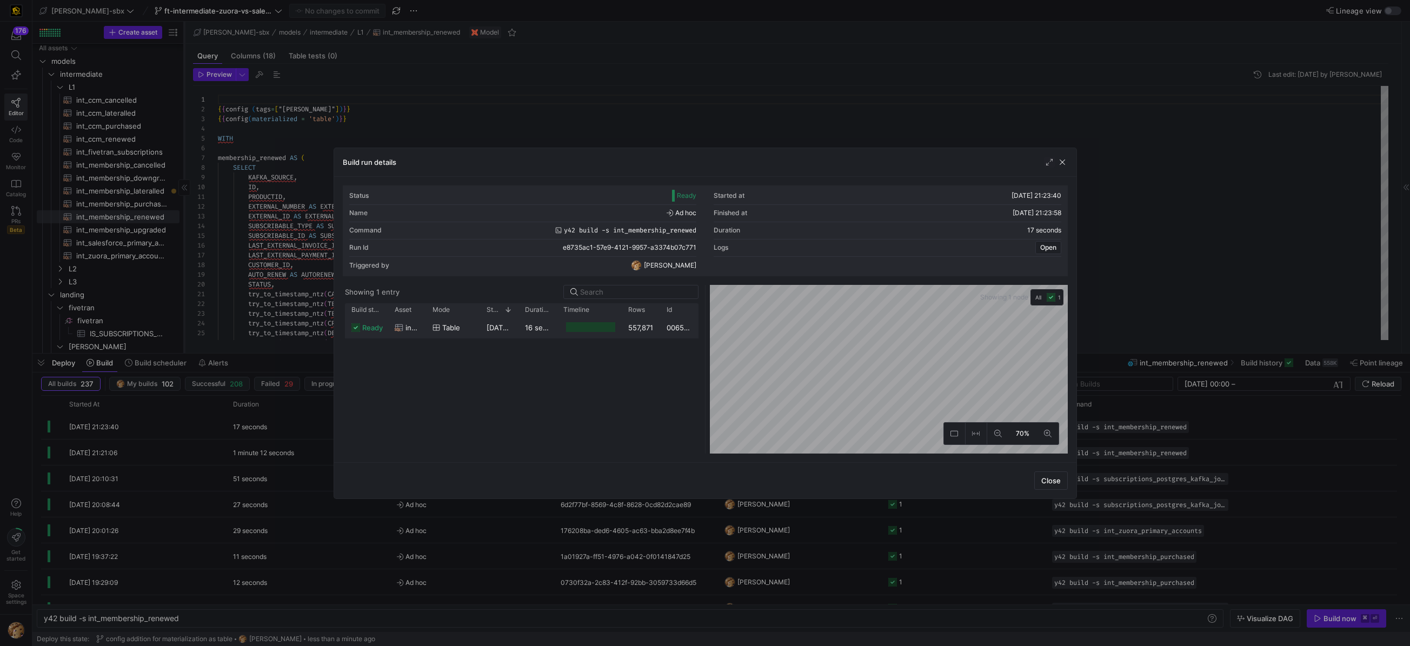
click at [567, 323] on div at bounding box center [590, 327] width 49 height 10
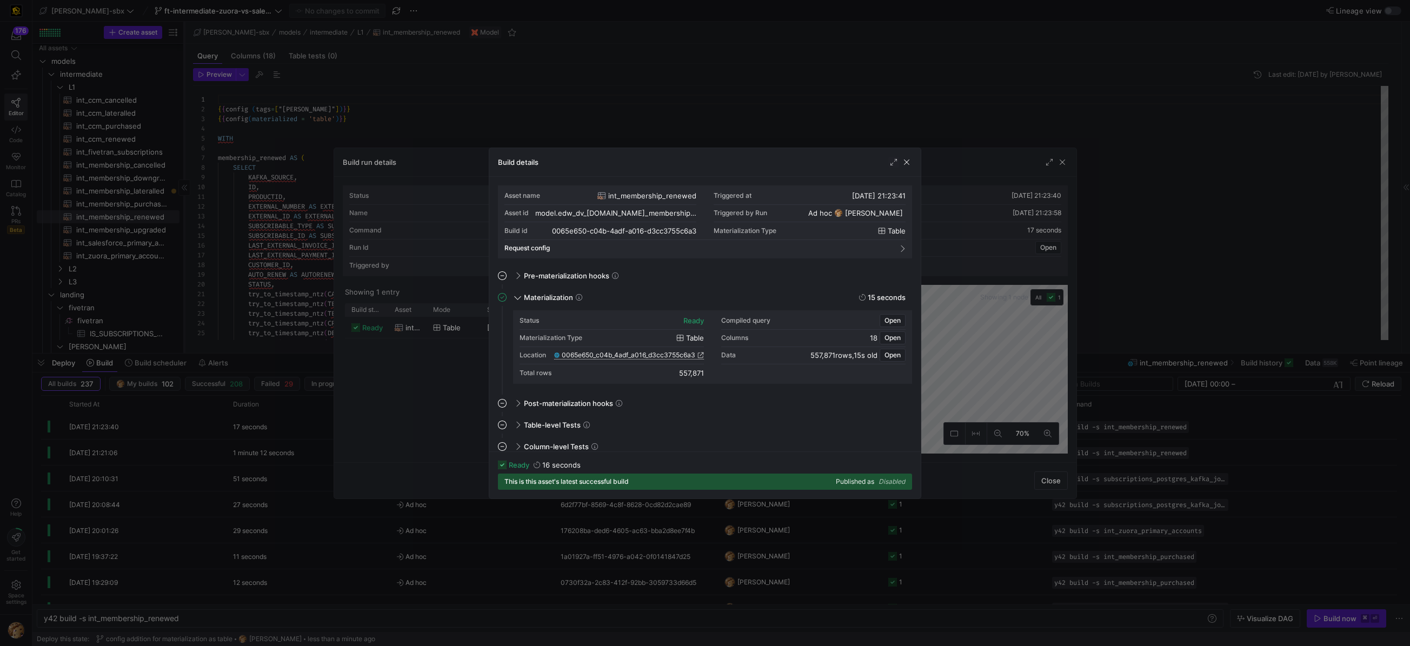
click at [629, 355] on span "0065e650_c04b_4adf_a016_d3cc3755c6a3" at bounding box center [629, 355] width 134 height 8
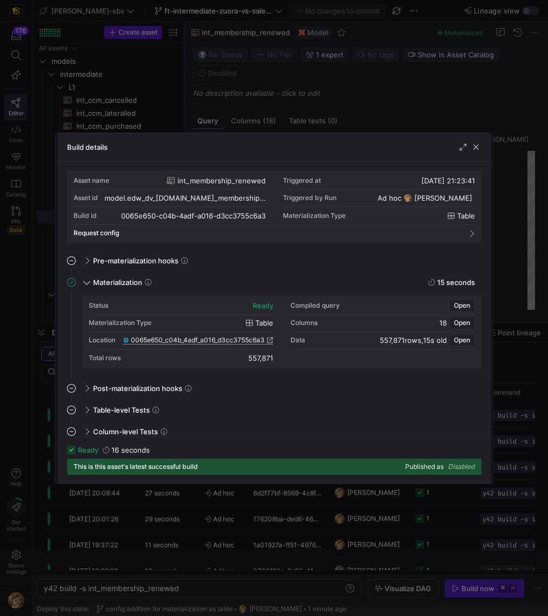
click at [211, 340] on span "0065e650_c04b_4adf_a016_d3cc3755c6a3" at bounding box center [198, 340] width 134 height 8
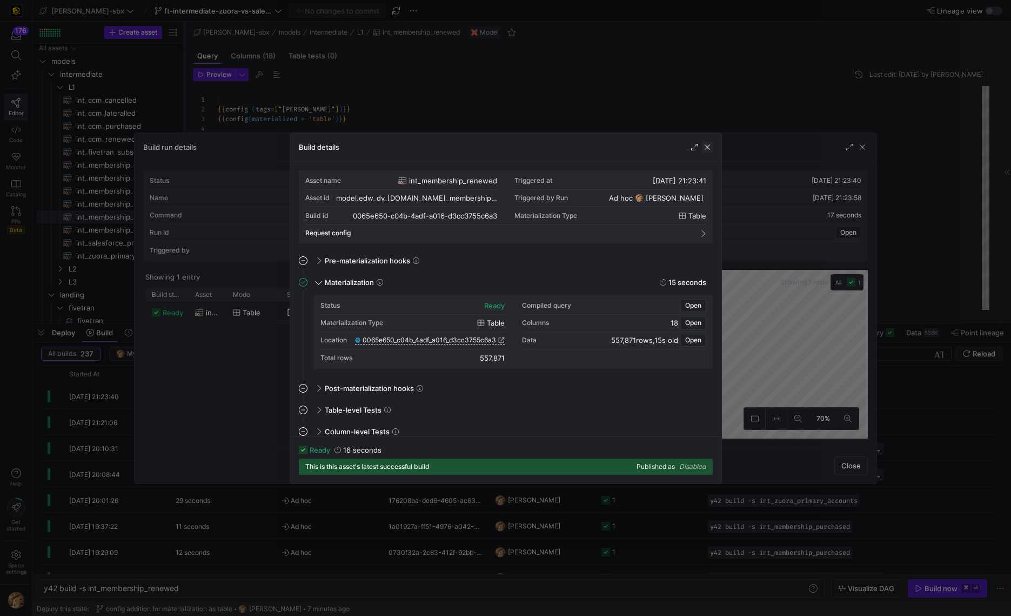
click at [711, 144] on span "button" at bounding box center [707, 147] width 11 height 11
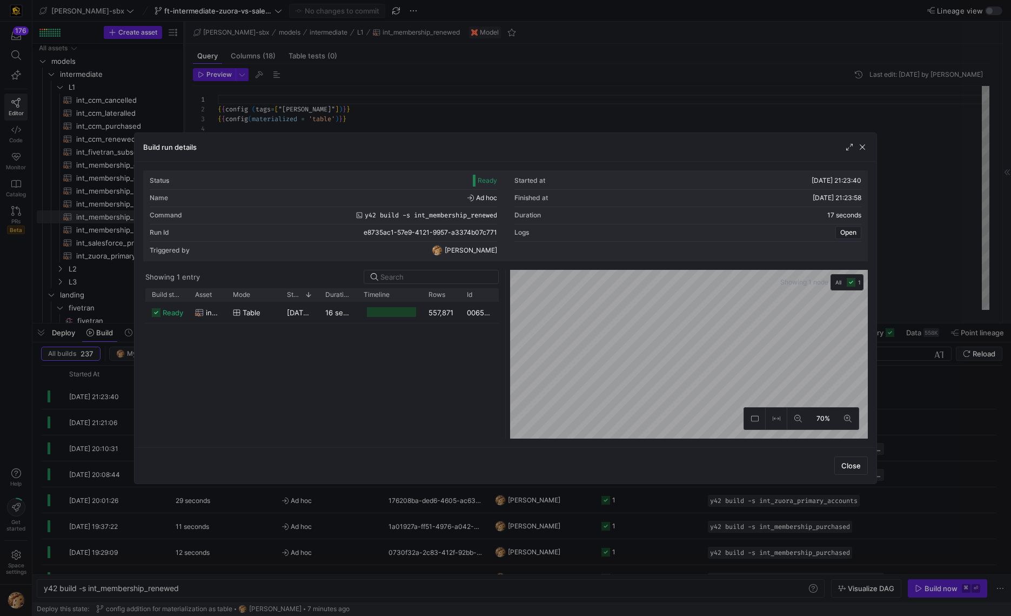
click at [105, 132] on div at bounding box center [505, 308] width 1011 height 616
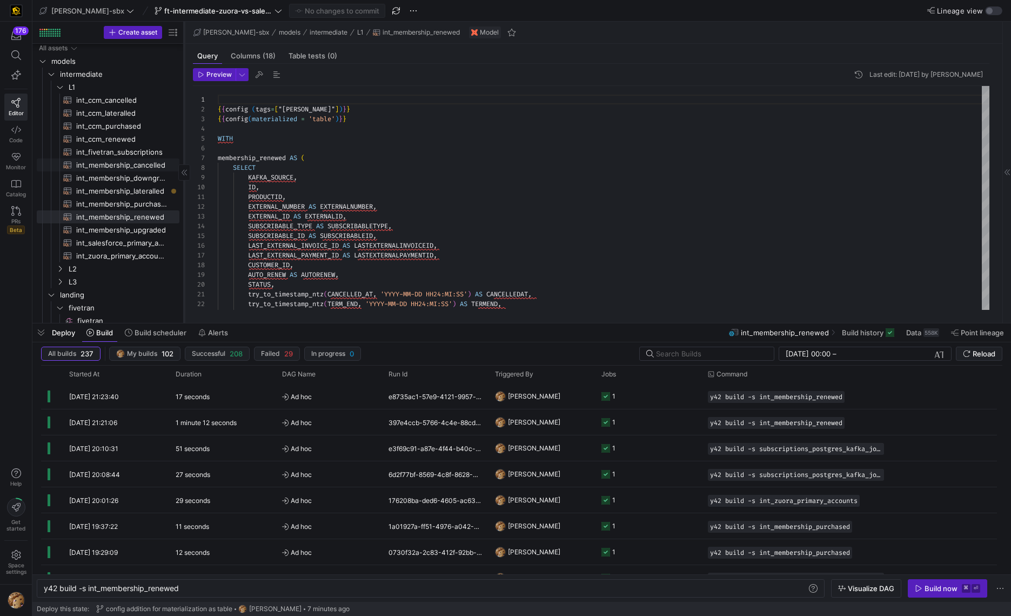
click at [136, 168] on span "int_membership_cancelled​​​​​​​​​​" at bounding box center [121, 165] width 91 height 12
type textarea "y42 build -s int_membership_cancelled"
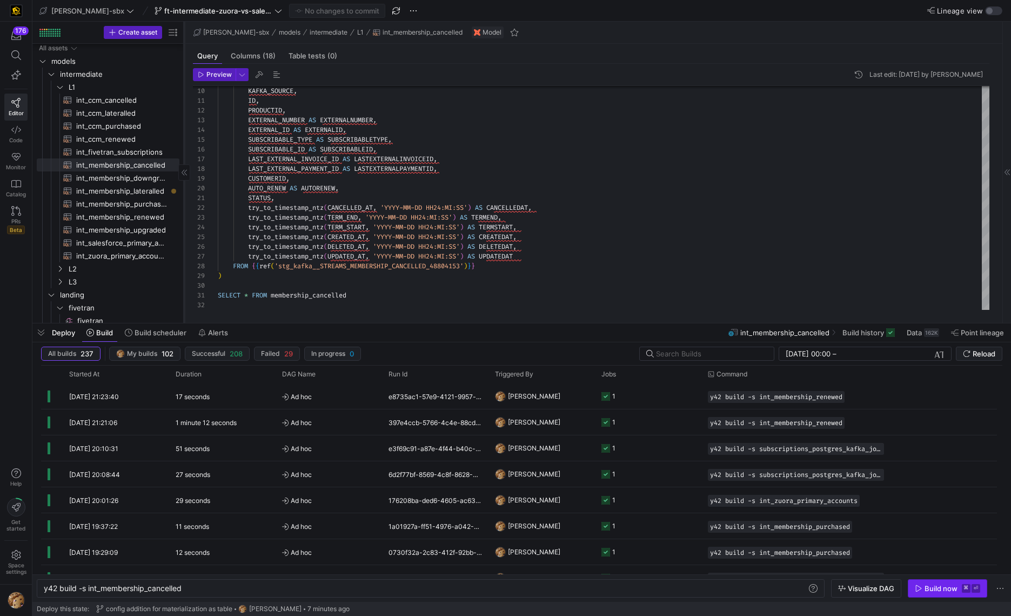
click at [932, 591] on div "Build now" at bounding box center [941, 588] width 33 height 9
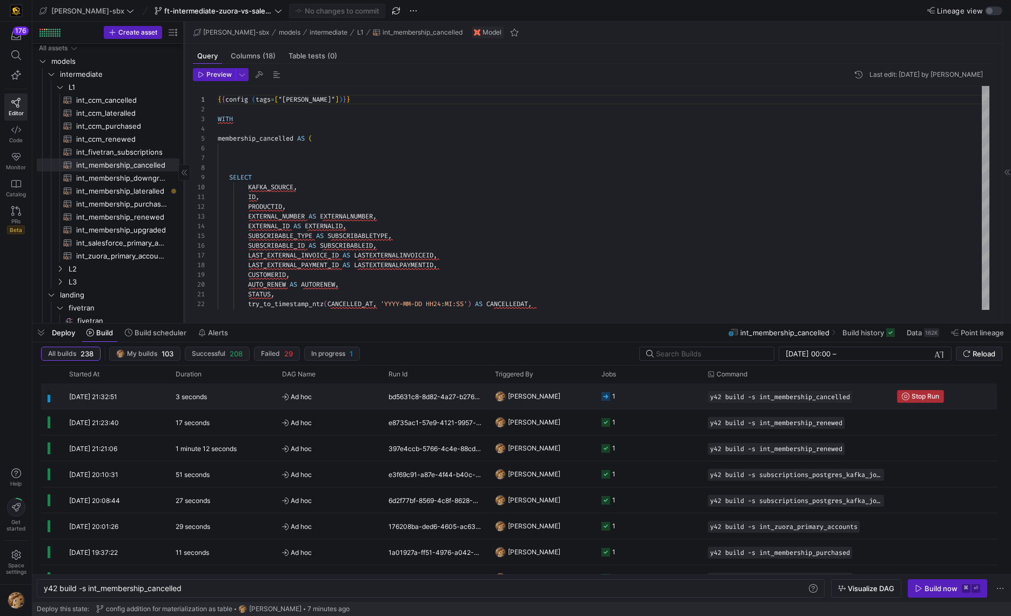
click at [907, 397] on icon "Press SPACE to select this row." at bounding box center [906, 396] width 8 height 8
click at [252, 109] on div "KAFKA_SOURCE , ID , PRODUCTID , EXTERNAL_NUMBER AS EXTERNALNUMBER , EXTERNAL_ID…" at bounding box center [604, 246] width 772 height 320
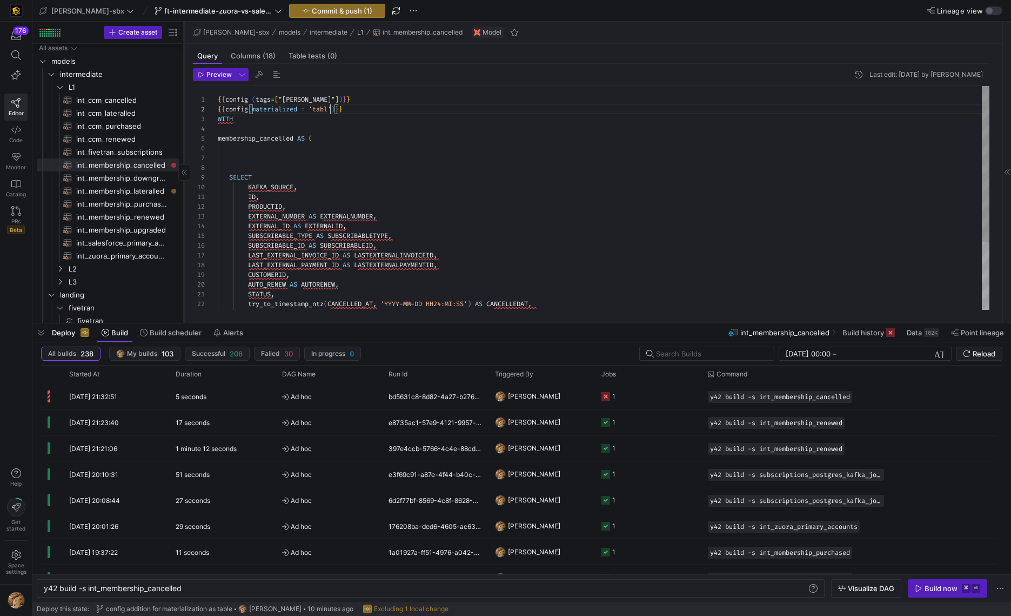
scroll to position [10, 117]
click at [374, 136] on div "KAFKA_SOURCE , ID , PRODUCTID , EXTERNAL_NUMBER AS EXTERNALNUMBER , EXTERNAL_ID…" at bounding box center [604, 246] width 772 height 320
type textarea "{{config (tags=["kafka_joined_view"])}} {{config(materialized = 'table')}} WITH…"
click at [294, 8] on button "Commit & push (1)" at bounding box center [337, 11] width 96 height 14
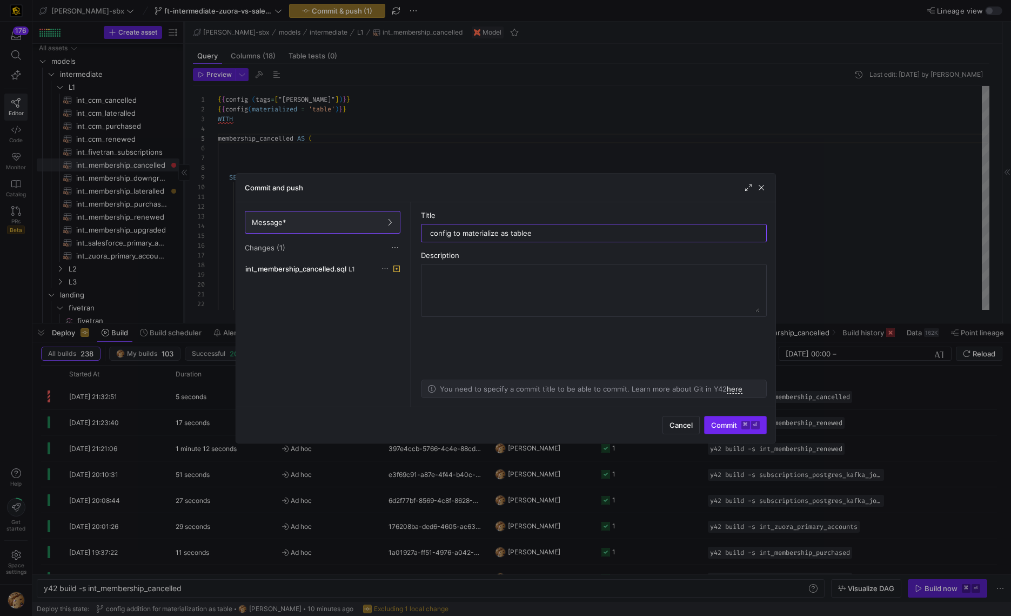
type input "config to materialize as tablee"
click at [730, 422] on div "Commit and push Message* Changes (1) int_membership_cancelled.sql L1 Title conf…" at bounding box center [505, 308] width 1011 height 616
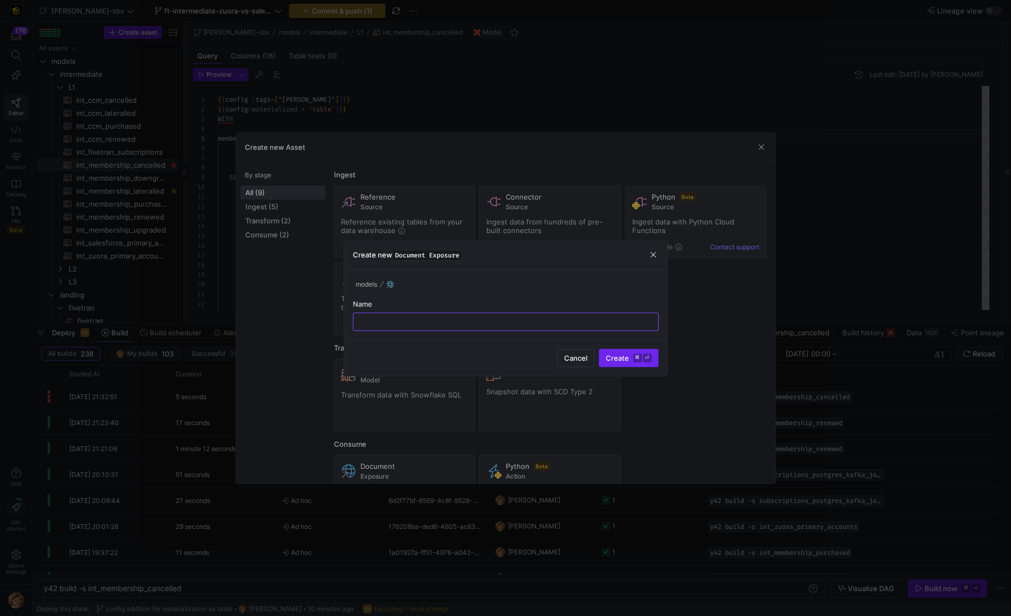
type input "`"
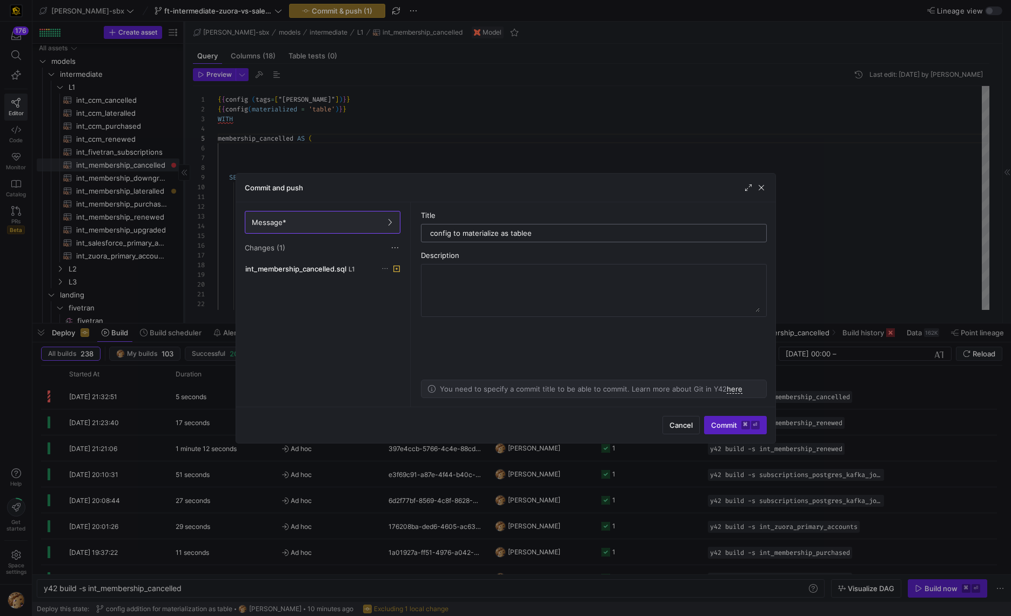
click at [543, 232] on input "config to materialize as tablee" at bounding box center [594, 233] width 328 height 9
type input "config to materialize as table"
click at [720, 425] on span "Commit ⌘ ⏎" at bounding box center [735, 425] width 49 height 9
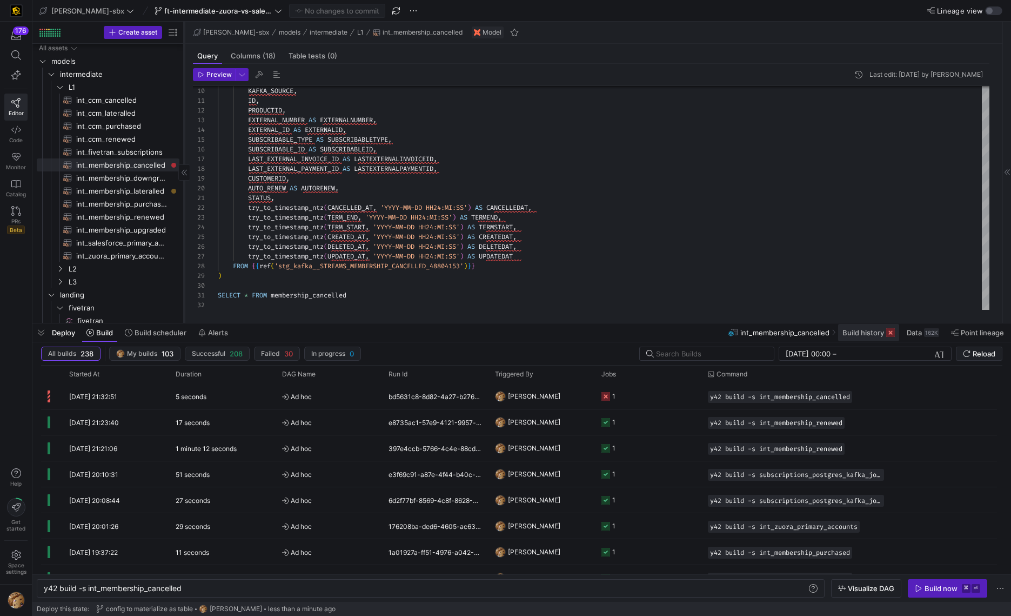
click at [885, 338] on span at bounding box center [868, 332] width 61 height 17
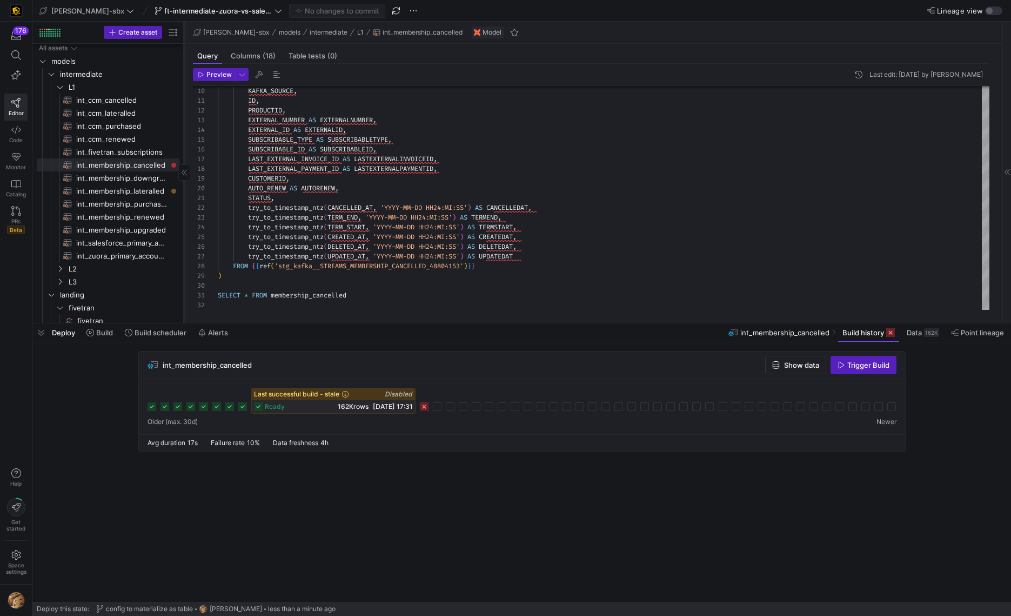
click at [425, 411] on div "Last successful build - stale Disabled ready 162K rows 19/08/25, 17:31" at bounding box center [522, 401] width 749 height 26
click at [425, 409] on icon at bounding box center [424, 406] width 9 height 9
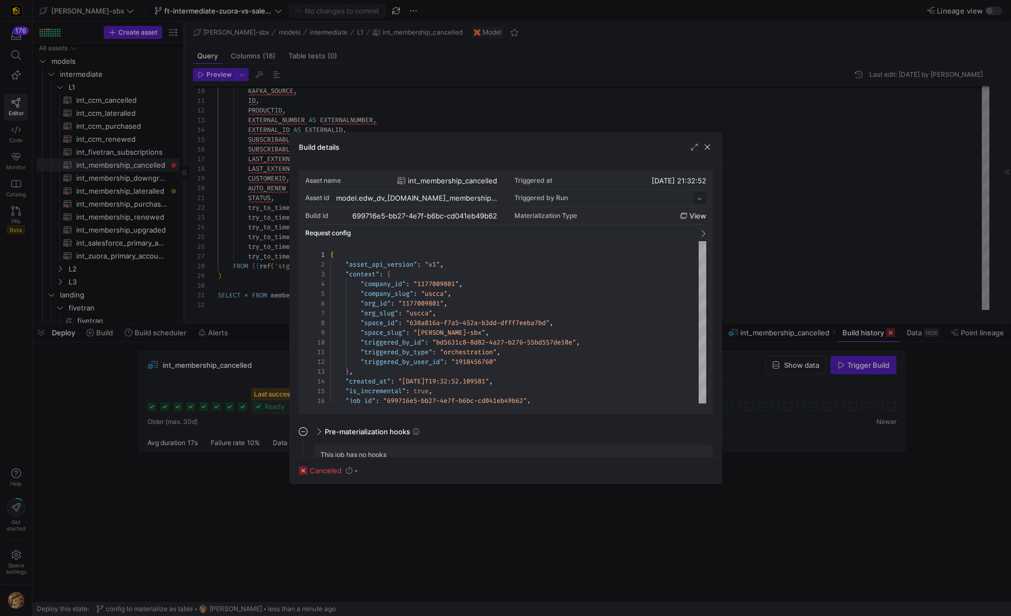
scroll to position [97, 0]
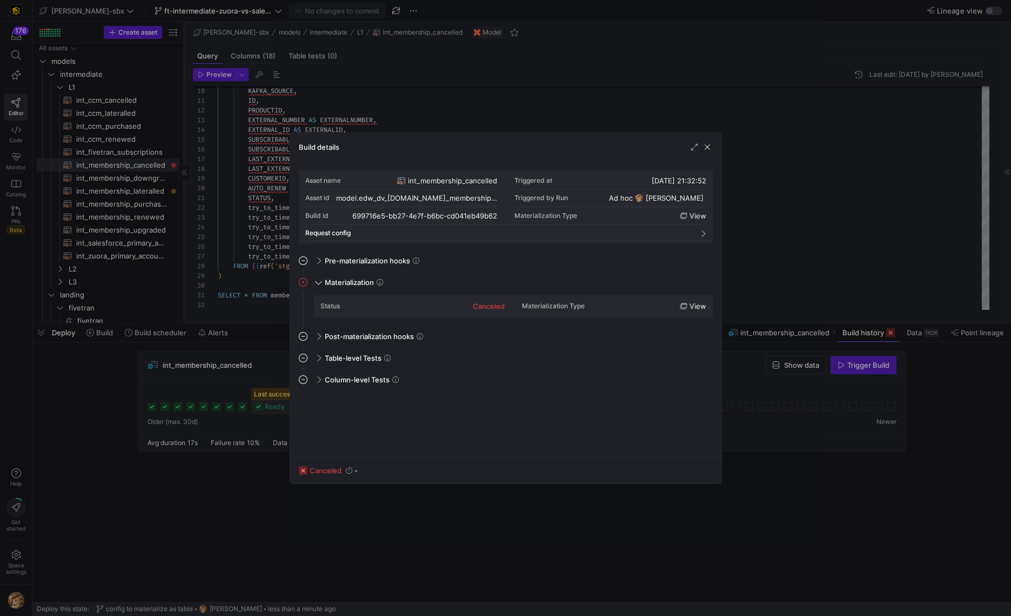
click at [431, 312] on div "Status canceled" at bounding box center [413, 305] width 184 height 17
click at [710, 147] on span "button" at bounding box center [707, 147] width 11 height 11
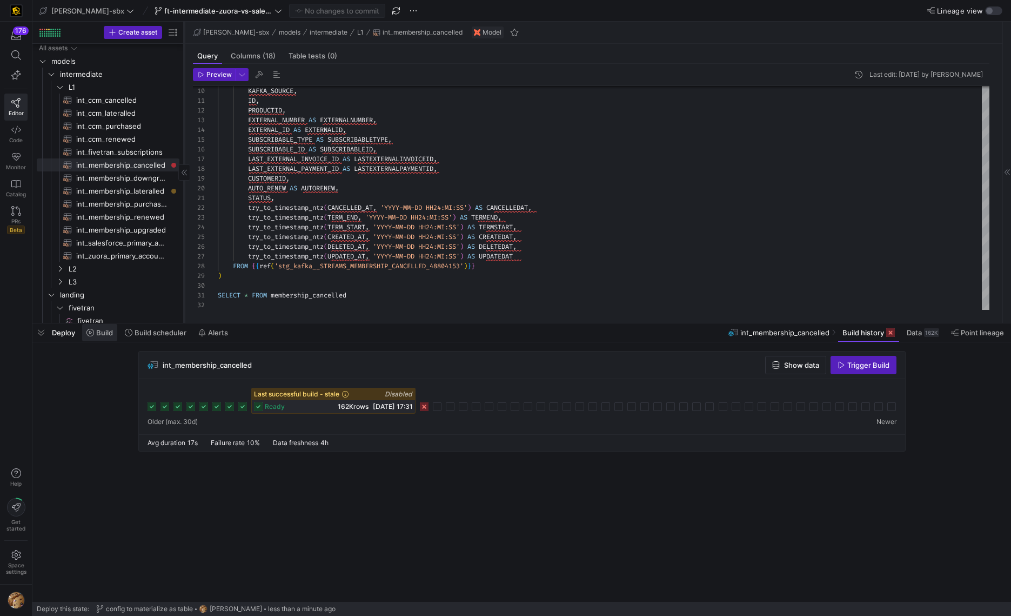
click at [115, 335] on span at bounding box center [99, 332] width 35 height 17
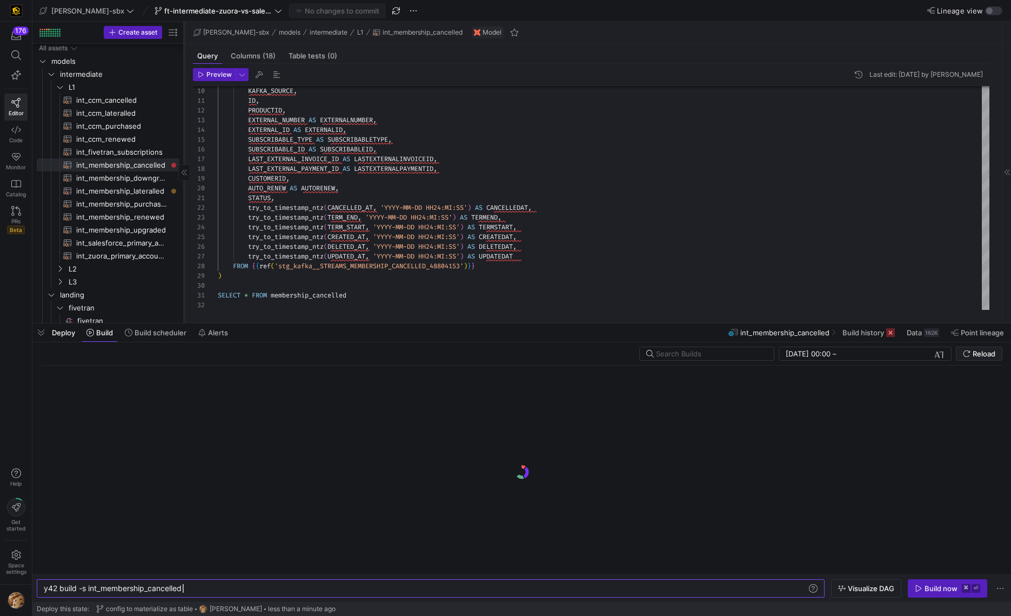
scroll to position [0, 139]
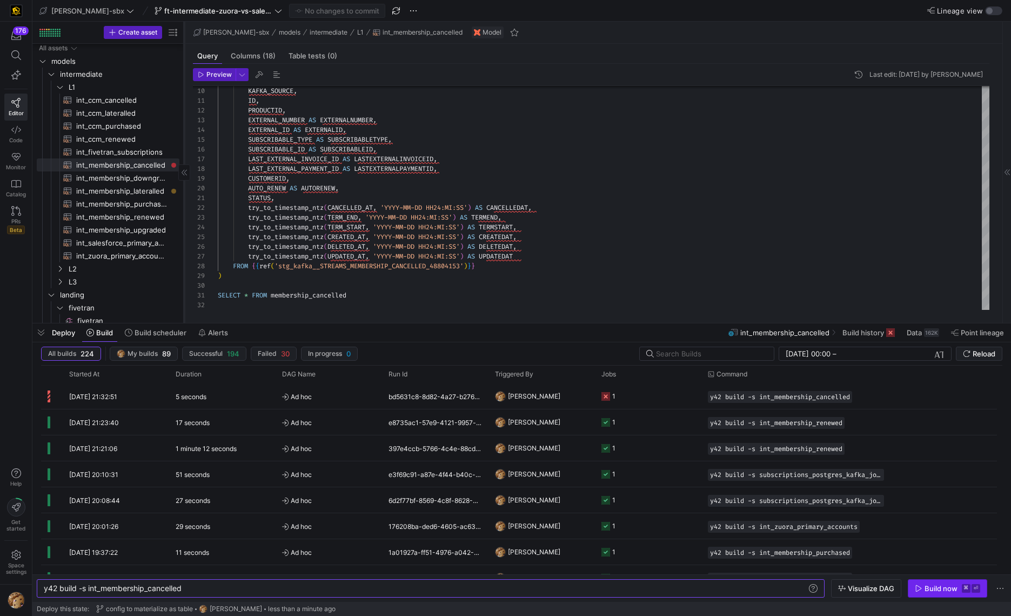
click at [928, 588] on div "Build now" at bounding box center [941, 588] width 33 height 9
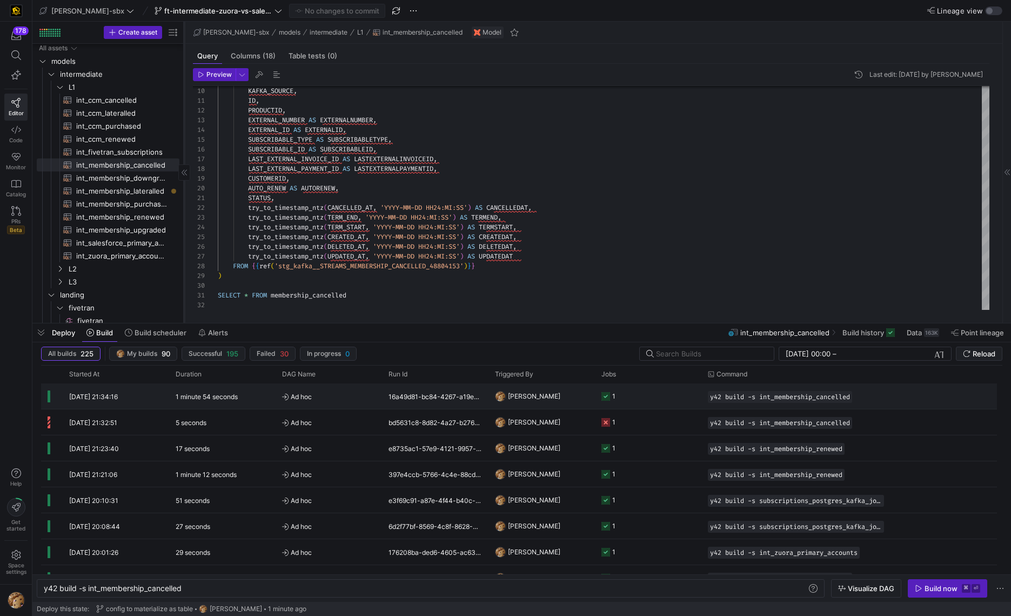
click at [606, 390] on div "1" at bounding box center [609, 395] width 14 height 25
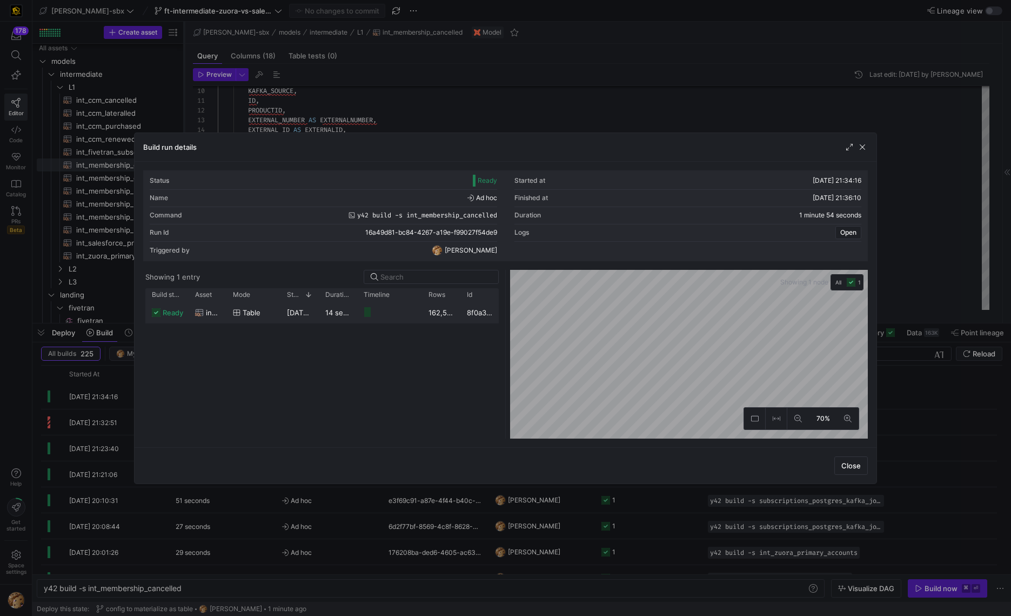
click at [303, 308] on span "19/08/25, 21:34:18" at bounding box center [314, 312] width 54 height 9
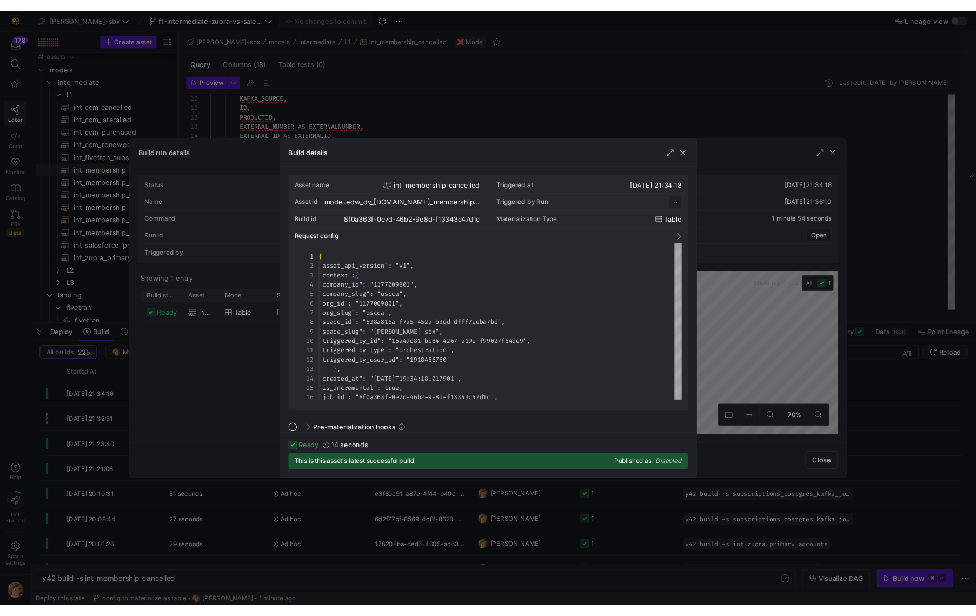
scroll to position [97, 0]
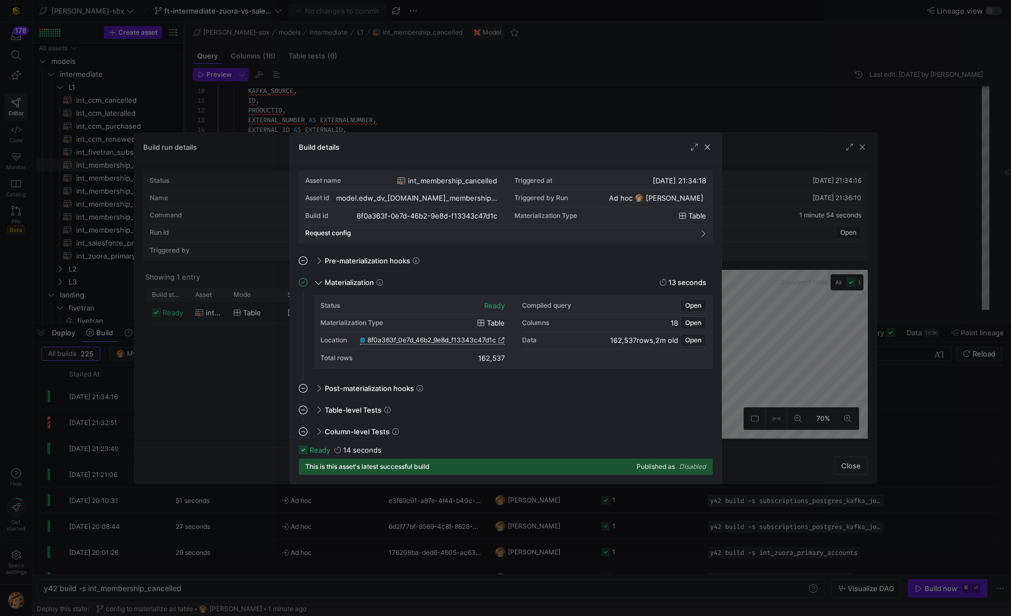
click at [425, 343] on span "8f0a363f_0e7d_46b2_9e8d_f13343c47d1c" at bounding box center [432, 340] width 129 height 8
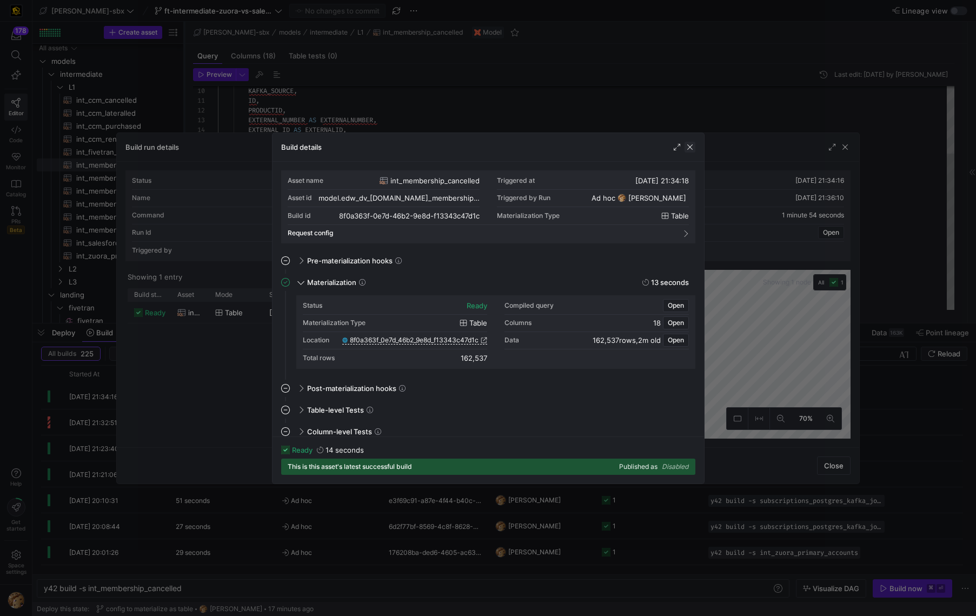
click at [685, 148] on div at bounding box center [683, 147] width 24 height 11
click at [690, 148] on span "button" at bounding box center [689, 147] width 11 height 11
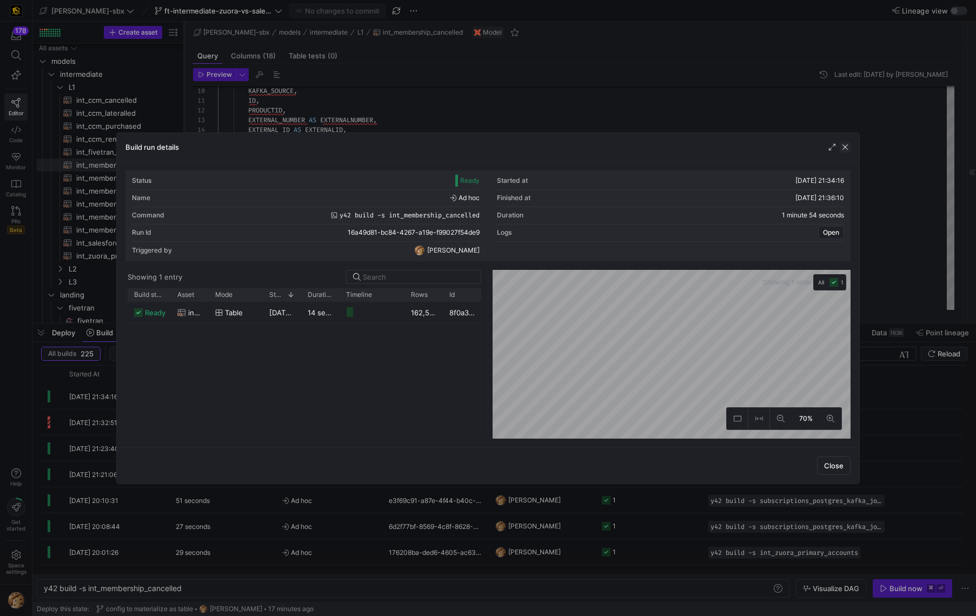
click at [843, 146] on span "button" at bounding box center [844, 147] width 11 height 11
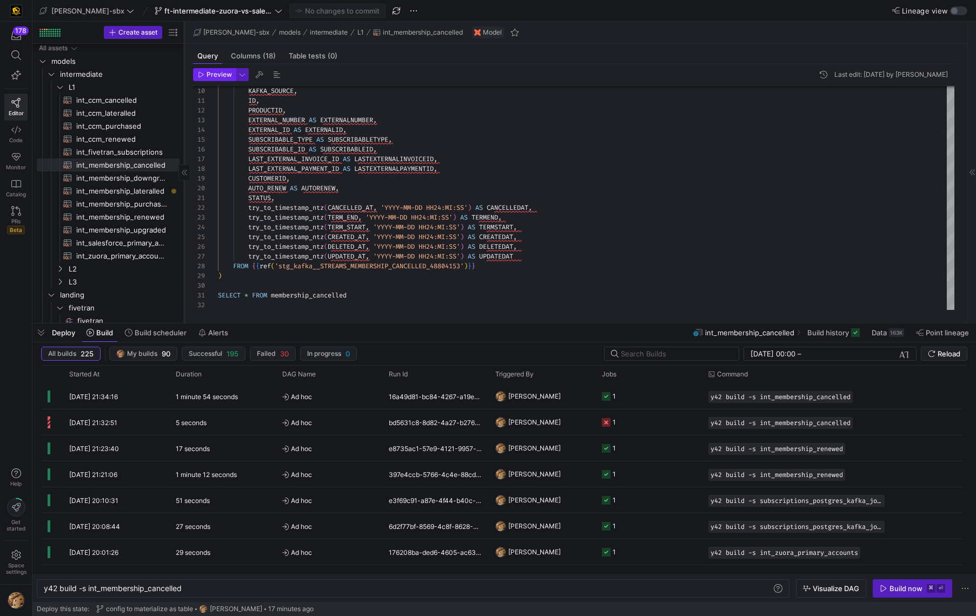
click at [217, 75] on span "Preview" at bounding box center [218, 75] width 25 height 8
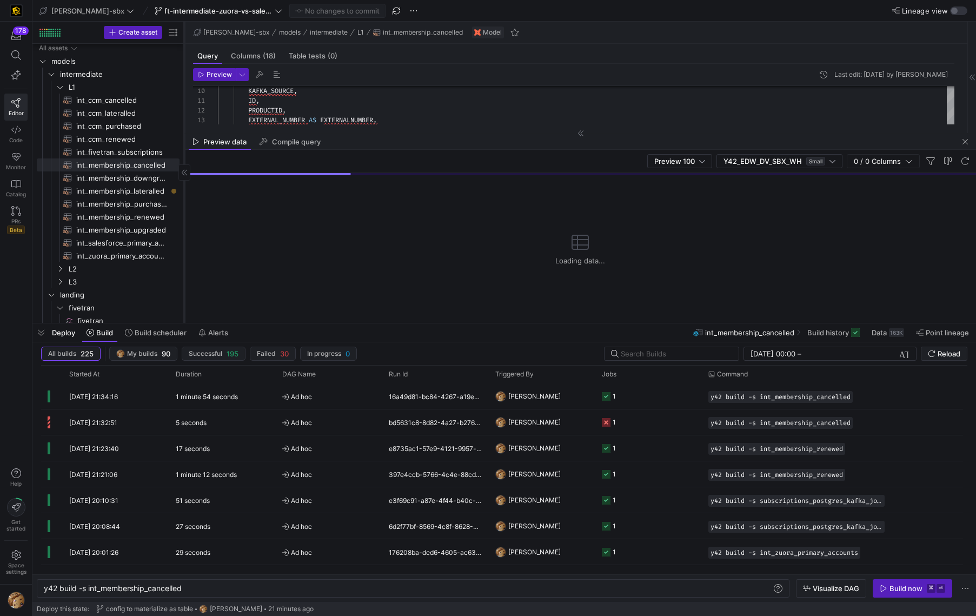
click at [390, 132] on mat-tab-group "Query Columns (18) Table tests (0) Preview Last edit: Tuesday 19 August 2025 by…" at bounding box center [573, 88] width 778 height 89
click at [387, 138] on div "Preview data Compile query" at bounding box center [579, 142] width 791 height 16
drag, startPoint x: 396, startPoint y: 132, endPoint x: 396, endPoint y: 142, distance: 9.7
click at [396, 142] on as-split "edw-dv-sbx models intermediate L1 int_membership_cancelled Model Query Columns …" at bounding box center [579, 172] width 791 height 301
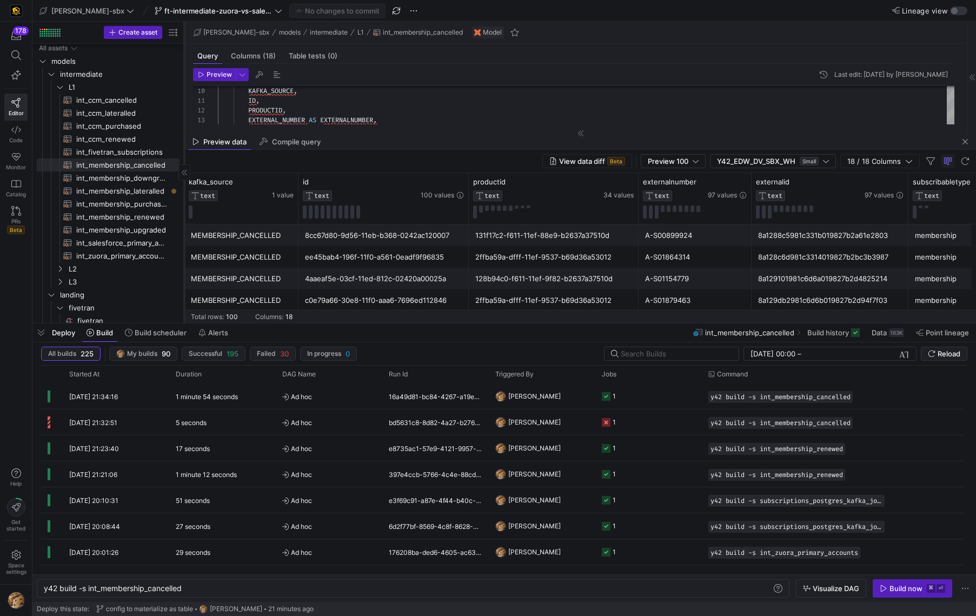
click at [517, 242] on div "131f17c2-f611-11ef-88e9-b2637a37510d" at bounding box center [553, 235] width 157 height 21
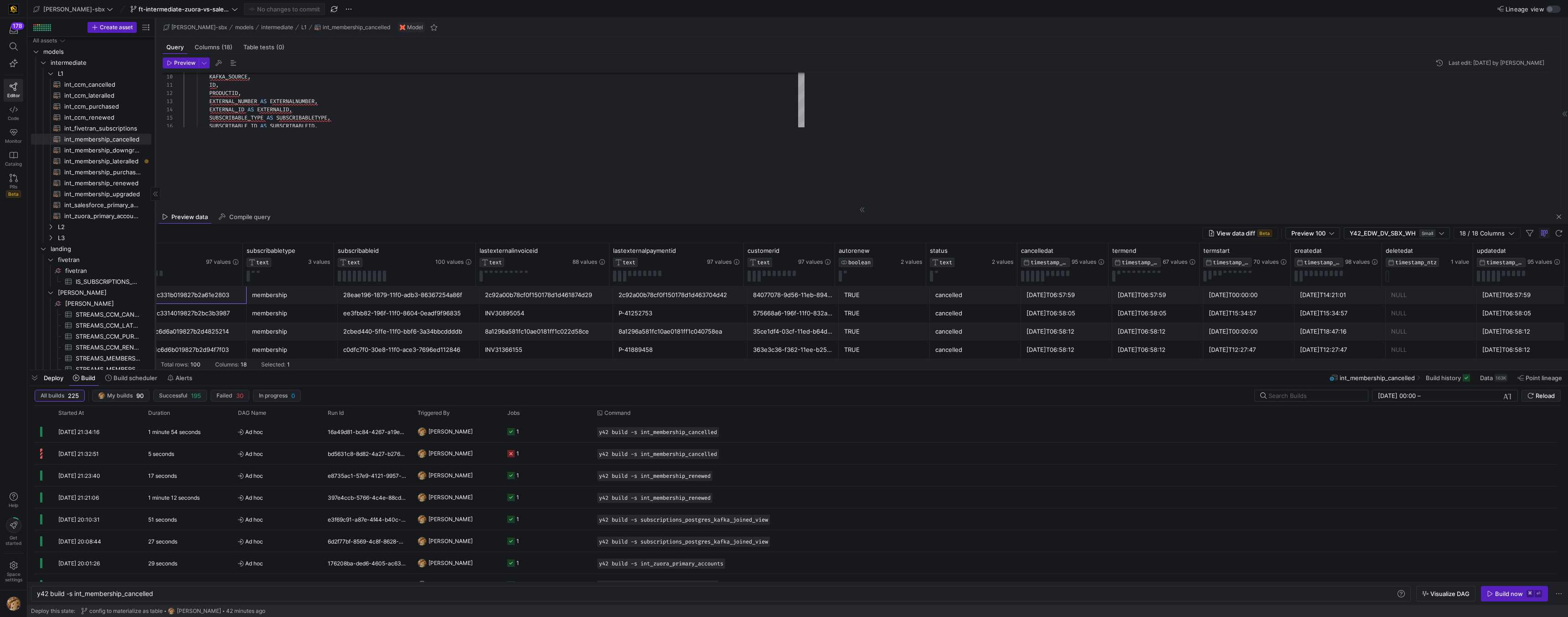
scroll to position [33, 82]
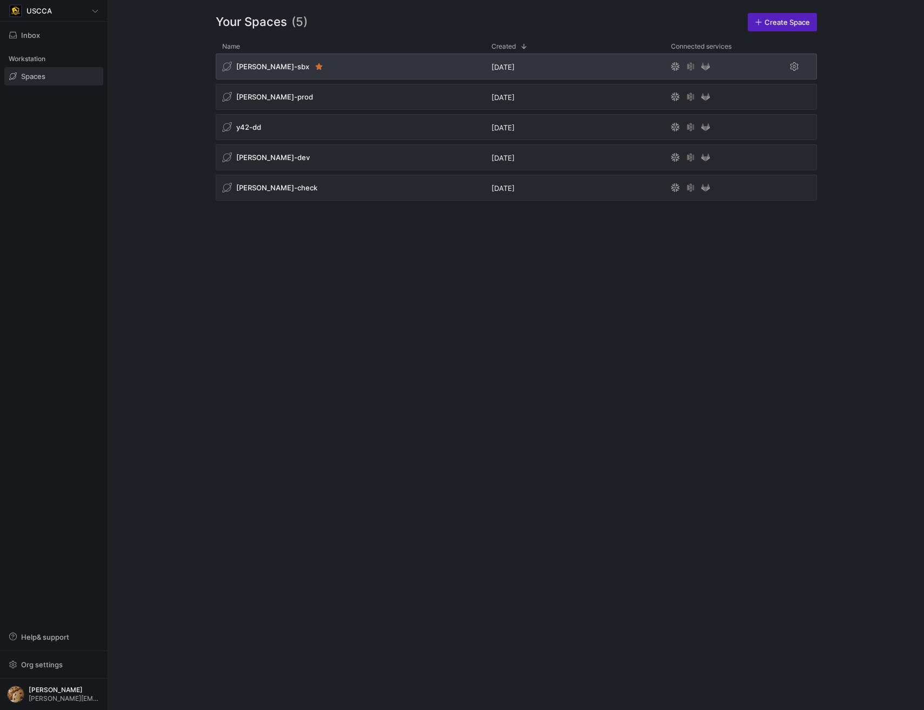
click at [374, 70] on div "[PERSON_NAME]-sbx" at bounding box center [350, 67] width 269 height 26
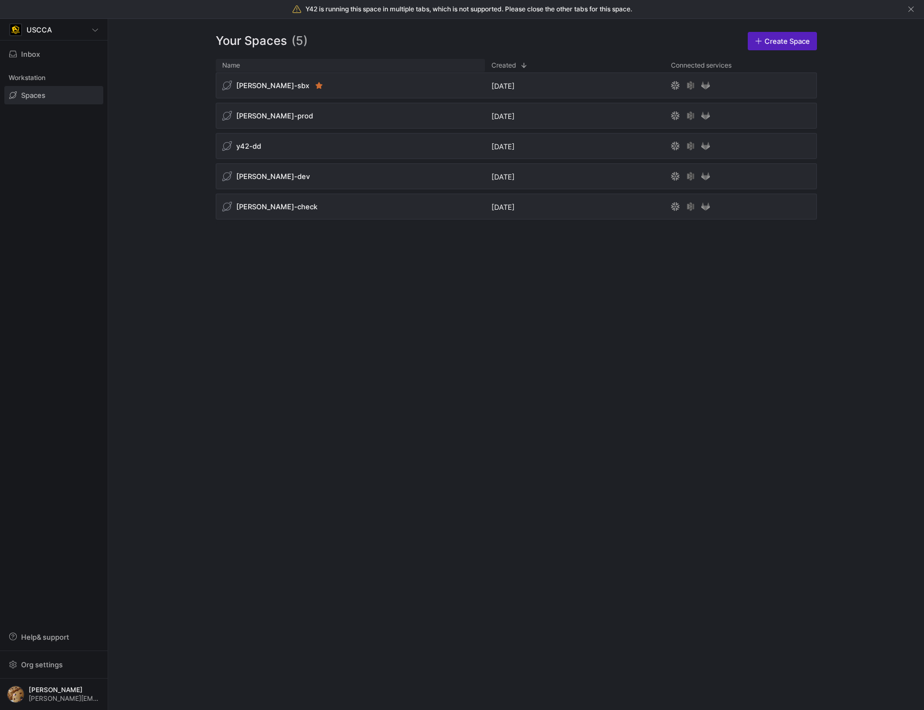
click at [389, 64] on div "Name" at bounding box center [350, 66] width 256 height 8
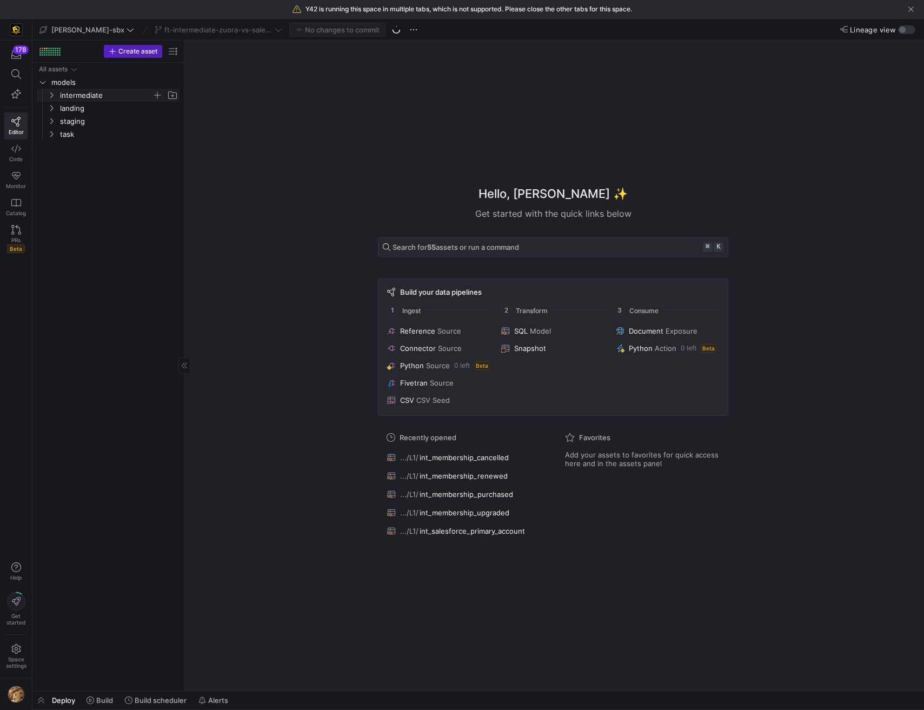
click at [49, 96] on icon "Press SPACE to select this row." at bounding box center [52, 95] width 8 height 6
click at [57, 110] on icon "Press SPACE to select this row." at bounding box center [60, 108] width 8 height 6
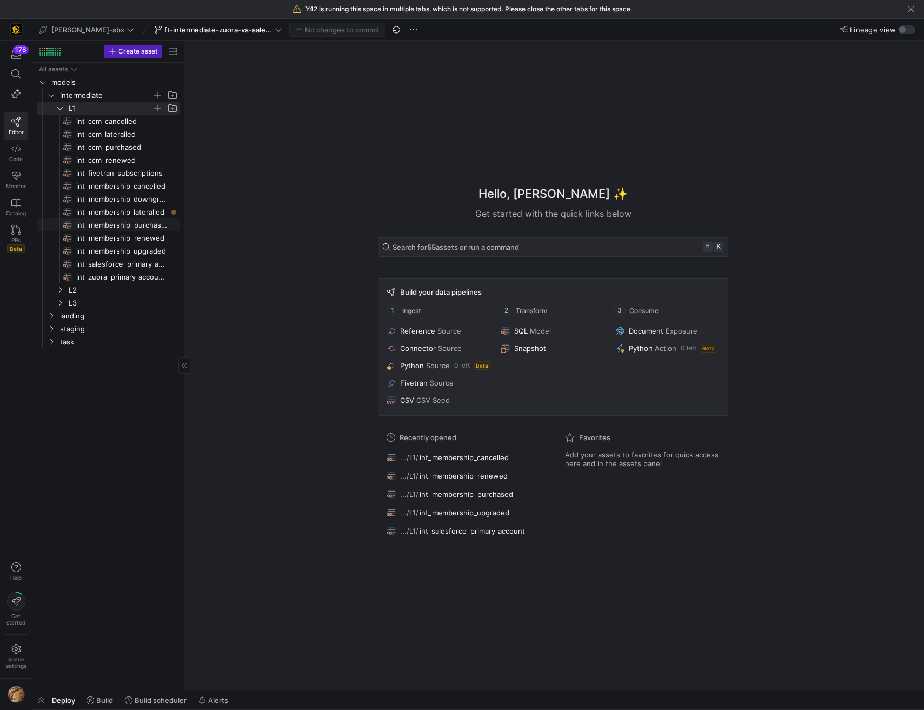
click at [132, 223] on span "int_membership_purchased​​​​​​​​​​" at bounding box center [121, 225] width 91 height 12
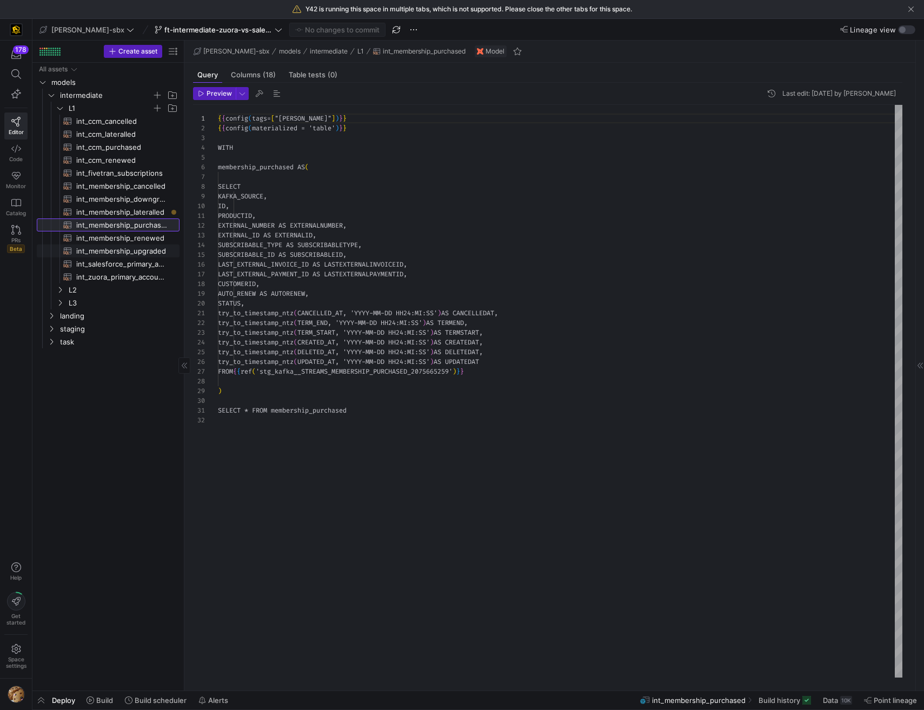
scroll to position [97, 0]
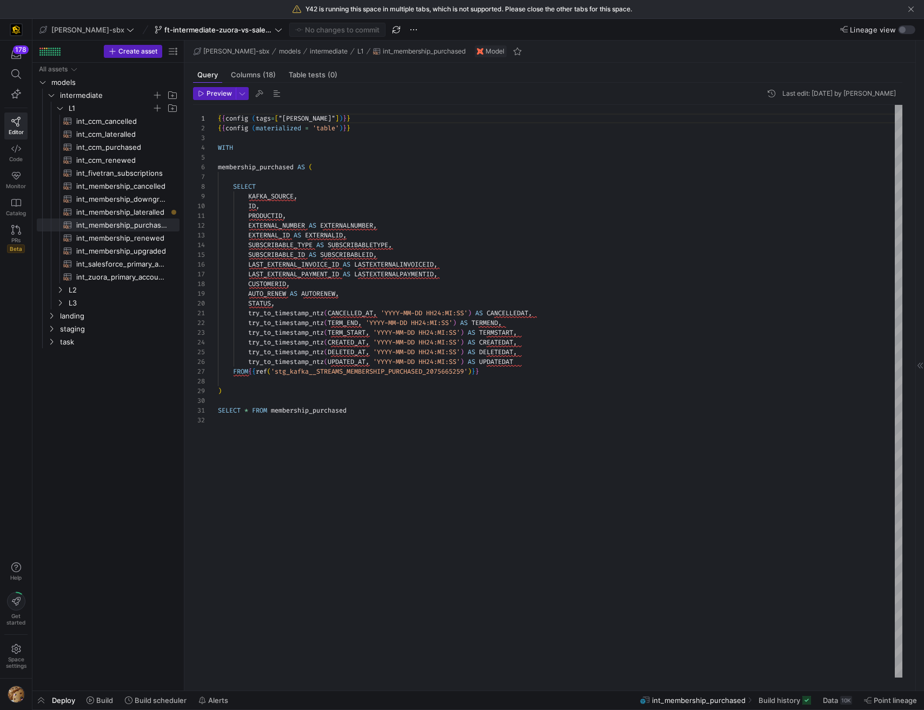
click at [224, 101] on header "Preview Last edit: Tuesday 19 August 2025 by Alejandro Baeza" at bounding box center [547, 96] width 709 height 18
click at [224, 97] on span "Preview" at bounding box center [218, 94] width 25 height 8
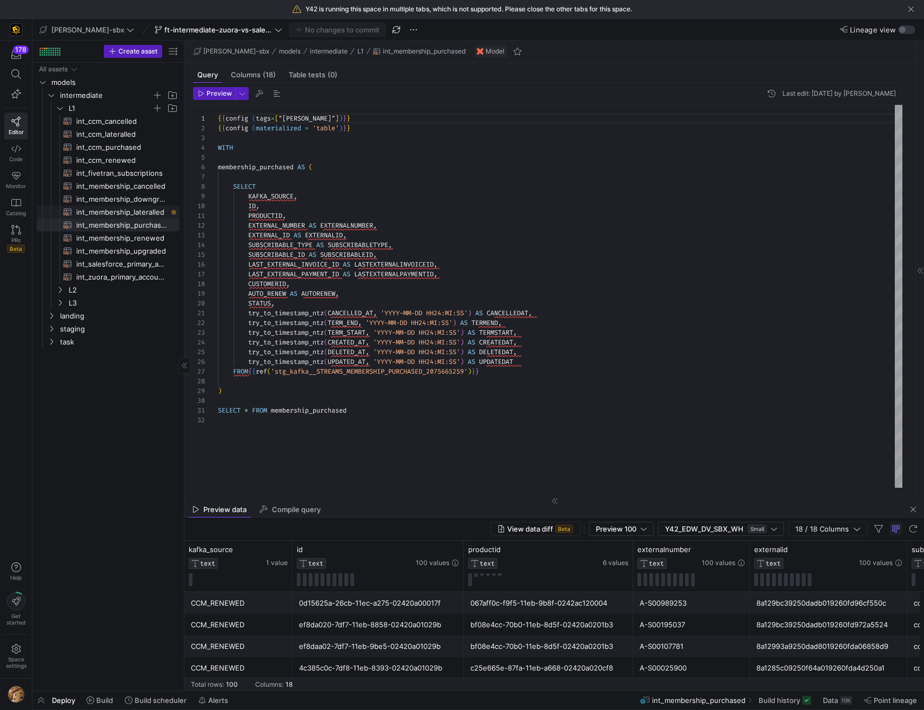
click at [128, 206] on span "int_membership_lateralled​​​​​​​​​​" at bounding box center [121, 212] width 91 height 12
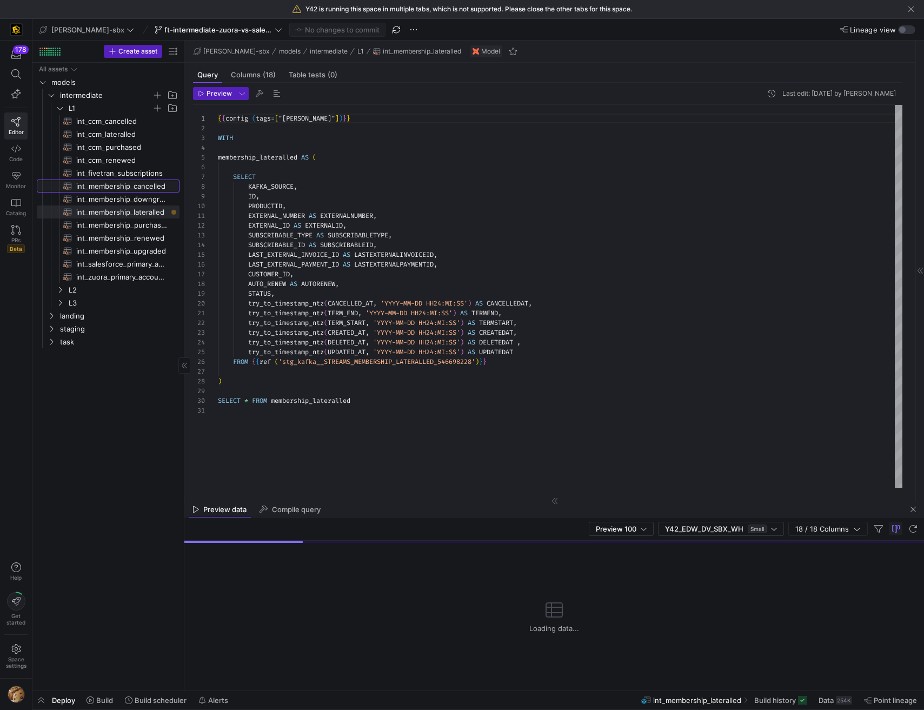
click at [130, 181] on span "int_membership_cancelled​​​​​​​​​​" at bounding box center [121, 186] width 91 height 12
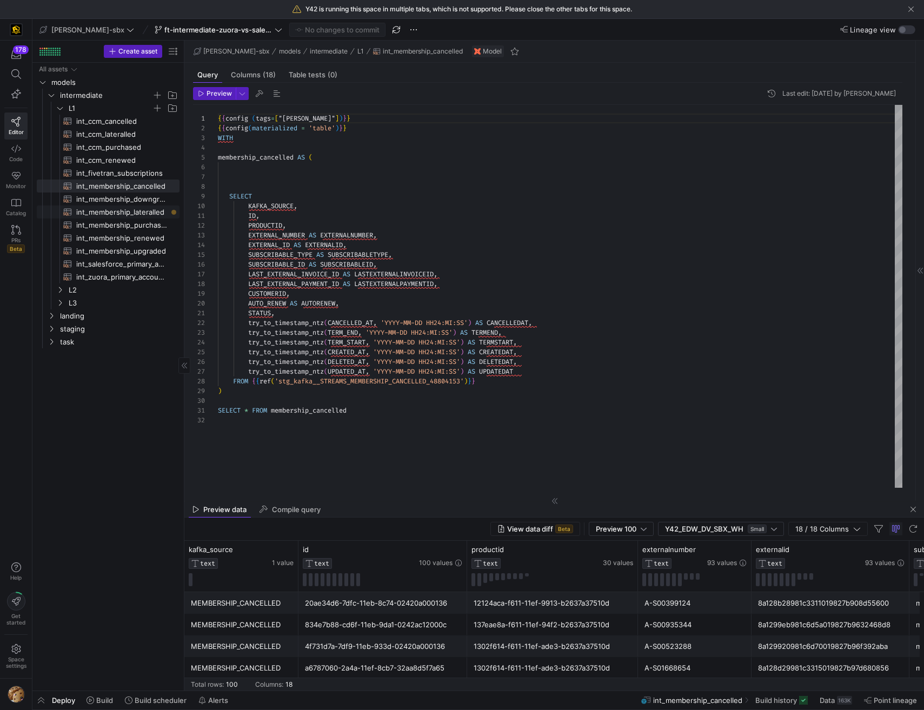
click at [121, 209] on span "int_membership_lateralled​​​​​​​​​​" at bounding box center [121, 212] width 91 height 12
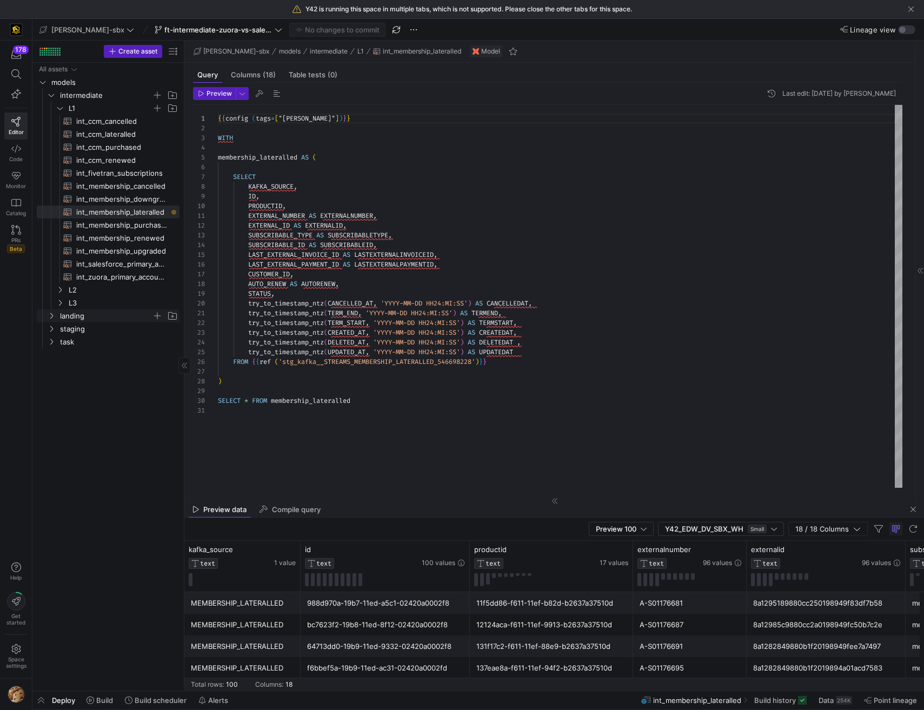
click at [92, 310] on span "landing" at bounding box center [106, 316] width 92 height 12
click at [93, 302] on span "L3" at bounding box center [110, 303] width 83 height 12
click at [99, 328] on span "int_kafka_vs_sf_comparison​​​​​​​​​​" at bounding box center [121, 329] width 91 height 12
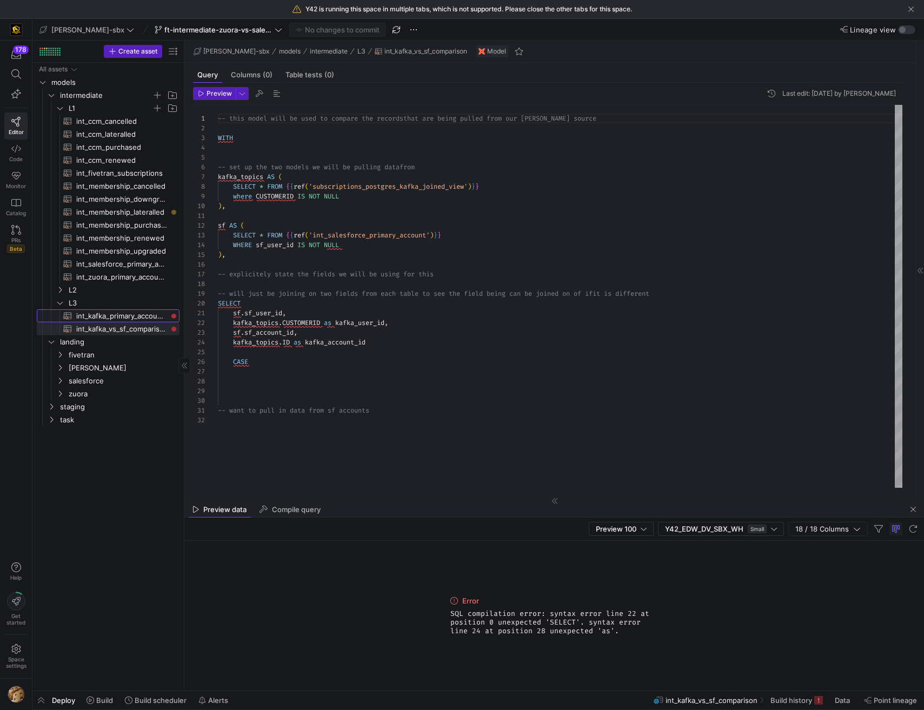
click at [102, 311] on span "int_kafka_primary_accounts​​​​​​​​​​" at bounding box center [121, 316] width 91 height 12
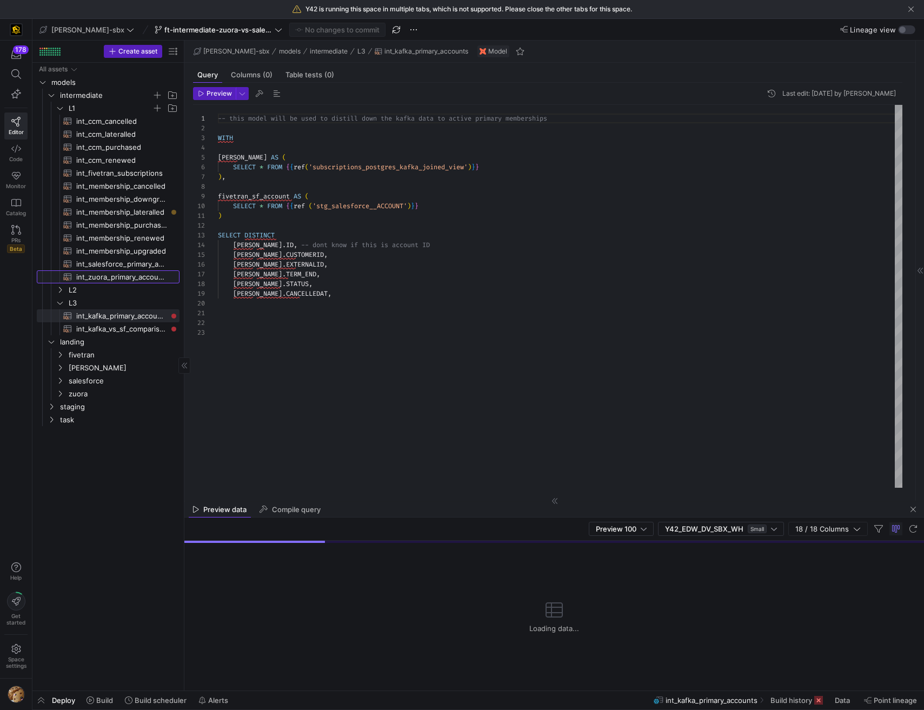
click at [110, 280] on span "int_zuora_primary_accounts​​​​​​​​​​" at bounding box center [121, 277] width 91 height 12
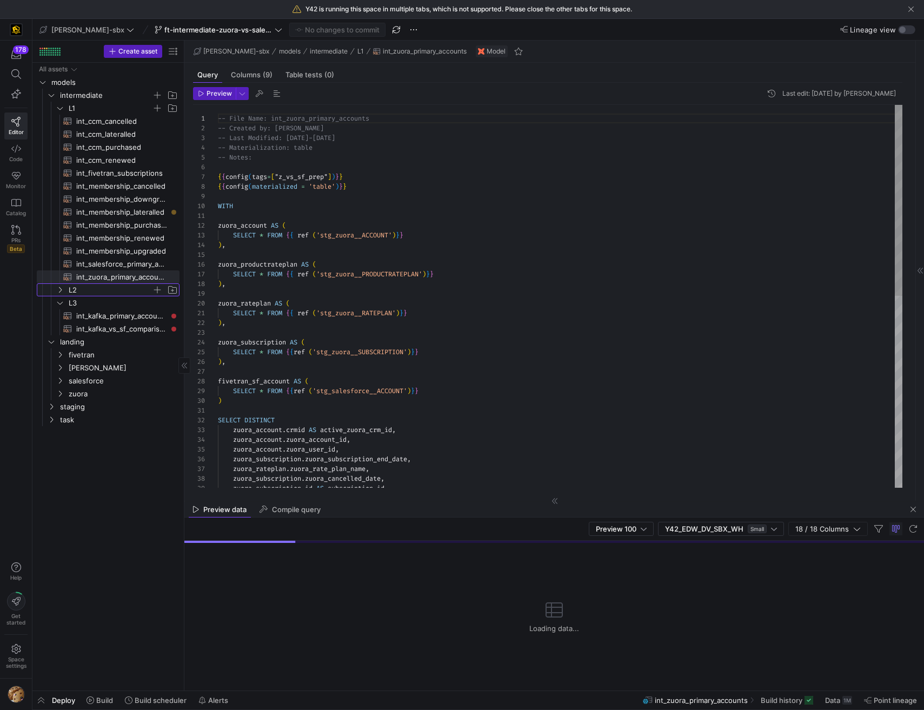
click at [96, 295] on span "L2" at bounding box center [110, 290] width 83 height 12
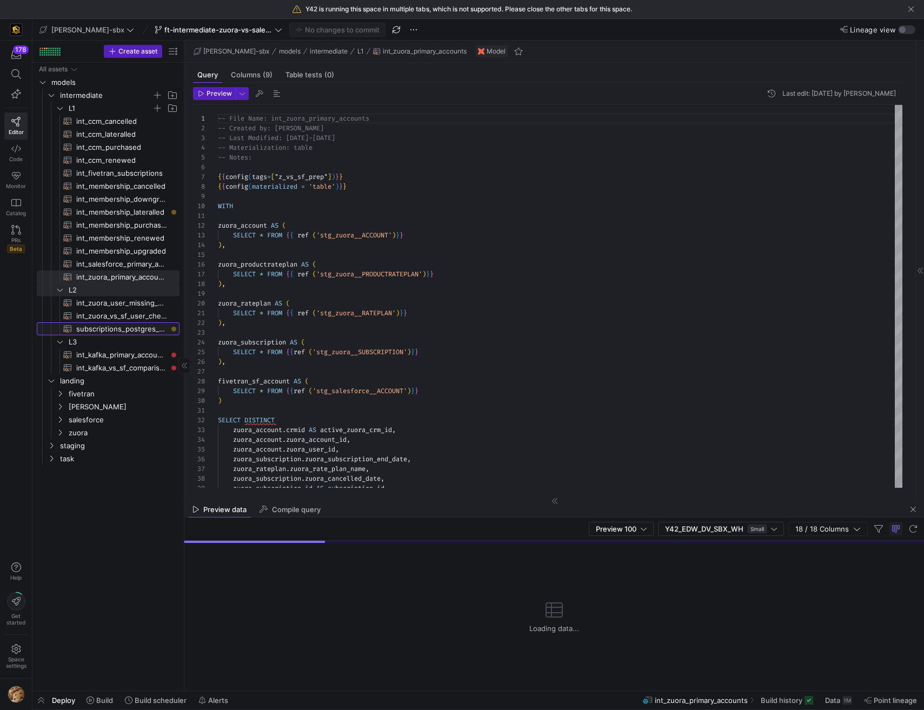
click at [95, 326] on span "subscriptions_postgres_kafka_joined_view​​​​​​​​​​" at bounding box center [121, 329] width 91 height 12
type textarea "{{config (tags=["kafka_joined_view"])}} {{config(materialized = 'table')}} WITH…"
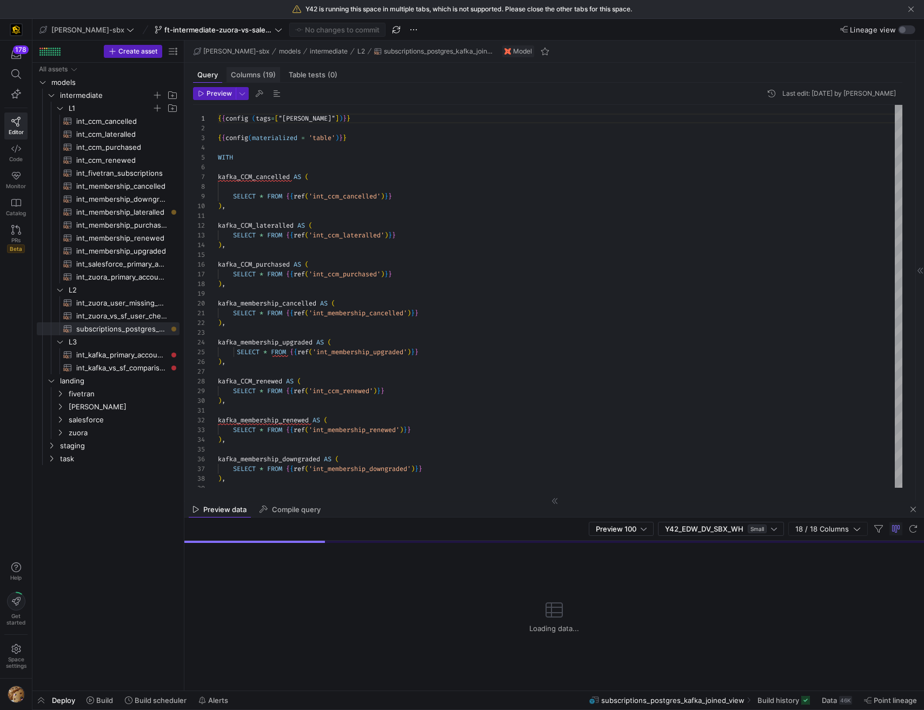
click at [261, 73] on span "Columns (19)" at bounding box center [253, 74] width 45 height 7
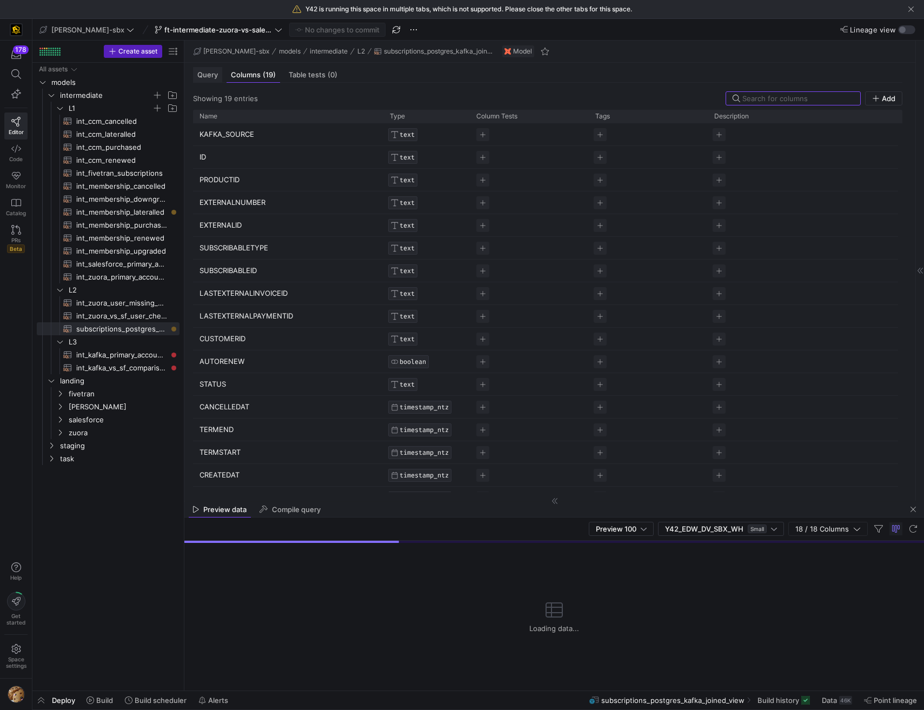
click at [203, 75] on span "Query" at bounding box center [207, 74] width 21 height 7
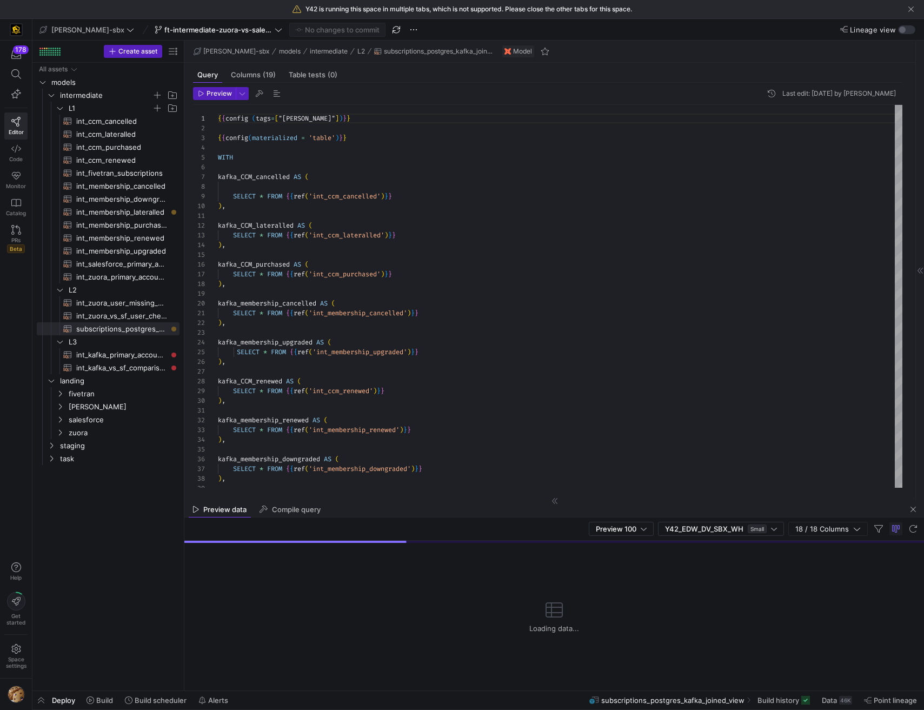
scroll to position [97, 0]
click at [630, 526] on span "Preview 100" at bounding box center [616, 528] width 41 height 9
click at [635, 527] on div at bounding box center [462, 355] width 924 height 710
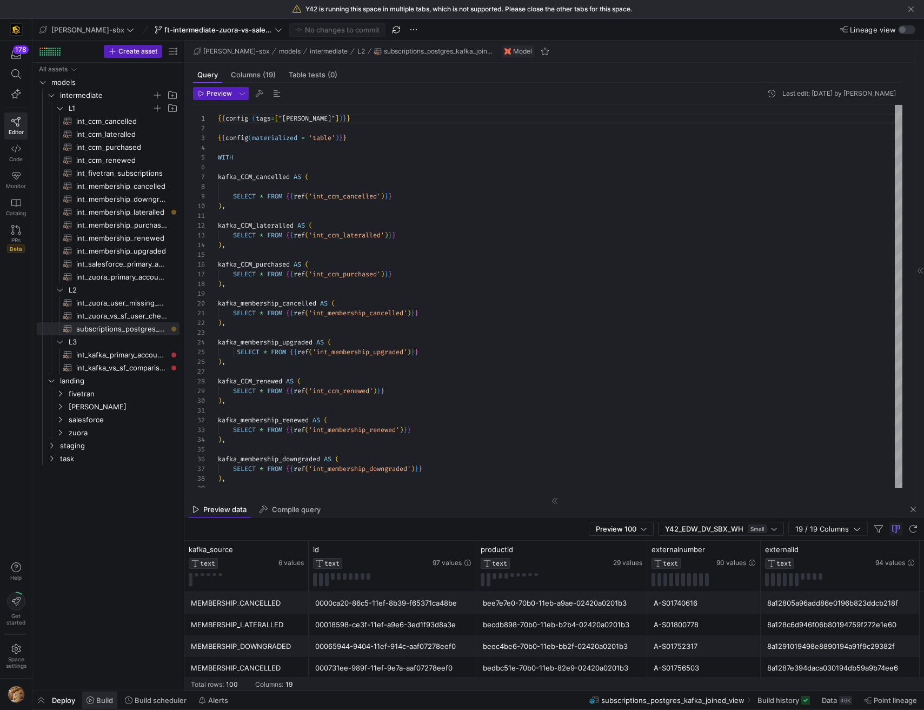
click at [98, 700] on span "Build" at bounding box center [104, 700] width 17 height 9
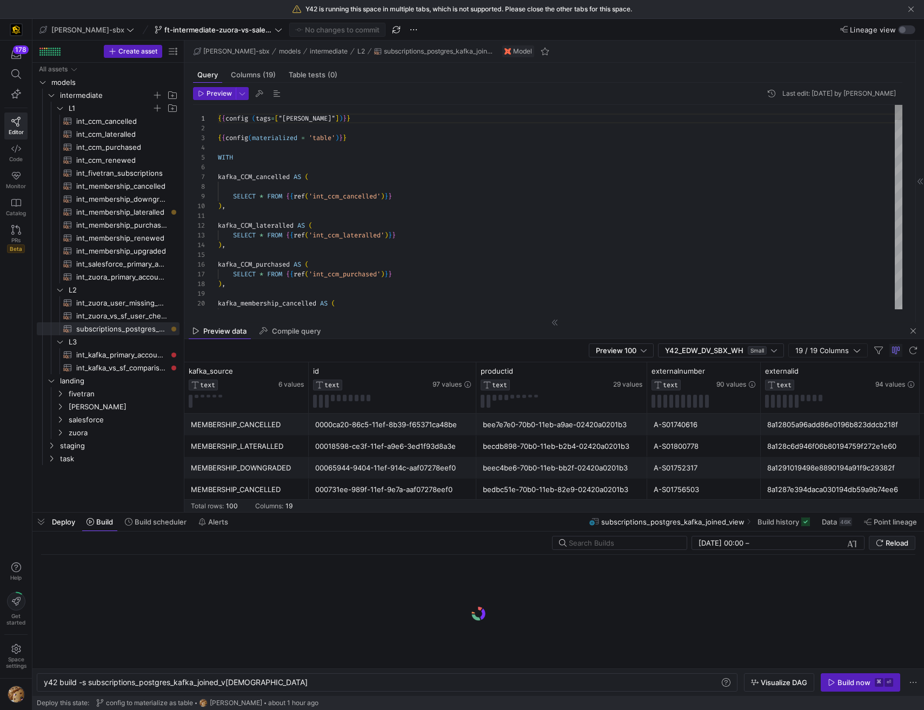
scroll to position [0, 196]
click at [390, 29] on span "button" at bounding box center [396, 29] width 13 height 13
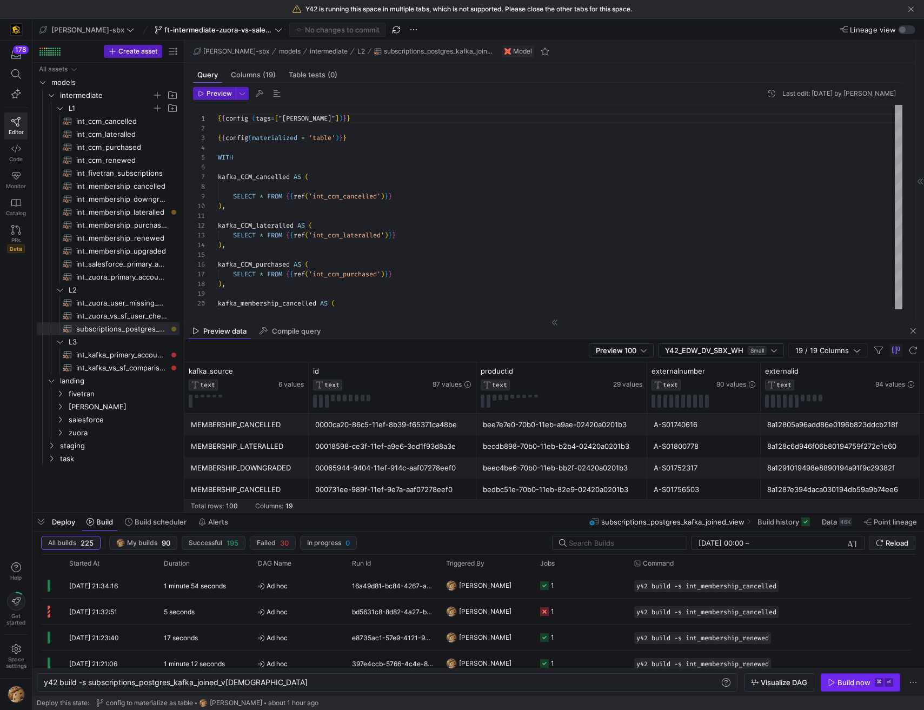
click at [845, 676] on span "button" at bounding box center [860, 681] width 78 height 17
click at [639, 600] on div "y42 build -s int_membership_cancelled" at bounding box center [722, 610] width 189 height 25
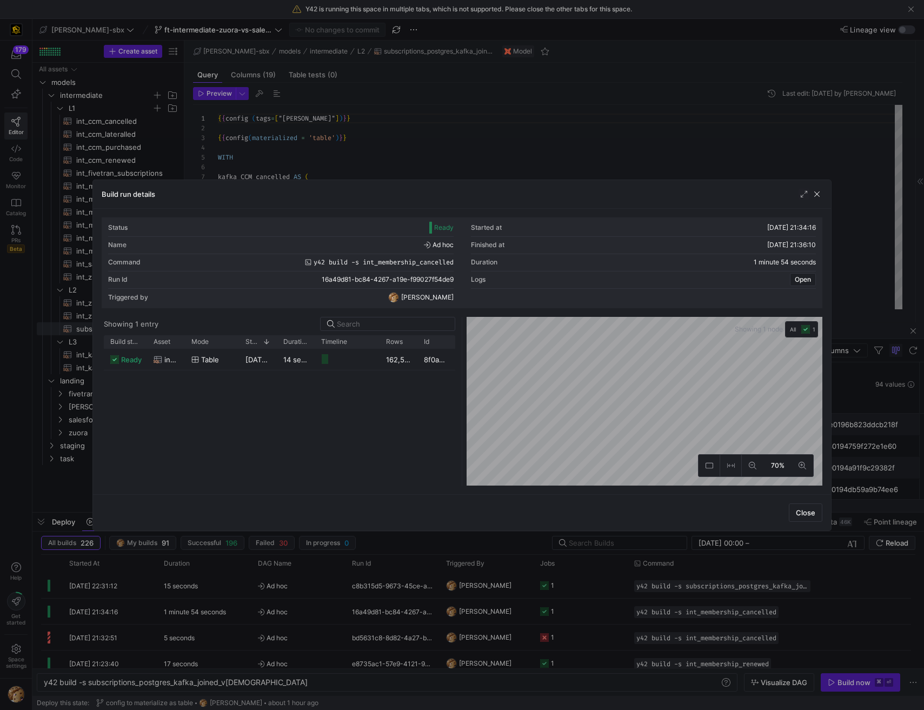
drag, startPoint x: 819, startPoint y: 193, endPoint x: 809, endPoint y: 192, distance: 10.3
click at [818, 195] on span "button" at bounding box center [816, 194] width 11 height 11
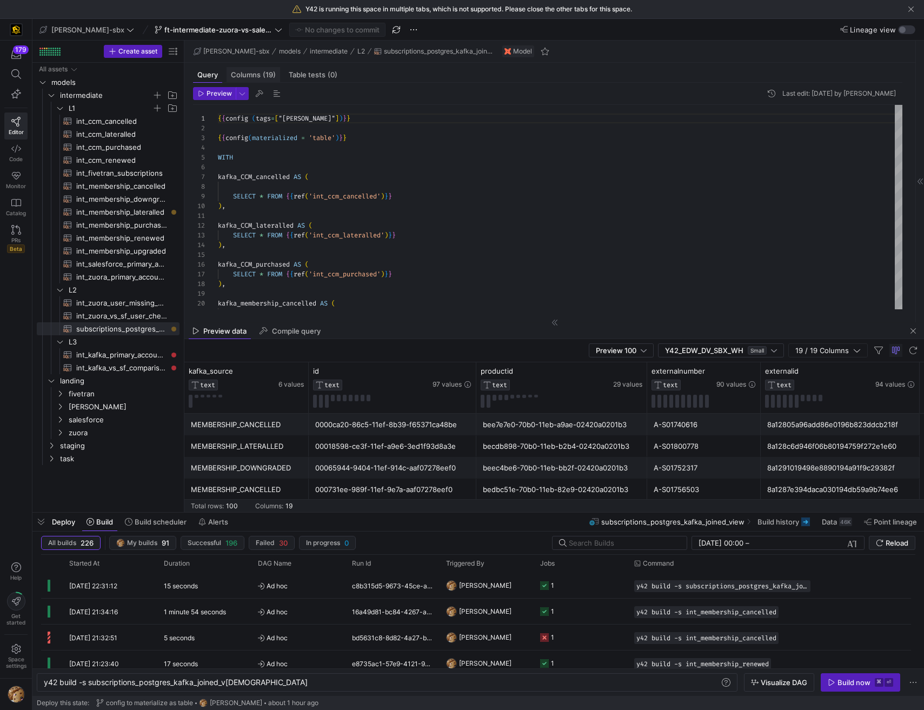
click at [256, 78] on span "Columns (19)" at bounding box center [253, 74] width 45 height 7
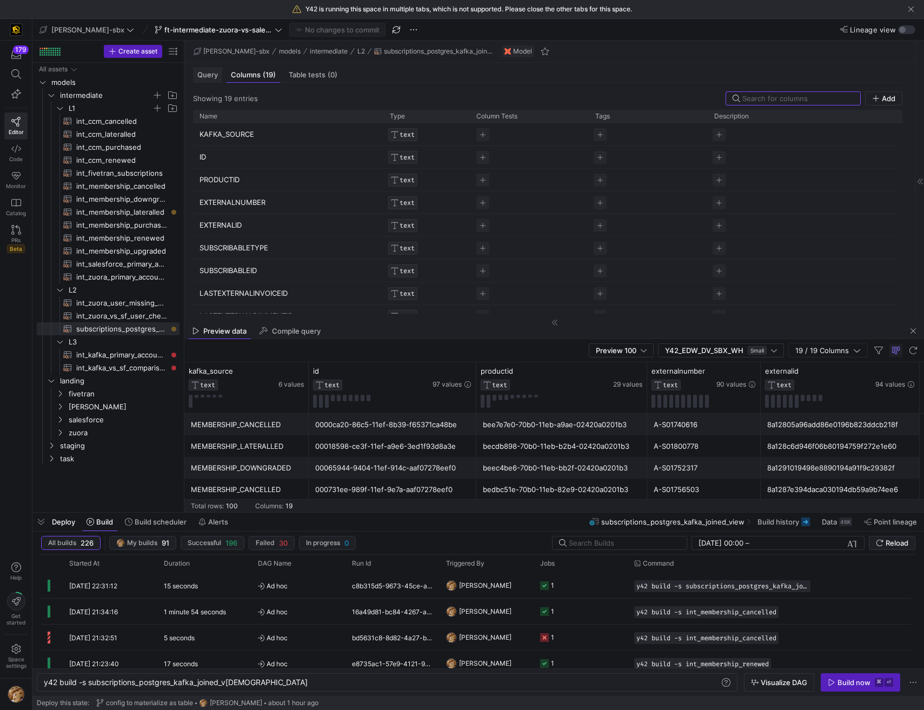
click at [201, 75] on span "Query" at bounding box center [207, 74] width 21 height 7
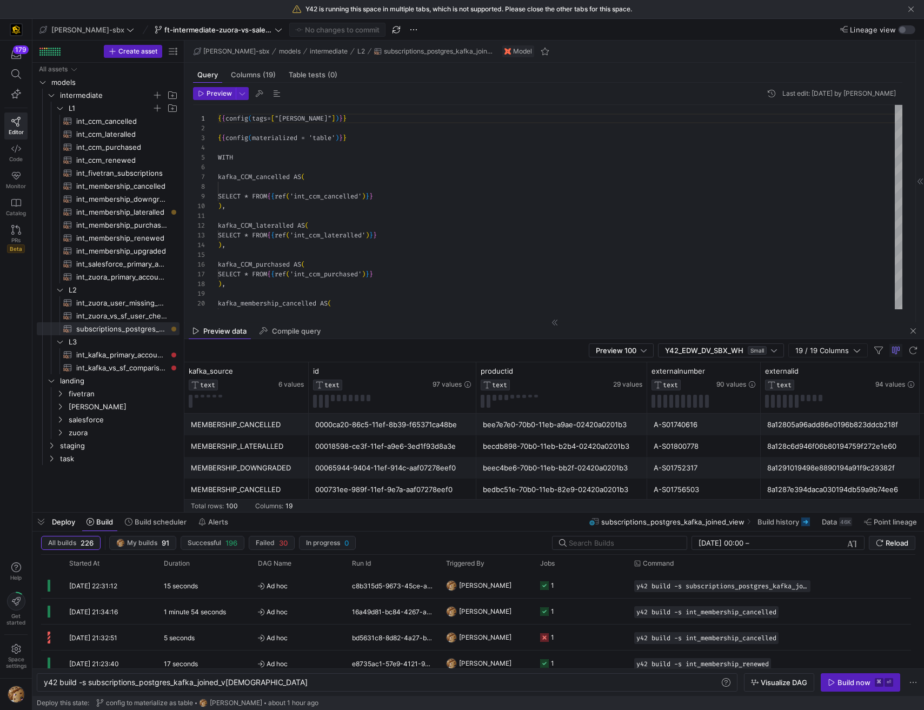
scroll to position [97, 0]
click at [847, 525] on div "46K" at bounding box center [845, 521] width 13 height 9
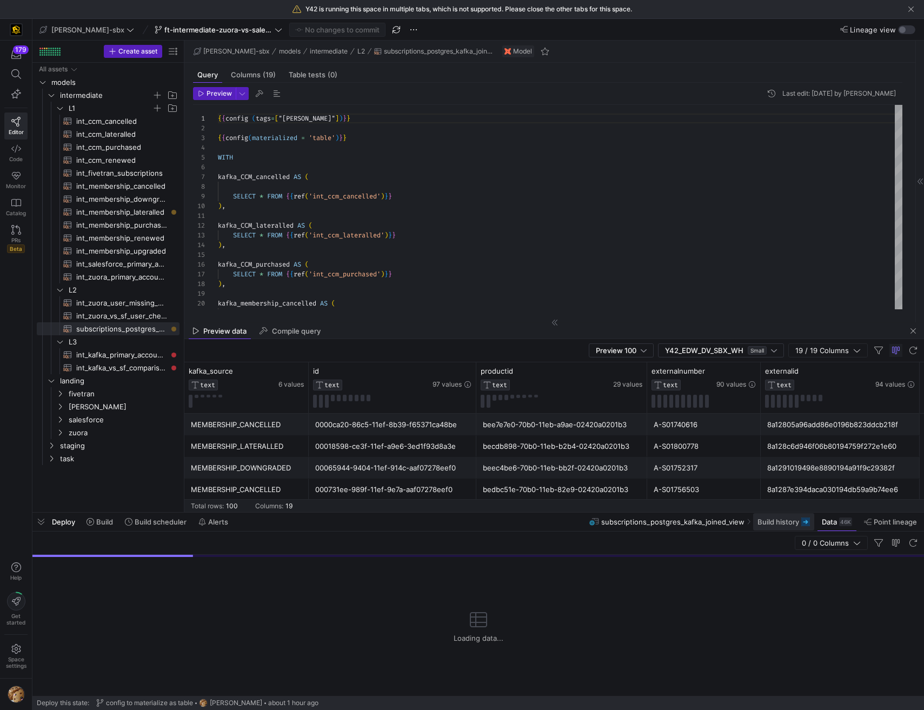
click at [792, 522] on span "Build history" at bounding box center [778, 521] width 42 height 9
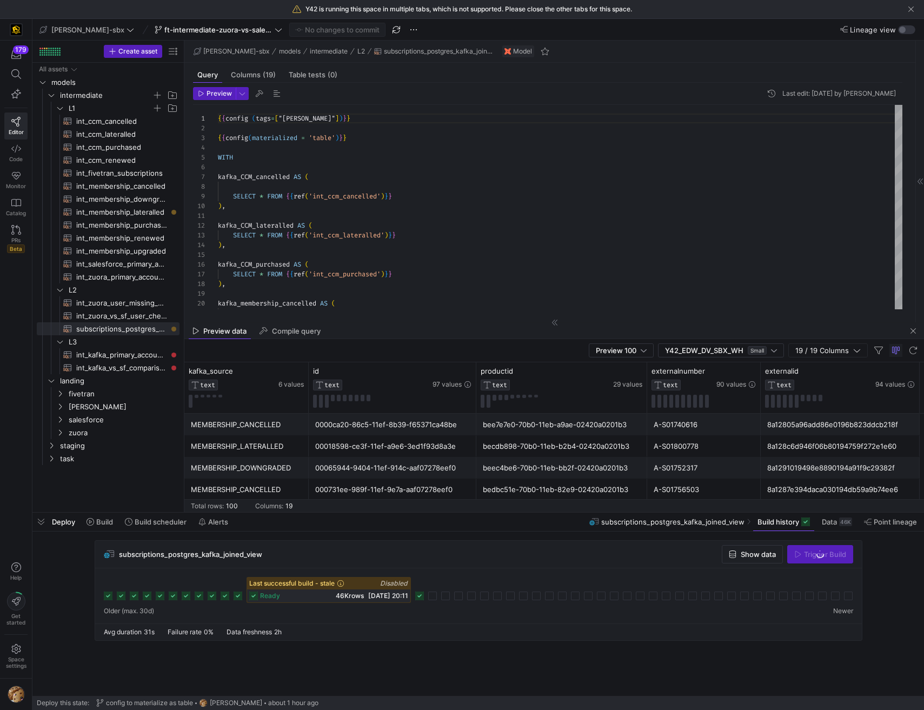
click at [702, 525] on span "subscriptions_postgres_kafka_joined_view" at bounding box center [672, 521] width 143 height 9
click at [94, 516] on span at bounding box center [99, 521] width 35 height 17
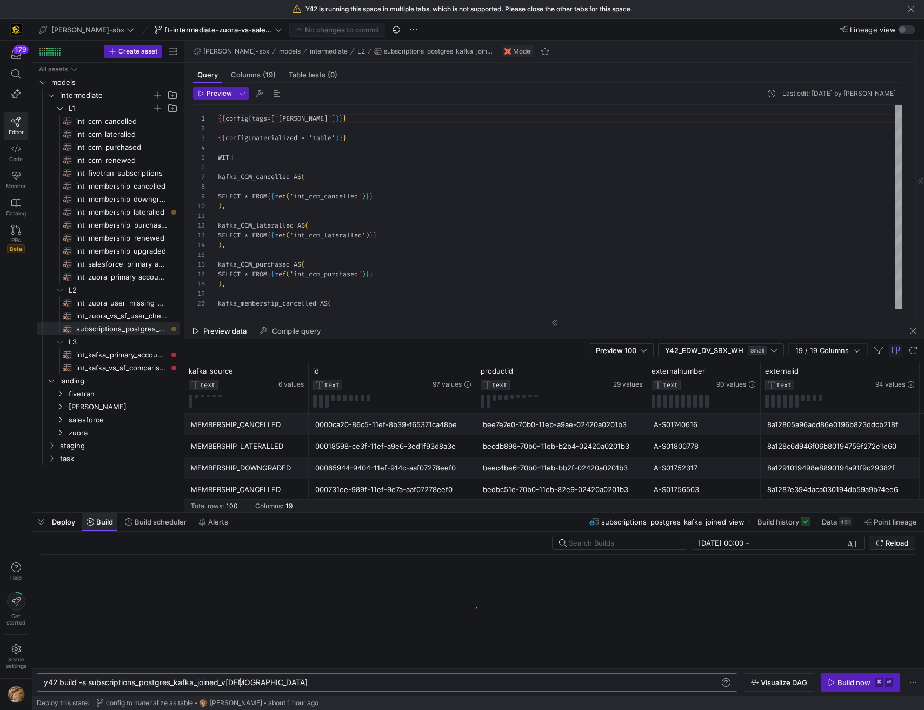
scroll to position [0, 196]
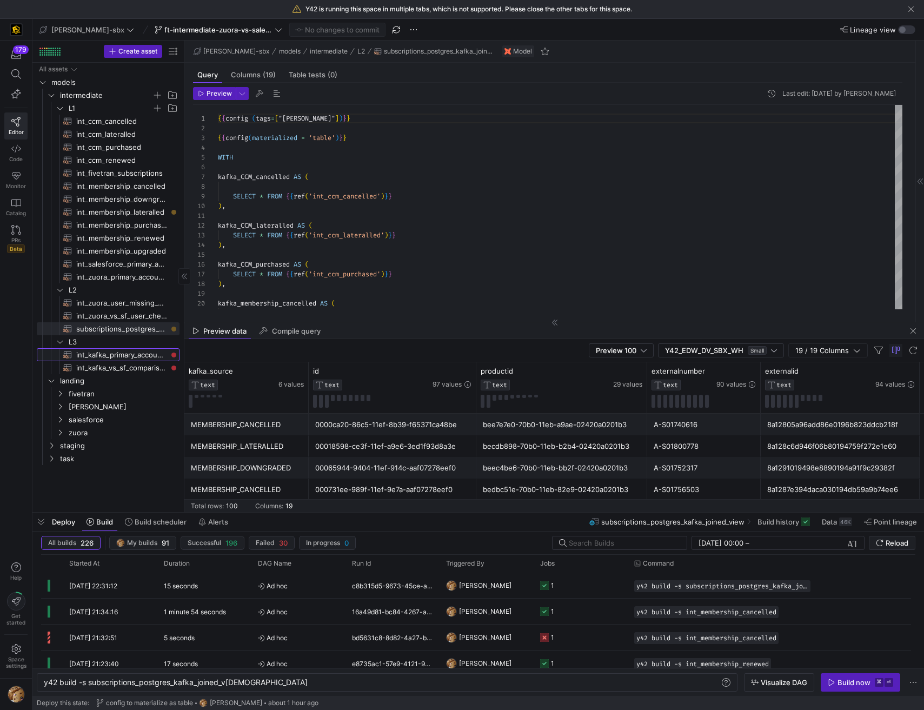
click at [109, 352] on span "int_kafka_primary_accounts​​​​​​​​​​" at bounding box center [121, 355] width 91 height 12
type textarea "-- this model will be used to distill down the kafka data to active primary mem…"
type textarea "y42 build -s int_kafka_primary_accounts"
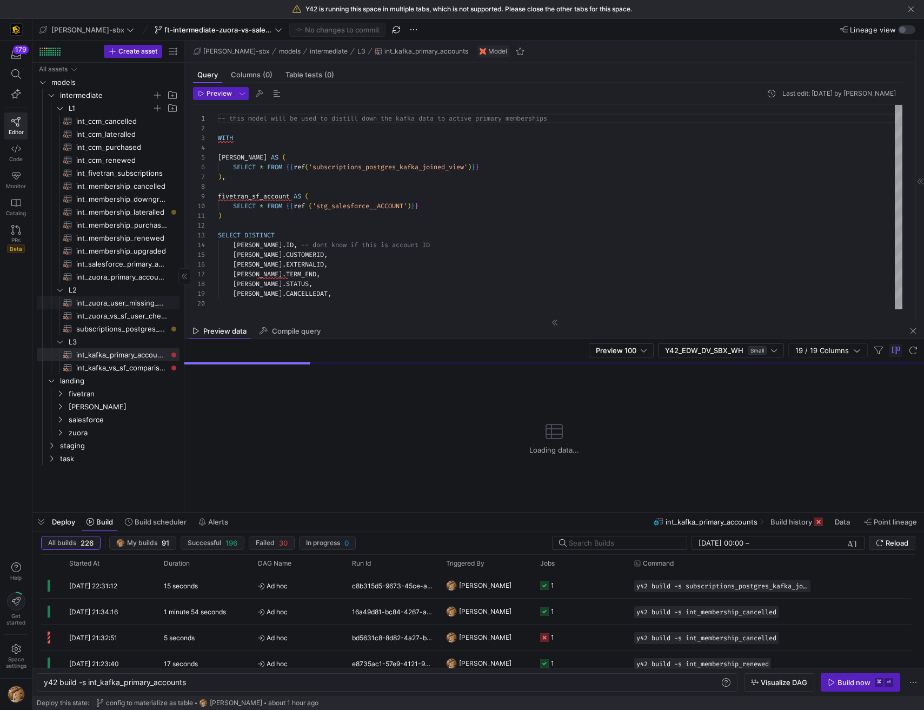
click at [99, 300] on span "int_zuora_user_missing_check​​​​​​​​​​" at bounding box center [121, 303] width 91 height 12
type textarea "-- File Name: int-zuora-user-check -- Created by: Grant Jones -- Last Modified:…"
type textarea "y42 build -s int_zuora_user_missing_check"
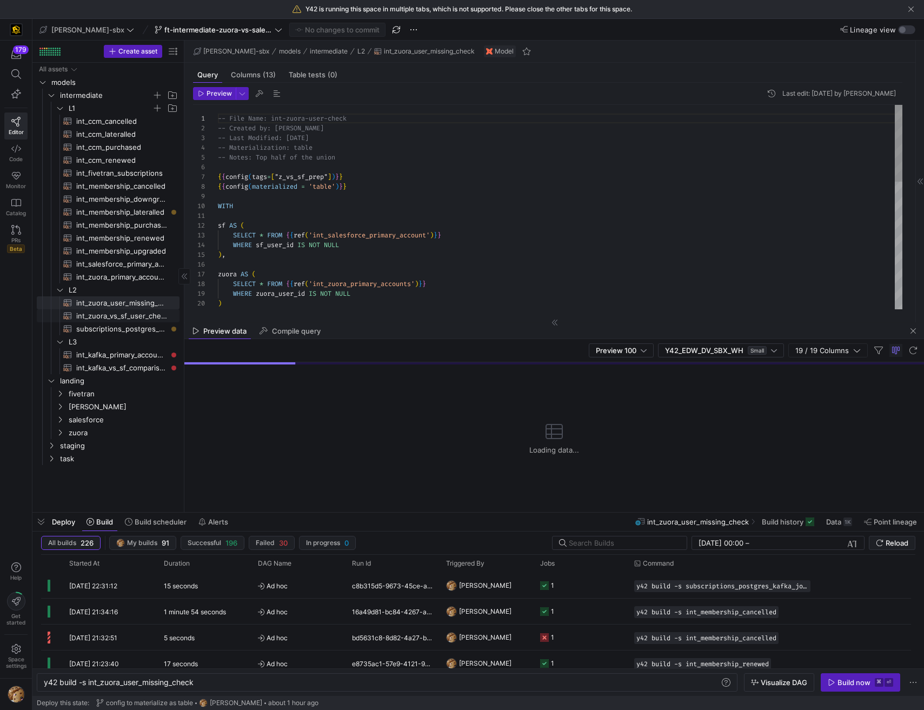
click at [103, 311] on span "int_zuora_vs_sf_user_check​​​​​​​​​​" at bounding box center [121, 316] width 91 height 12
type textarea "-- File Name: int_insert_records_into_zuora_vs_salesforce -- Created by: Alex B…"
type textarea "y42 build -s int_zuora_vs_sf_user_check"
click at [96, 454] on span "task" at bounding box center [106, 458] width 92 height 12
click at [115, 471] on span "int_insert_records_into_zuora_vs_salesforce​​​​​​​​​​" at bounding box center [117, 471] width 99 height 12
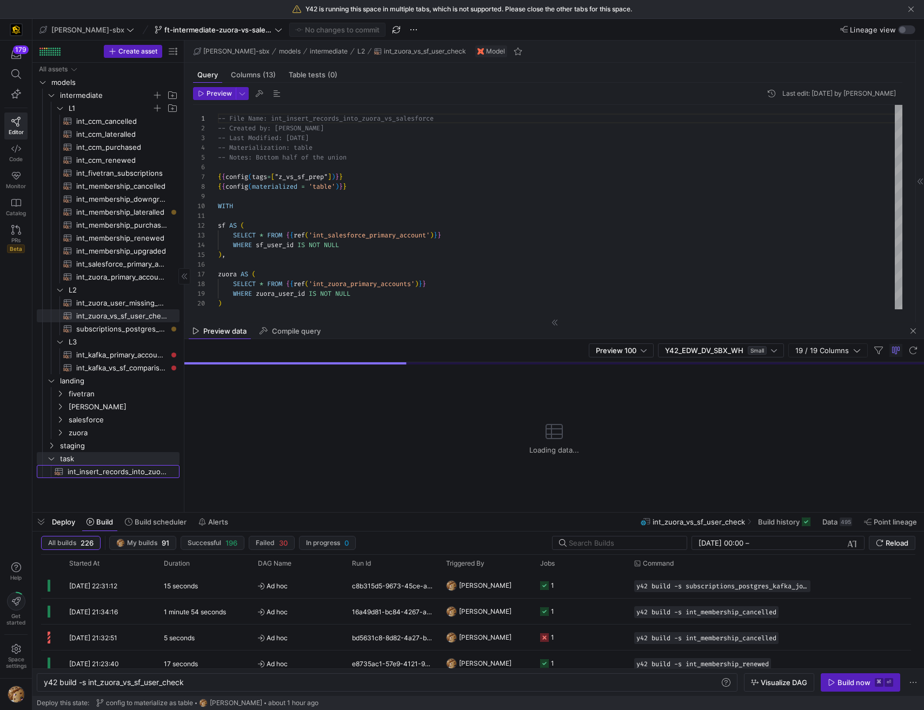
type textarea "-- File Name: int_insert_records_into_zuora_vs_salesforce -- Created By: Alex B…"
type textarea "y42 build -s int_insert_records_into_zuora_vs_salesforce"
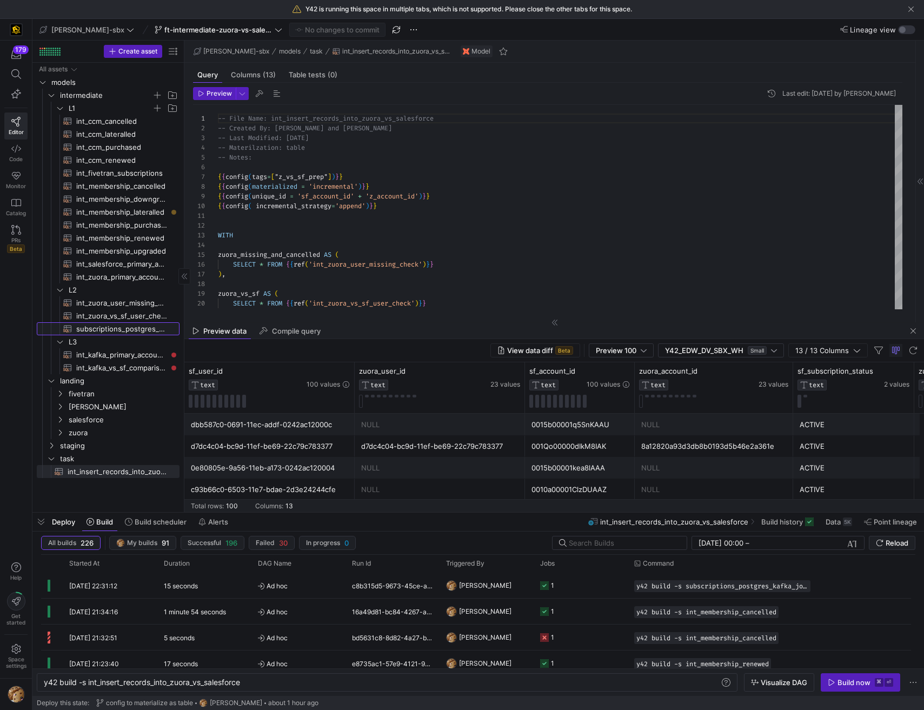
click at [141, 324] on span "subscriptions_postgres_kafka_joined_view​​​​​​​​​​" at bounding box center [121, 329] width 91 height 12
type textarea "{{config (tags=["kafka_joined_view"])}} {{config(materialized = 'table')}} WITH…"
type textarea "y42 build -s subscriptions_postgres_kafka_joined_view"
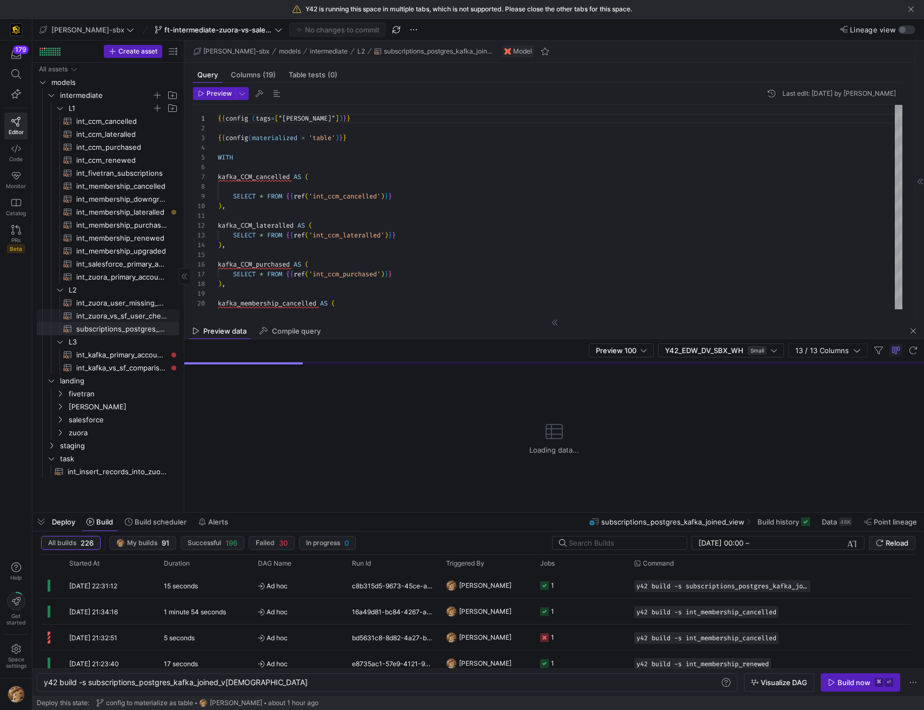
click at [128, 315] on span "int_zuora_vs_sf_user_check​​​​​​​​​​" at bounding box center [121, 316] width 91 height 12
type textarea "-- File Name: int_insert_records_into_zuora_vs_salesforce -- Created by: Alex B…"
type textarea "y42 build -s int_zuora_vs_sf_user_check"
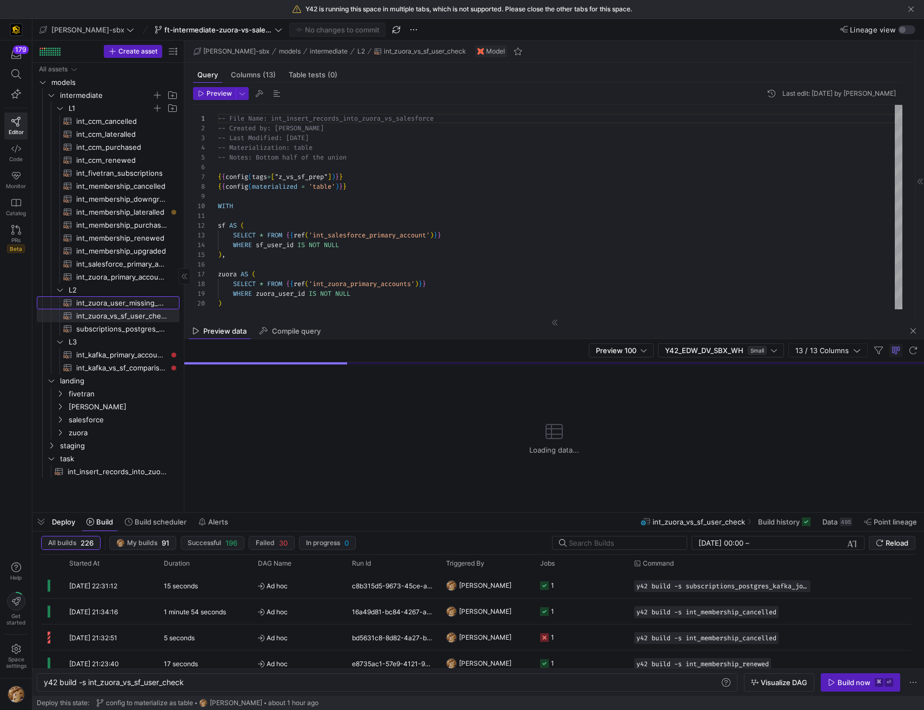
click at [115, 304] on span "int_zuora_user_missing_check​​​​​​​​​​" at bounding box center [121, 303] width 91 height 12
type textarea "-- File Name: int-zuora-user-check -- Created by: Grant Jones -- Last Modified:…"
type textarea "y42 build -s int_zuora_user_missing_check"
click at [141, 317] on span "int_zuora_vs_sf_user_check​​​​​​​​​​" at bounding box center [121, 316] width 91 height 12
type textarea "-- File Name: int_insert_records_into_zuora_vs_salesforce -- Created by: Alex B…"
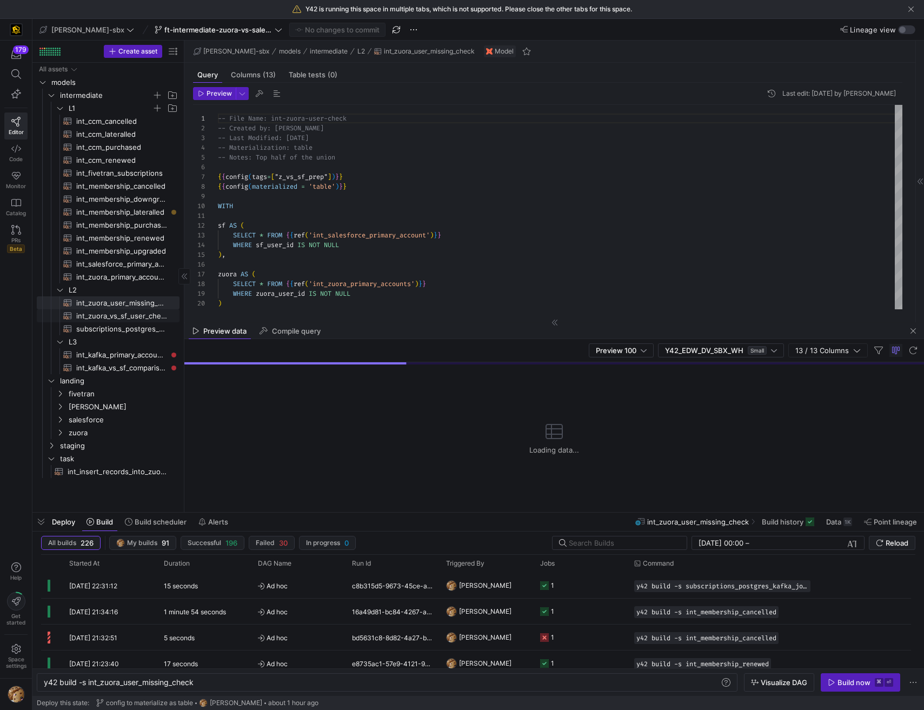
type textarea "y42 build -s int_zuora_vs_sf_user_check"
click at [131, 274] on span "int_zuora_primary_accounts​​​​​​​​​​" at bounding box center [121, 277] width 91 height 12
type textarea "-- File Name: int_zuora_primary_accounts -- Created by: [PERSON_NAME] -- Last M…"
type textarea "y42 build -s int_zuora_primary_accounts"
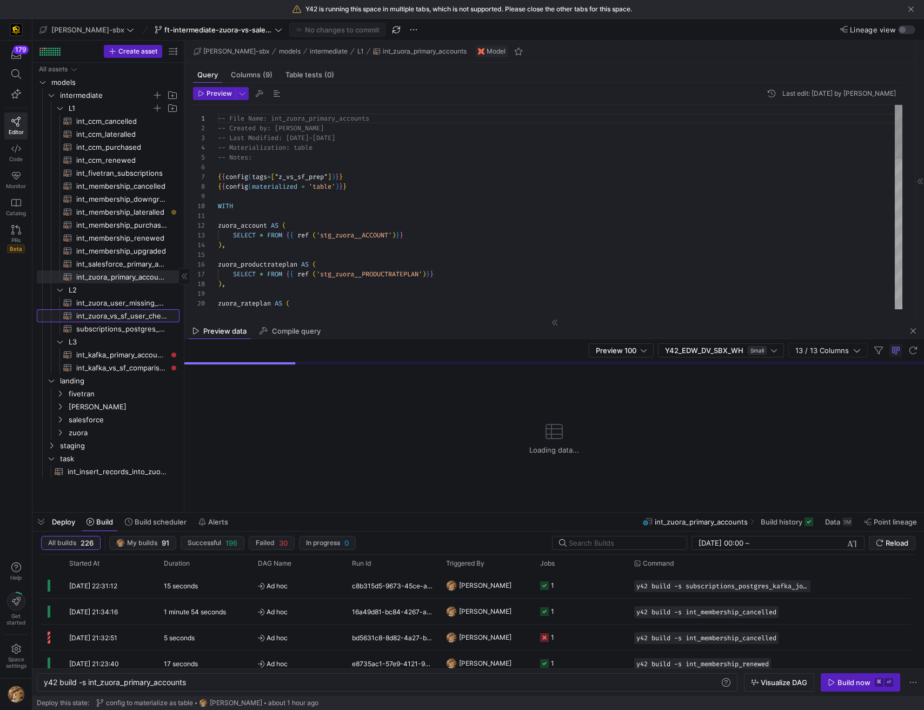
click at [108, 316] on span "int_zuora_vs_sf_user_check​​​​​​​​​​" at bounding box center [121, 316] width 91 height 12
type textarea "-- File Name: int_insert_records_into_zuora_vs_salesforce -- Created by: Alex B…"
type textarea "y42 build -s int_zuora_vs_sf_user_check"
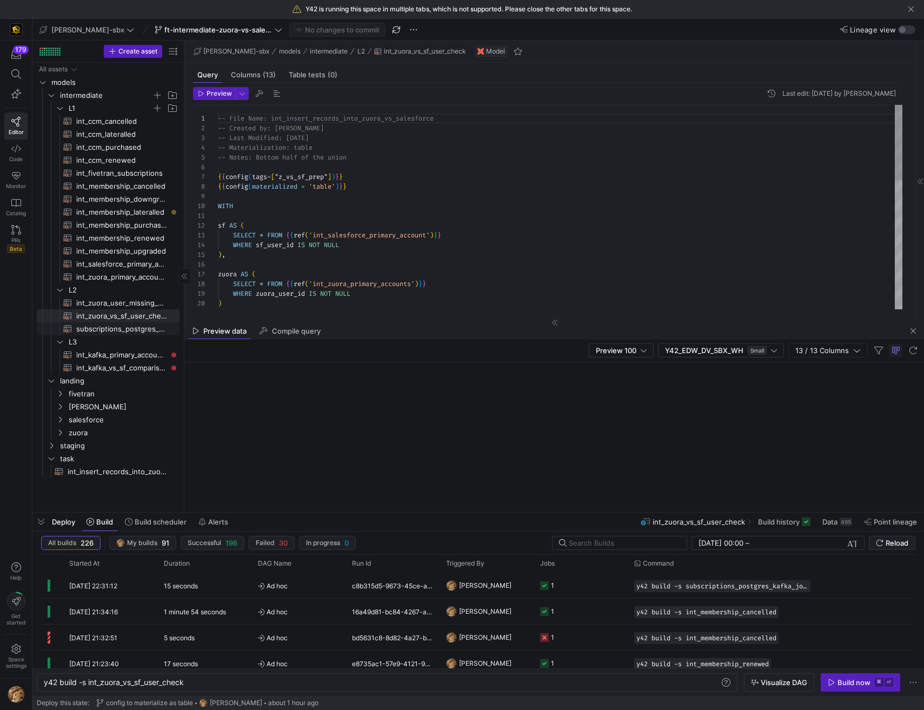
click at [105, 329] on span "subscriptions_postgres_kafka_joined_view​​​​​​​​​​" at bounding box center [121, 329] width 91 height 12
type textarea "{{config (tags=["kafka_joined_view"])}} {{config(materialized = 'table')}} WITH…"
type textarea "y42 build -s subscriptions_postgres_kafka_joined_view"
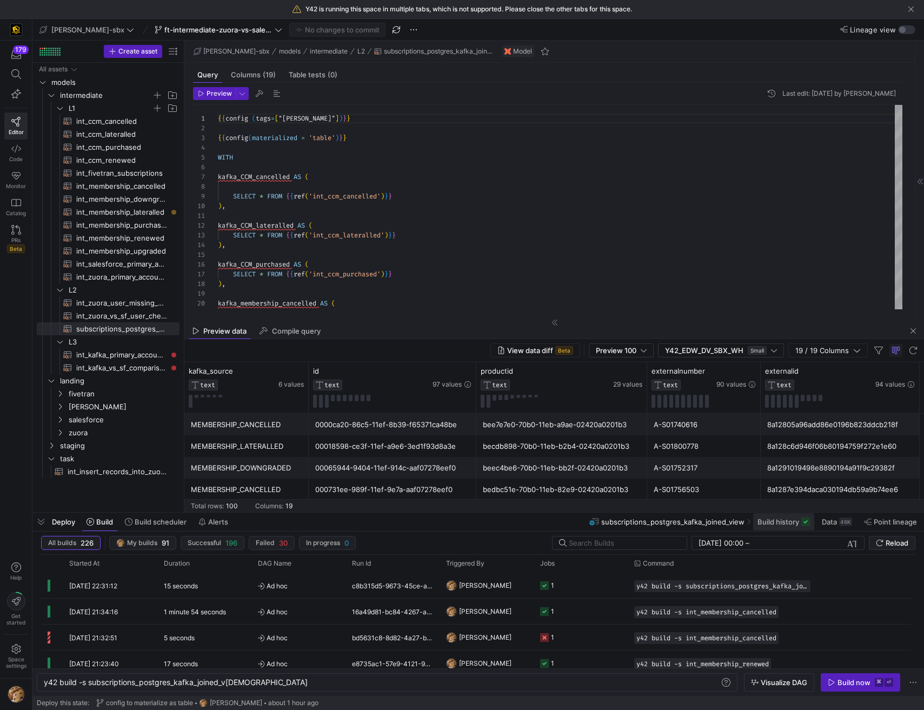
click at [787, 529] on span at bounding box center [783, 521] width 61 height 17
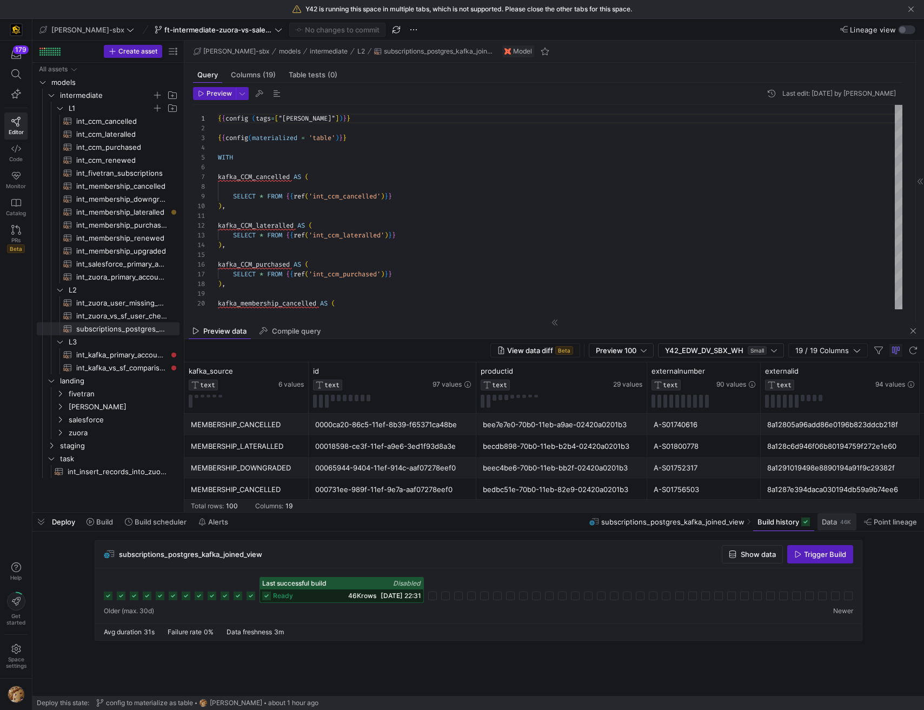
click at [832, 524] on span "Data" at bounding box center [829, 521] width 15 height 9
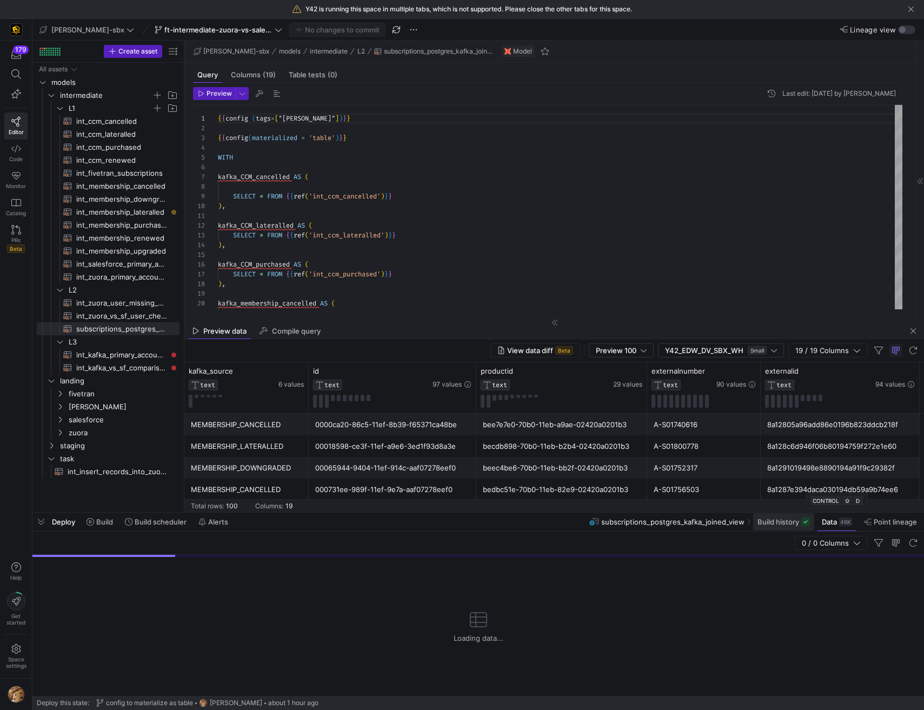
click at [788, 522] on span "Build history" at bounding box center [778, 521] width 42 height 9
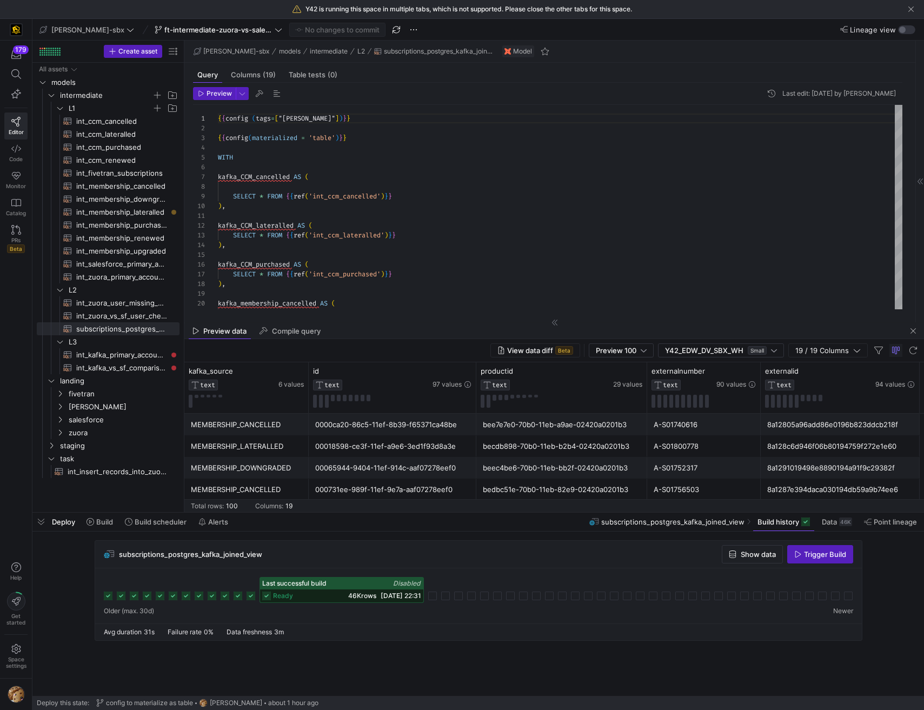
click at [260, 599] on div "ready 46K rows 19/08/25, 22:31" at bounding box center [341, 595] width 163 height 13
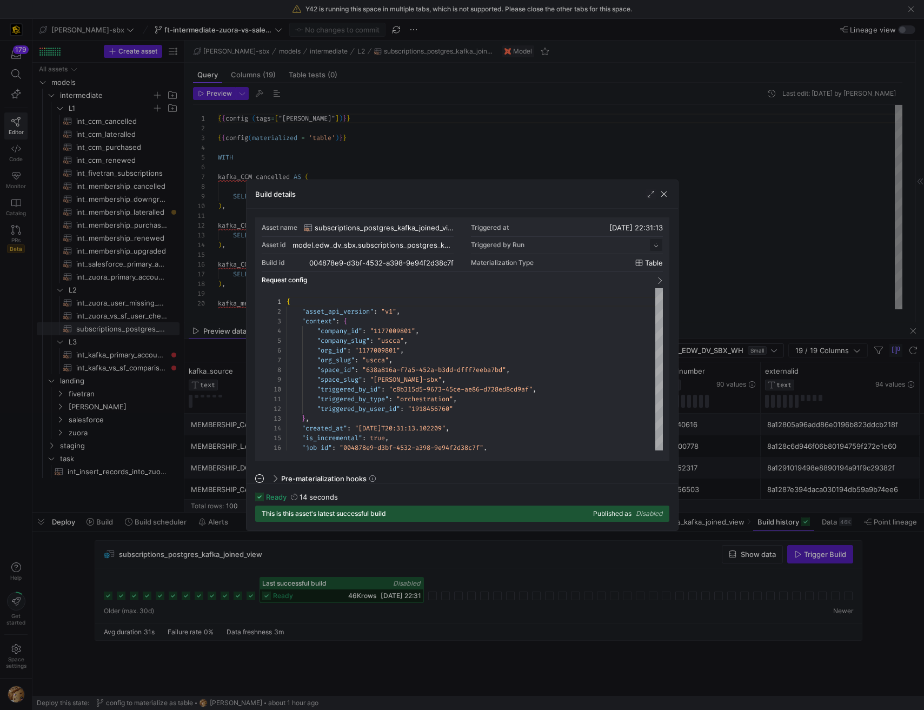
scroll to position [97, 0]
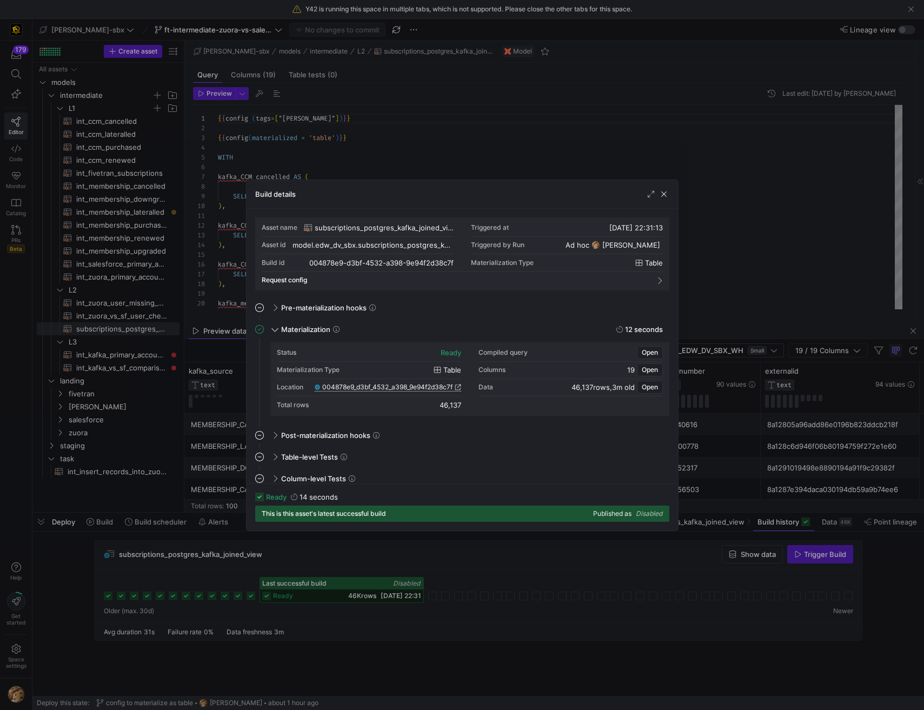
click at [374, 389] on span "004878e9_d3bf_4532_a398_9e94f2d38c7f" at bounding box center [387, 387] width 130 height 8
